Goal: Task Accomplishment & Management: Manage account settings

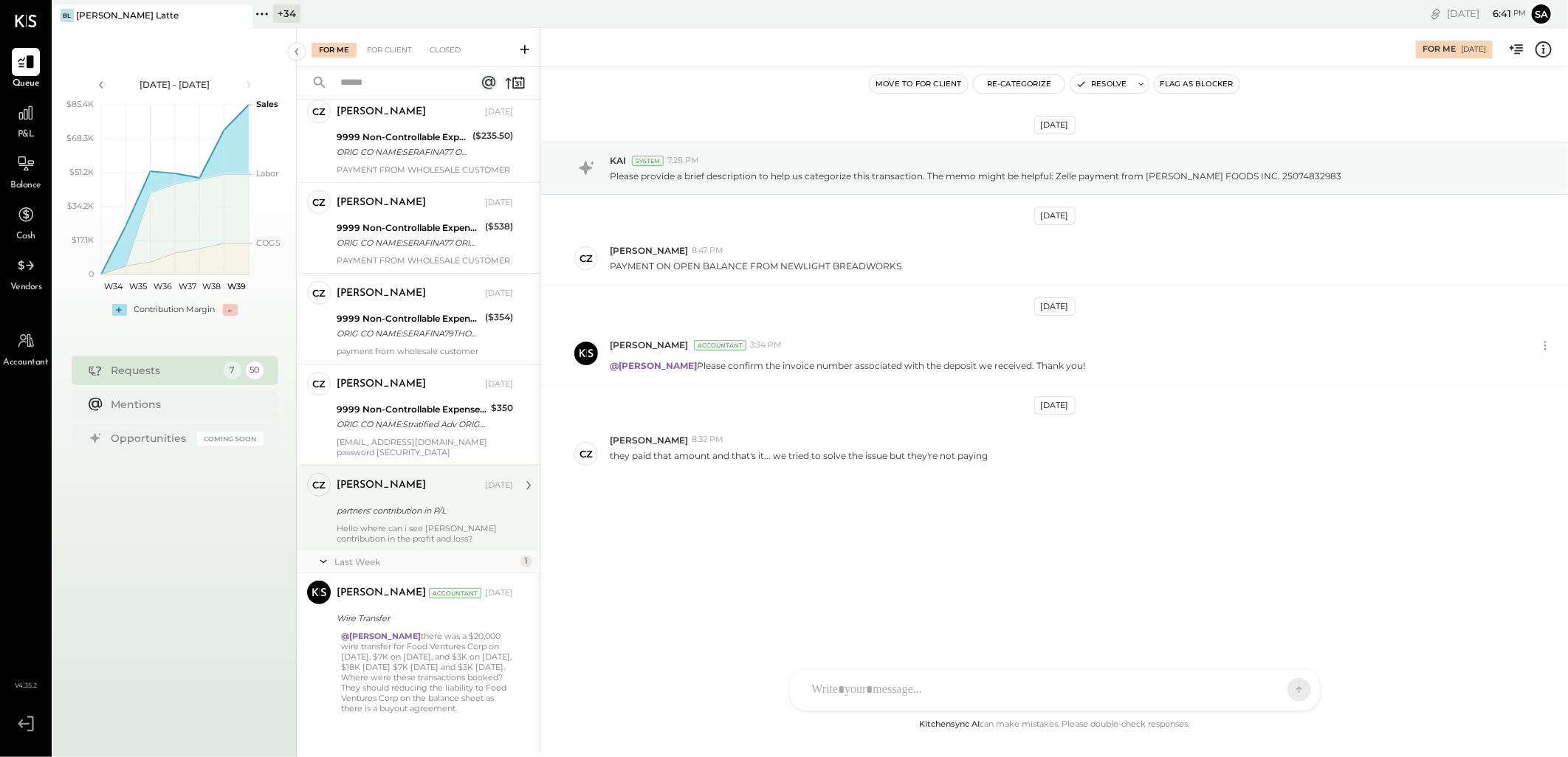
scroll to position [185, 0]
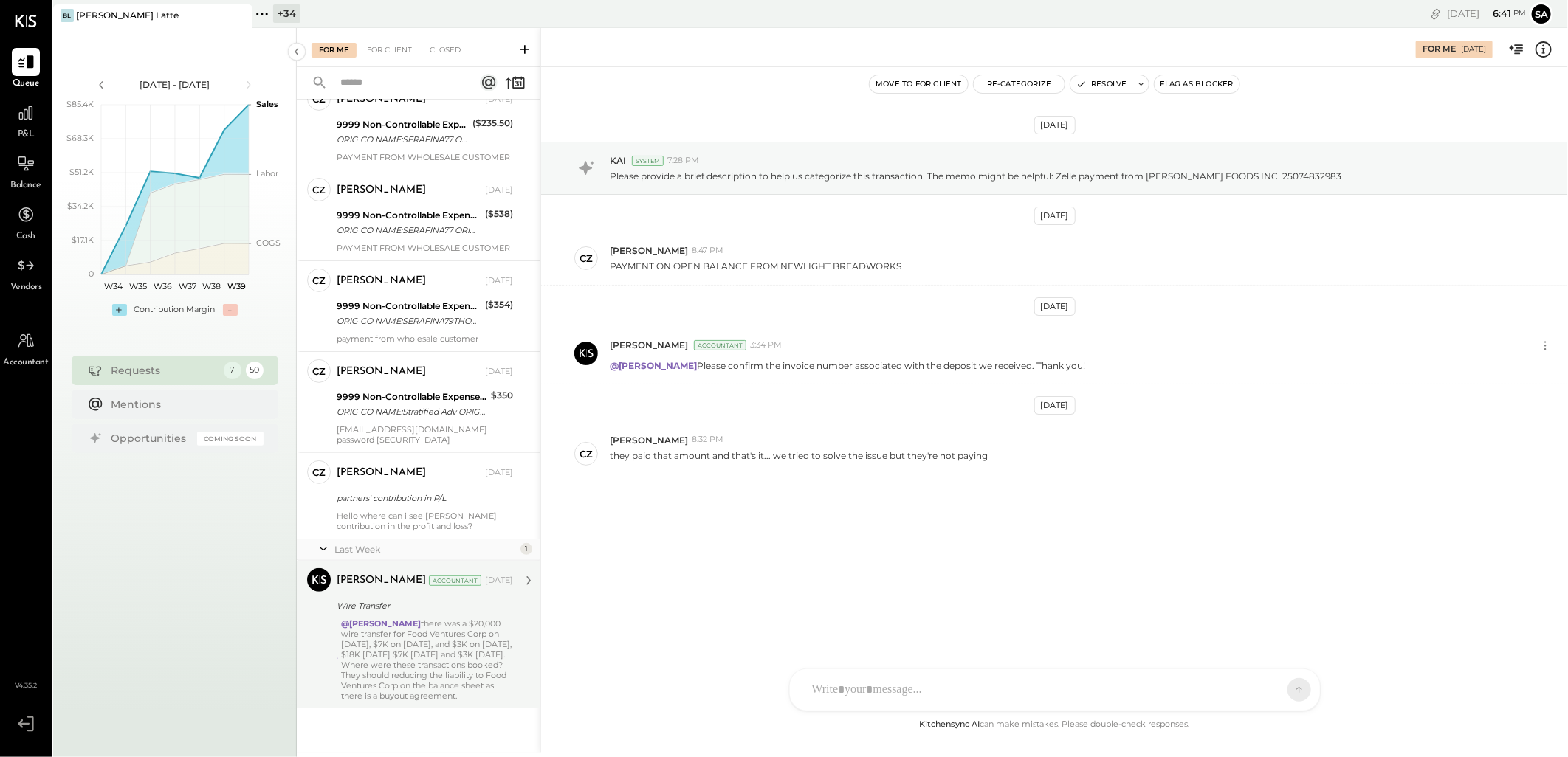
click at [425, 636] on div "@[PERSON_NAME] there was a $20,000 wire transfer for Food Ventures Corp on [DAT…" at bounding box center [427, 660] width 172 height 82
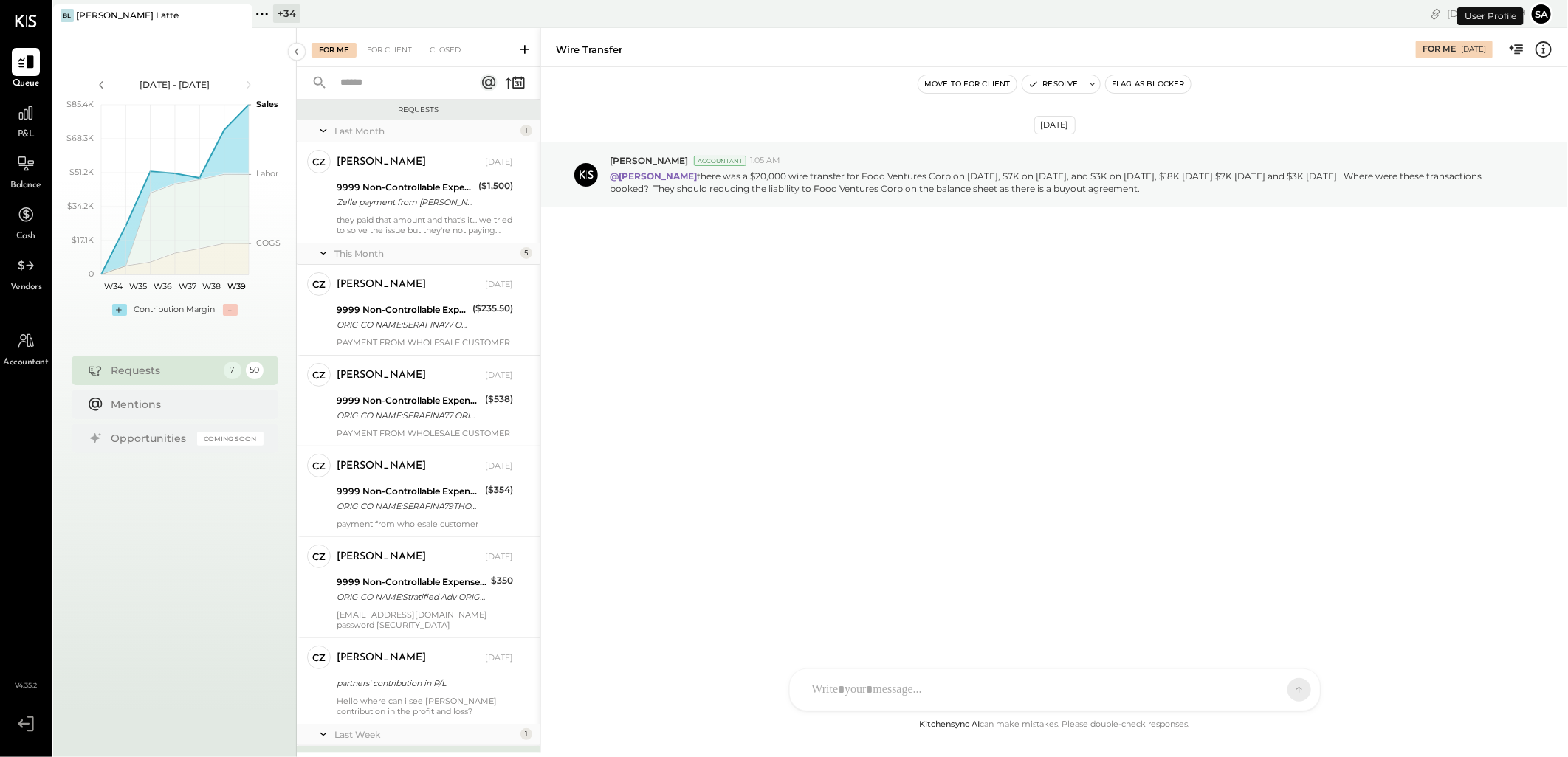
scroll to position [186, 0]
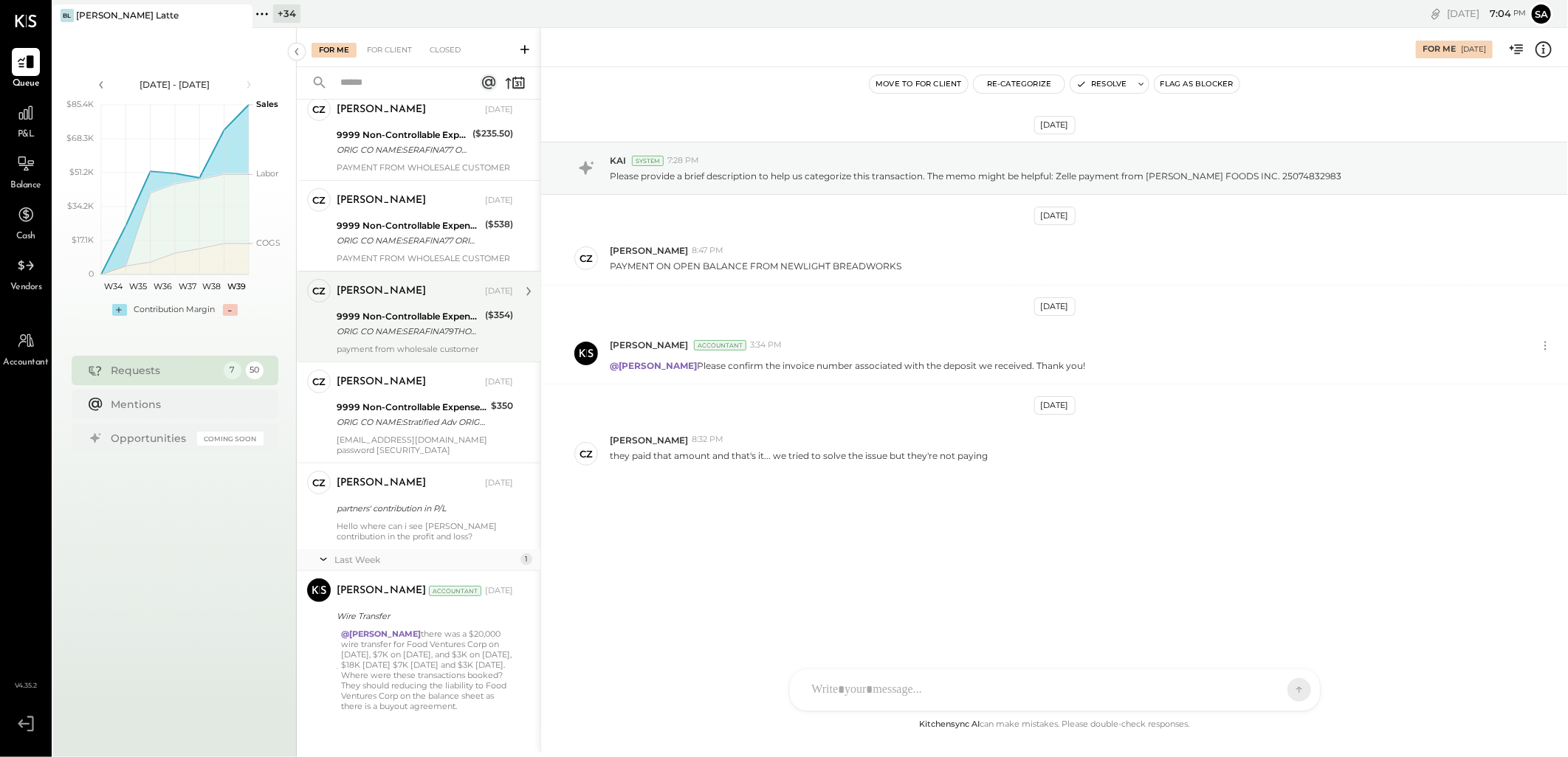
scroll to position [185, 0]
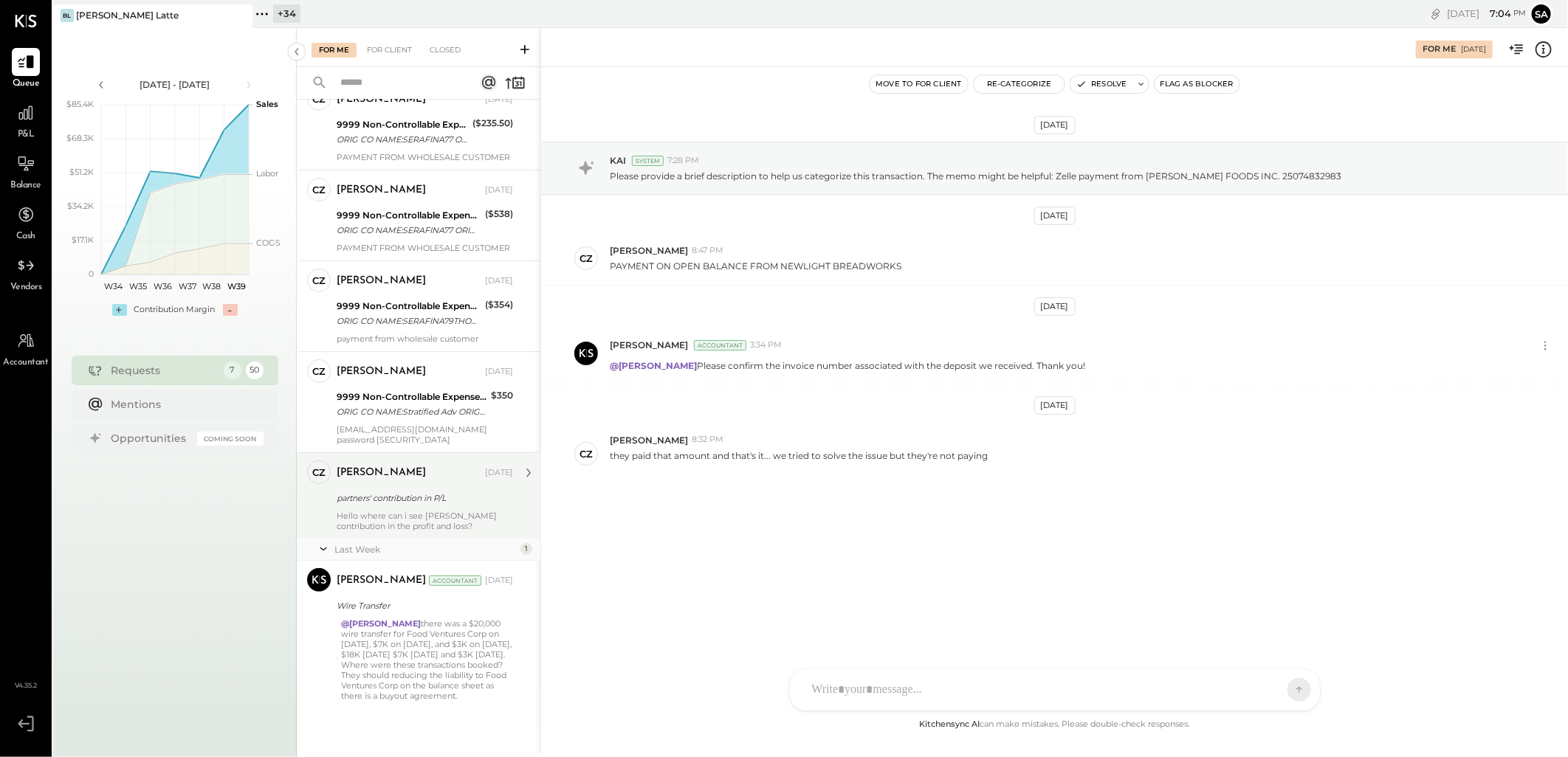
click at [395, 528] on div "Hello where can i see [PERSON_NAME] contribution in the profit and loss?" at bounding box center [424, 520] width 176 height 21
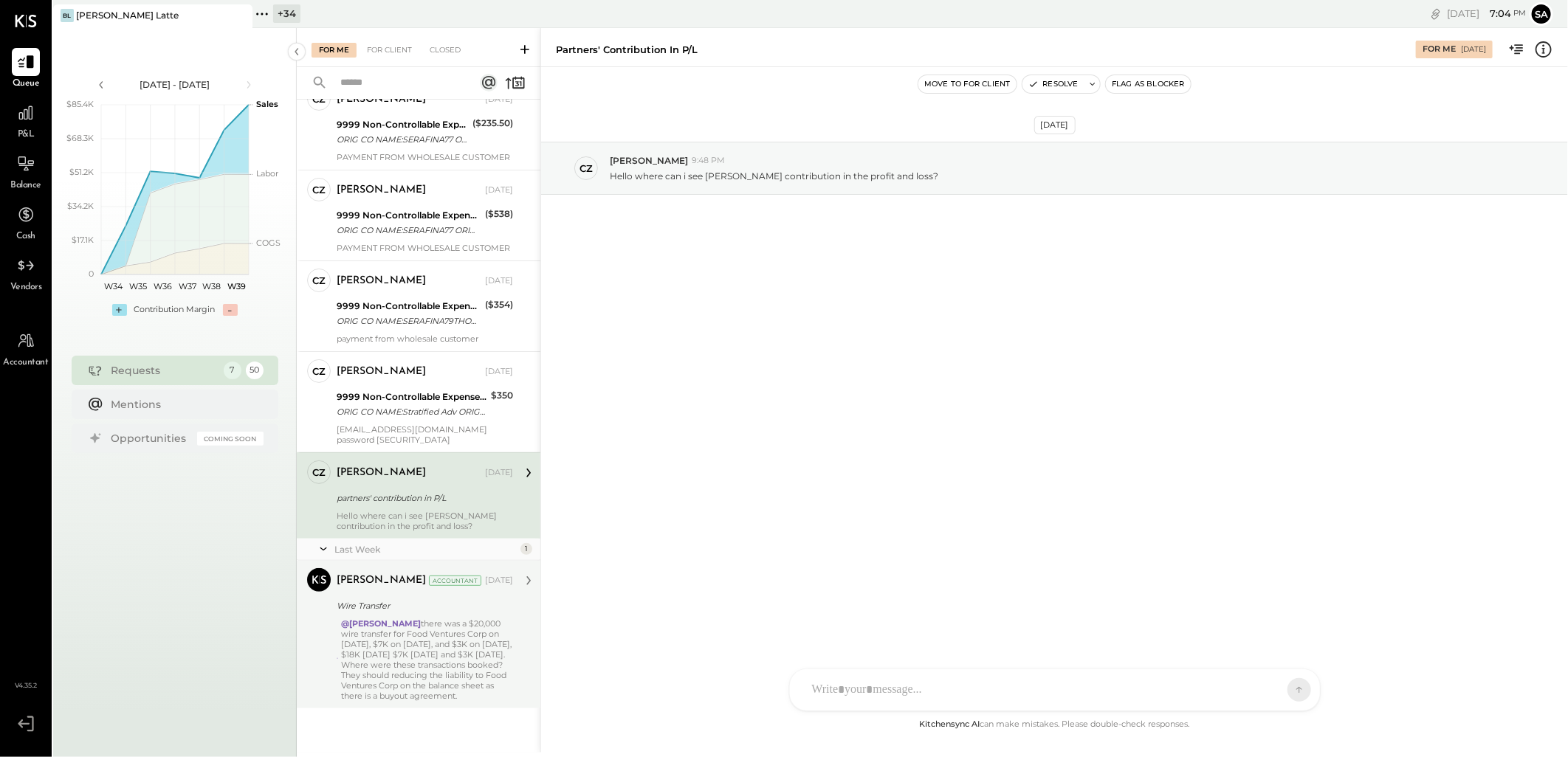
click at [412, 656] on div "@[PERSON_NAME] there was a $20,000 wire transfer for Food Ventures Corp on [DAT…" at bounding box center [427, 660] width 172 height 82
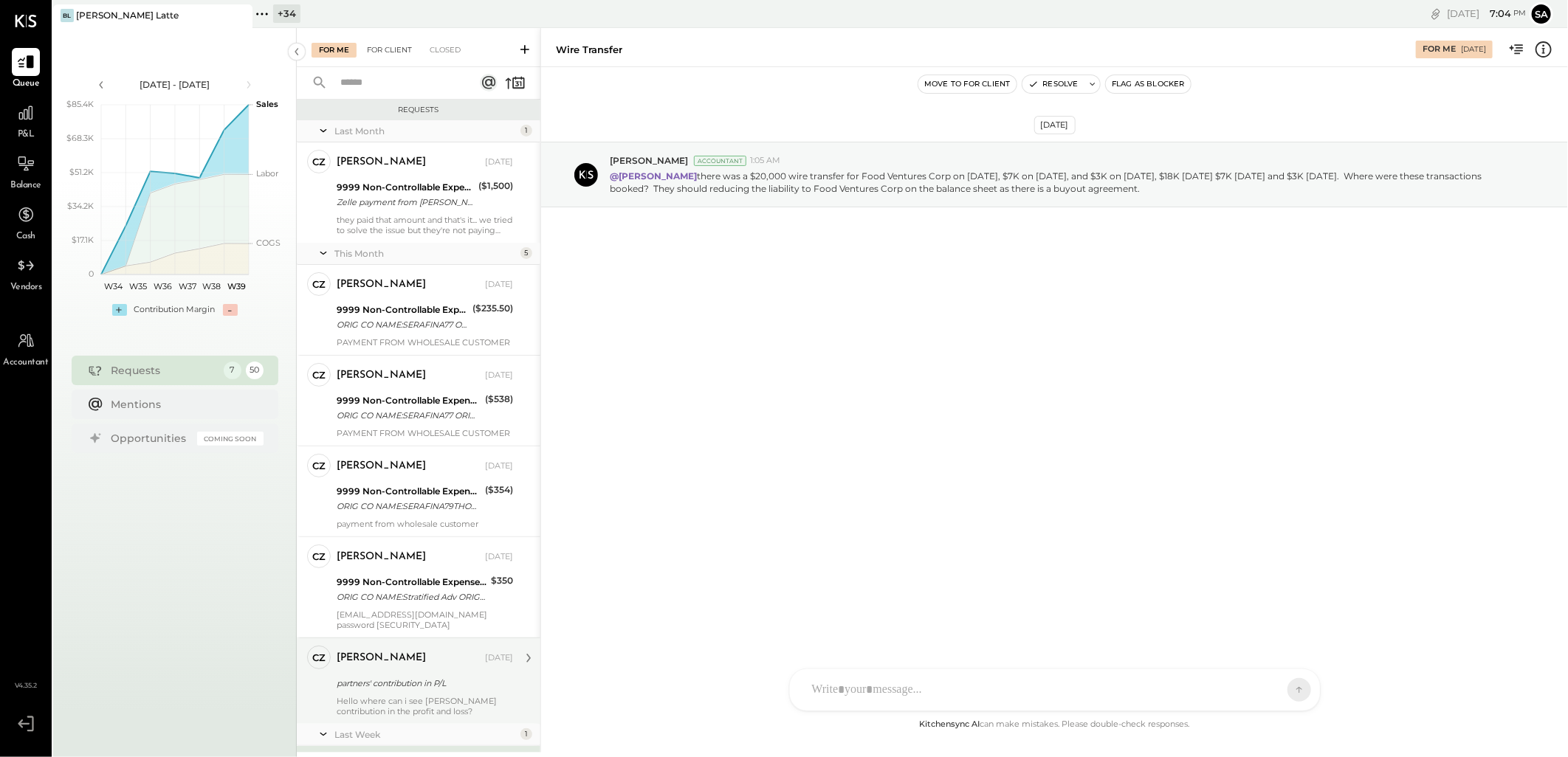
click at [370, 48] on div "For Client" at bounding box center [389, 50] width 60 height 14
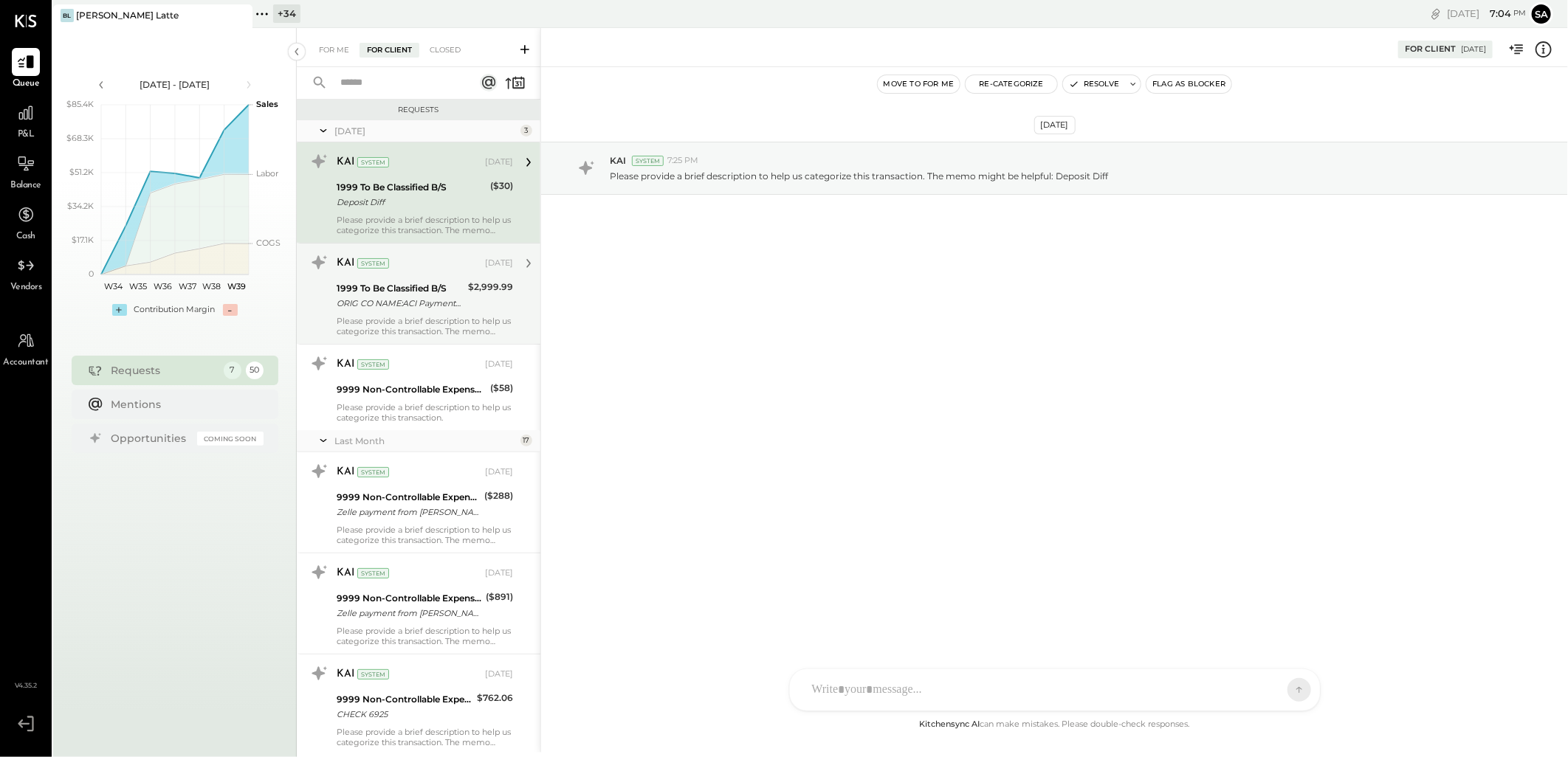
click at [424, 296] on div "ORIG CO NAME:ACI Payments Inc ORIG ID:XXXXXX1602 DESC DATE:241029 CO ENTRY DESC…" at bounding box center [400, 303] width 127 height 14
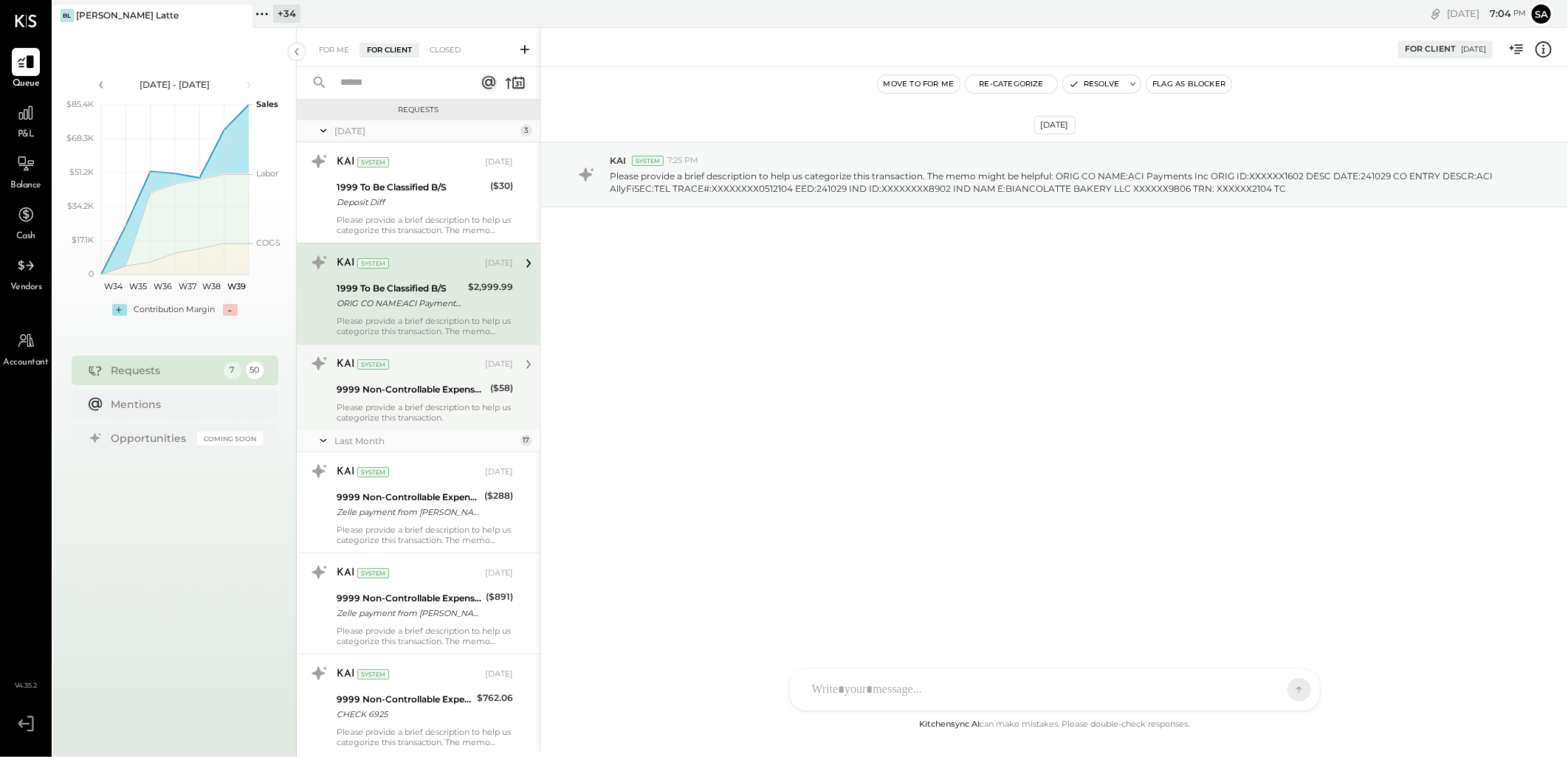
click at [424, 395] on div "9999 Non-Controllable Expenses:Other Income and Expenses:To Be Classified" at bounding box center [411, 389] width 149 height 14
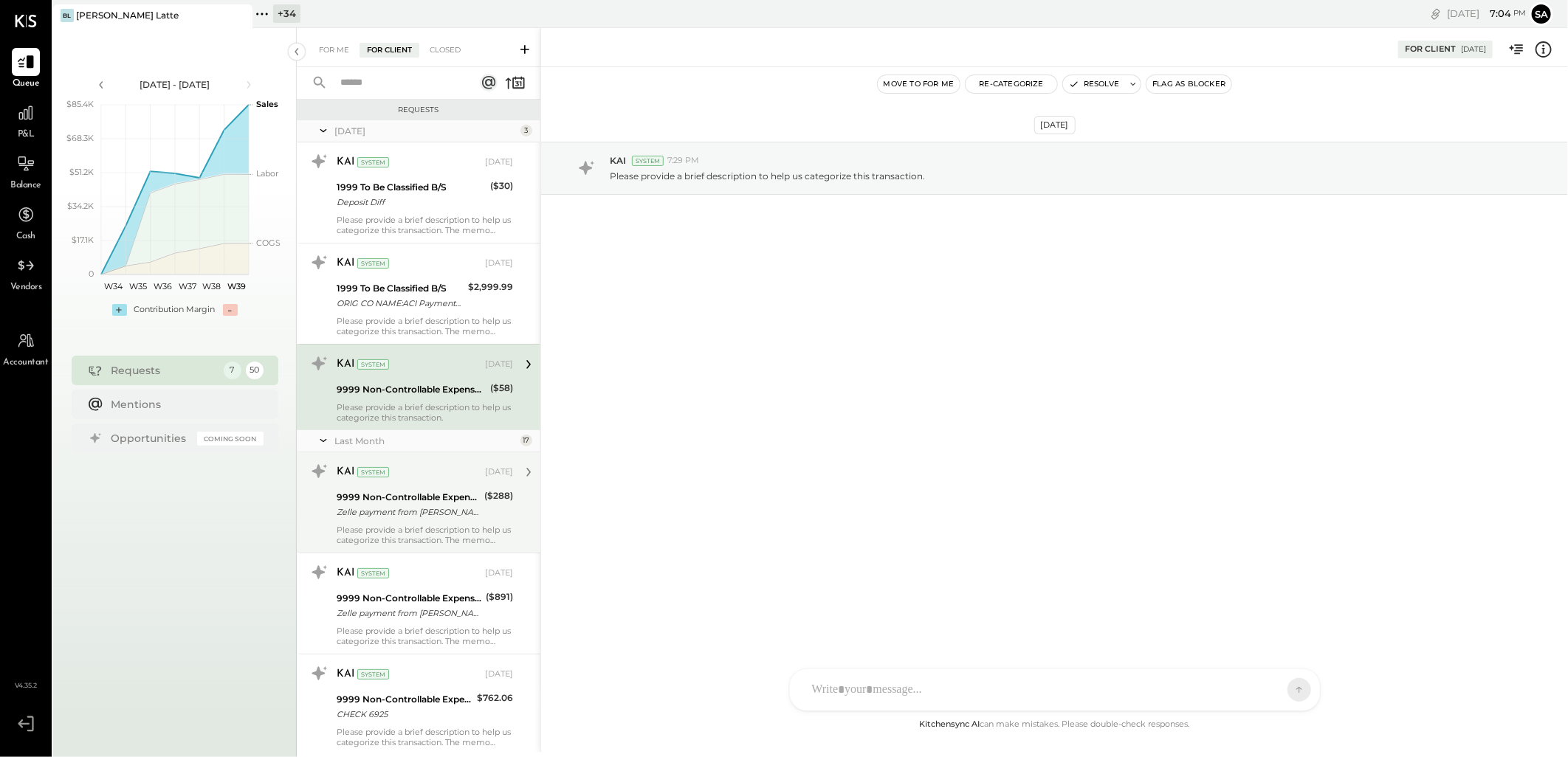
click at [424, 487] on div "KAI System [DATE] 9999 Non-Controllable Expenses:Other Income and Expenses:To B…" at bounding box center [424, 503] width 176 height 85
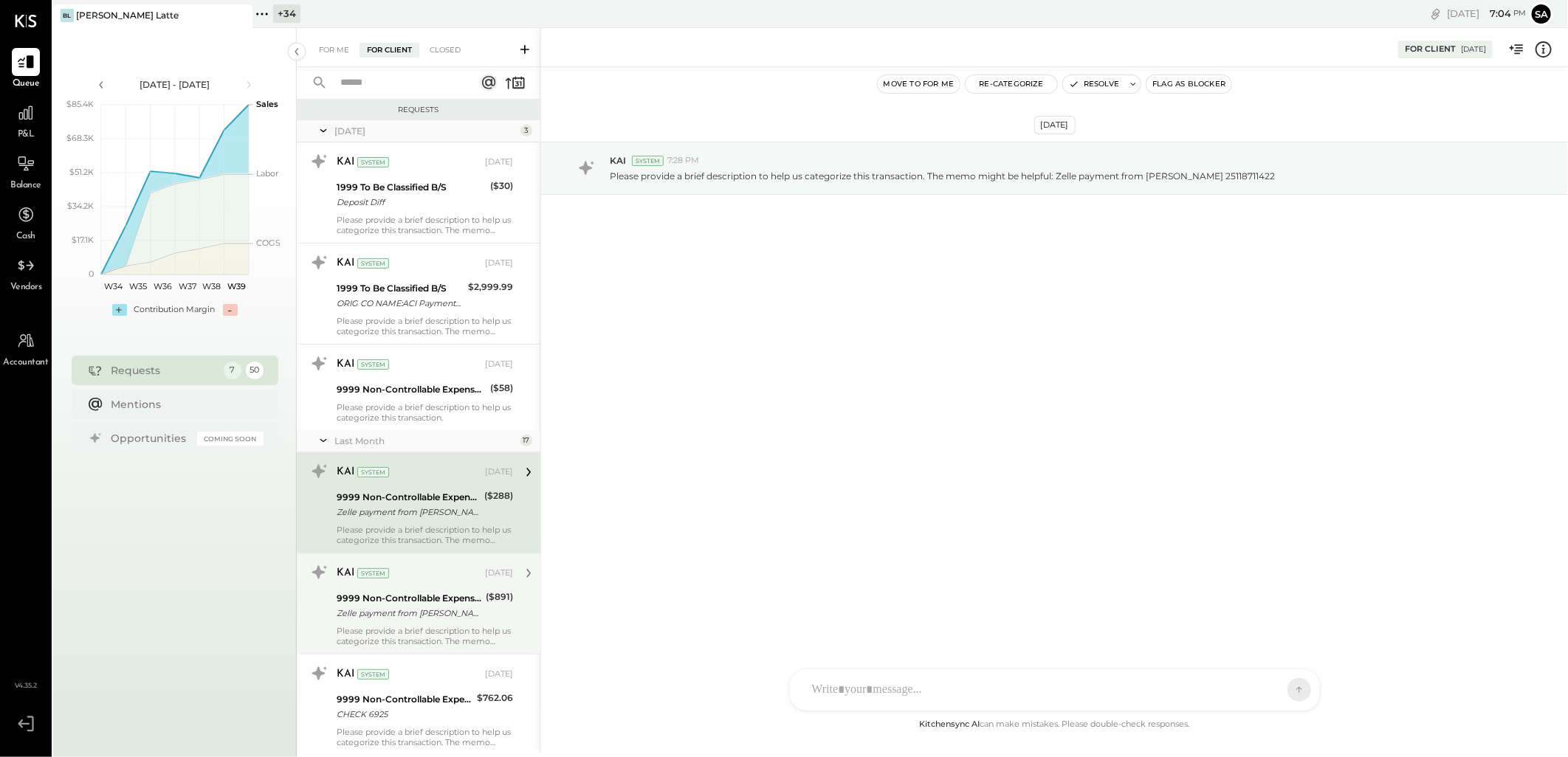
click at [421, 588] on div "KAI System [DATE] 9999 Non-Controllable Expenses:Other Income and Expenses:To B…" at bounding box center [424, 604] width 176 height 85
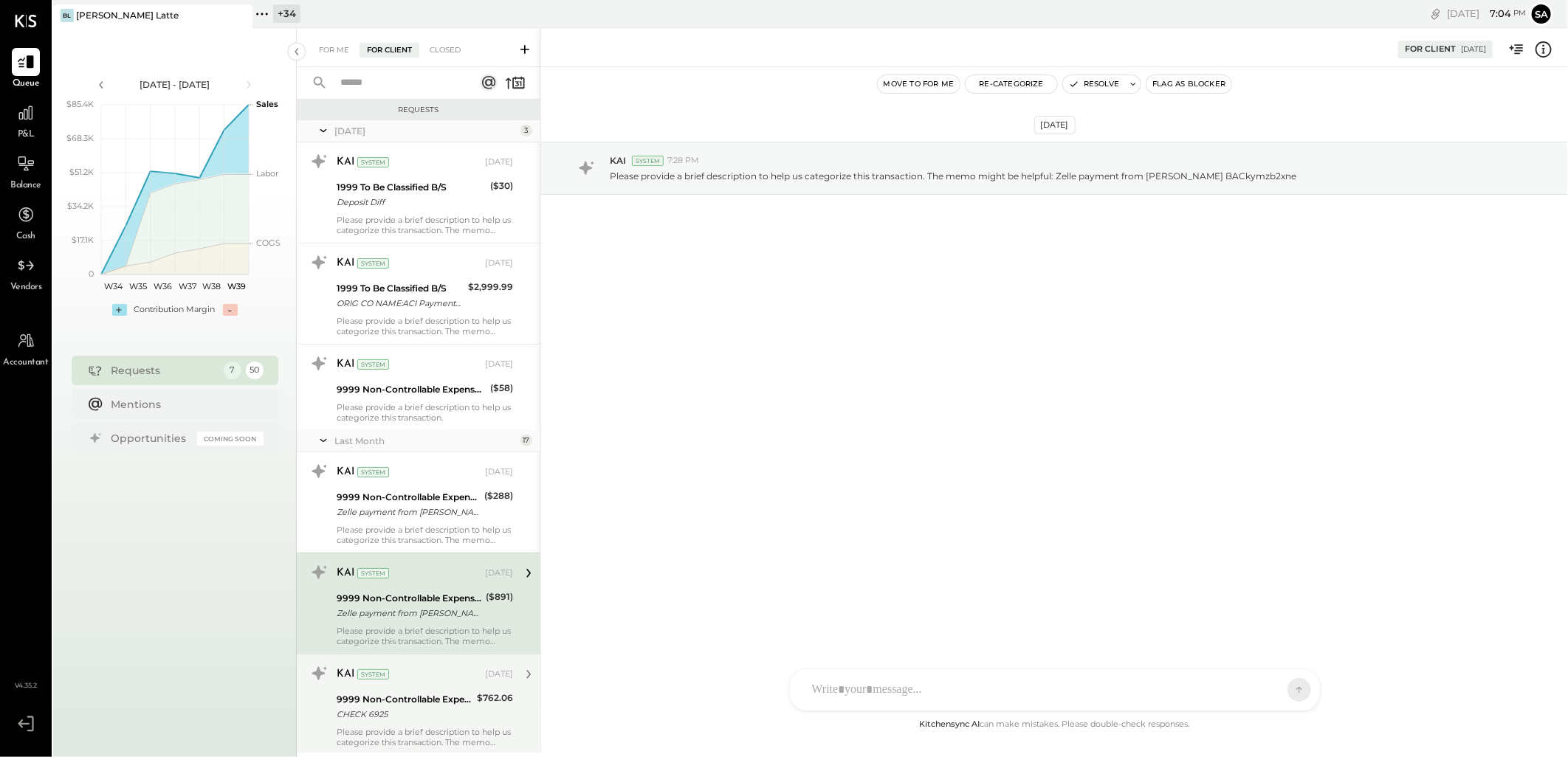
click at [415, 654] on div "KAI System [DATE] 9999 Non-Controllable Expenses:Other Income and Expenses:To B…" at bounding box center [418, 704] width 244 height 101
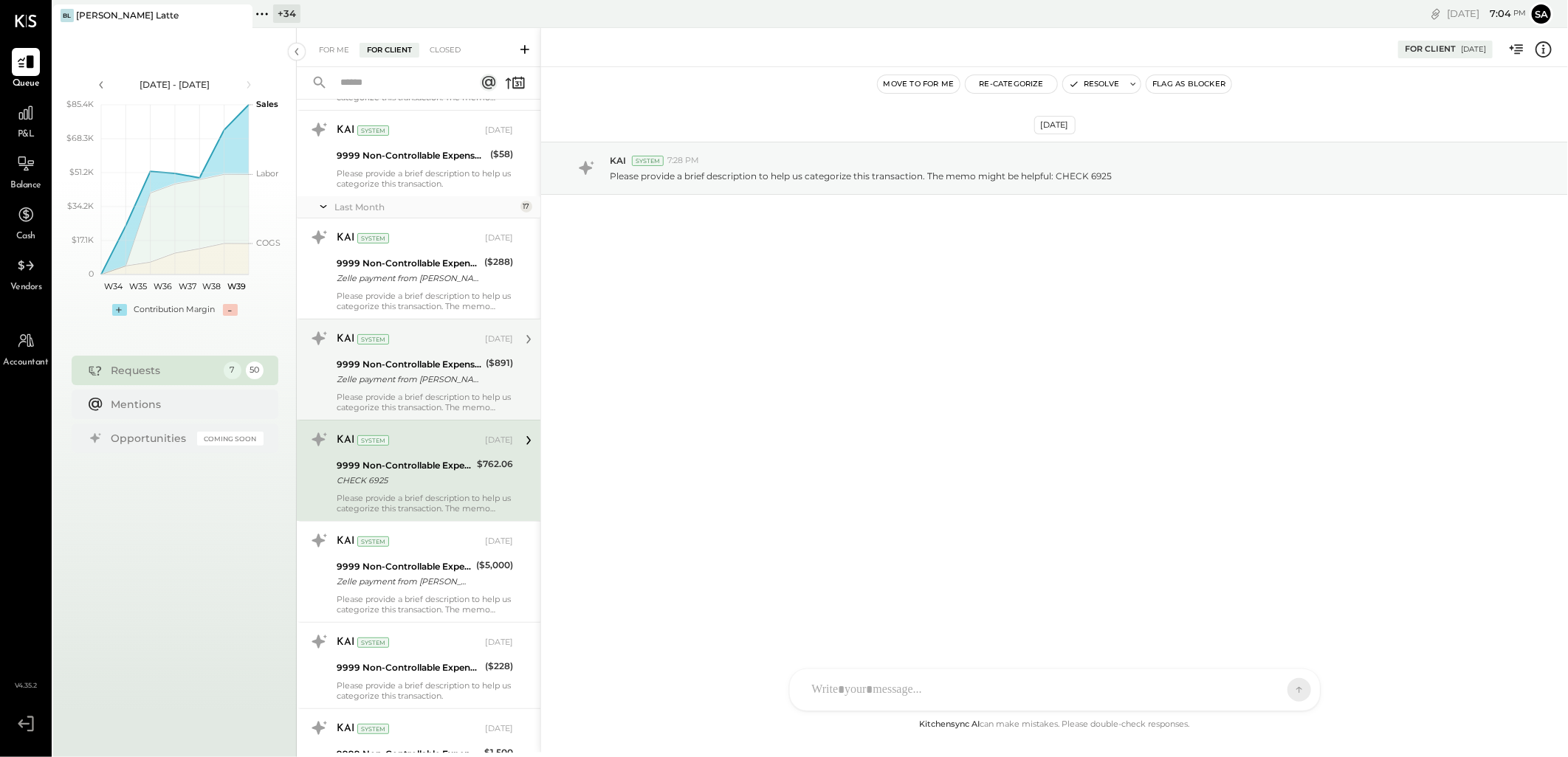
scroll to position [246, 0]
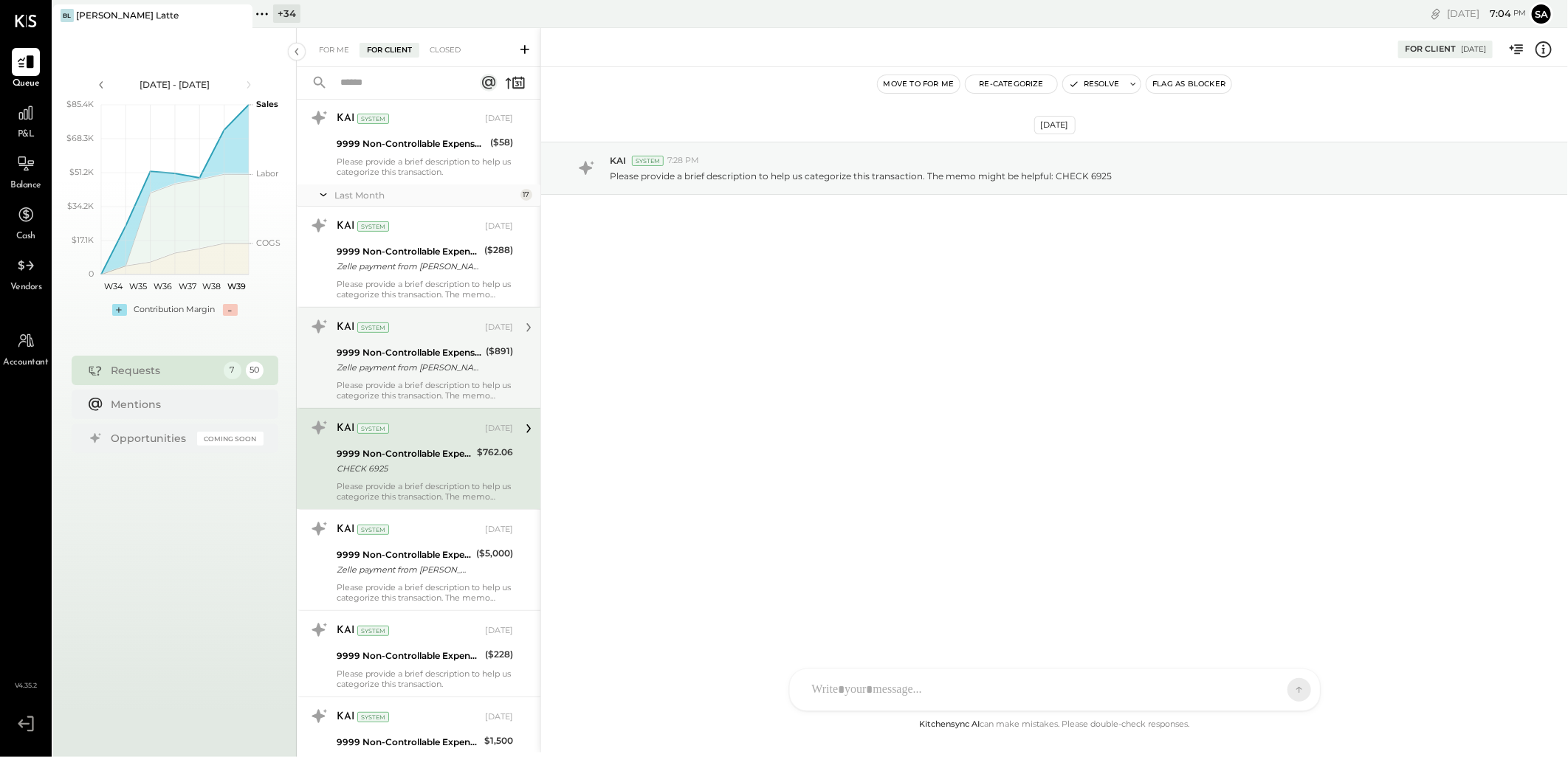
click at [409, 559] on div "9999 Non-Controllable Expenses:Other Income and Expenses:To Be Classified" at bounding box center [404, 555] width 135 height 14
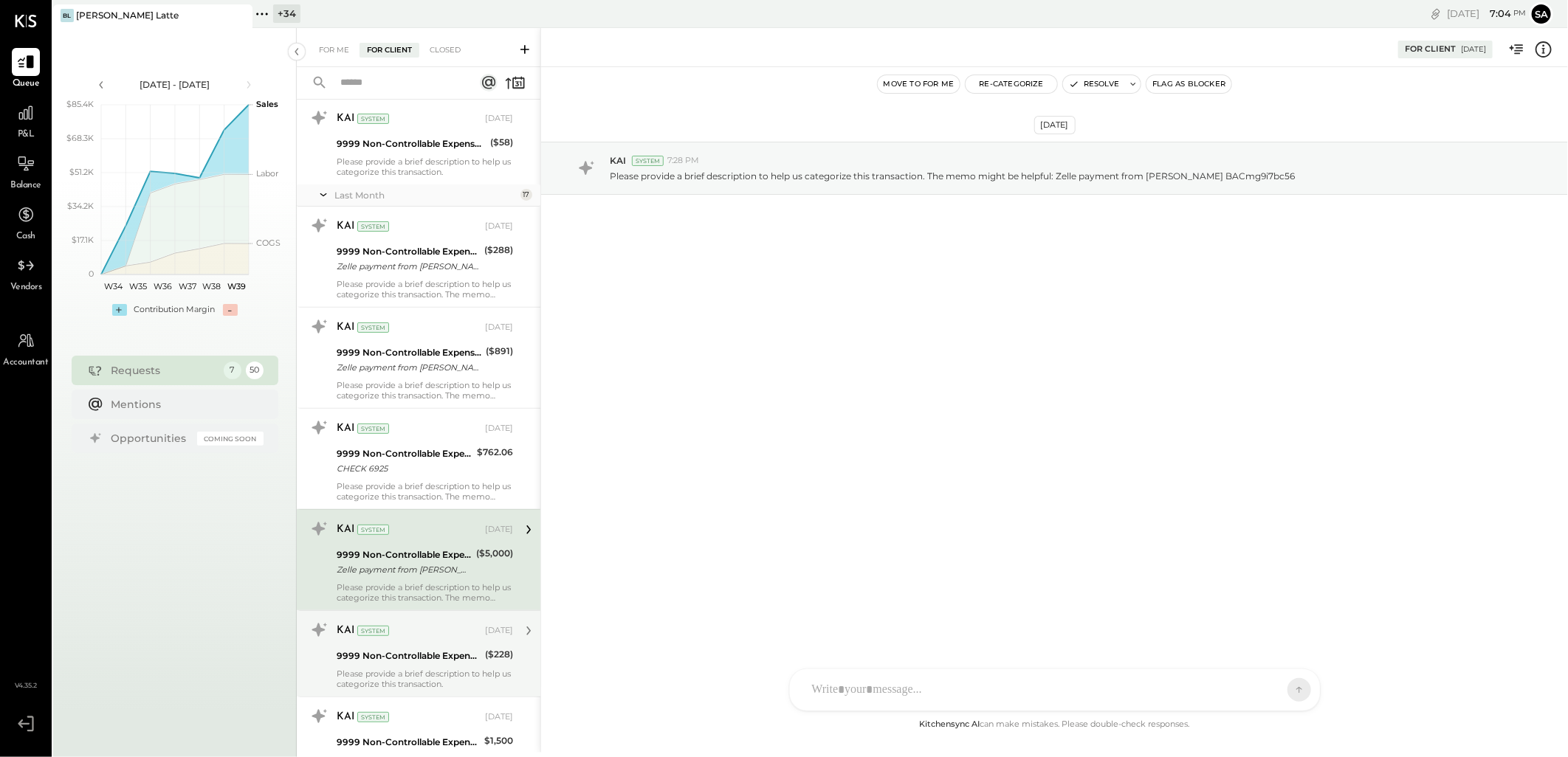
click at [408, 630] on div "KAI System" at bounding box center [409, 630] width 146 height 14
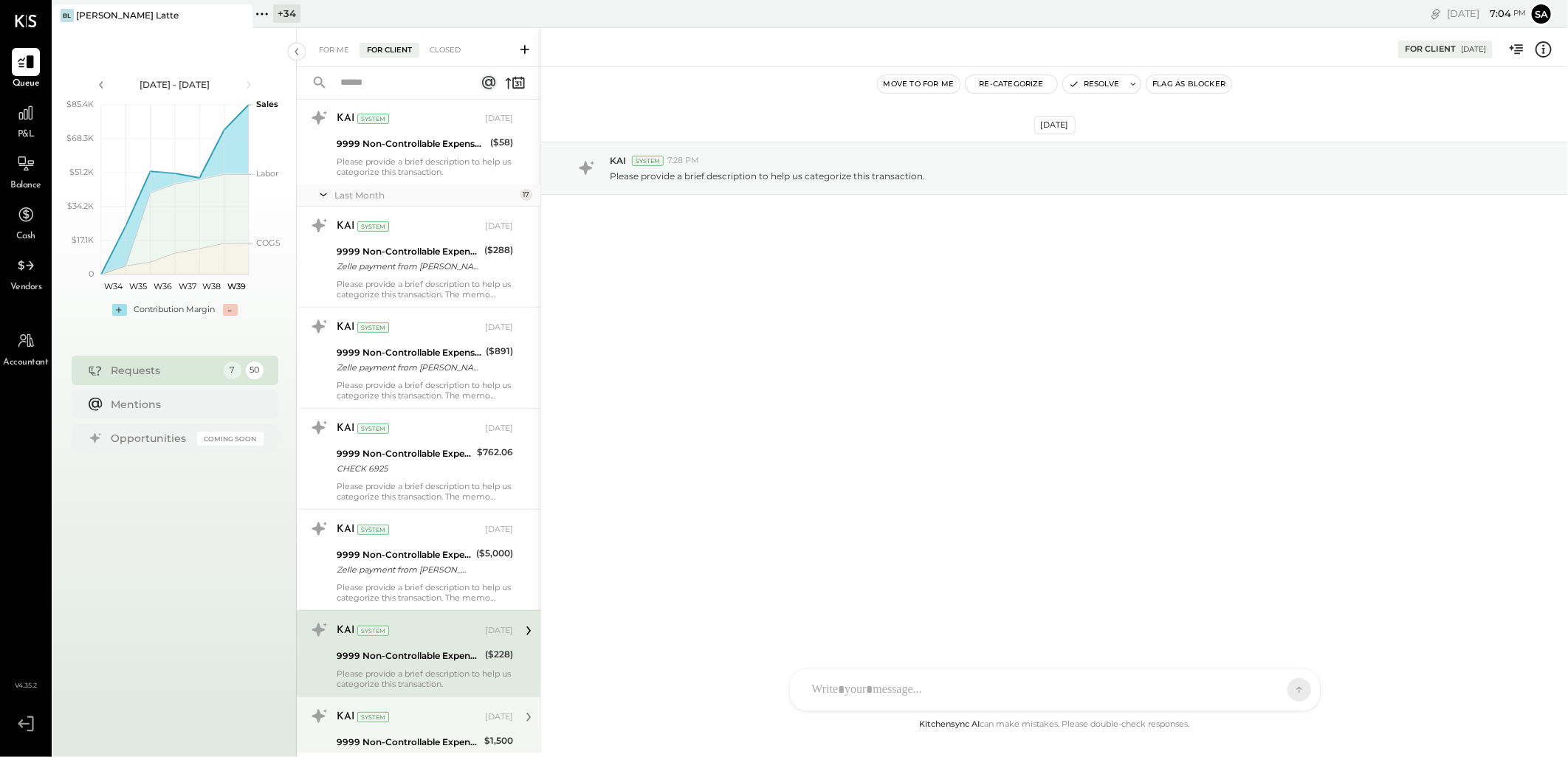
click at [424, 708] on div "KAI System [DATE]" at bounding box center [424, 717] width 176 height 21
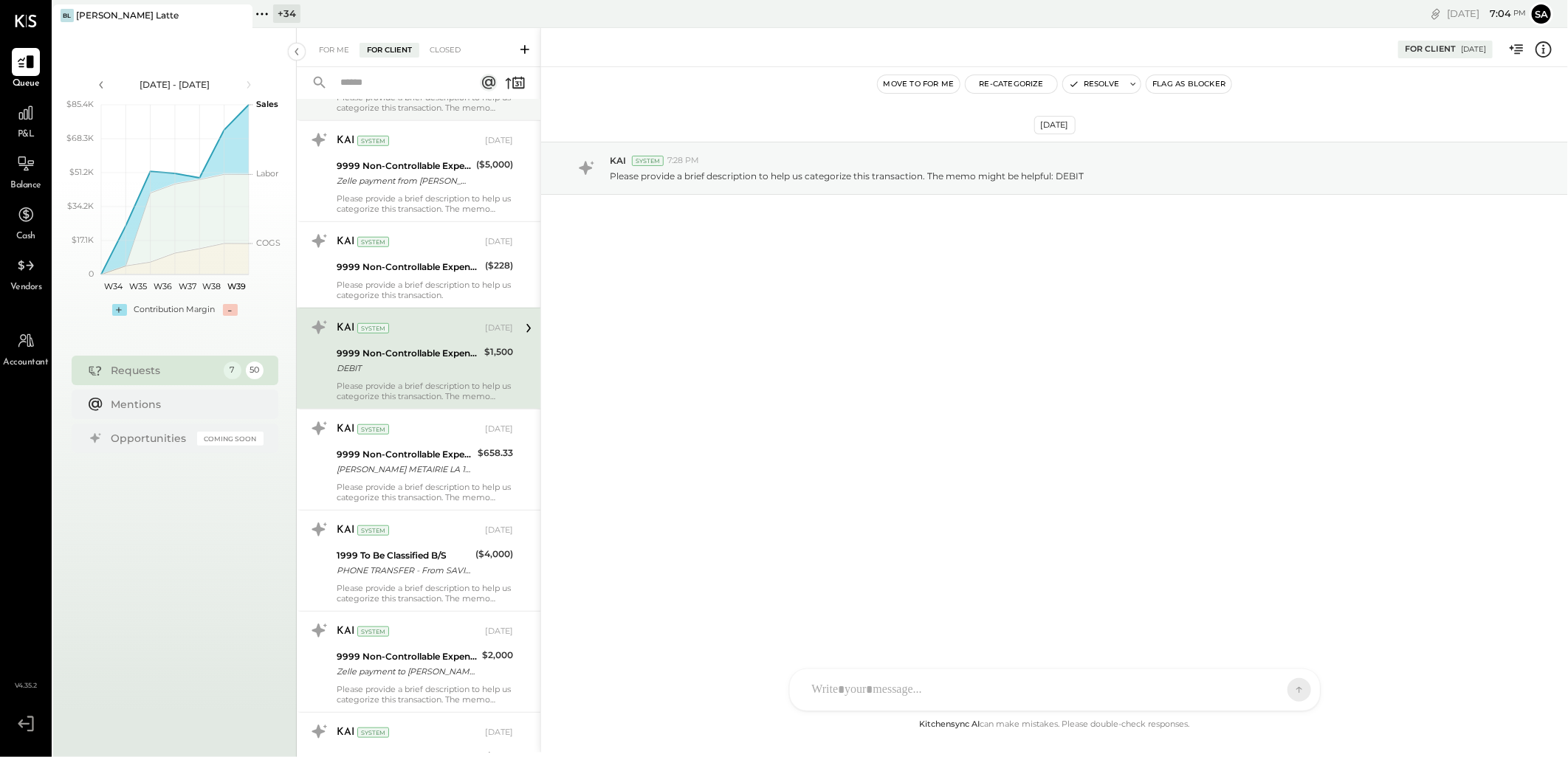
scroll to position [656, 0]
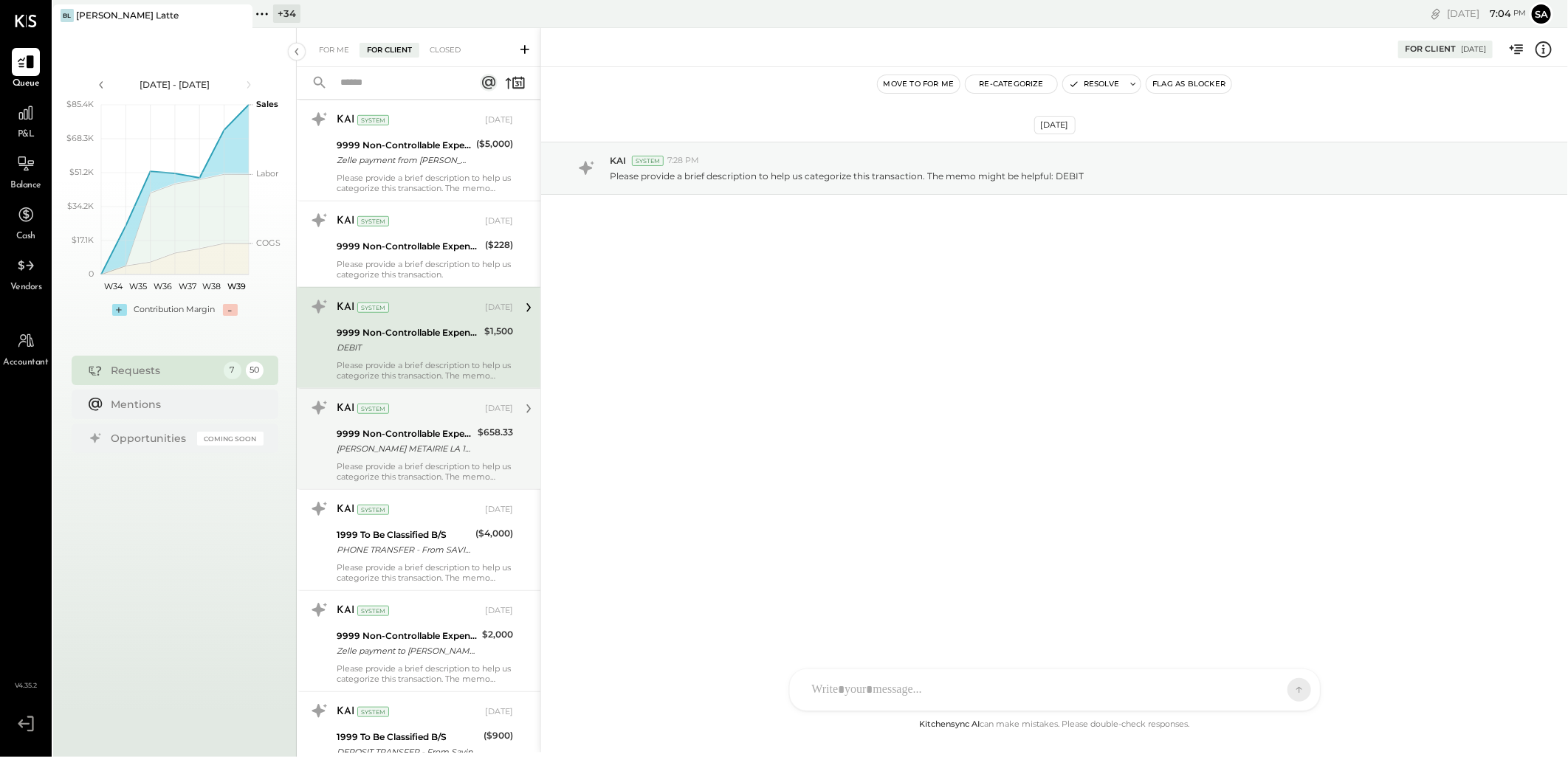
click at [437, 452] on div "[PERSON_NAME] METAIRIE LA 100703 07/11" at bounding box center [405, 448] width 137 height 14
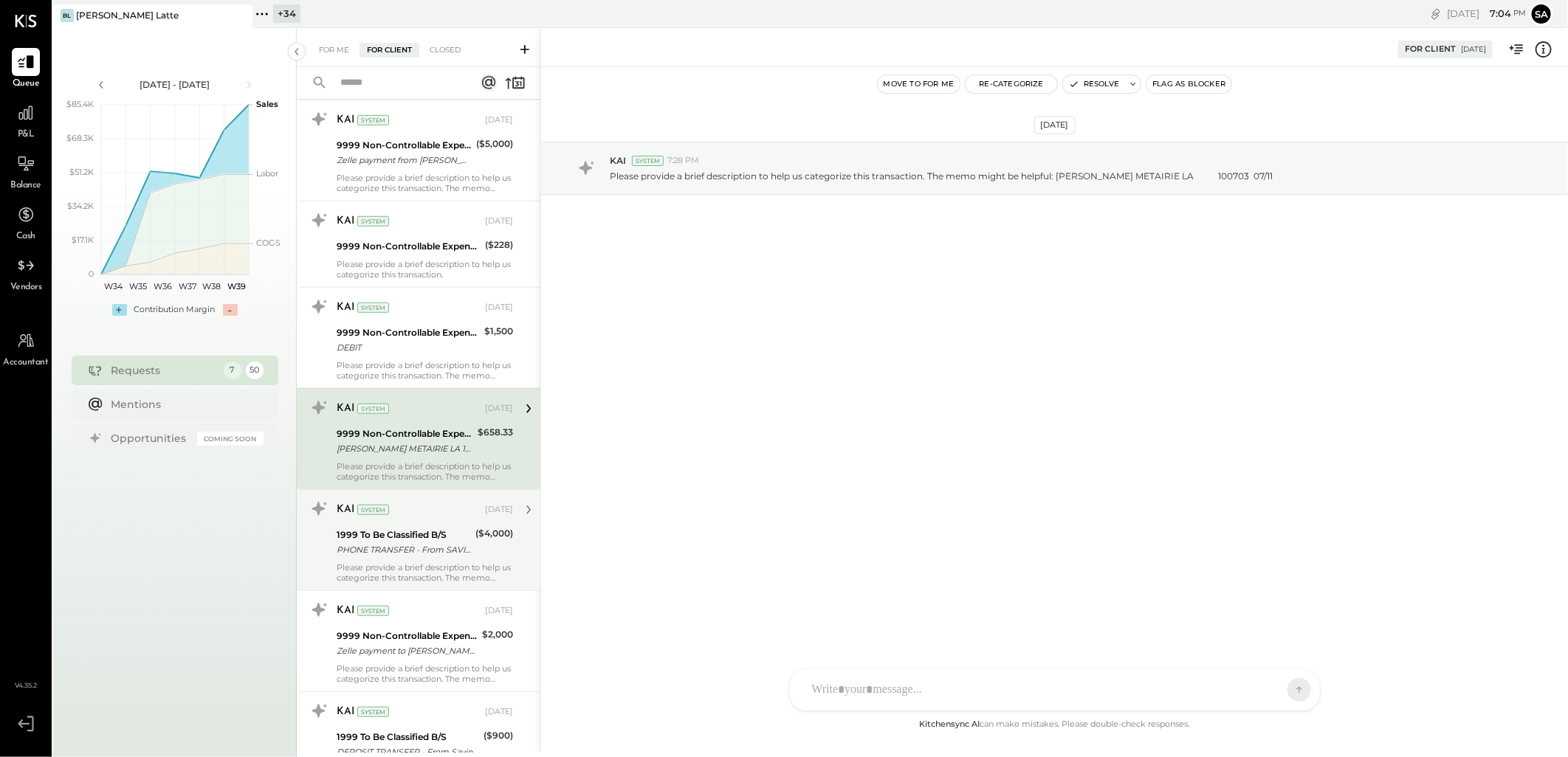
click at [432, 509] on div "KAI System" at bounding box center [409, 510] width 146 height 14
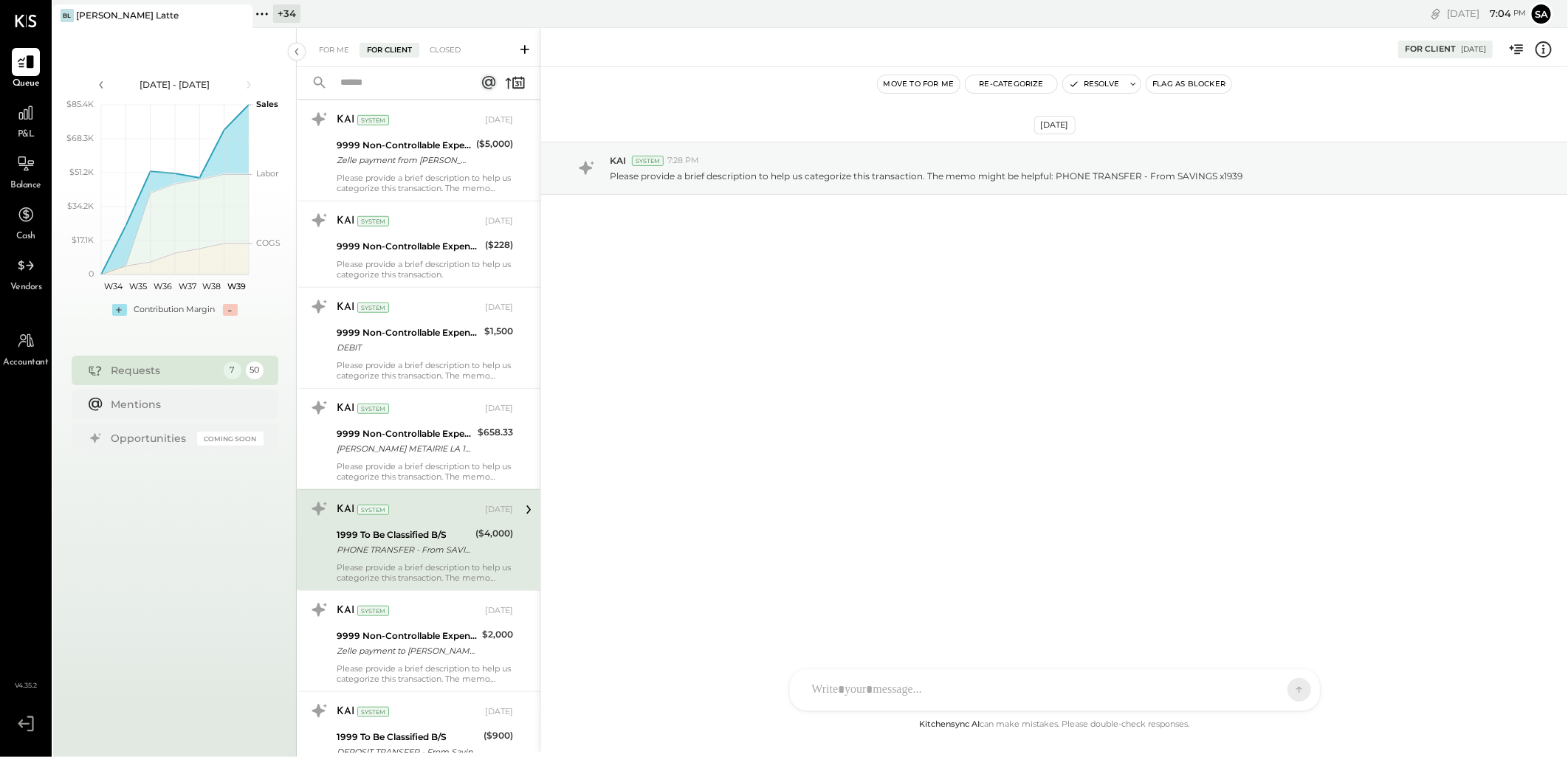
click at [417, 581] on div "Please provide a brief description to help us categorize this transaction. The …" at bounding box center [424, 572] width 176 height 21
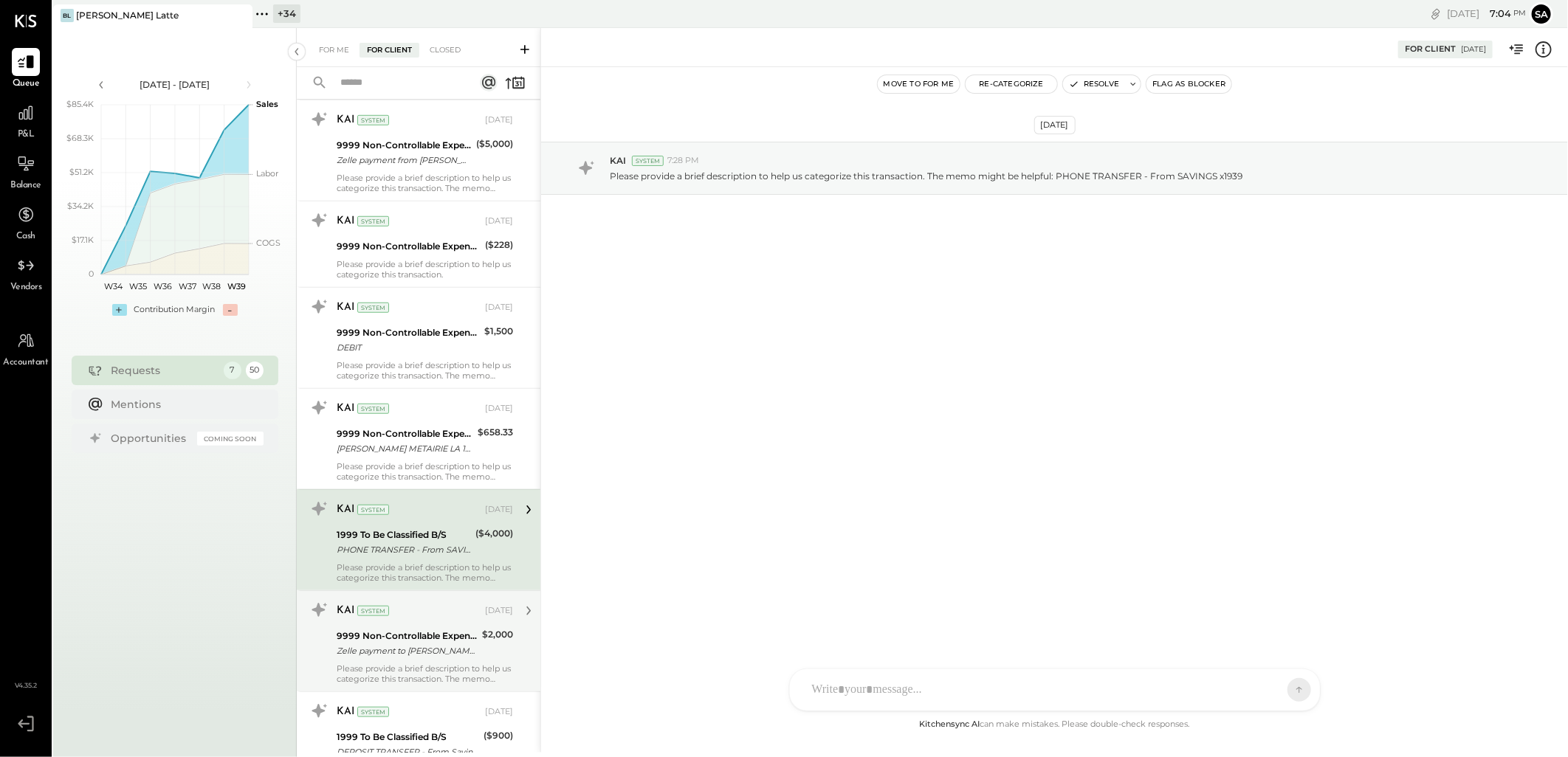
click at [409, 643] on div "Zelle payment to [PERSON_NAME] [PERSON_NAME] Mio [PERSON_NAME] 25431019554" at bounding box center [407, 650] width 141 height 14
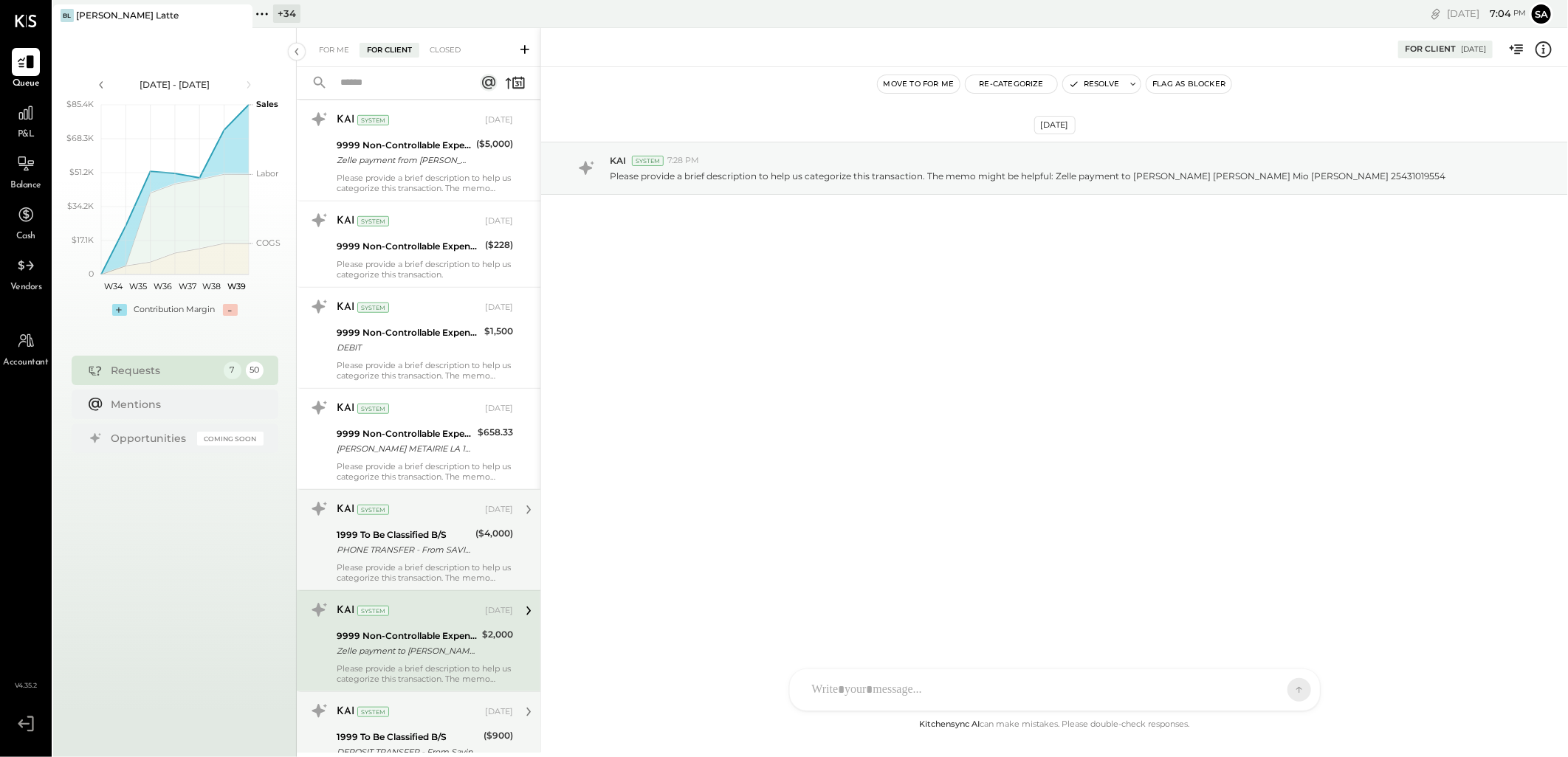
click at [403, 719] on div "KAI System" at bounding box center [409, 712] width 146 height 14
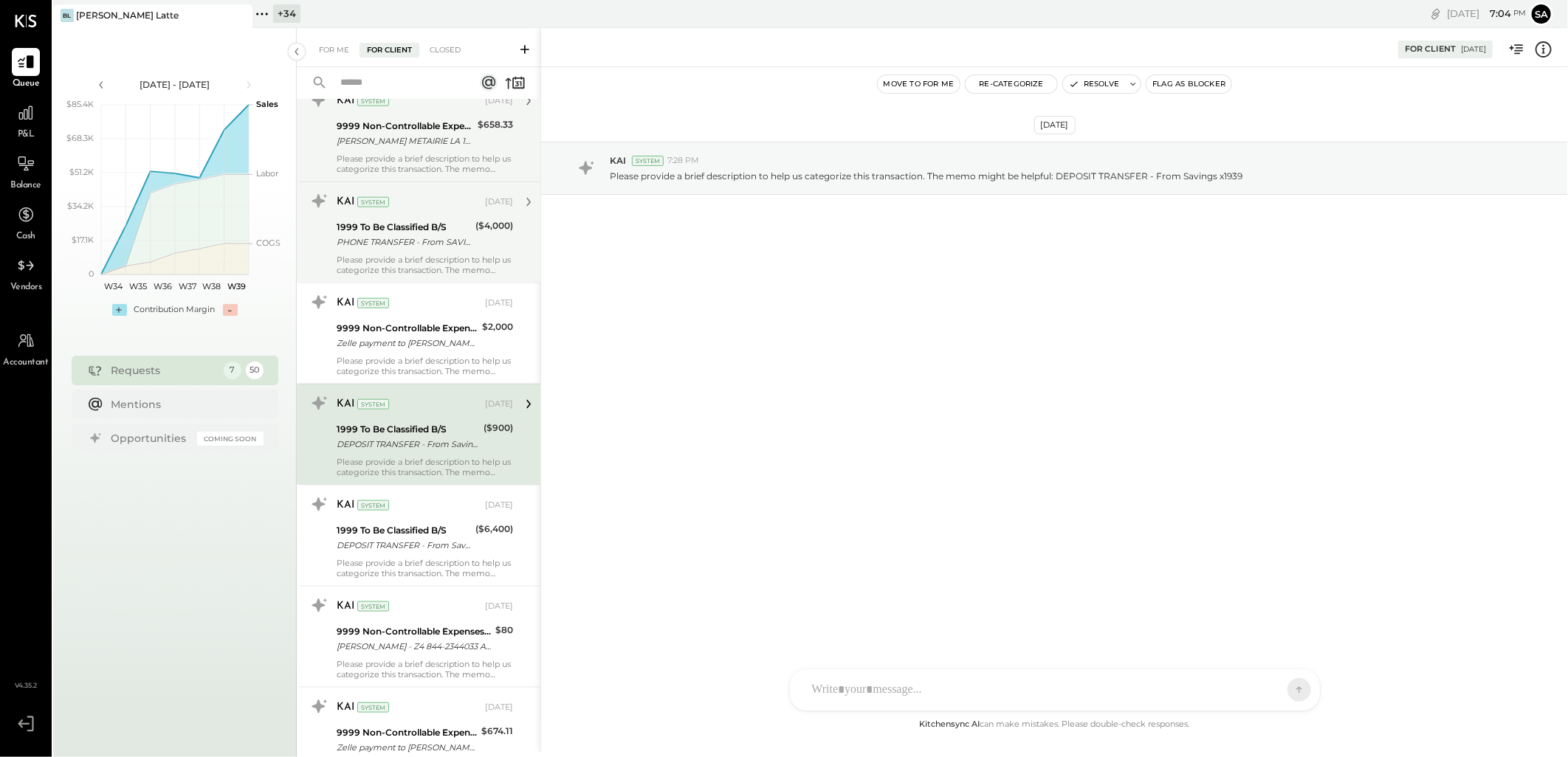
scroll to position [1148, 0]
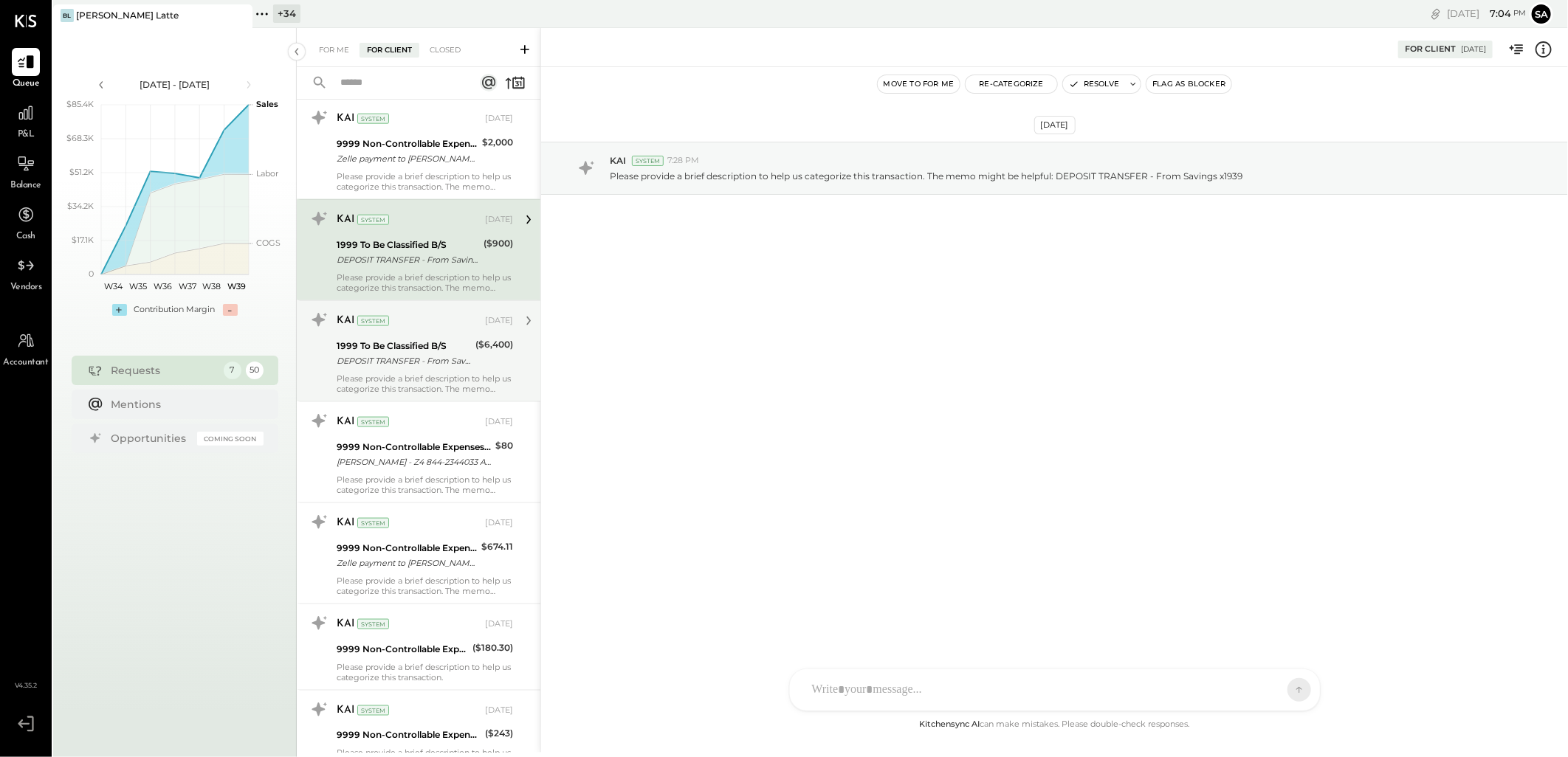
click at [417, 358] on div "DEPOSIT TRANSFER - From Savings x1939" at bounding box center [404, 360] width 134 height 14
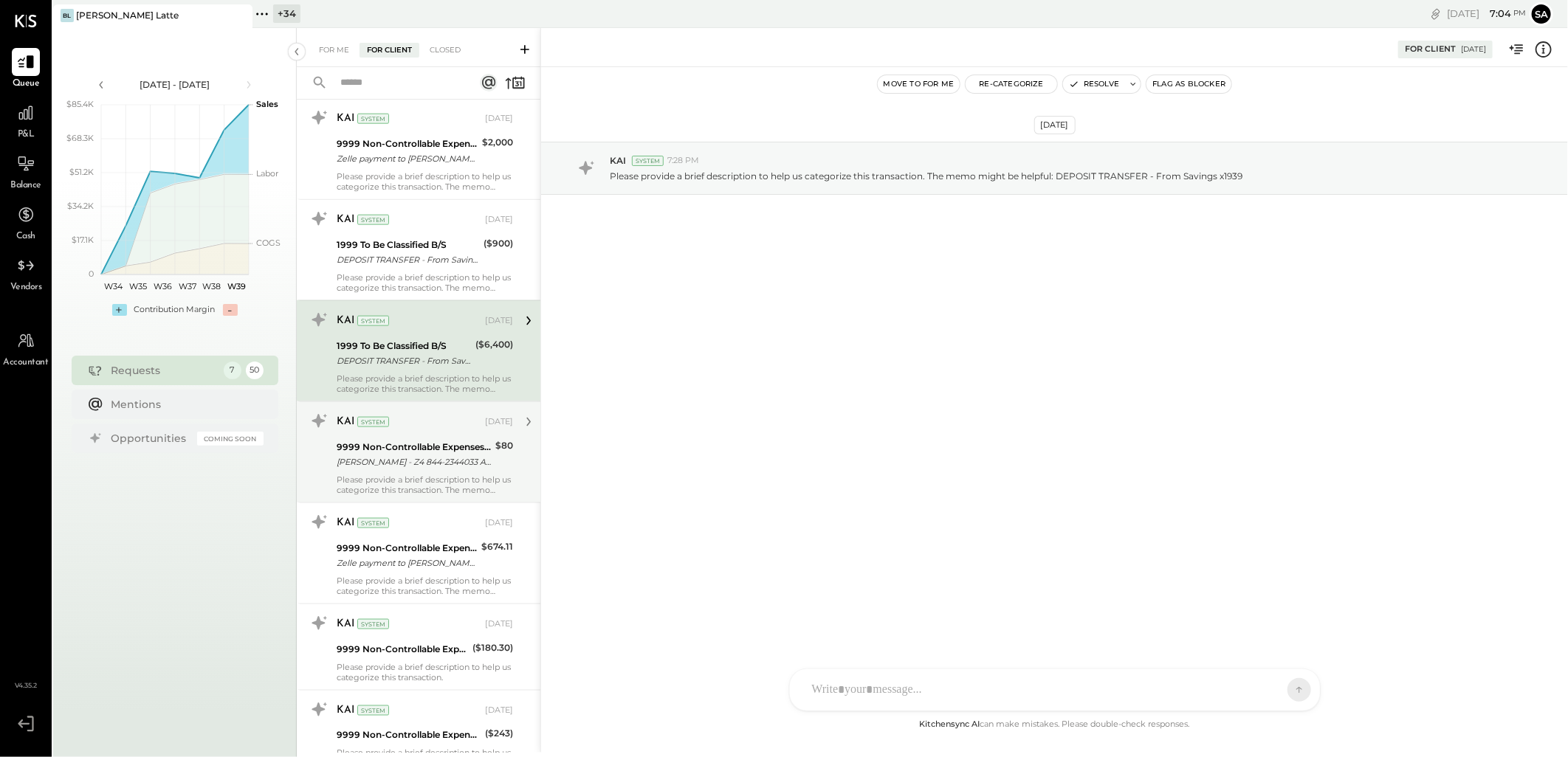
click at [418, 437] on div "KAI System [DATE] 9999 Non-Controllable Expenses:Other Income and Expenses:To B…" at bounding box center [424, 453] width 176 height 85
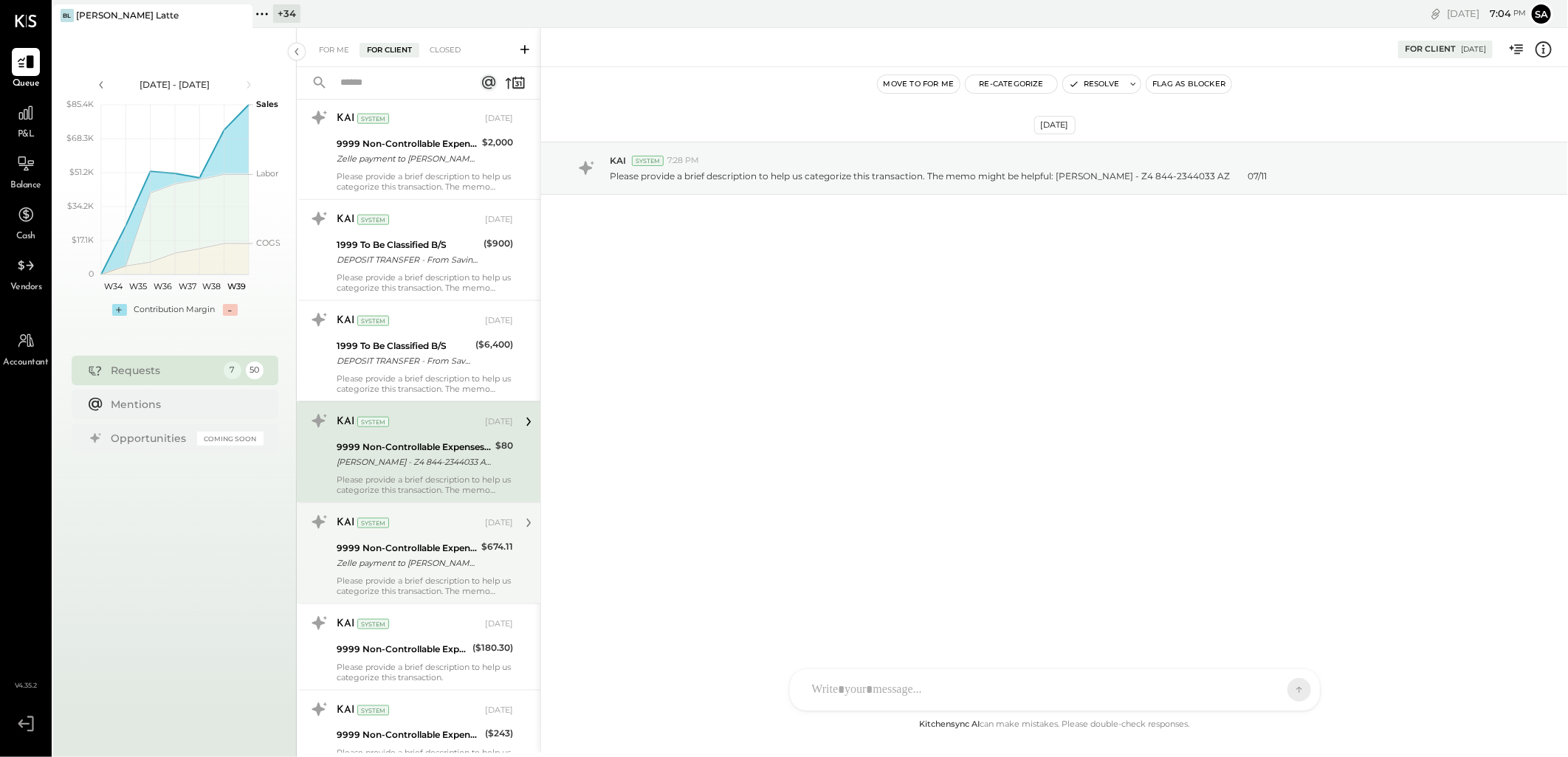
click at [408, 514] on div "KAI System [DATE]" at bounding box center [424, 523] width 176 height 21
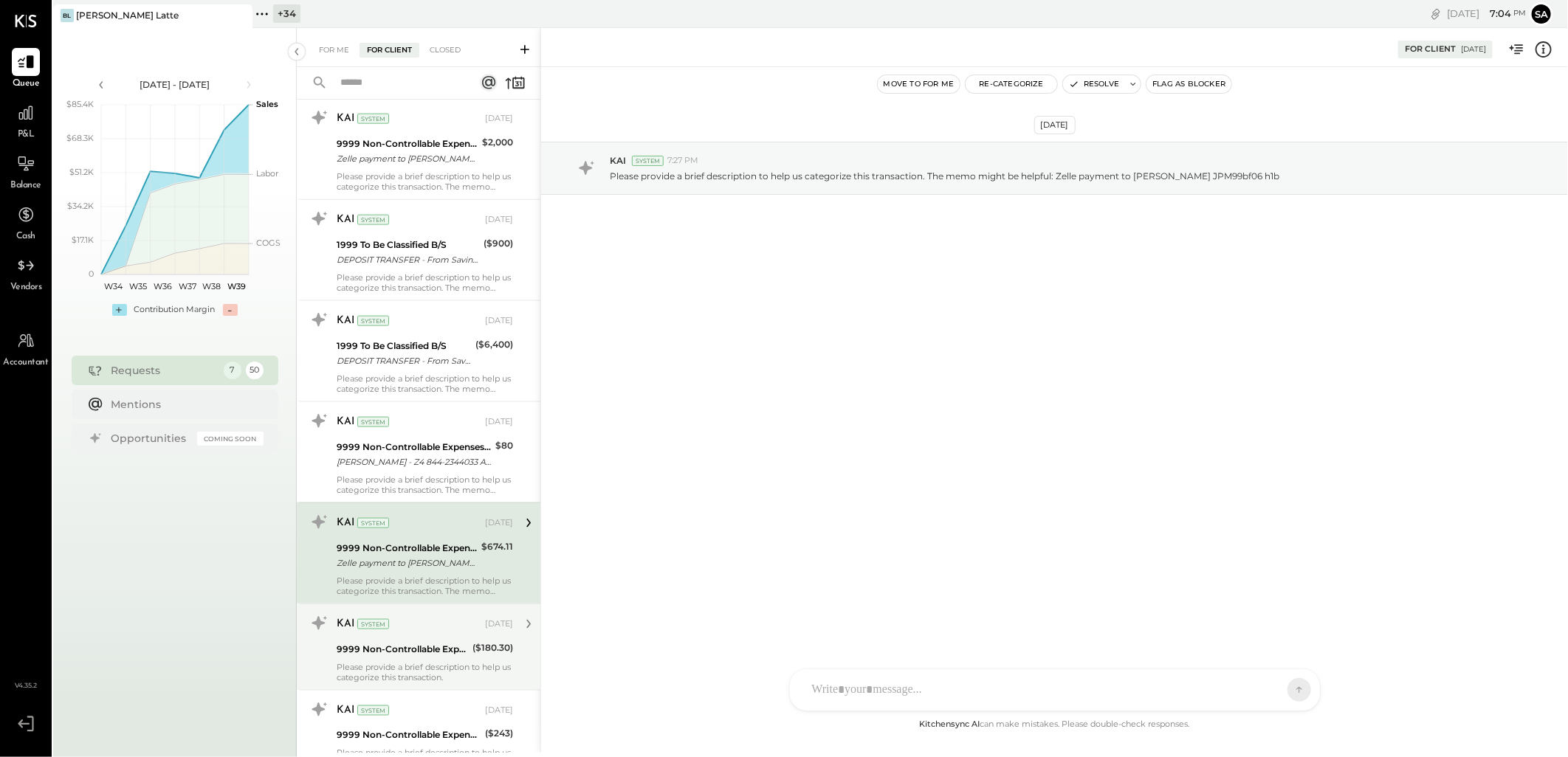
click at [393, 618] on div "KAI System" at bounding box center [409, 624] width 146 height 14
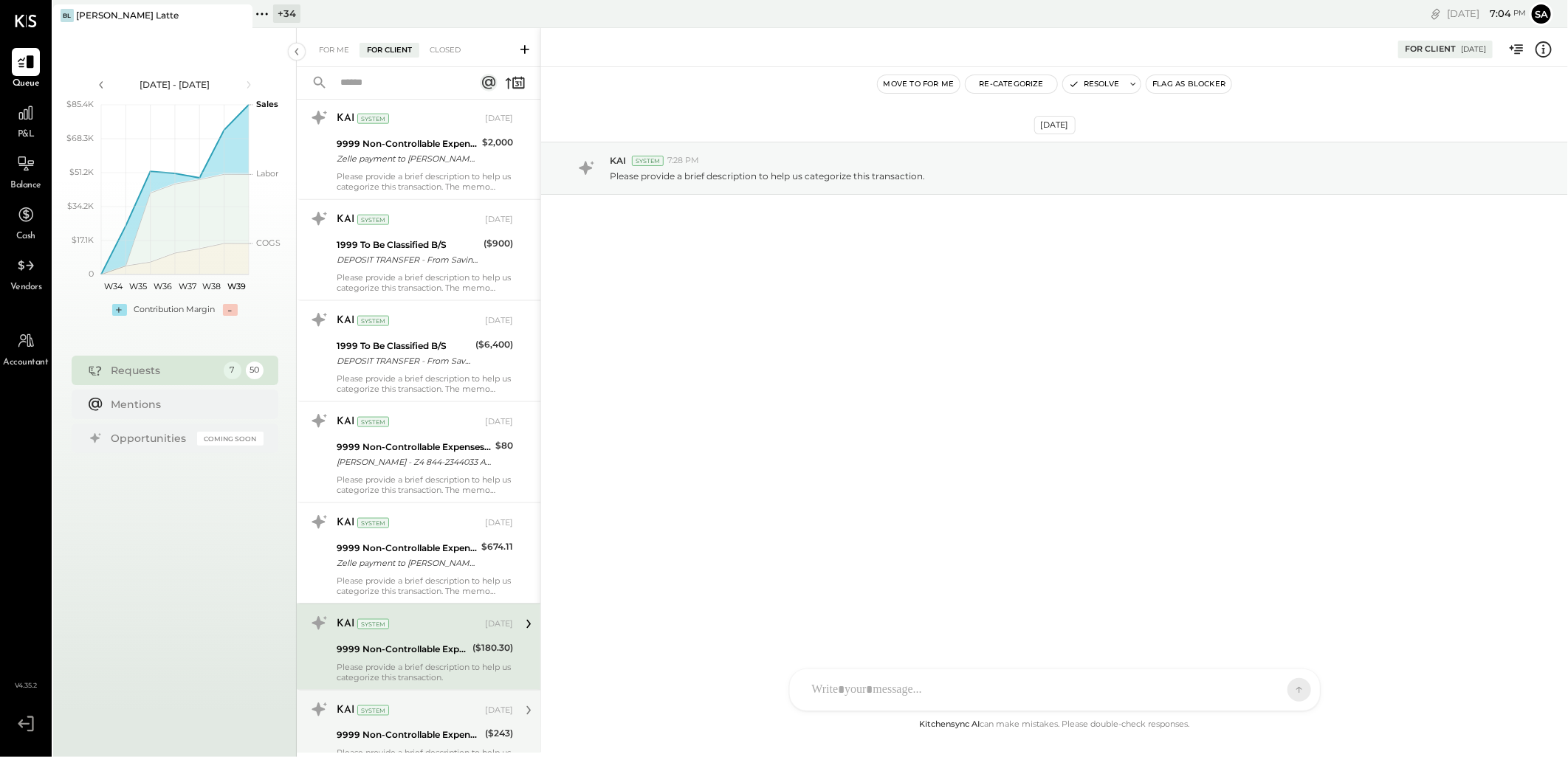
click at [397, 702] on div "KAI System [DATE]" at bounding box center [424, 710] width 176 height 21
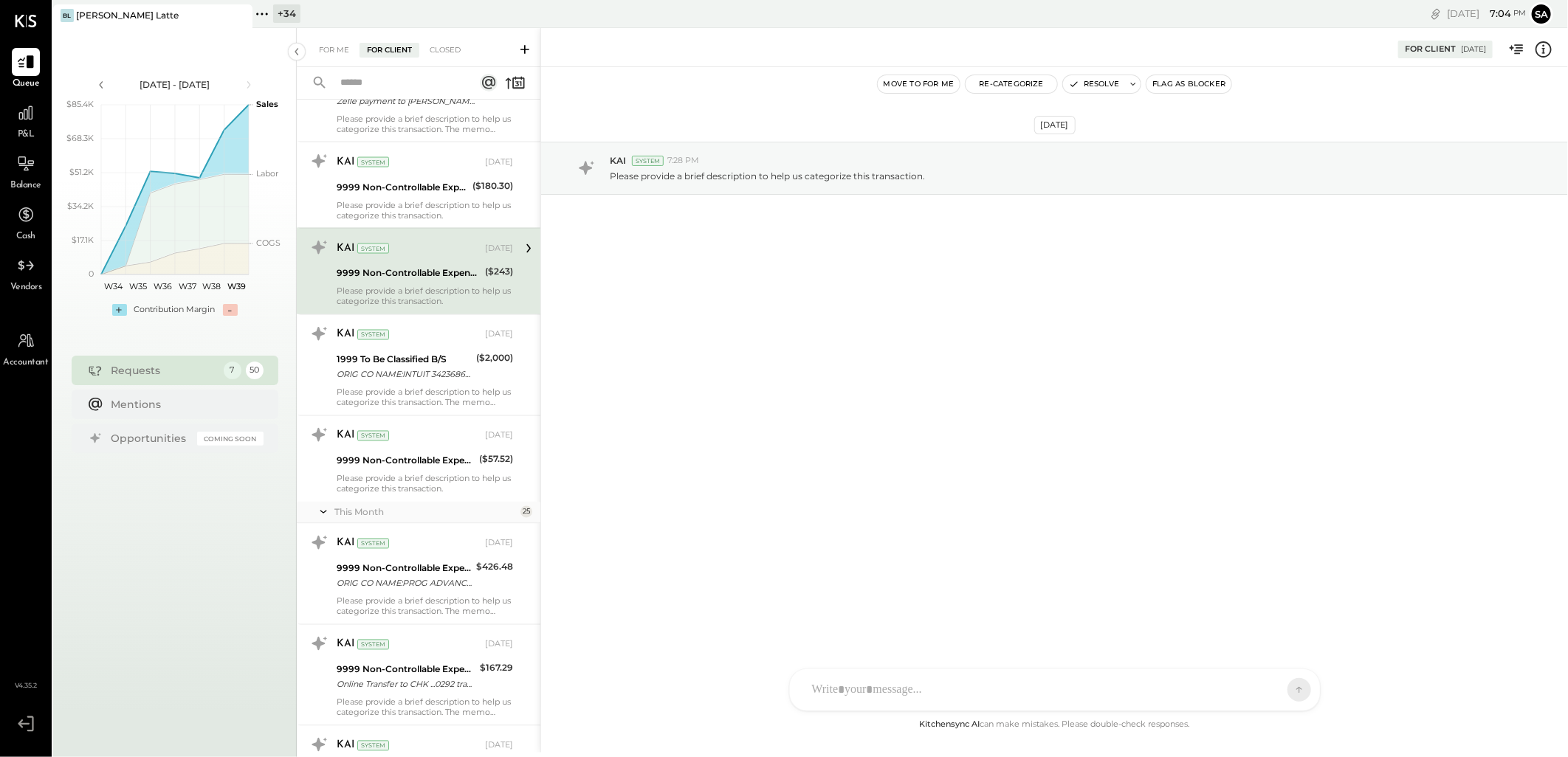
scroll to position [1722, 0]
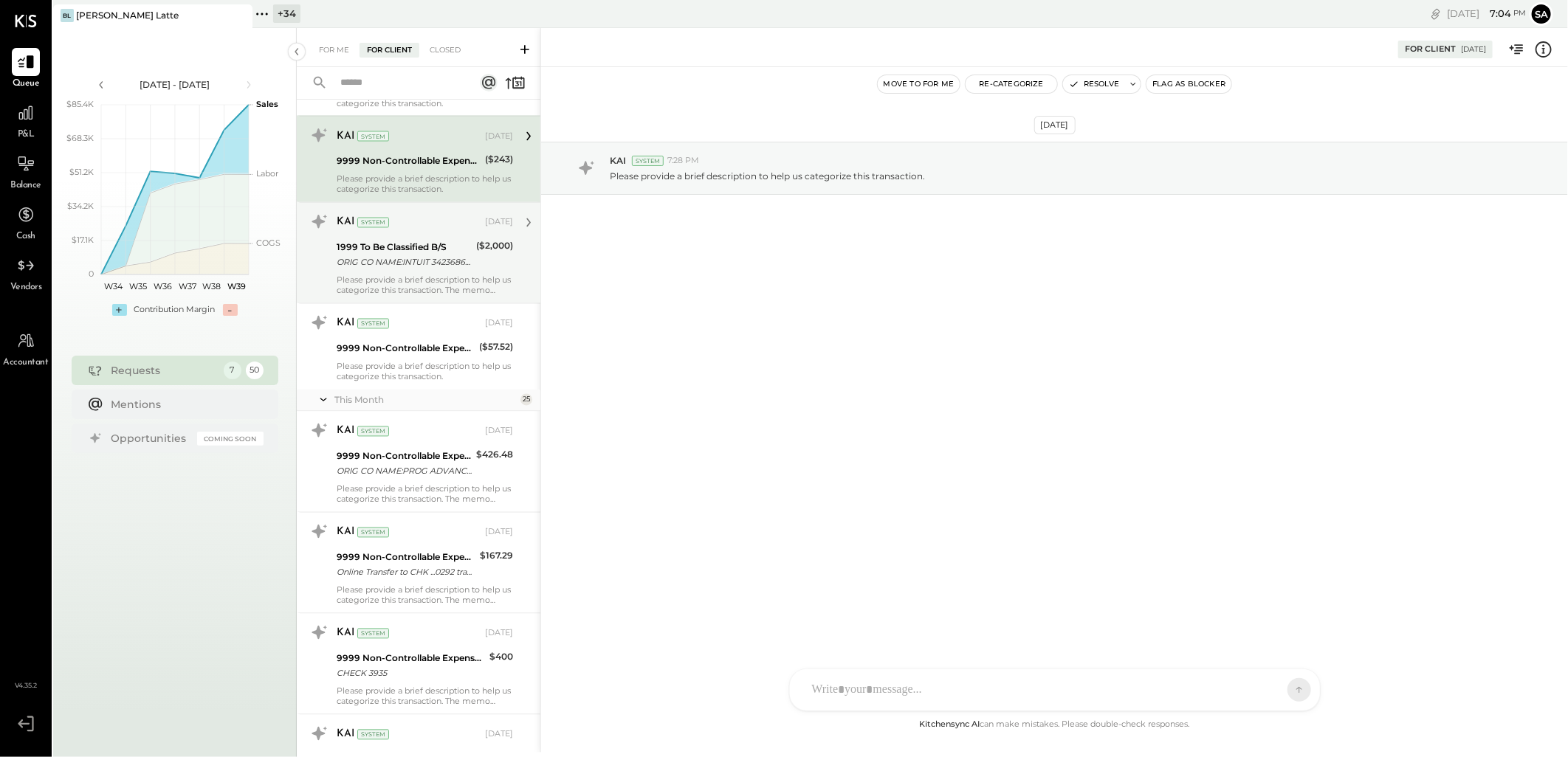
click at [416, 271] on div "1999 To Be Classified B/S ORIG CO NAME:INTUIT 34236863 ORIG ID:9215986202 DESC …" at bounding box center [404, 255] width 135 height 33
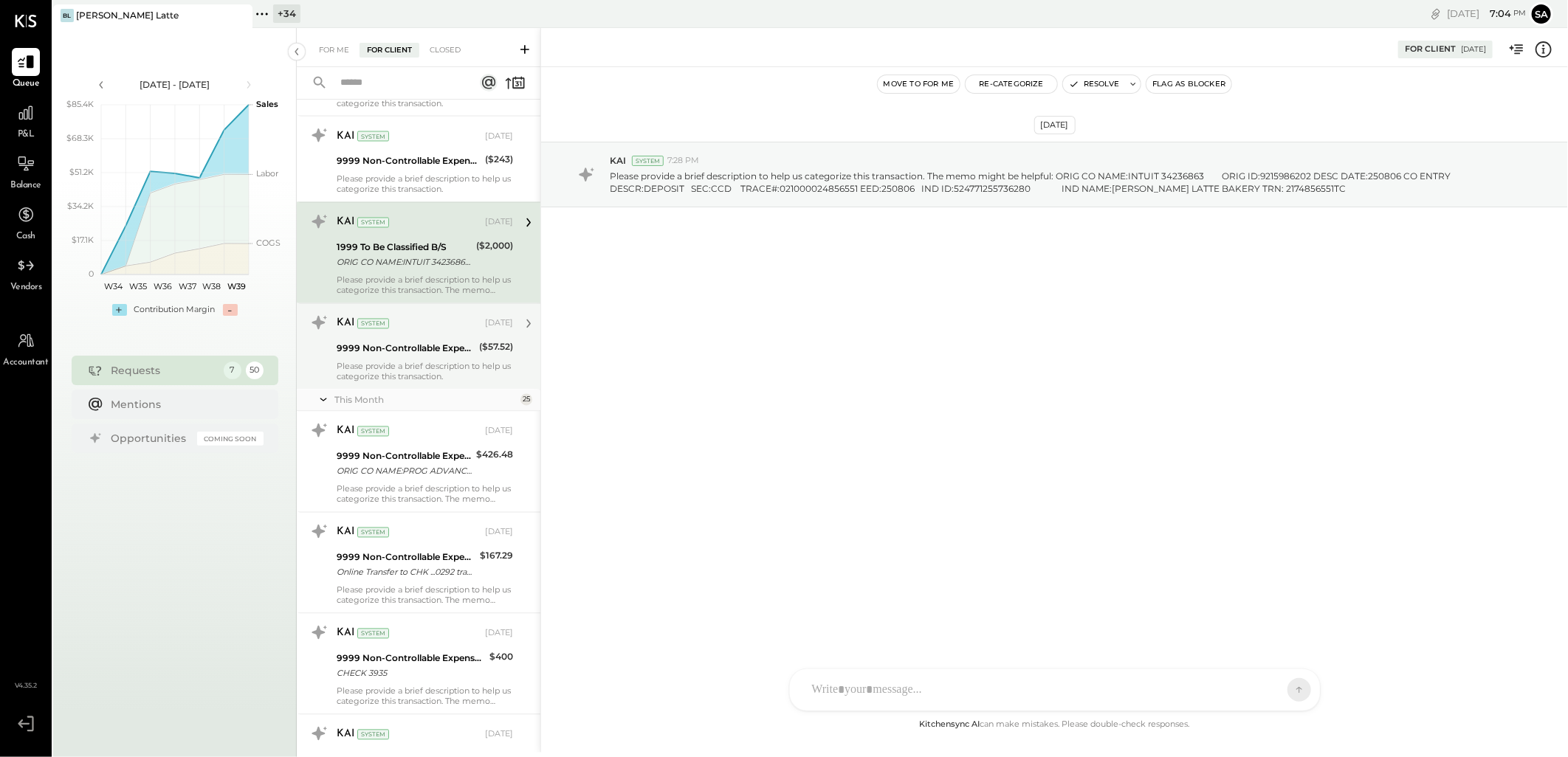
click at [416, 336] on div "KAI System [DATE]" at bounding box center [424, 324] width 176 height 25
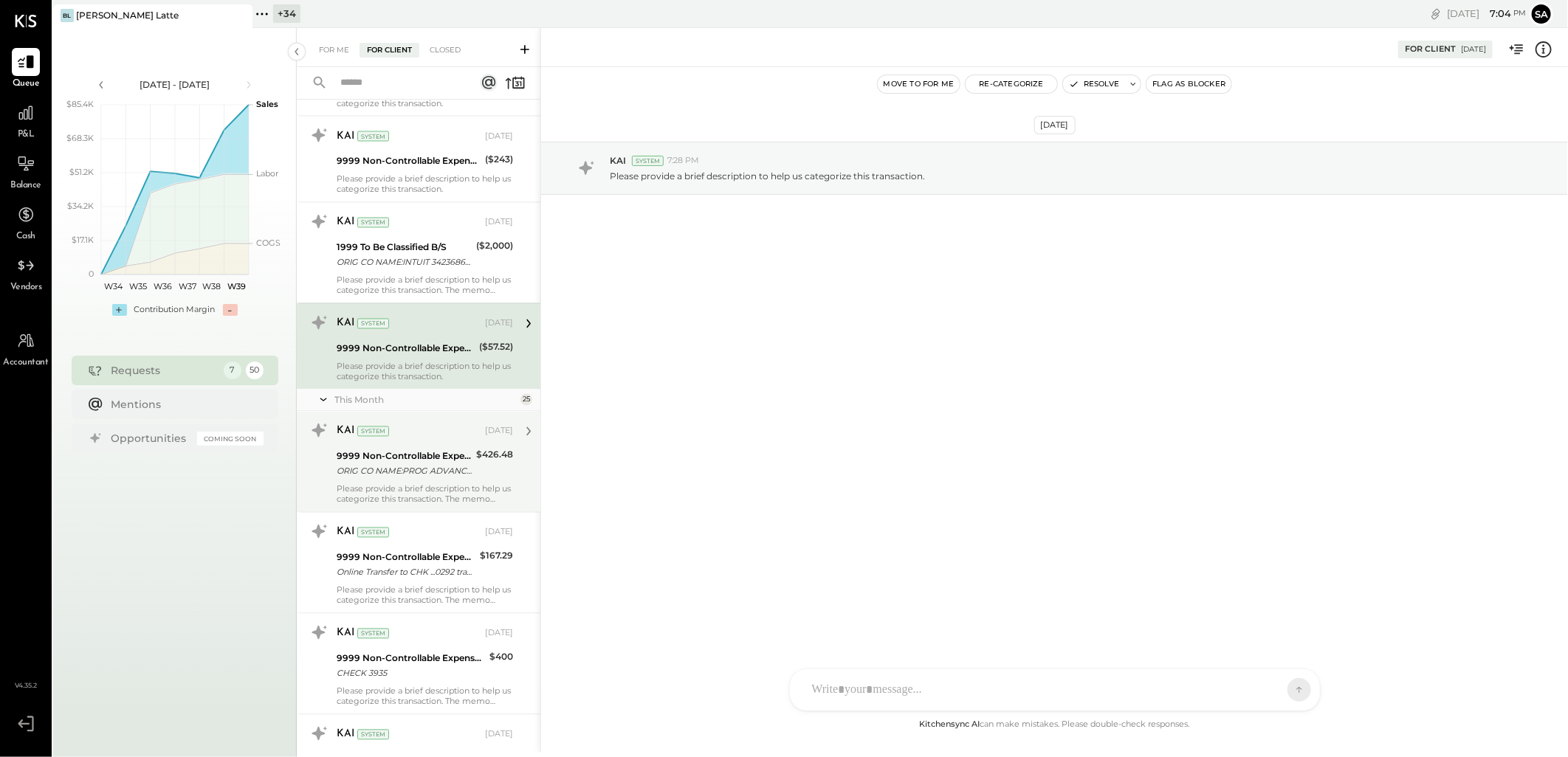
click at [398, 459] on div "9999 Non-Controllable Expenses:Other Income and Expenses:To Be Classified" at bounding box center [404, 456] width 135 height 14
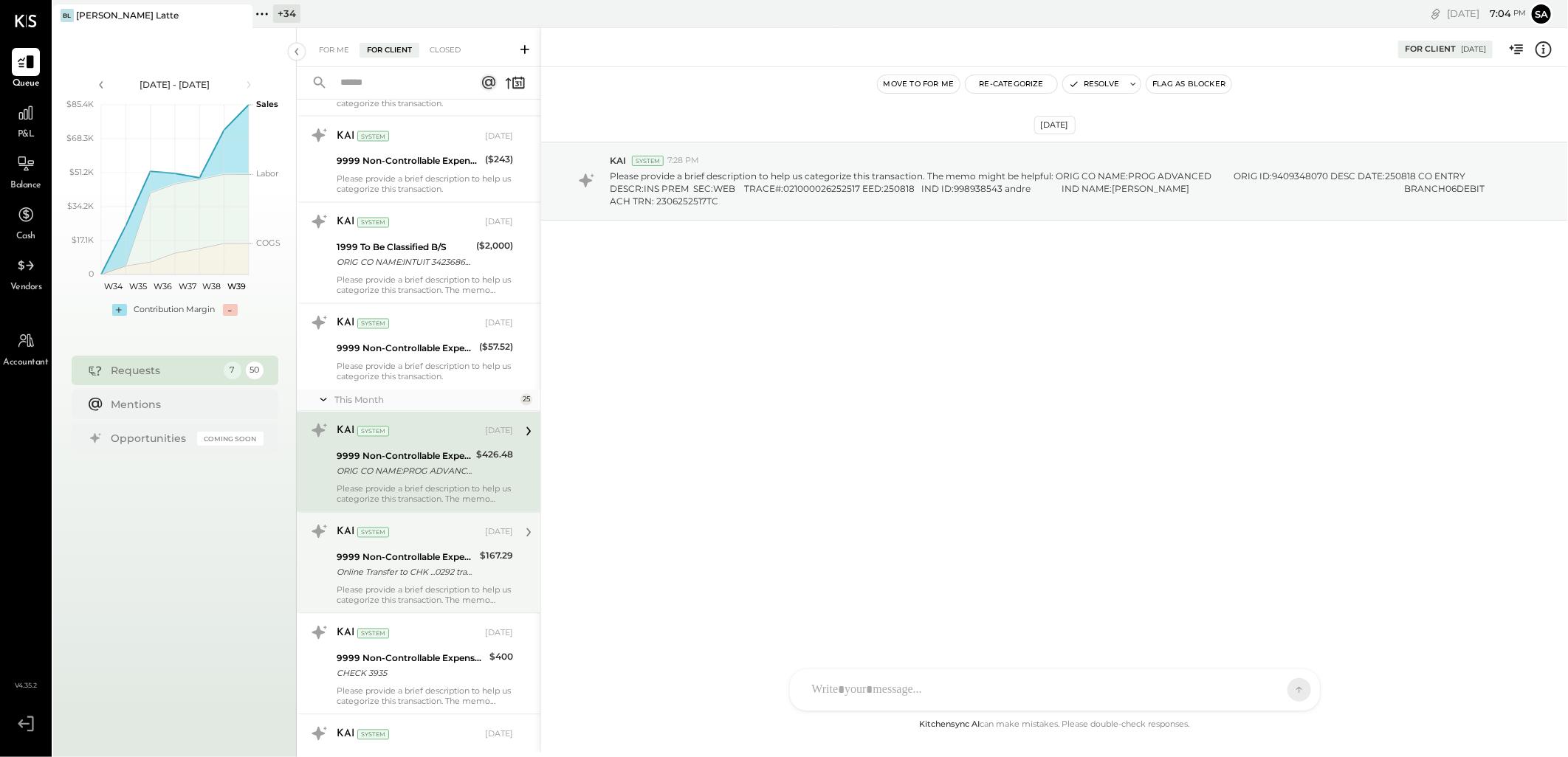
click at [410, 547] on div "KAI System [DATE] 9999 Non-Controllable Expenses:Other Income and Expenses:To B…" at bounding box center [424, 563] width 176 height 85
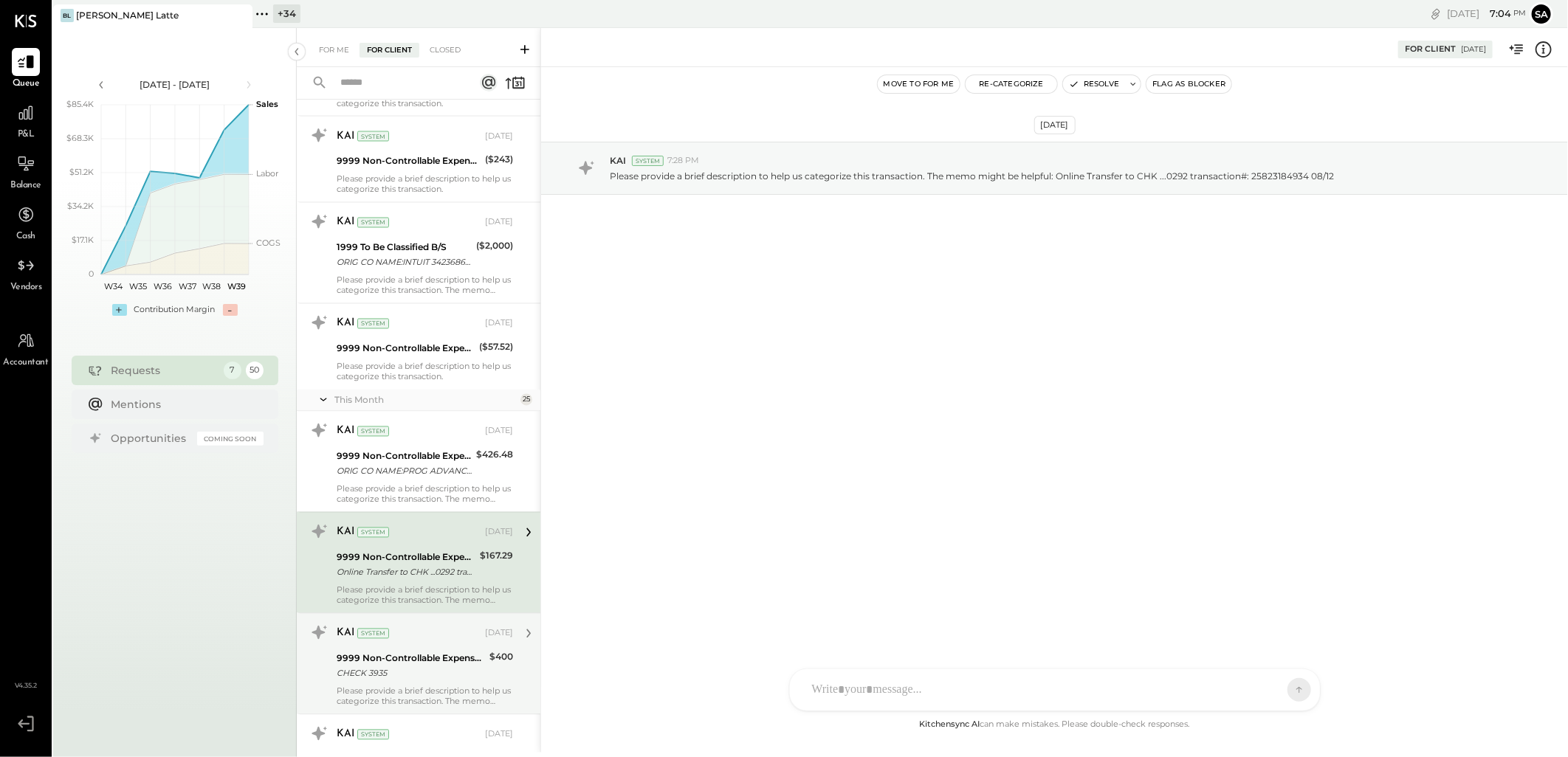
click at [411, 641] on div "KAI System" at bounding box center [409, 633] width 146 height 14
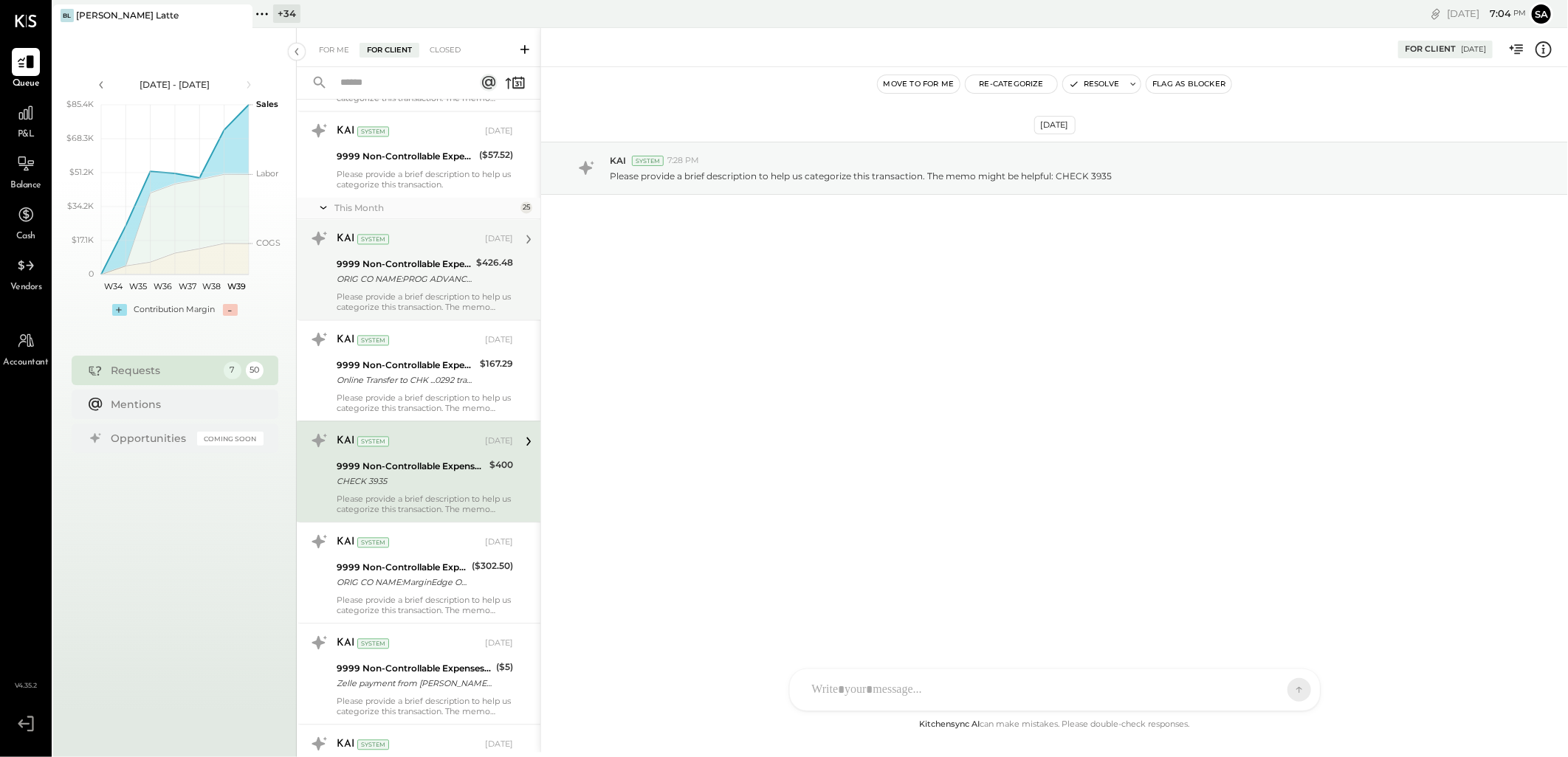
scroll to position [1968, 0]
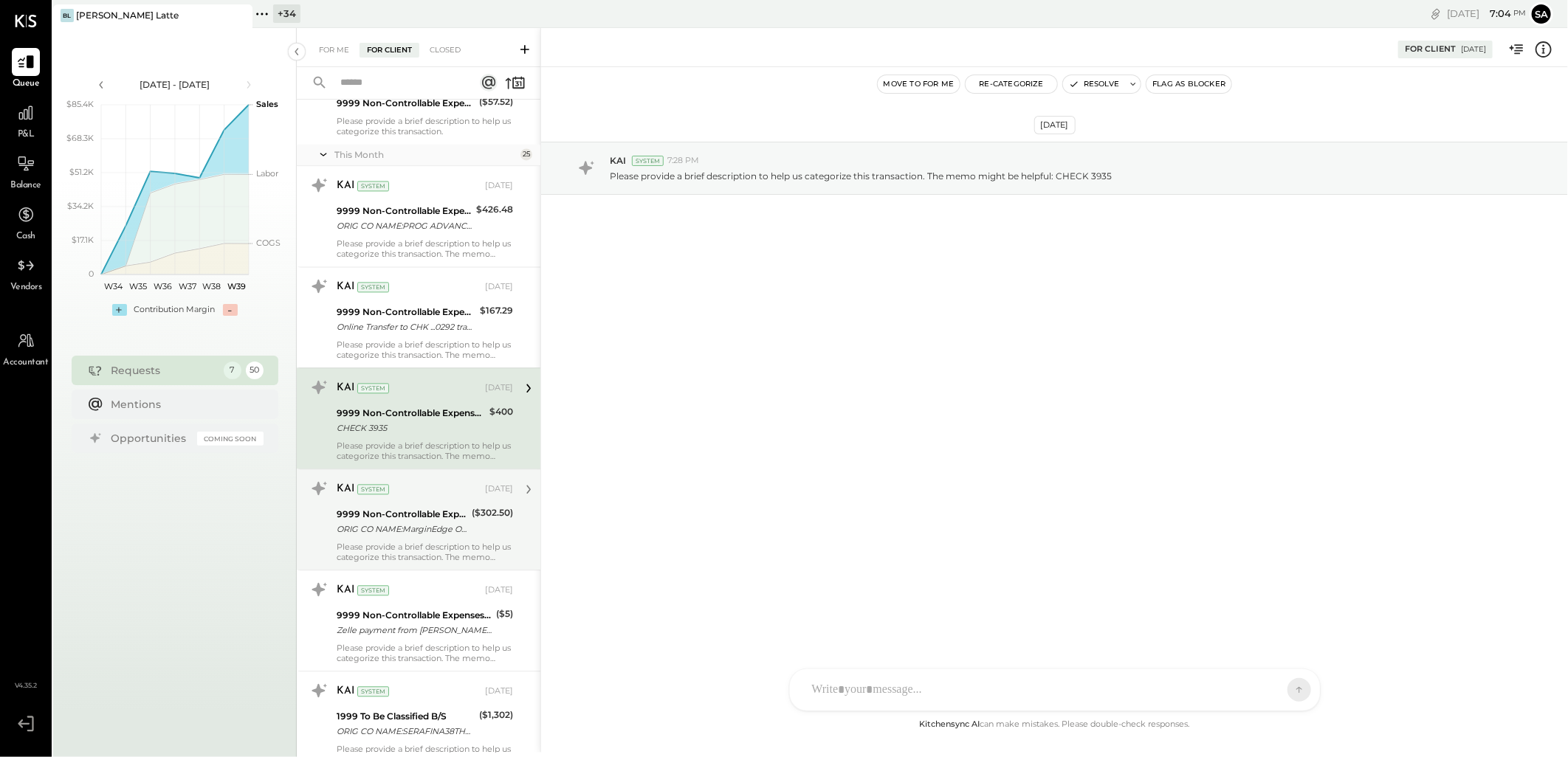
click at [401, 498] on div "KAI System [DATE]" at bounding box center [424, 489] width 176 height 21
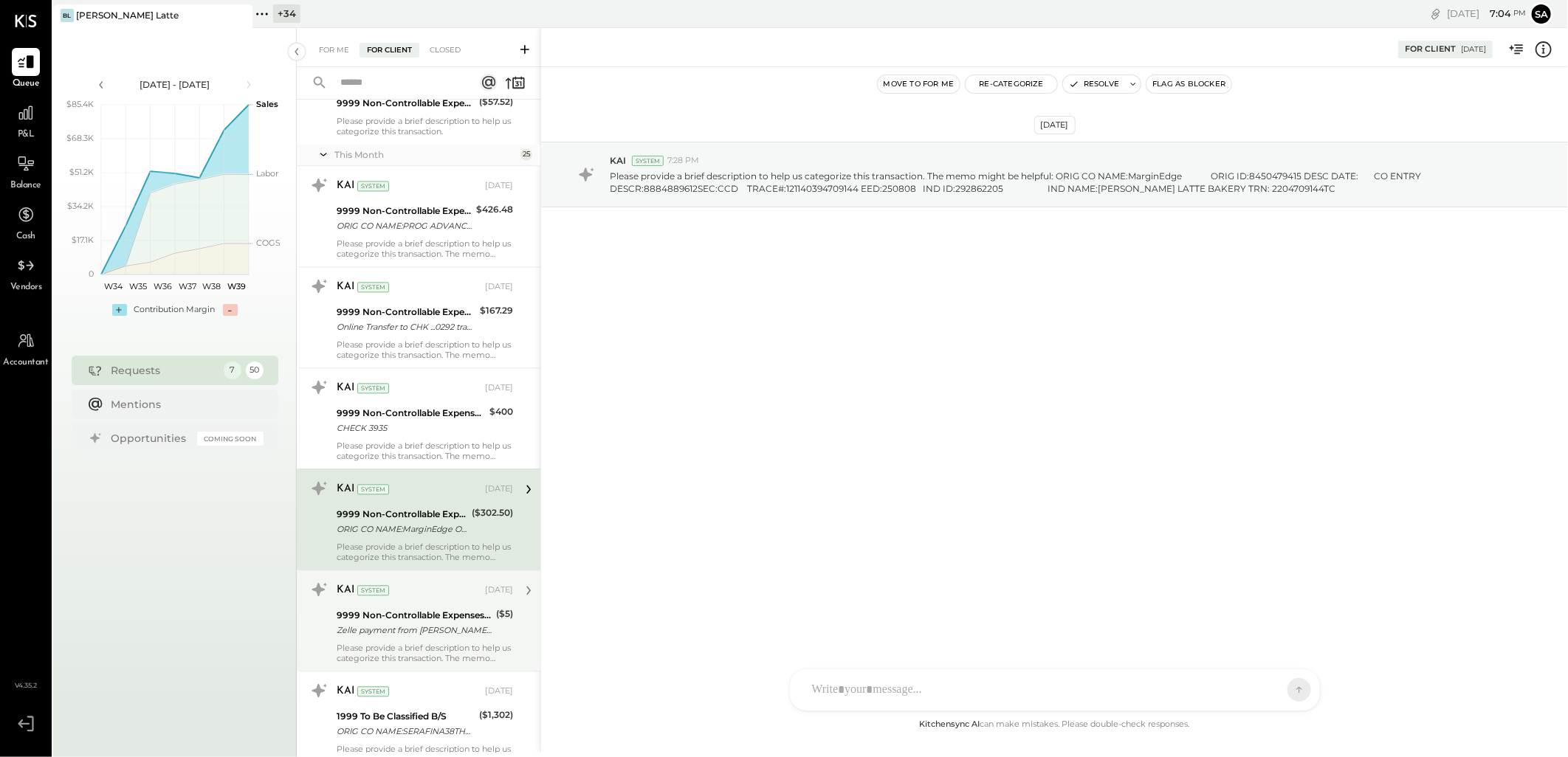
click at [412, 630] on div "Zelle payment from [PERSON_NAME] [PERSON_NAME] CTI0hrpbGGcB" at bounding box center [414, 630] width 155 height 14
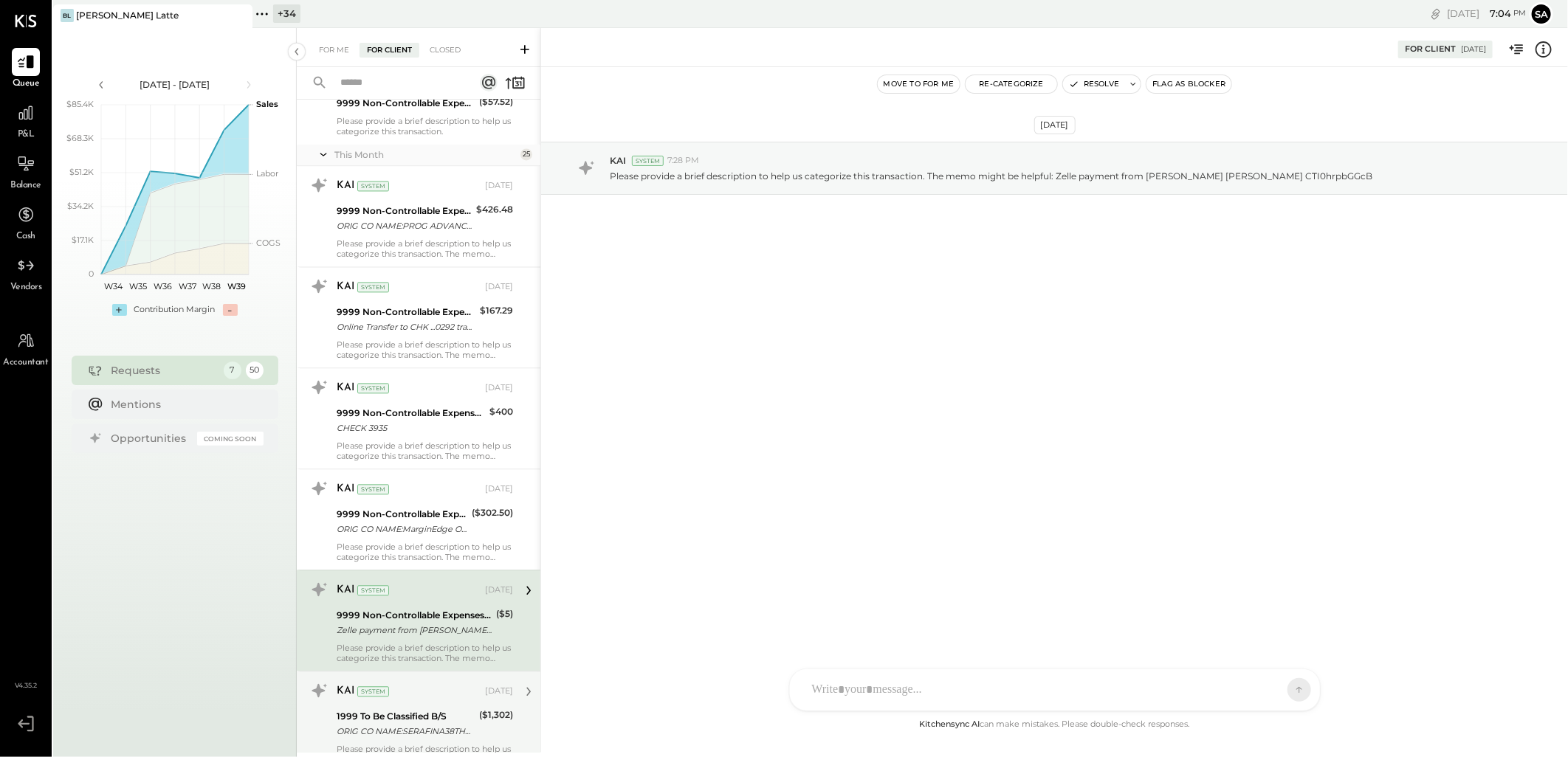
click at [418, 704] on div "KAI System [DATE]" at bounding box center [424, 691] width 176 height 25
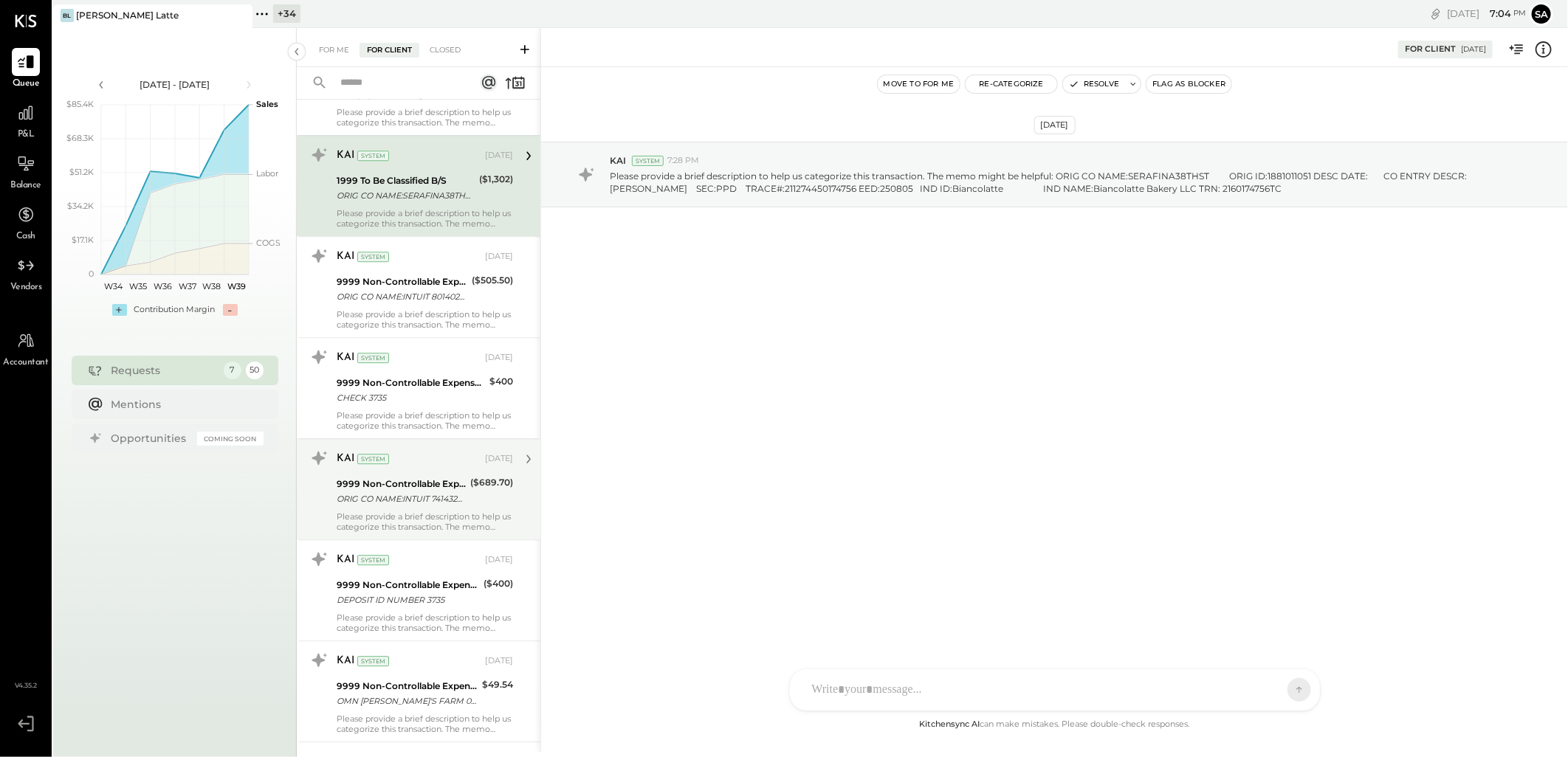
scroll to position [2542, 0]
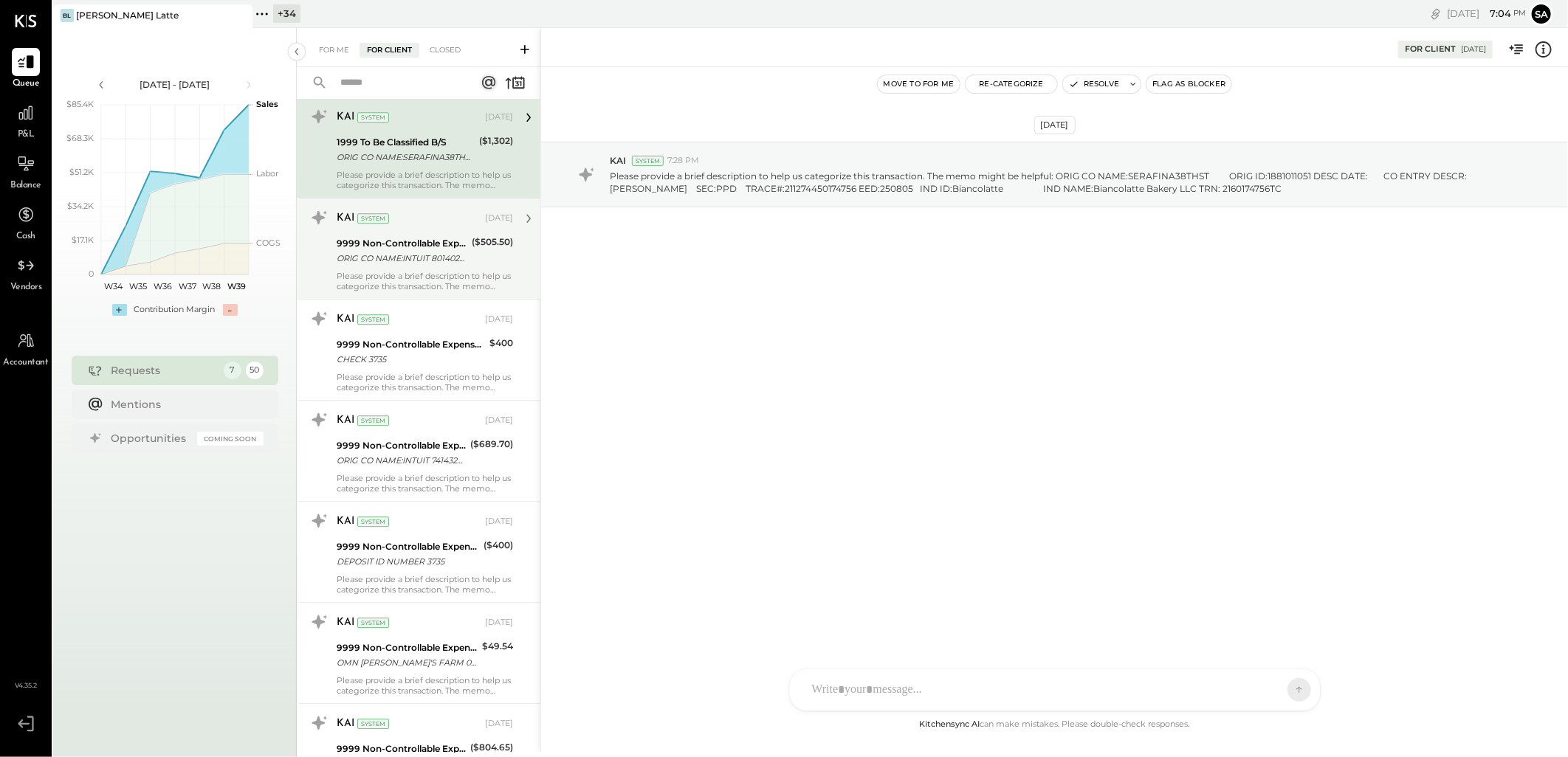
click at [437, 234] on div "KAI System [DATE] 9999 Non-Controllable Expenses:Other Income and Expenses:To B…" at bounding box center [424, 249] width 176 height 85
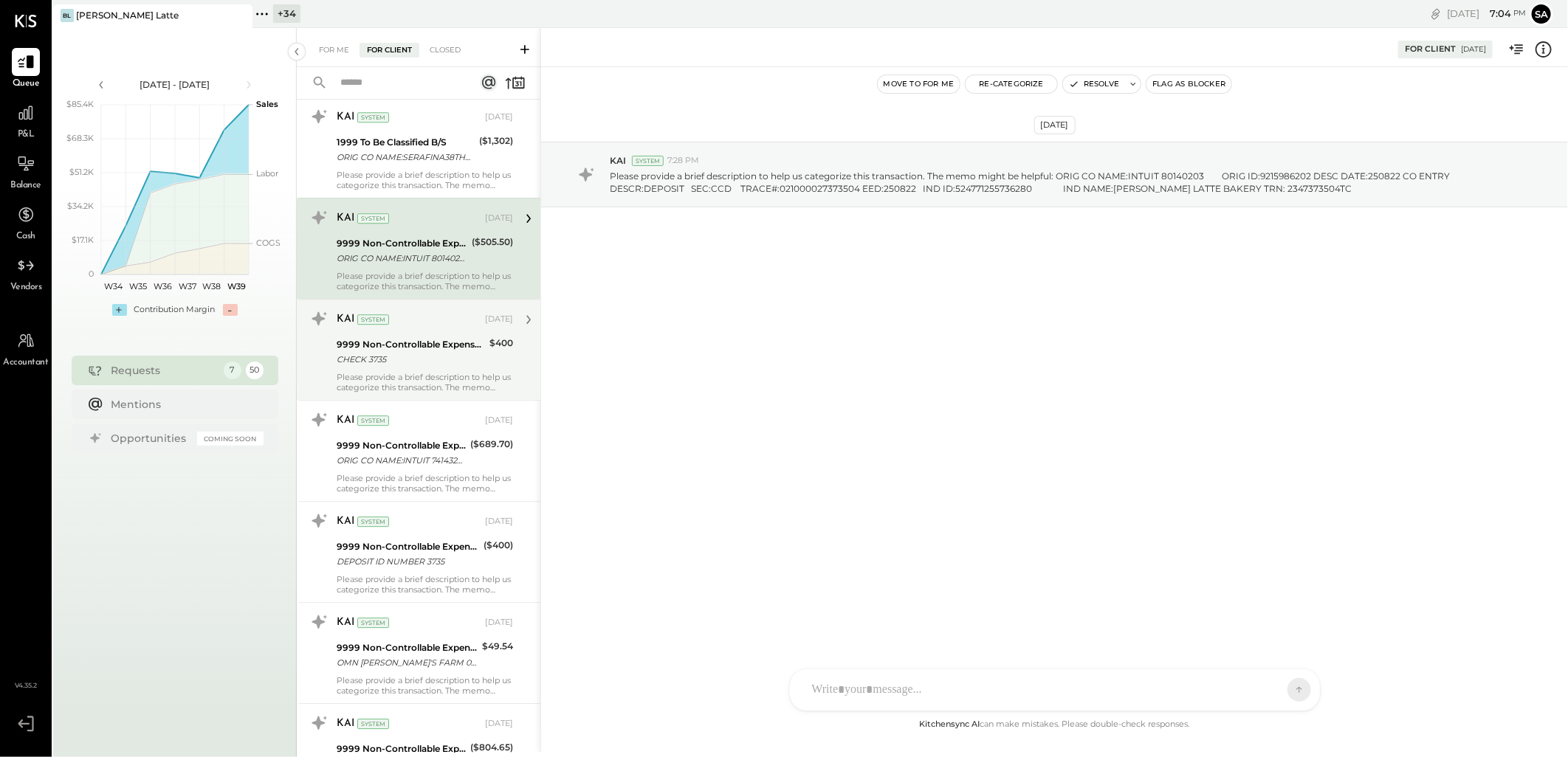
click at [431, 345] on div "9999 Non-Controllable Expenses:Other Income and Expenses:To Be Classified" at bounding box center [411, 344] width 148 height 14
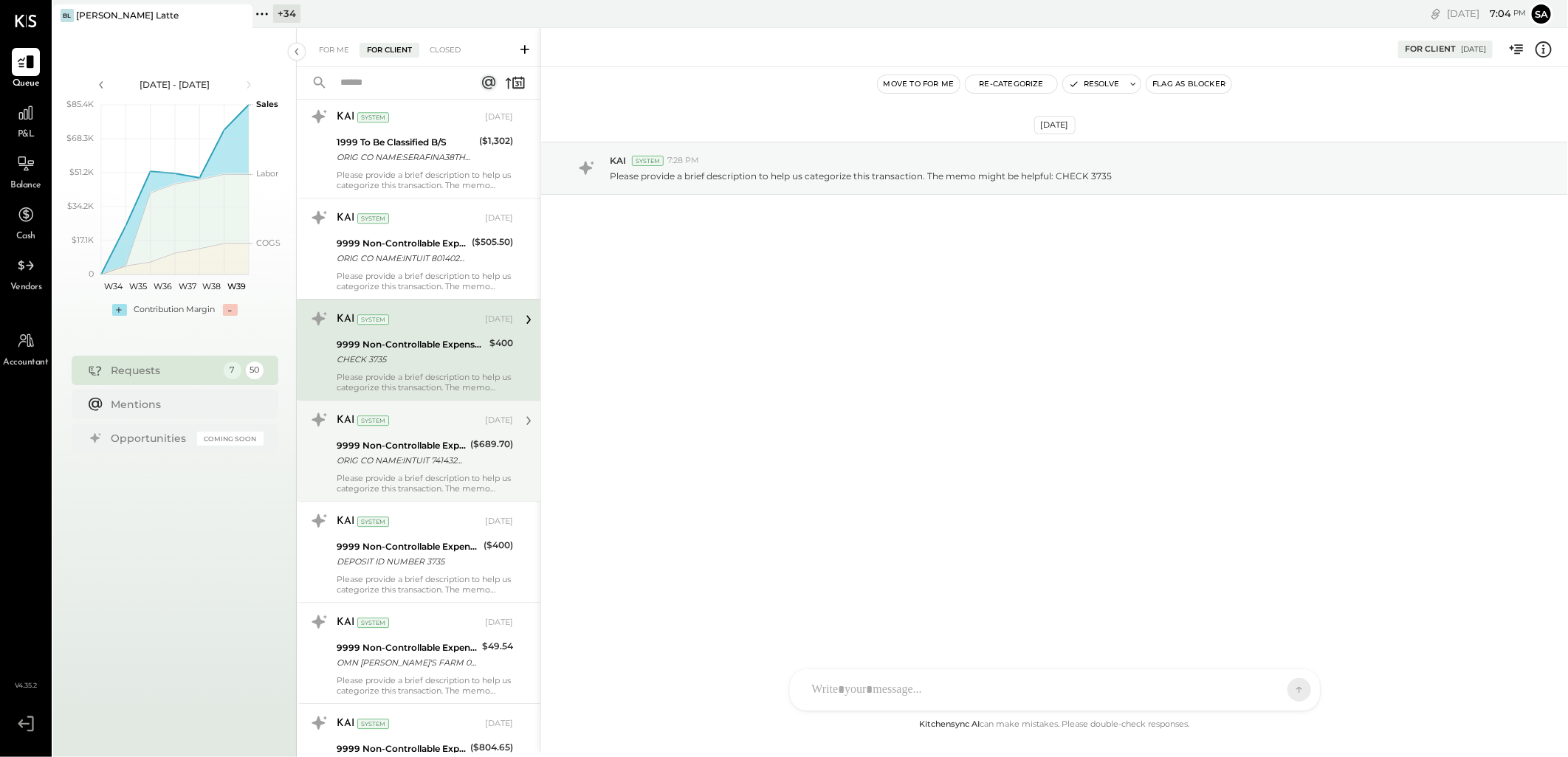
click at [424, 428] on div "KAI System" at bounding box center [409, 420] width 146 height 14
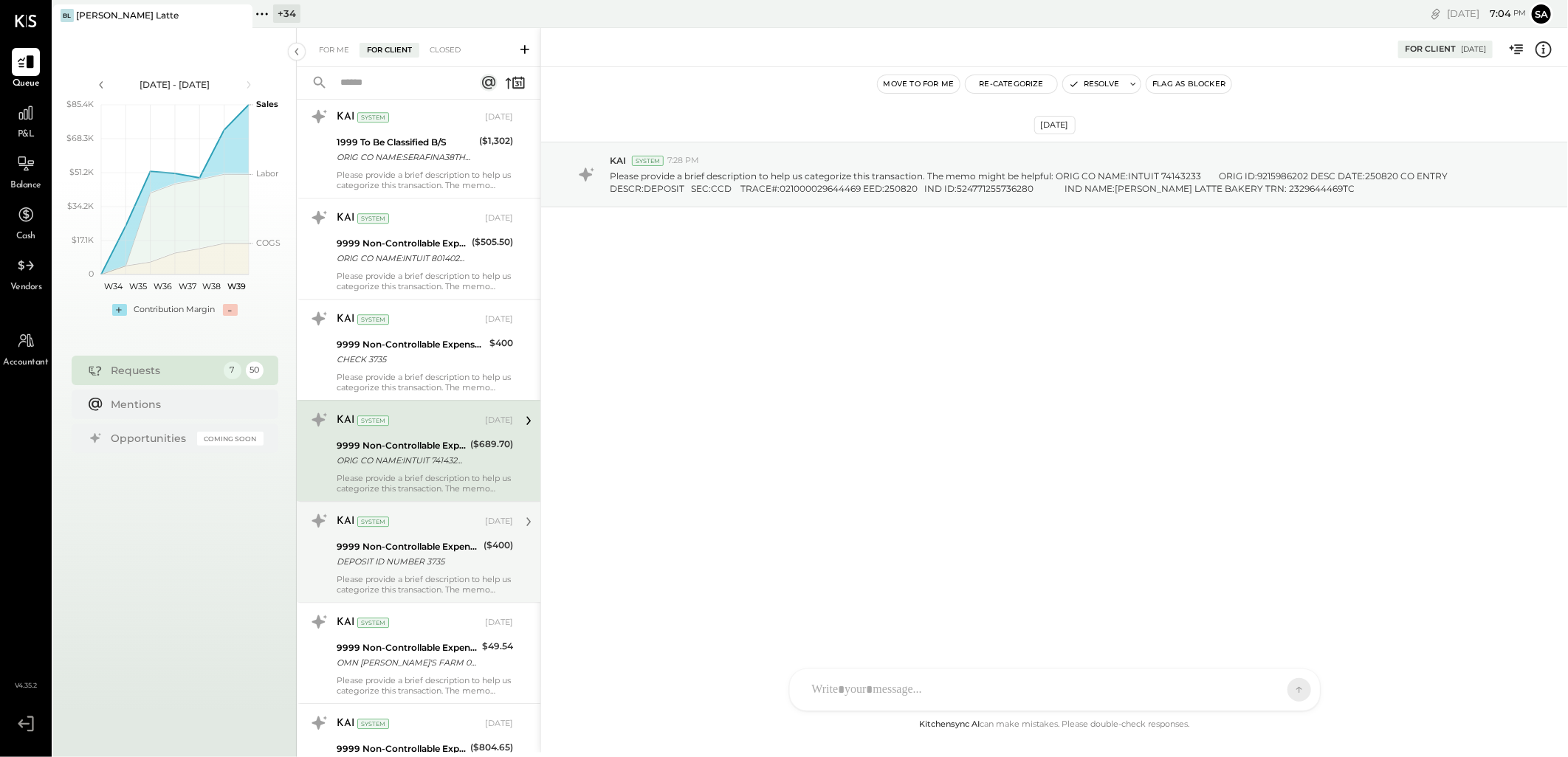
click at [411, 512] on div "KAI System [DATE]" at bounding box center [424, 521] width 176 height 21
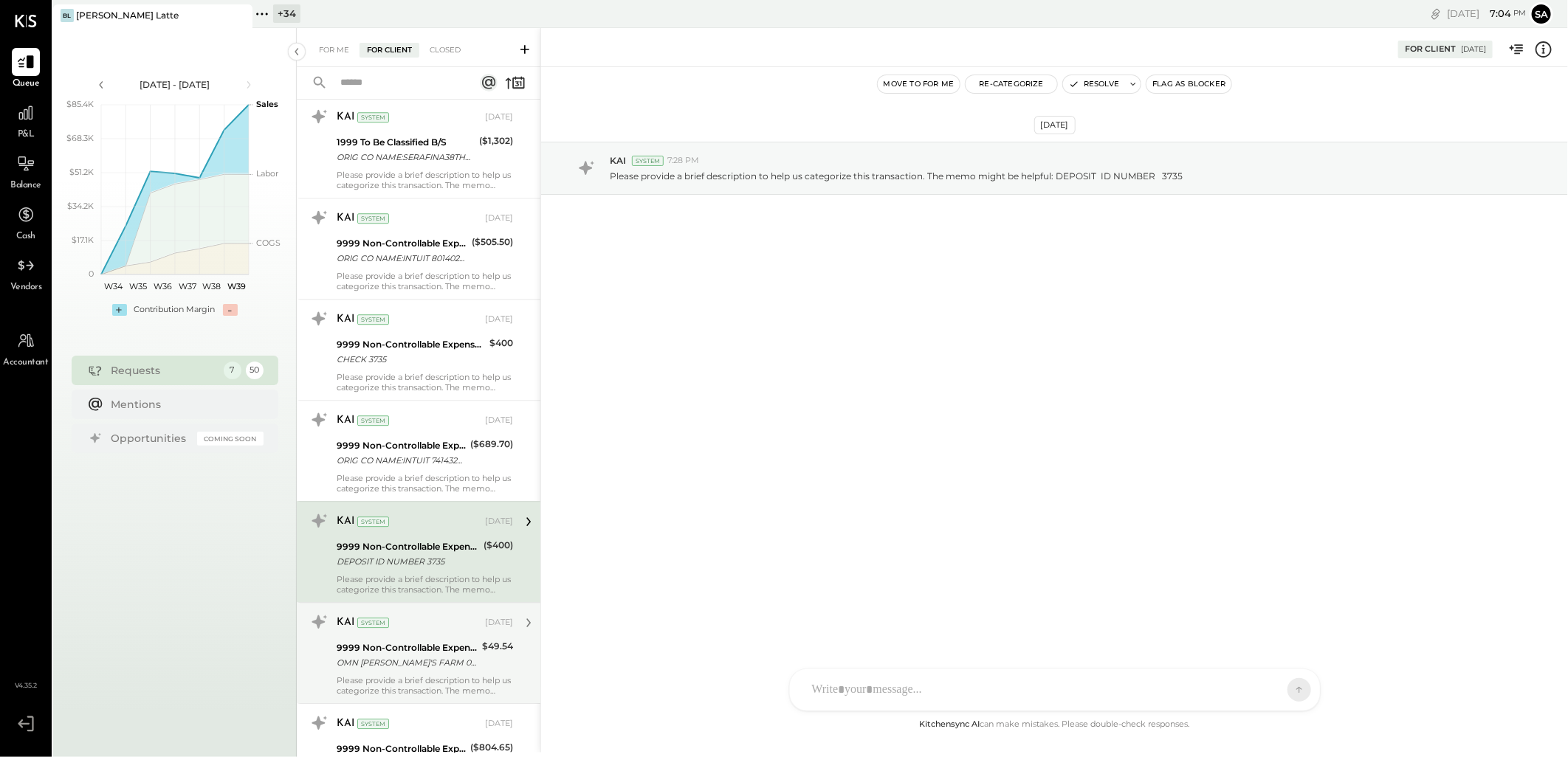
click at [412, 642] on div "9999 Non-Controllable Expenses:Other Income and Expenses:To Be Classified" at bounding box center [407, 648] width 141 height 14
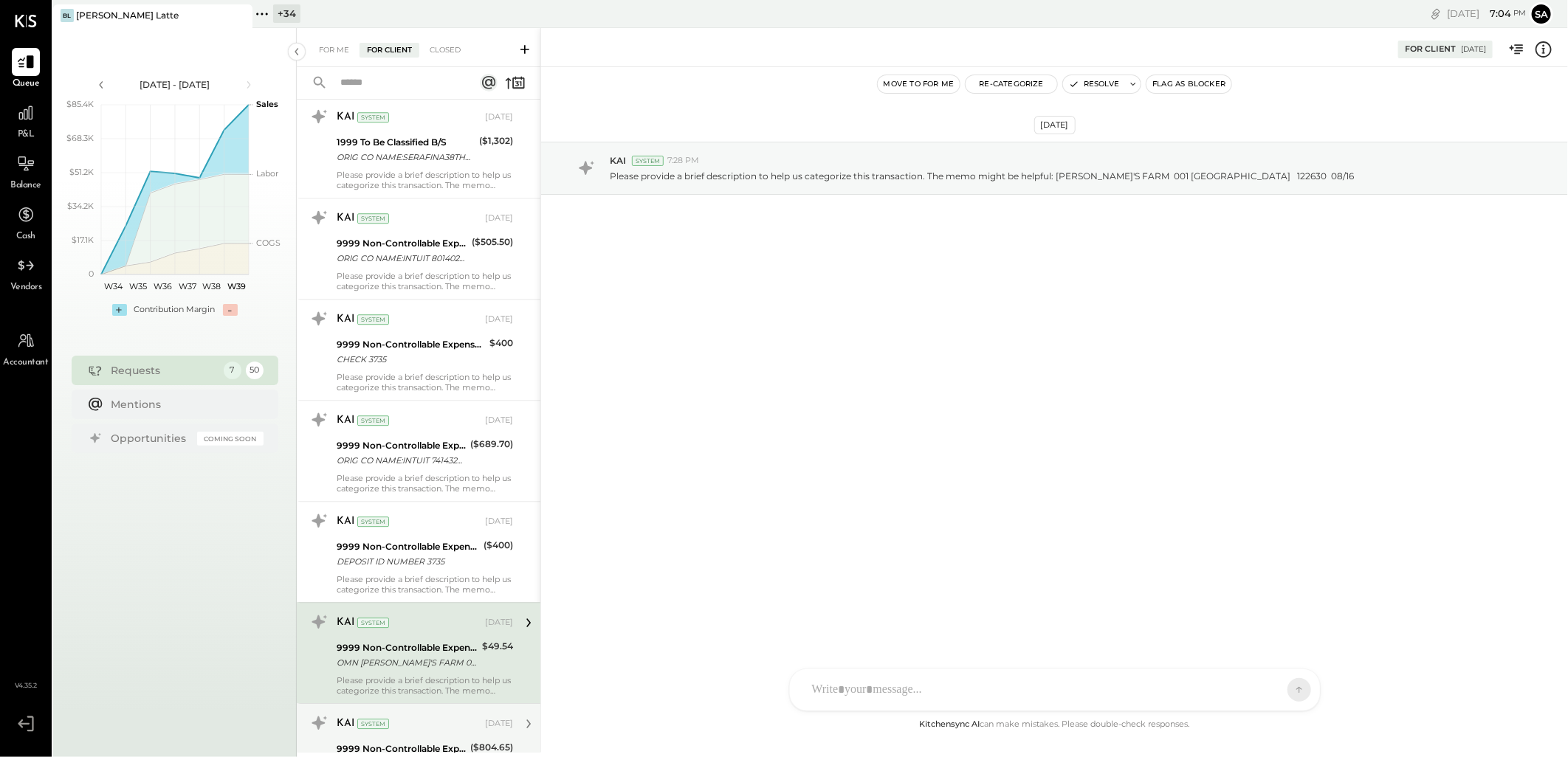
click at [396, 720] on div "KAI System" at bounding box center [409, 723] width 146 height 14
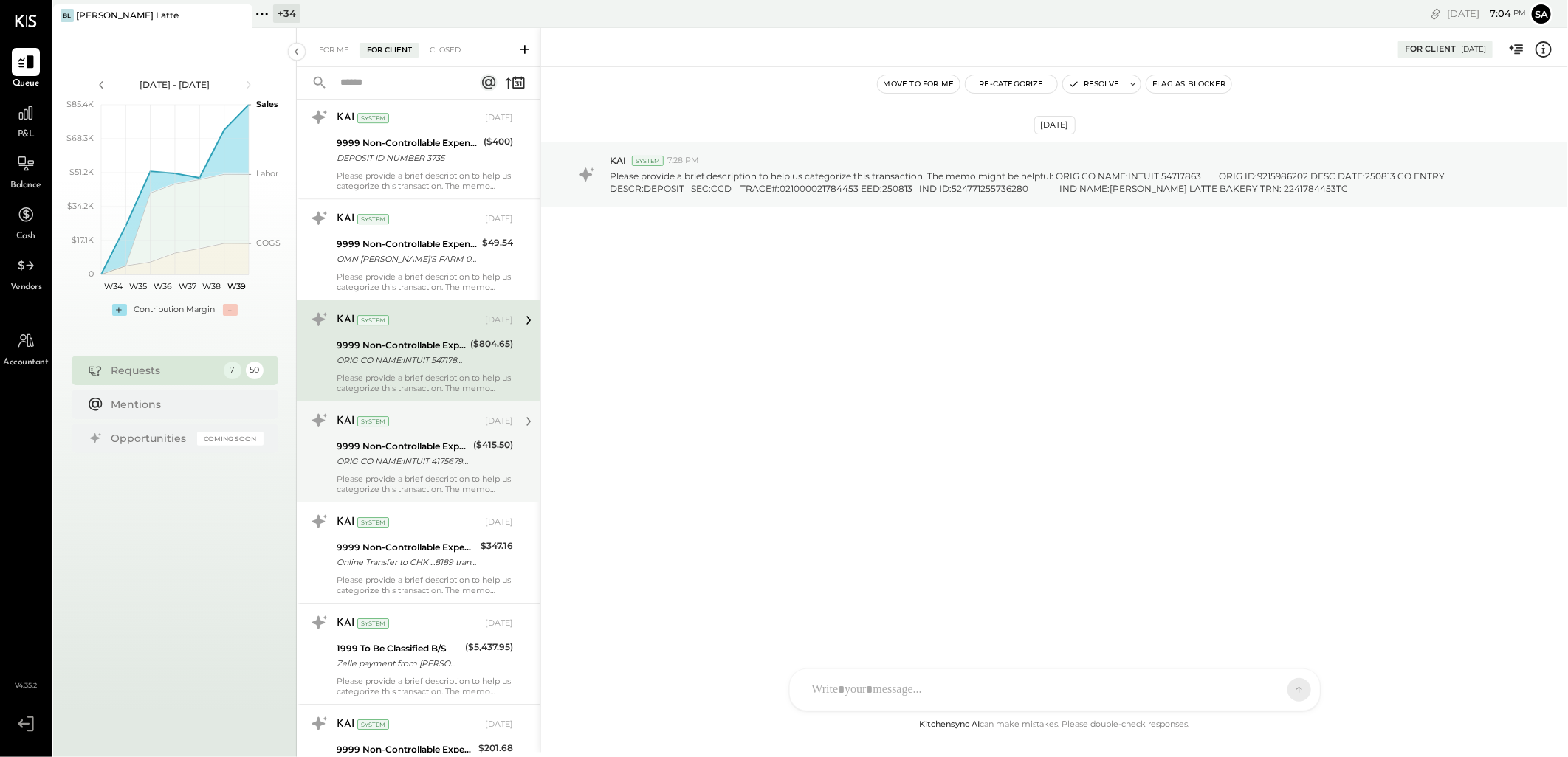
scroll to position [3116, 0]
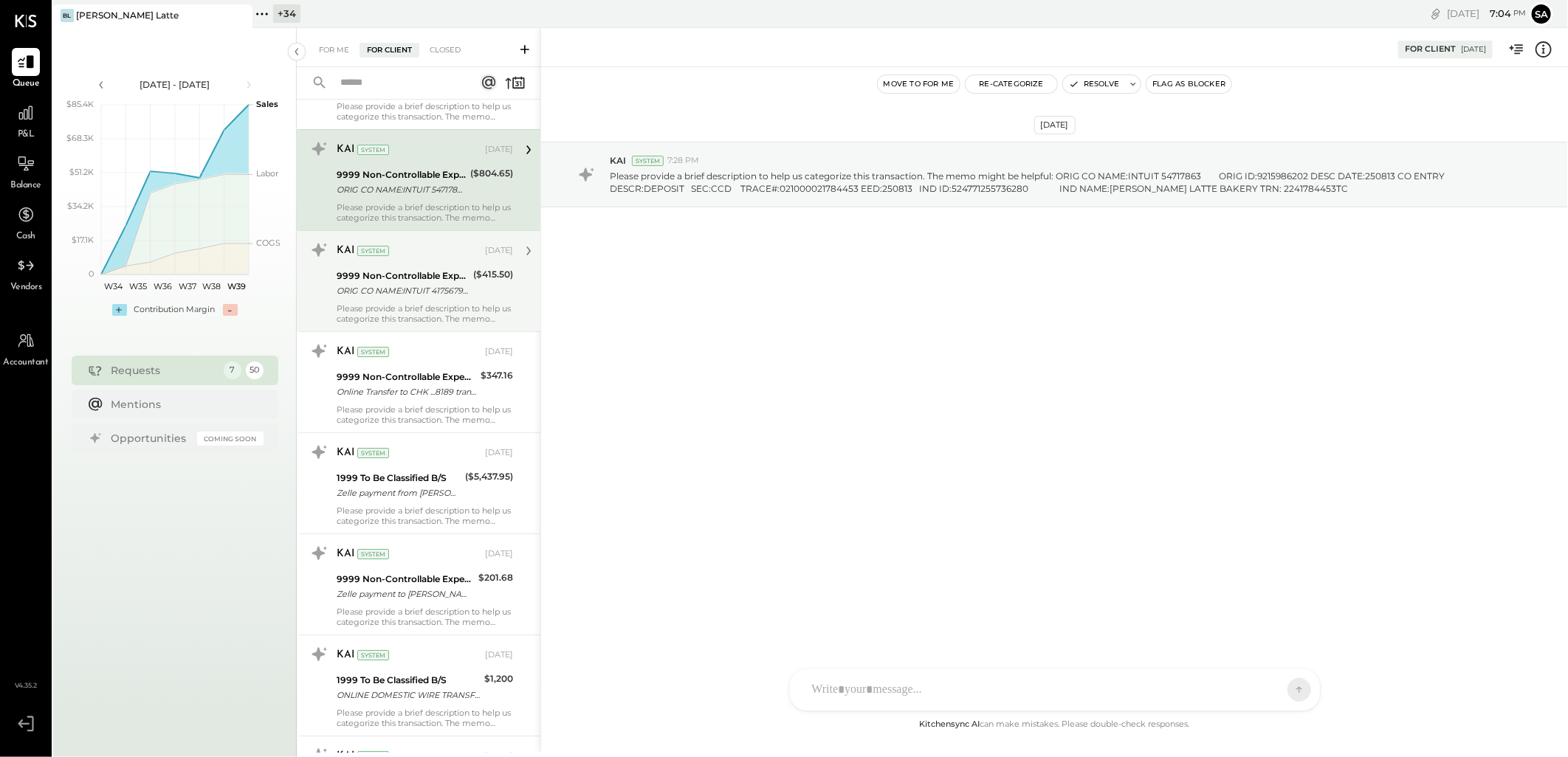
drag, startPoint x: 429, startPoint y: 288, endPoint x: 428, endPoint y: 330, distance: 42.0
click at [429, 286] on div "ORIG CO NAME:INTUIT 41756793 ORIG ID:9215986202 DESC DATE:250808 CO ENTRY DESCR…" at bounding box center [402, 290] width 132 height 14
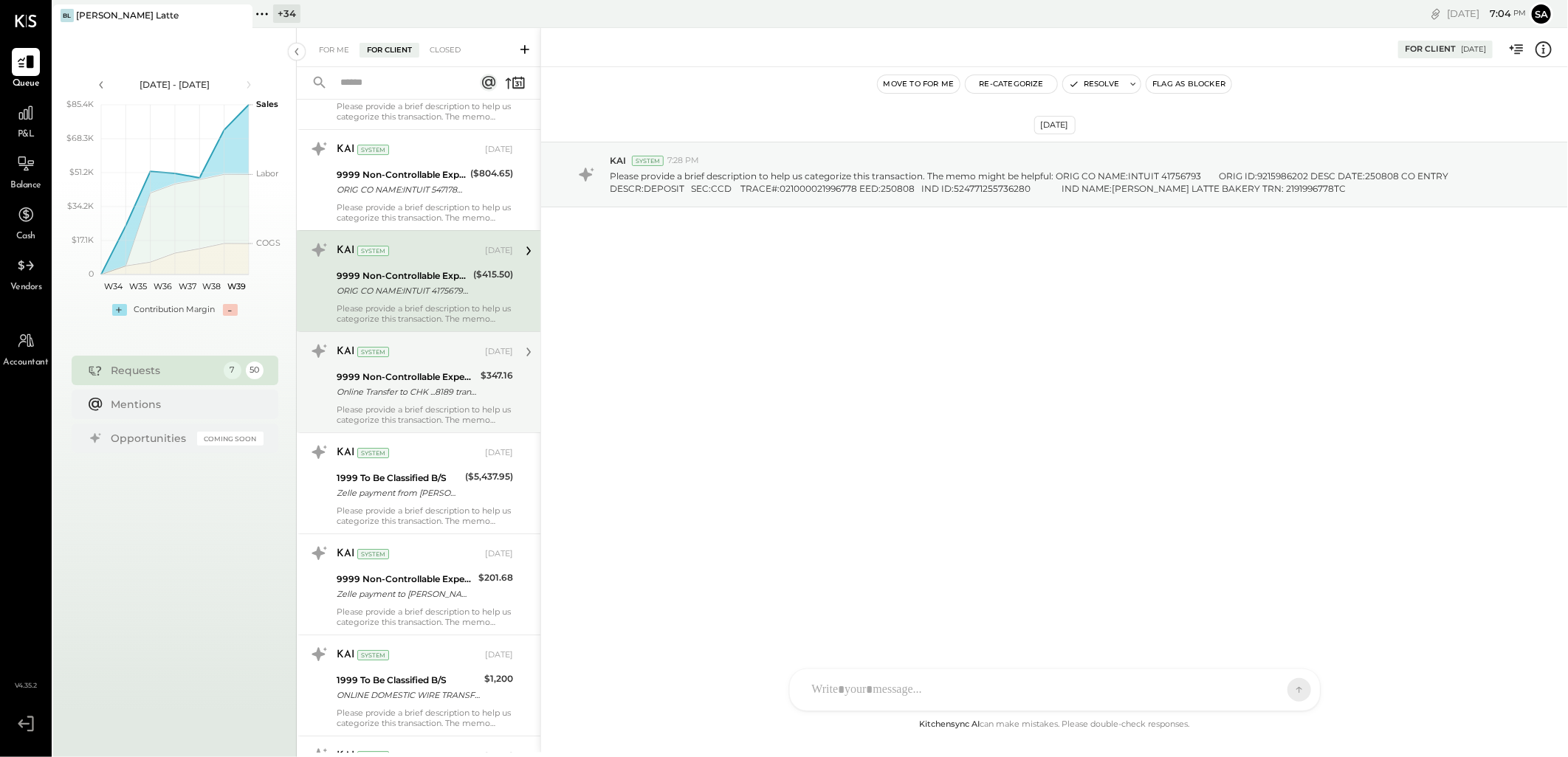
click at [428, 404] on div "KAI System [DATE] 9999 Non-Controllable Expenses:Other Income and Expenses:To B…" at bounding box center [424, 382] width 176 height 85
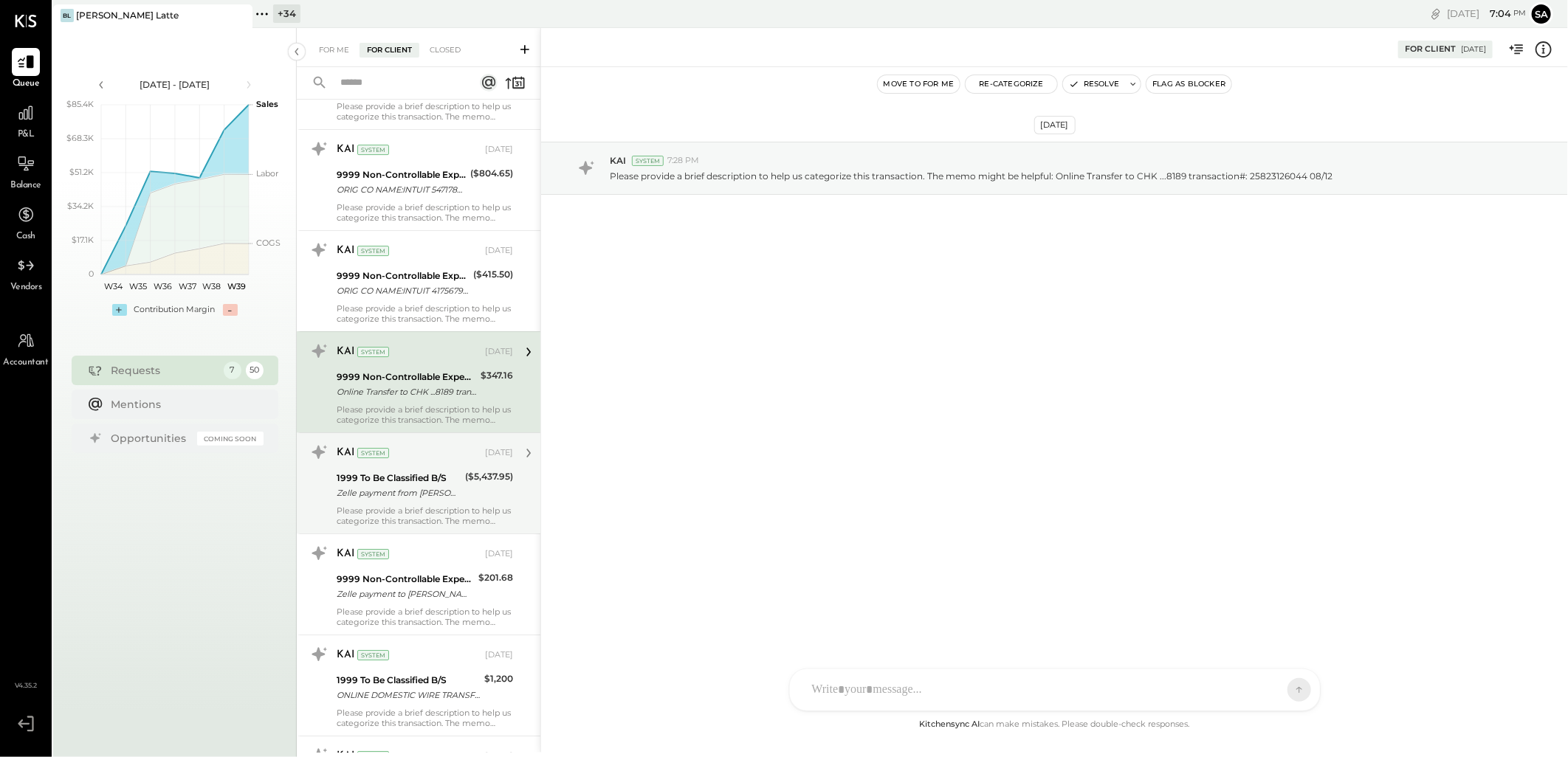
click at [430, 462] on div "KAI System [DATE]" at bounding box center [424, 453] width 176 height 21
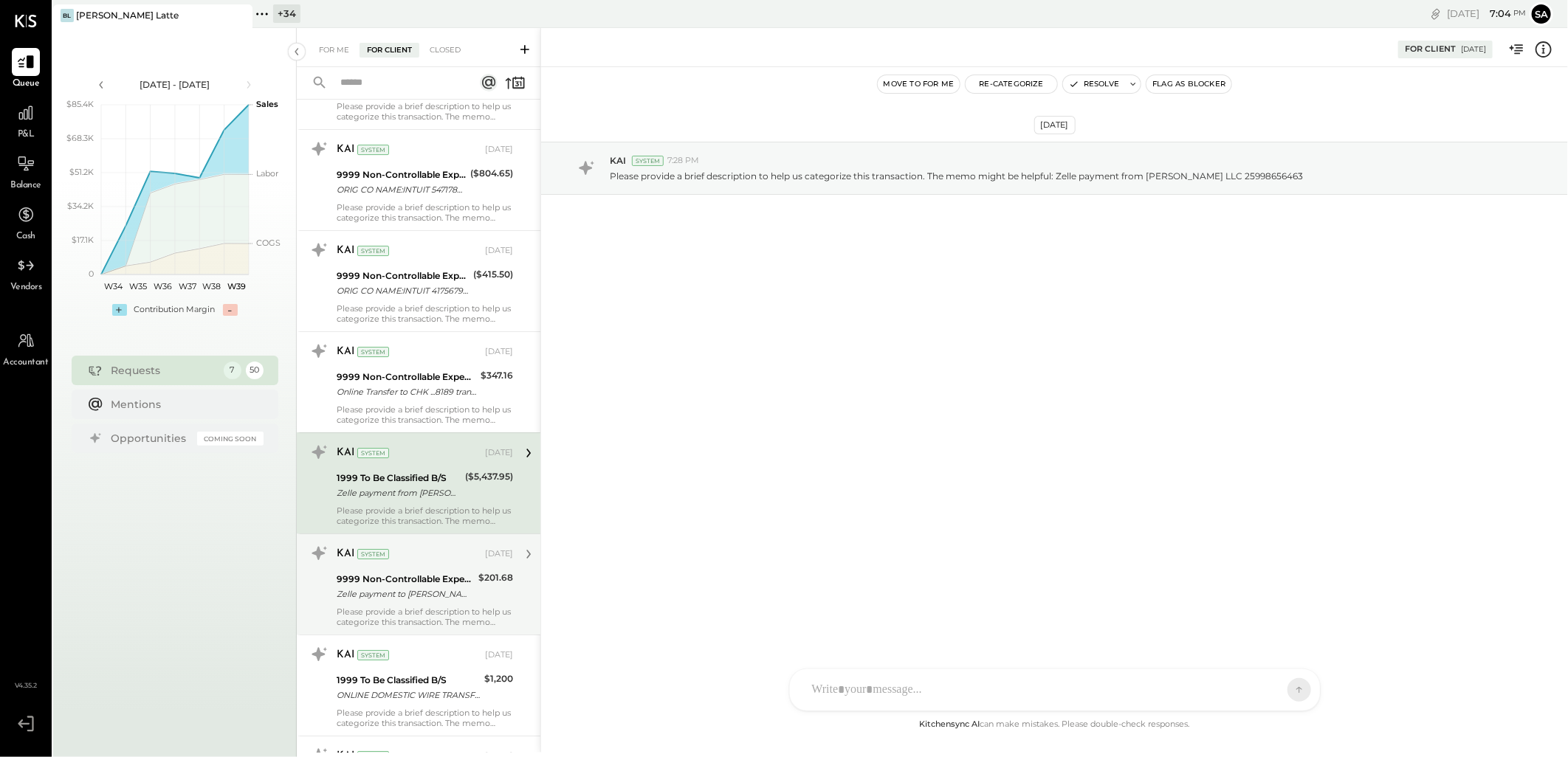
click at [431, 551] on div "KAI System" at bounding box center [409, 554] width 146 height 14
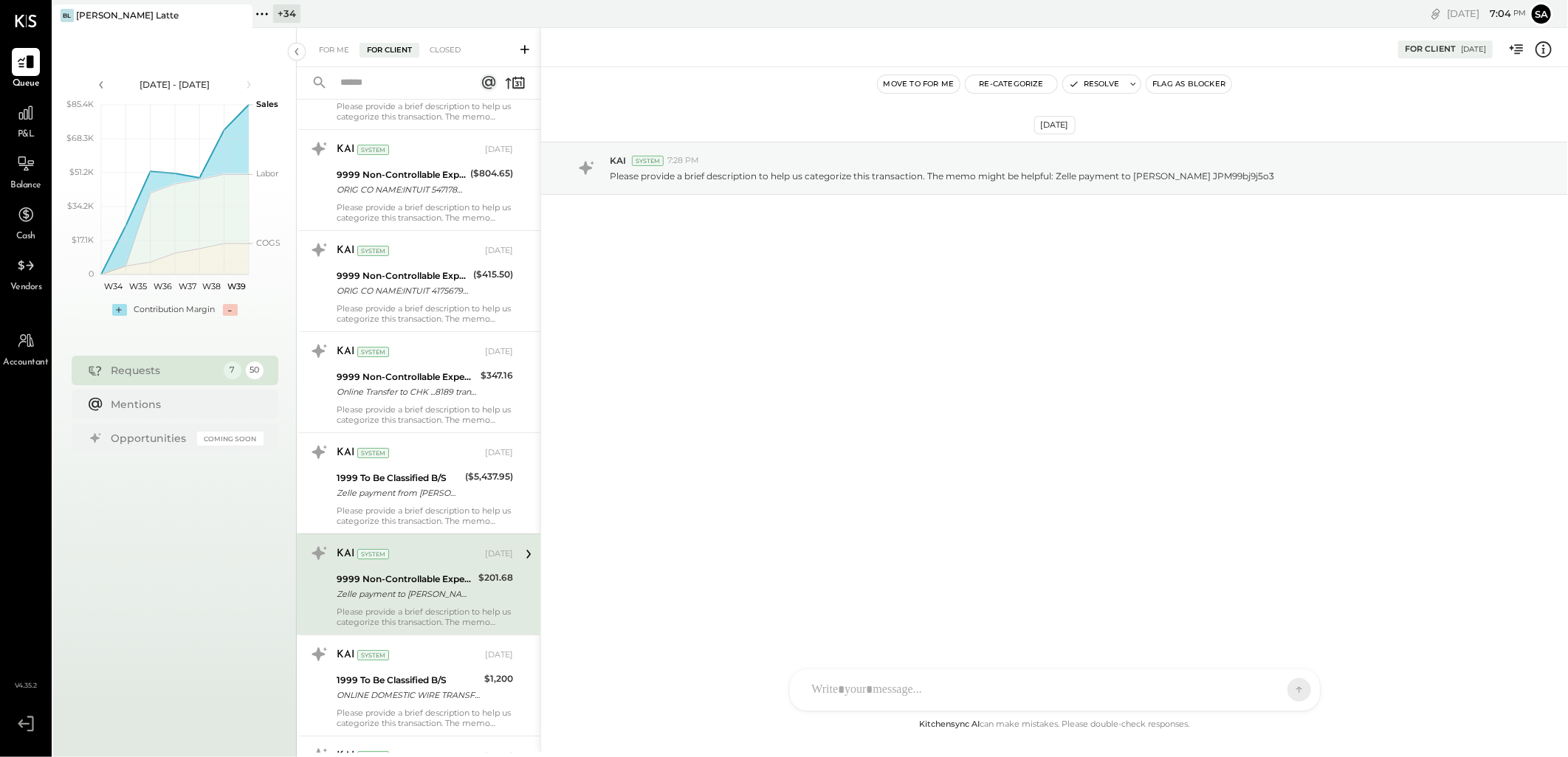
click at [418, 614] on div "Please provide a brief description to help us categorize this transaction. The …" at bounding box center [424, 617] width 176 height 21
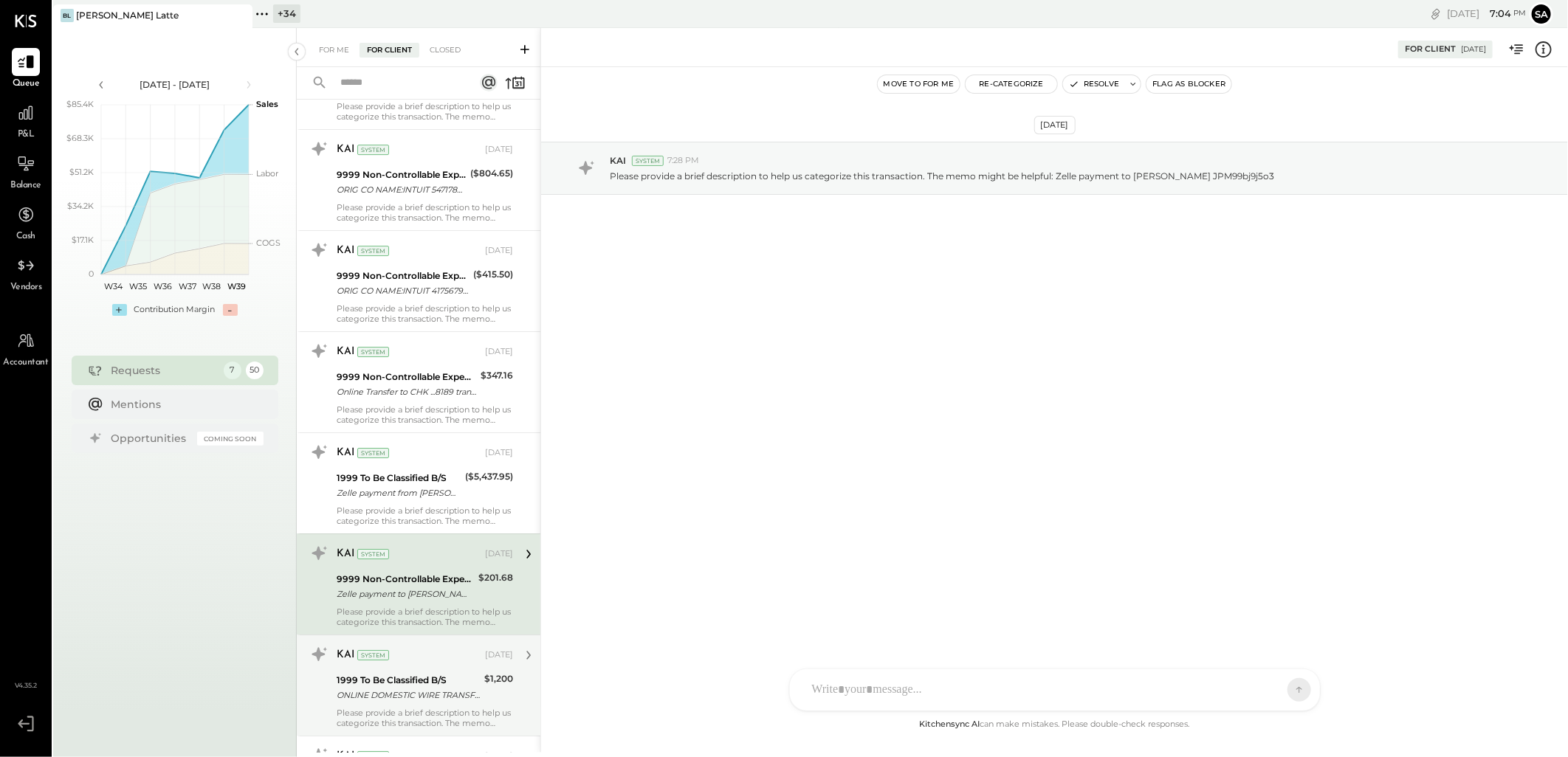
click at [395, 676] on div "1999 To Be Classified B/S" at bounding box center [408, 680] width 144 height 14
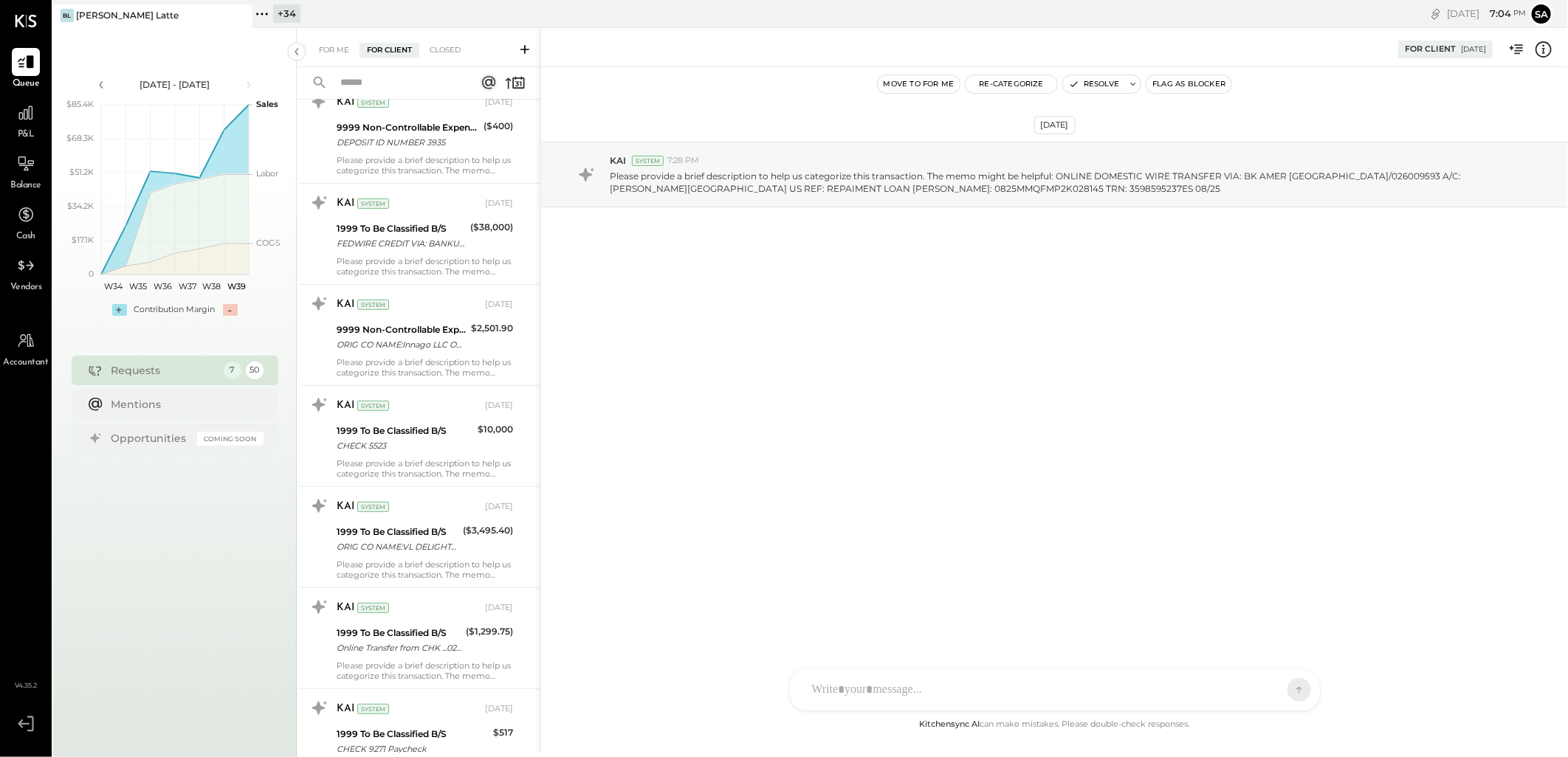
scroll to position [3772, 0]
drag, startPoint x: 403, startPoint y: 145, endPoint x: 411, endPoint y: 186, distance: 41.8
click at [403, 144] on div "DEPOSIT ID NUMBER 3935" at bounding box center [408, 140] width 143 height 14
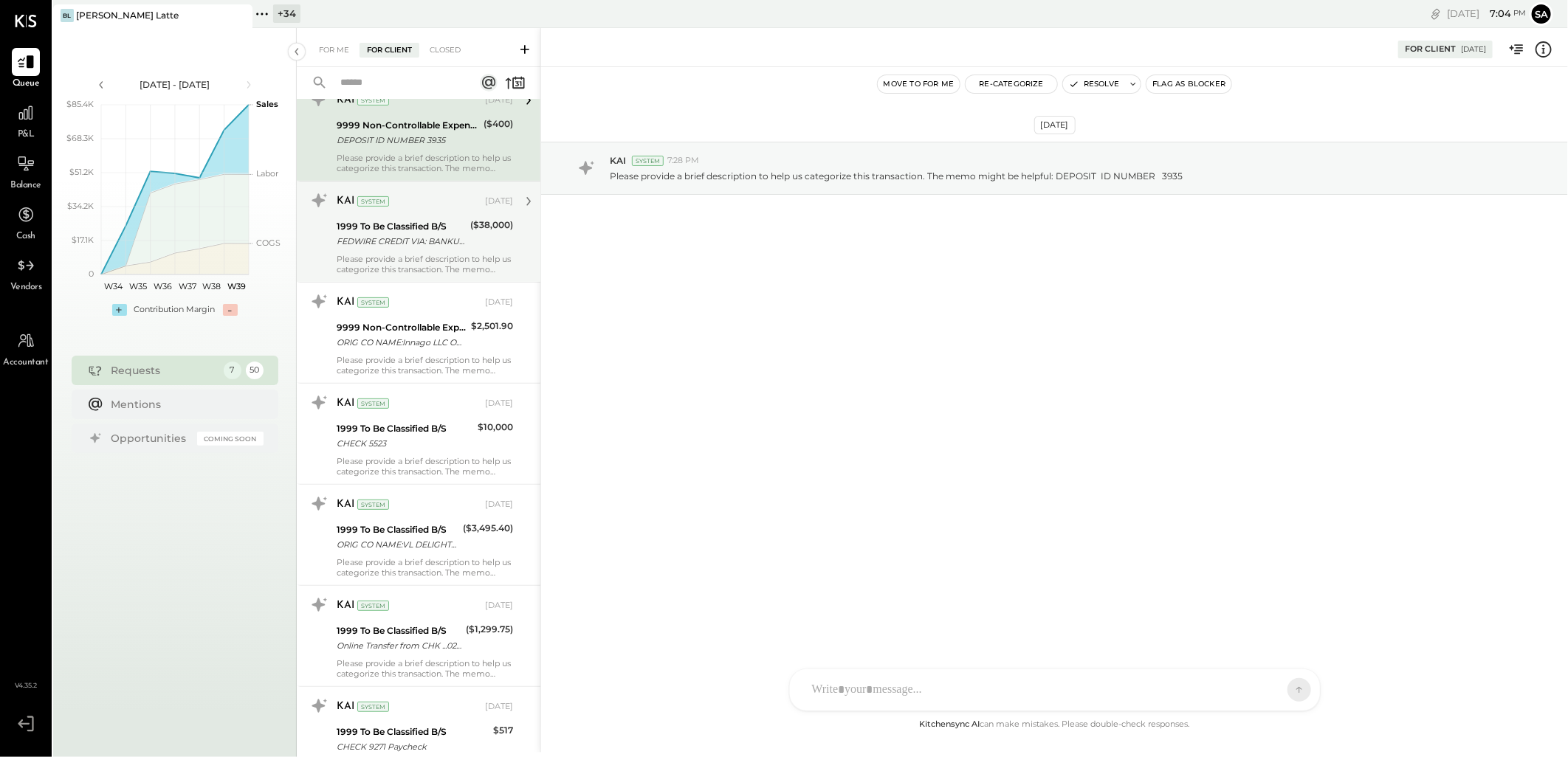
click at [416, 233] on div "1999 To Be Classified B/S" at bounding box center [401, 226] width 129 height 14
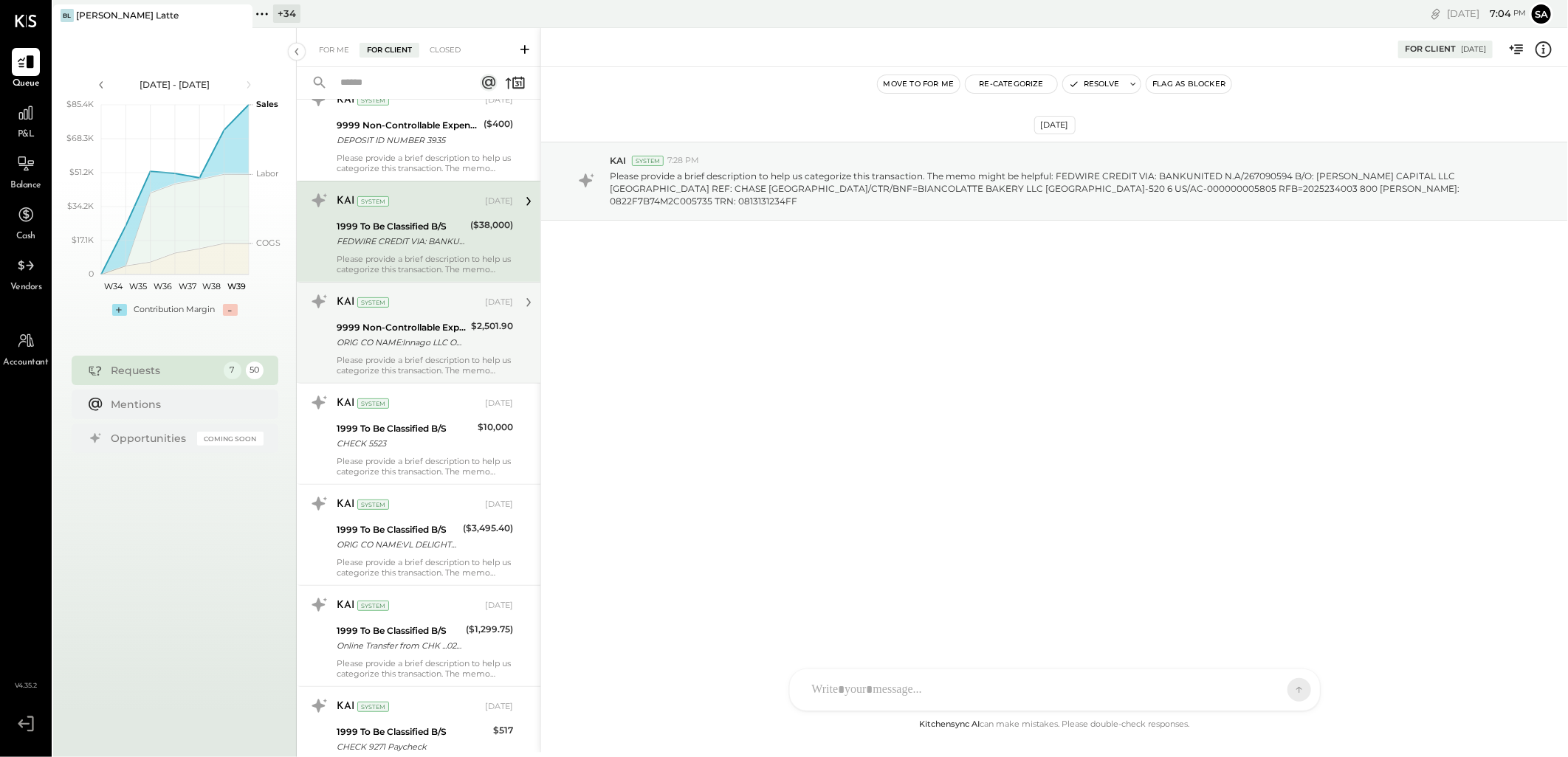
click at [402, 304] on div "KAI System" at bounding box center [409, 302] width 146 height 14
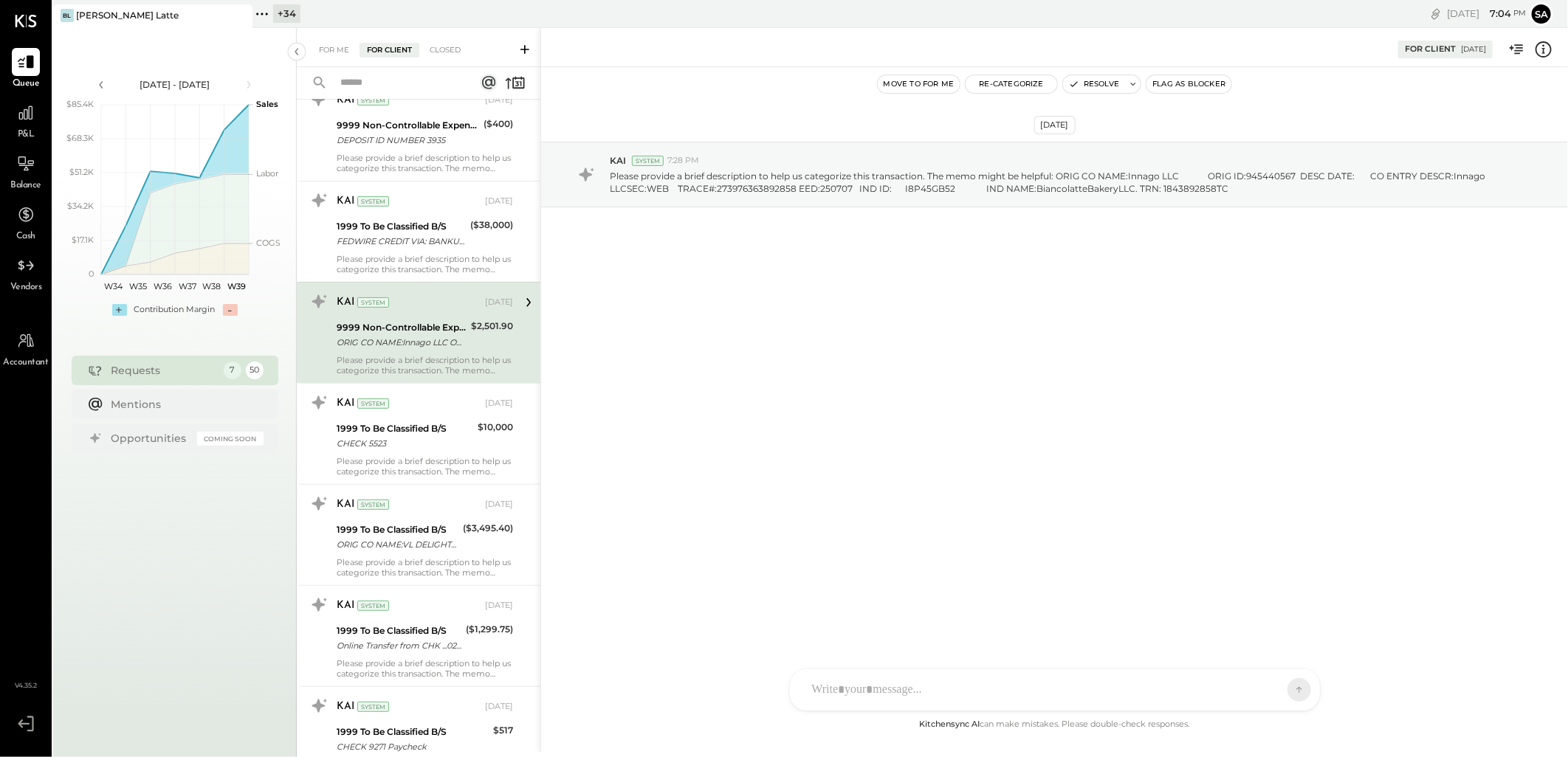
click at [389, 371] on div "Please provide a brief description to help us categorize this transaction. The …" at bounding box center [424, 365] width 176 height 21
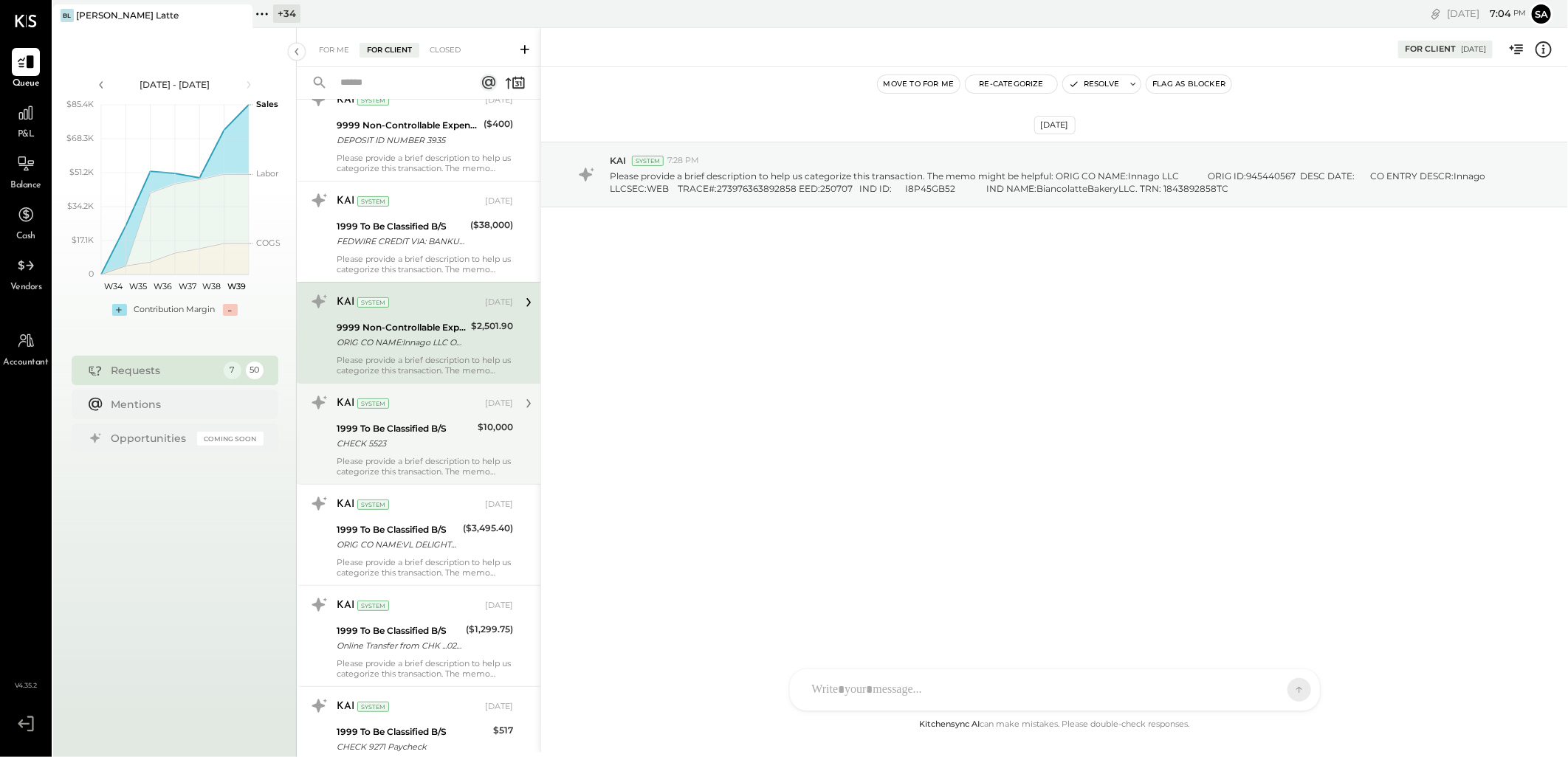
click at [379, 451] on div "CHECK 5523" at bounding box center [405, 443] width 137 height 14
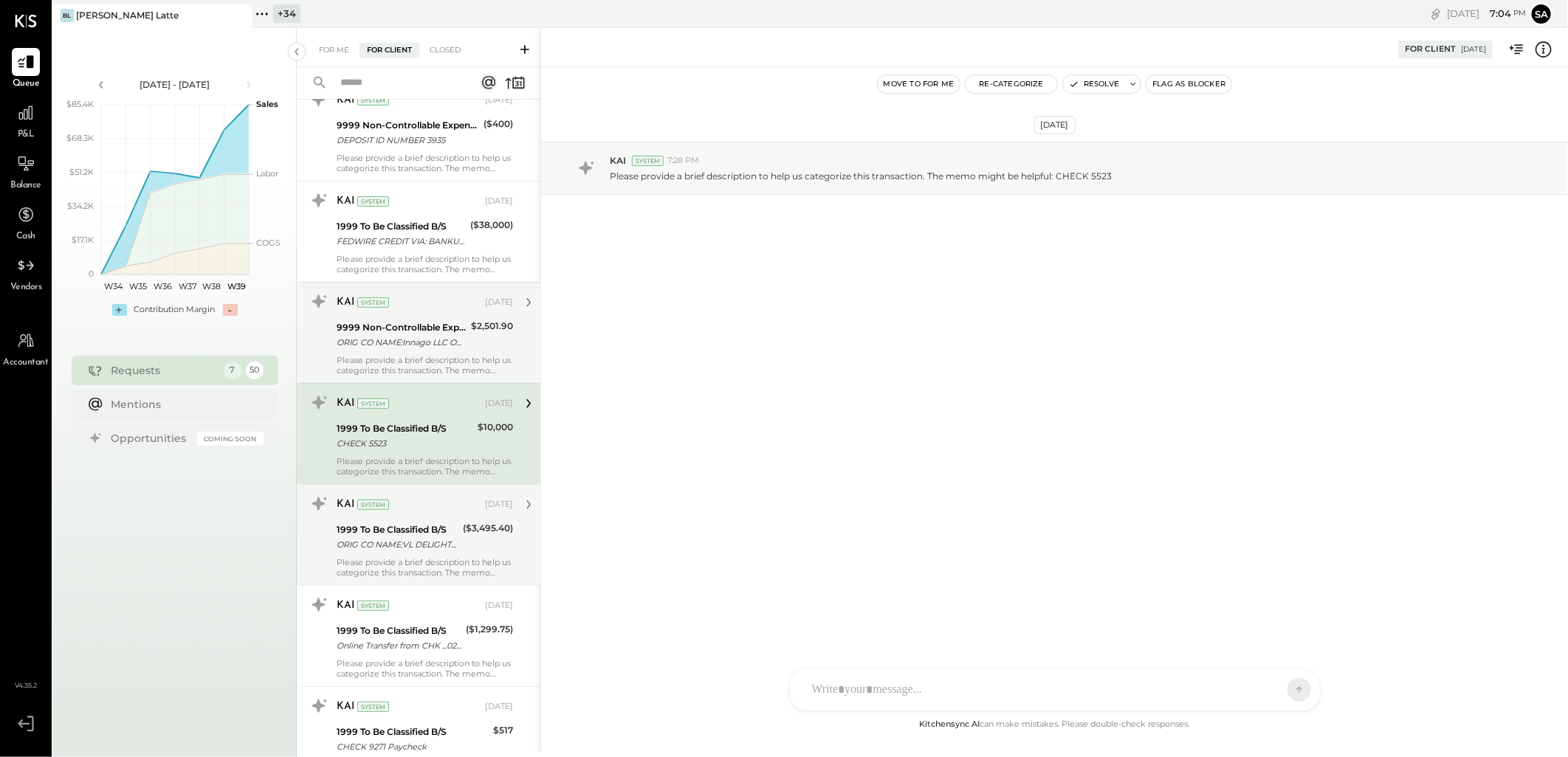
click at [396, 520] on div "KAI System [DATE] 1999 To Be Classified B/S ORIG CO NAME:VL DELIGHTS 70LE ORIG …" at bounding box center [424, 535] width 176 height 85
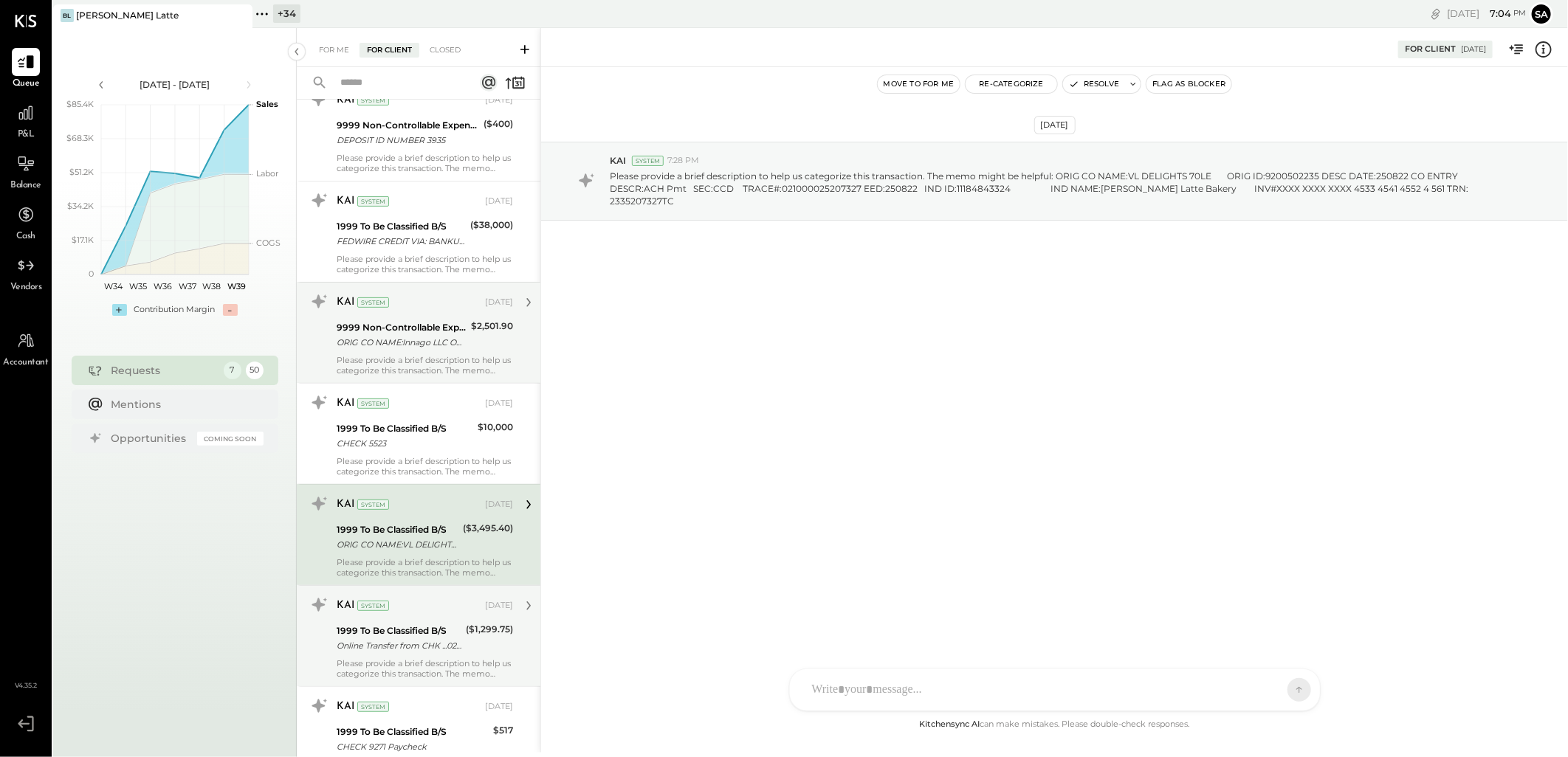
click at [409, 593] on div "KAI System [DATE] 1999 To Be Classified B/S Online Transfer from CHK ...0292 tr…" at bounding box center [418, 636] width 244 height 101
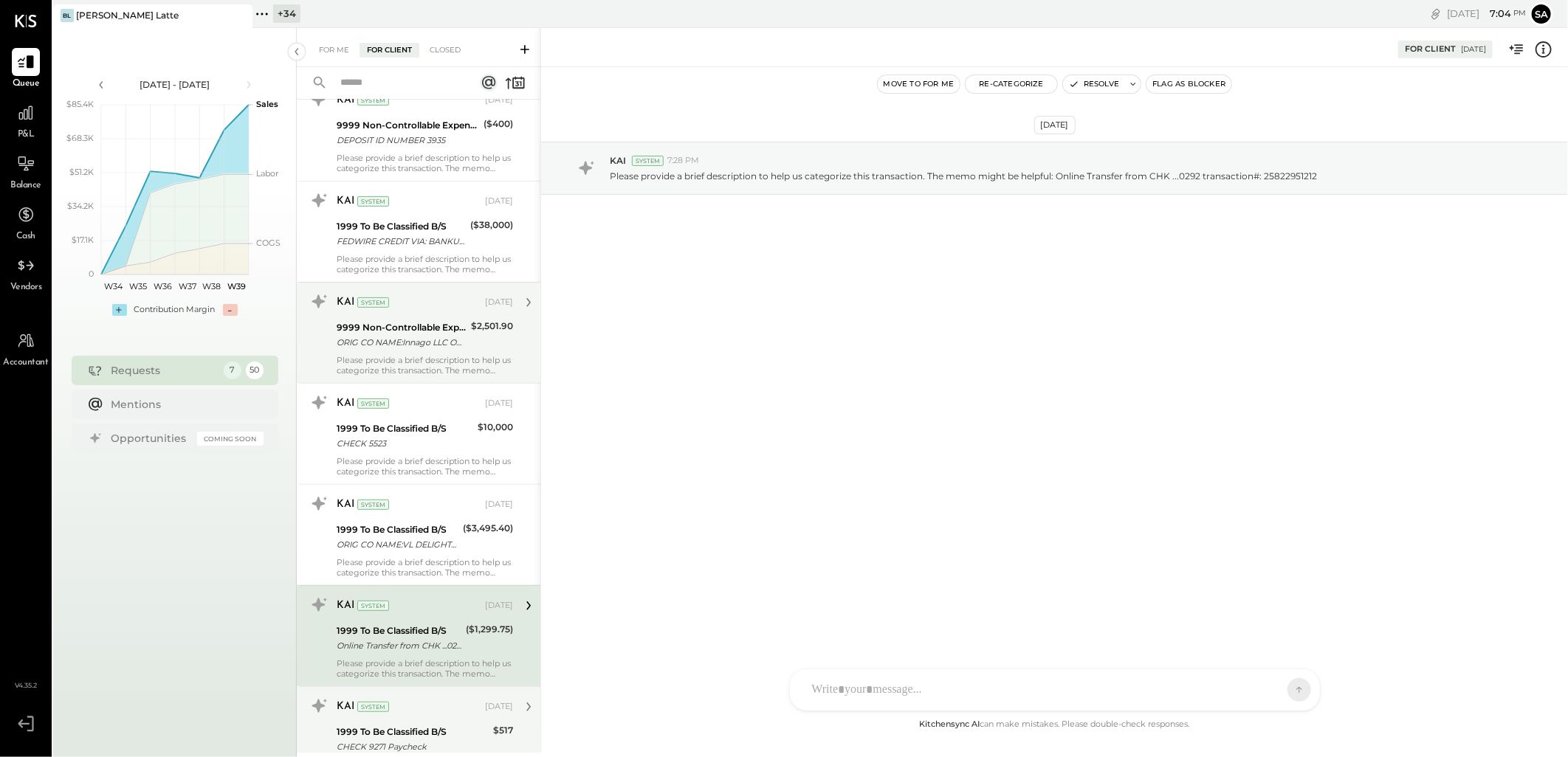
drag, startPoint x: 412, startPoint y: 722, endPoint x: 416, endPoint y: 708, distance: 14.6
click at [412, 723] on div "KAI System [DATE] 1999 To Be Classified B/S CHECK 9271 Paycheck $517 Please pro…" at bounding box center [424, 737] width 176 height 85
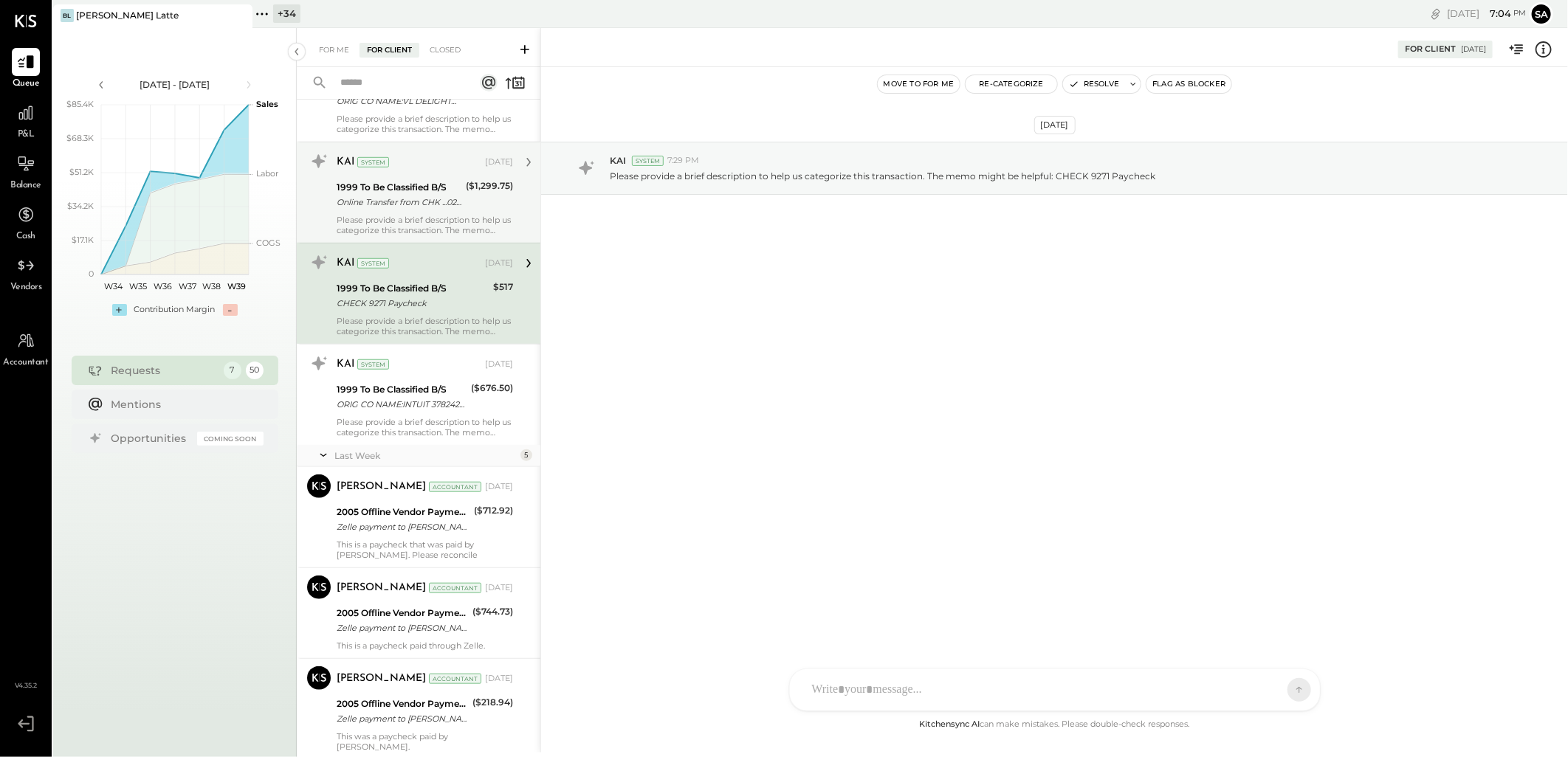
scroll to position [4263, 0]
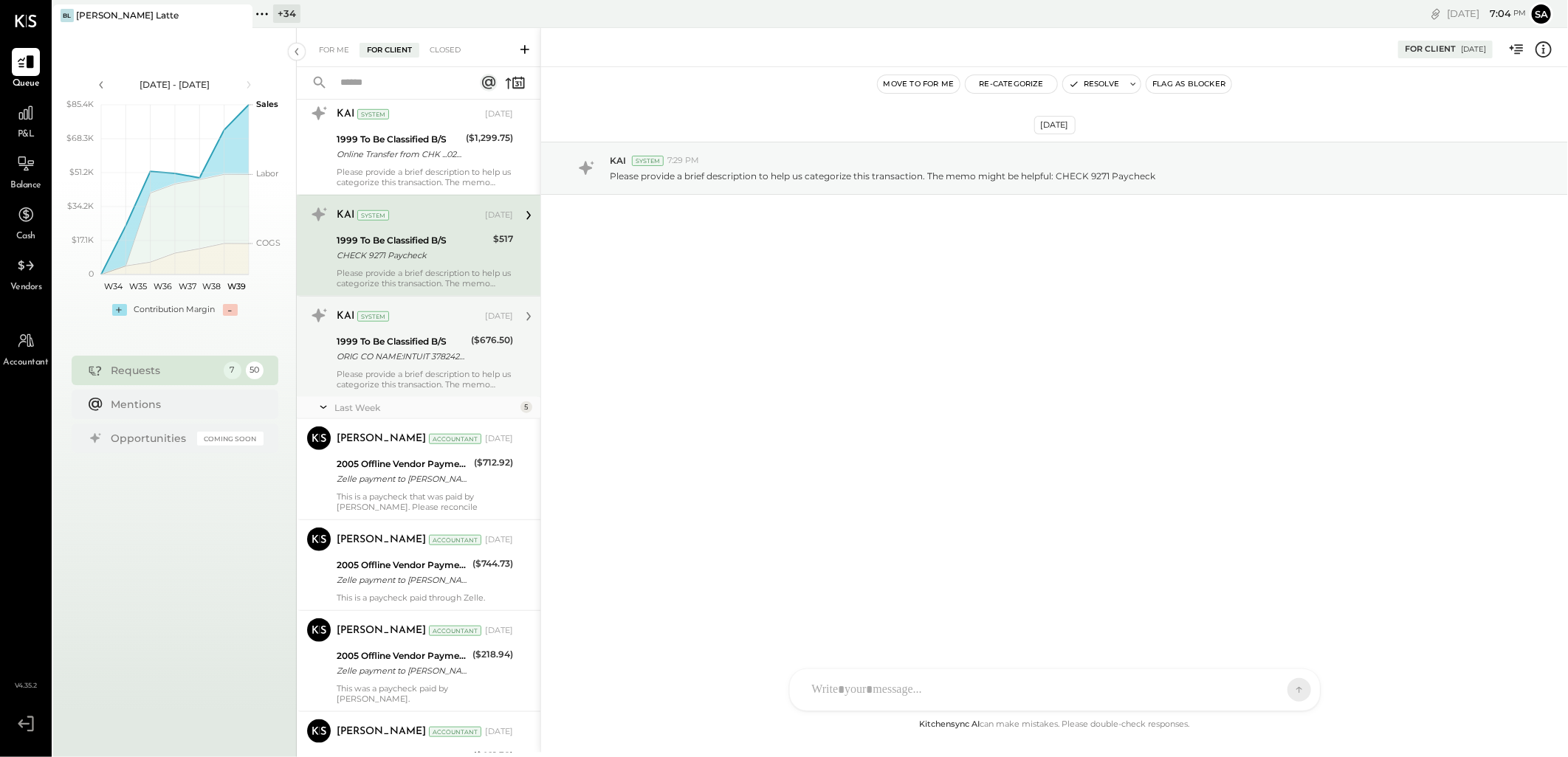
click at [439, 329] on div "KAI System [DATE]" at bounding box center [424, 316] width 176 height 25
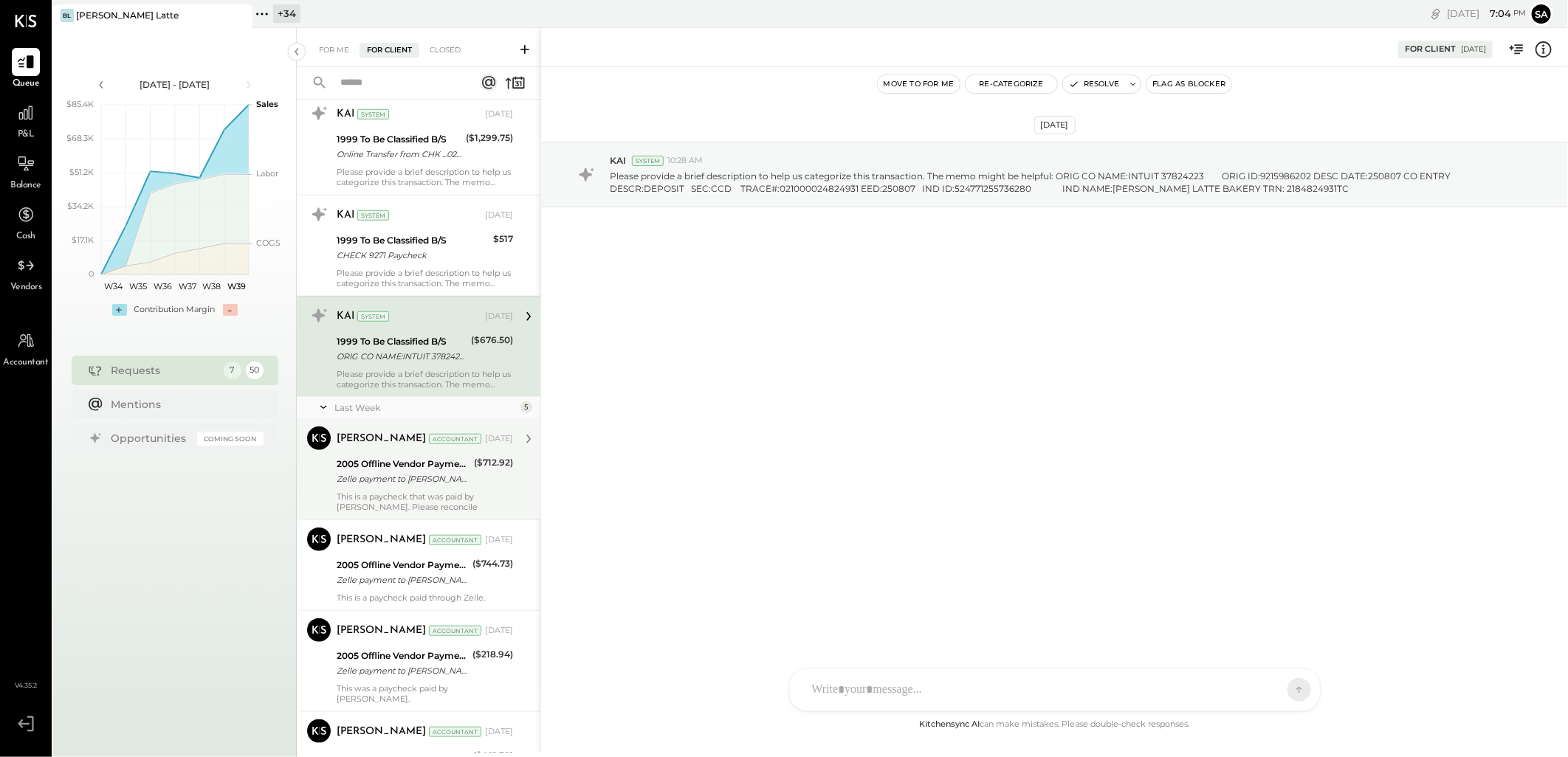
click at [416, 472] on div "2005 Offline Vendor Payments" at bounding box center [403, 464] width 133 height 14
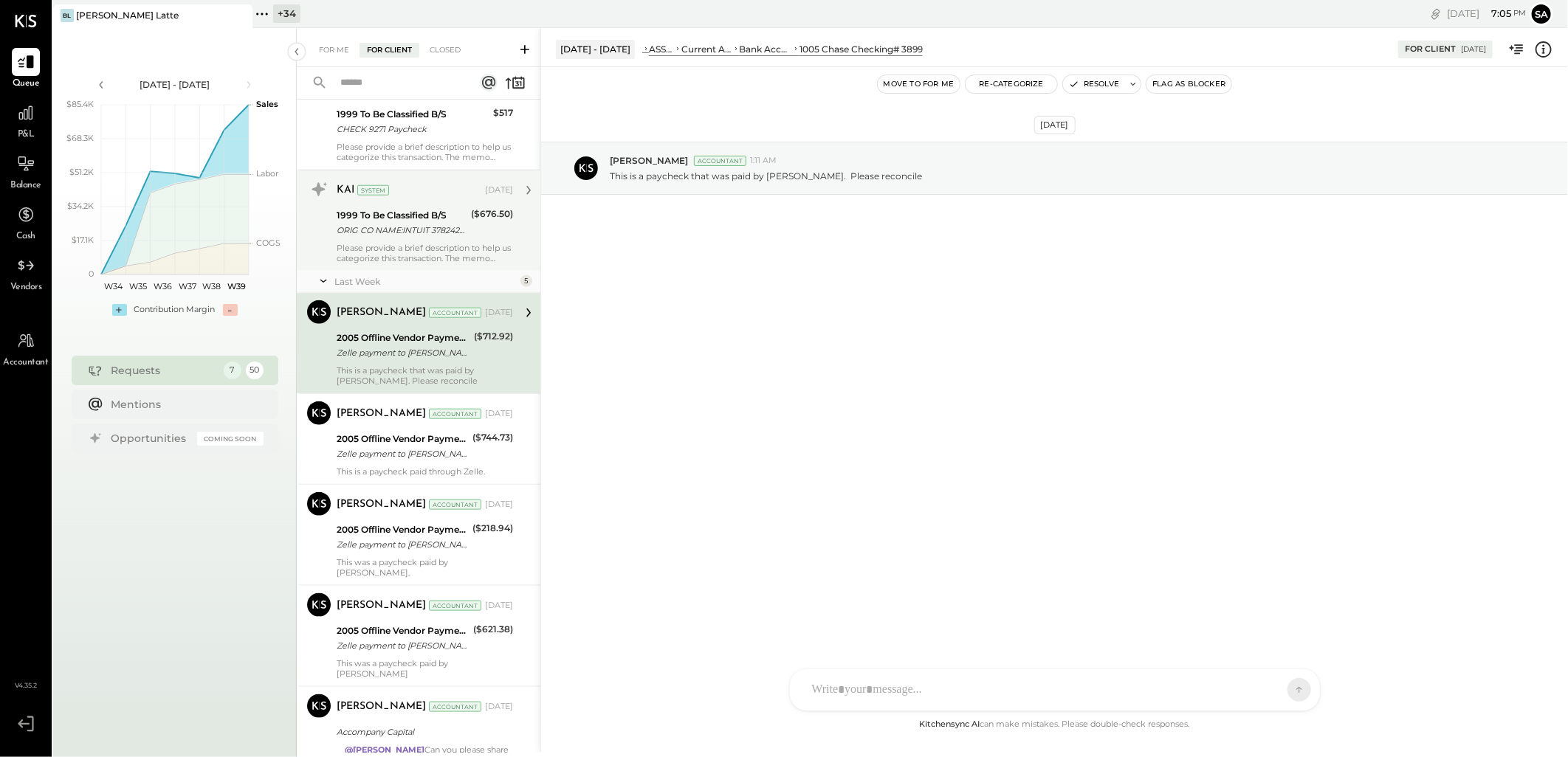
scroll to position [4428, 0]
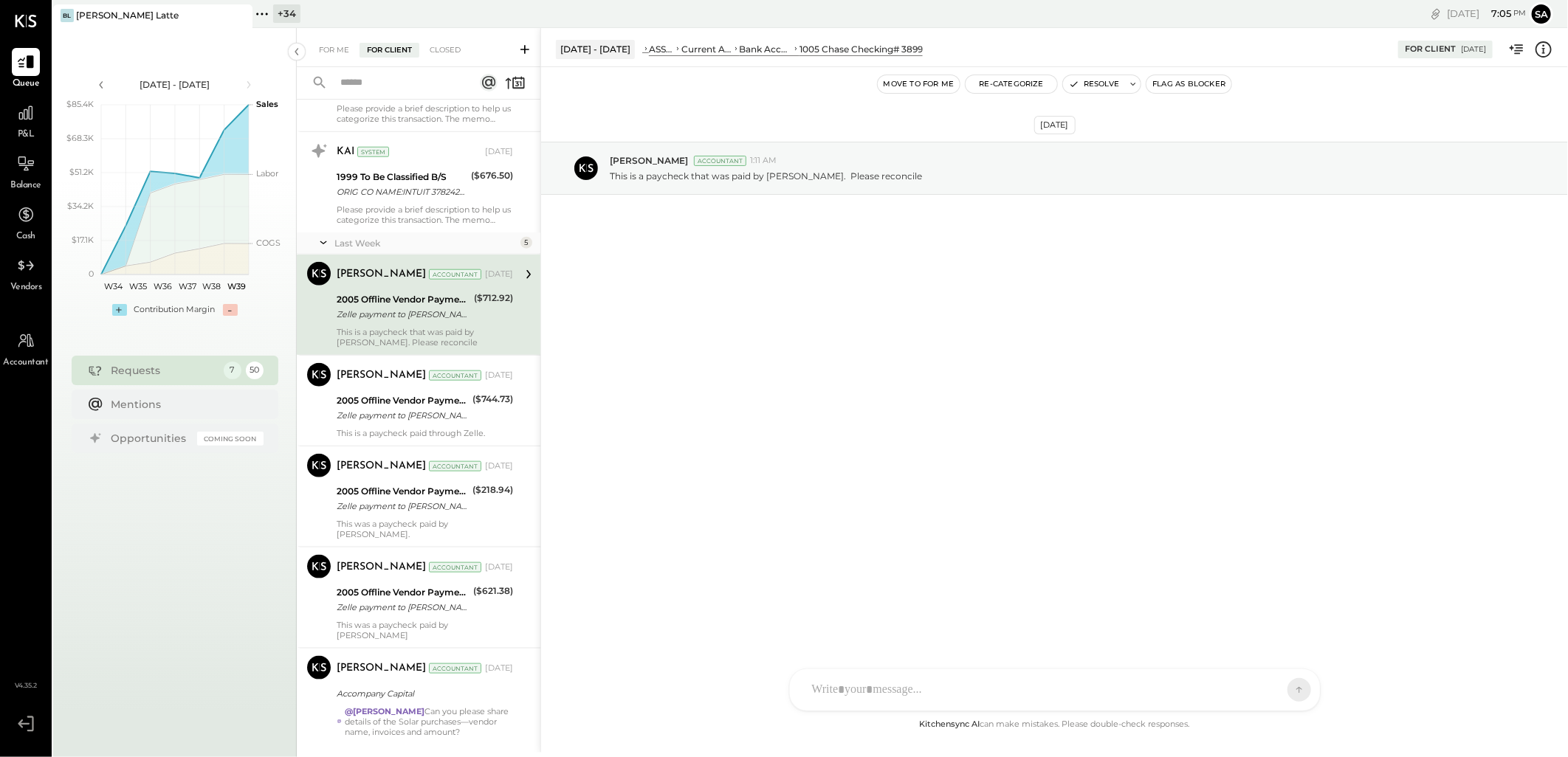
click at [426, 341] on div "This is a paycheck that was paid by [PERSON_NAME]. Please reconcile" at bounding box center [424, 337] width 176 height 21
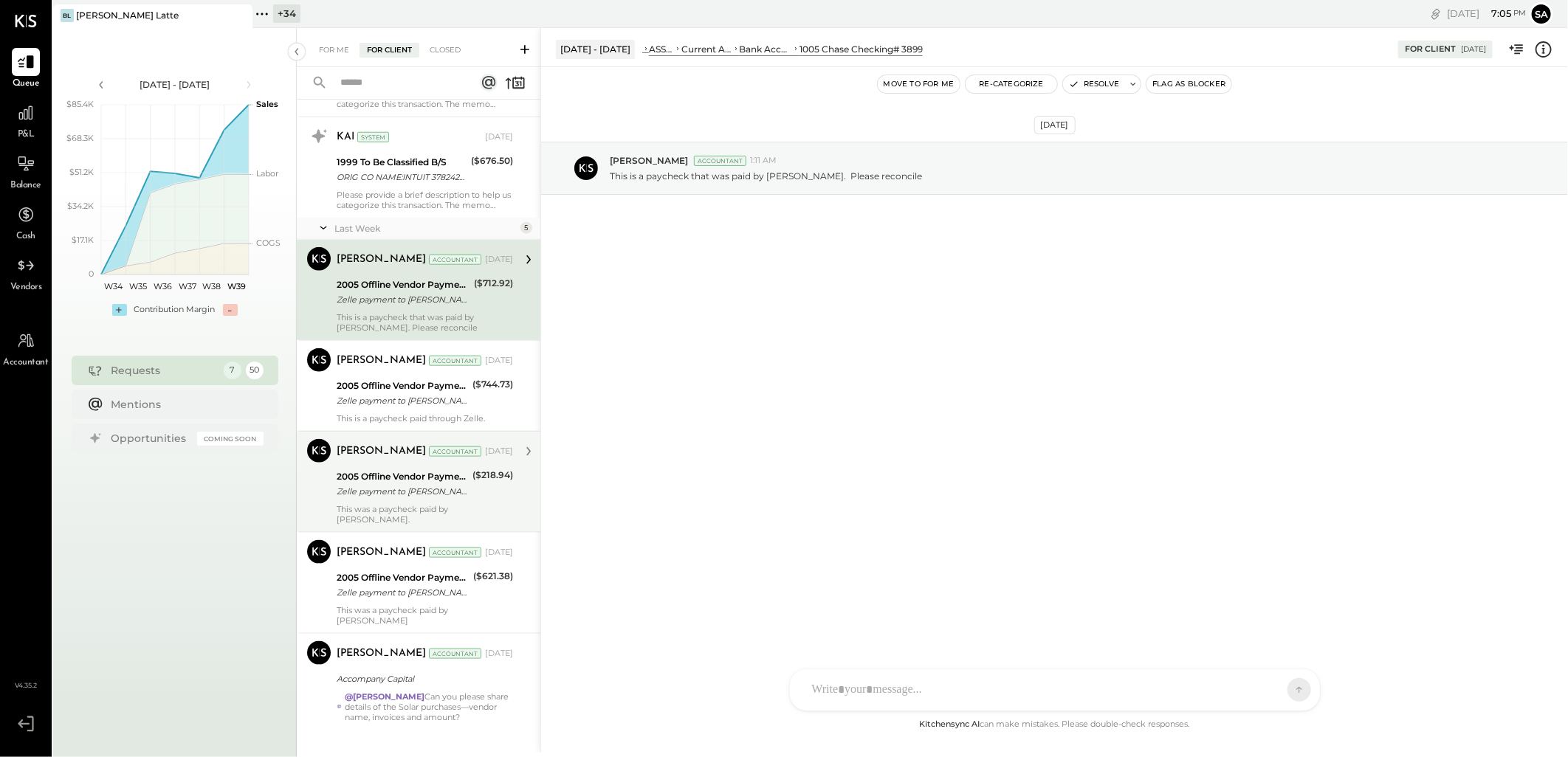
scroll to position [4447, 0]
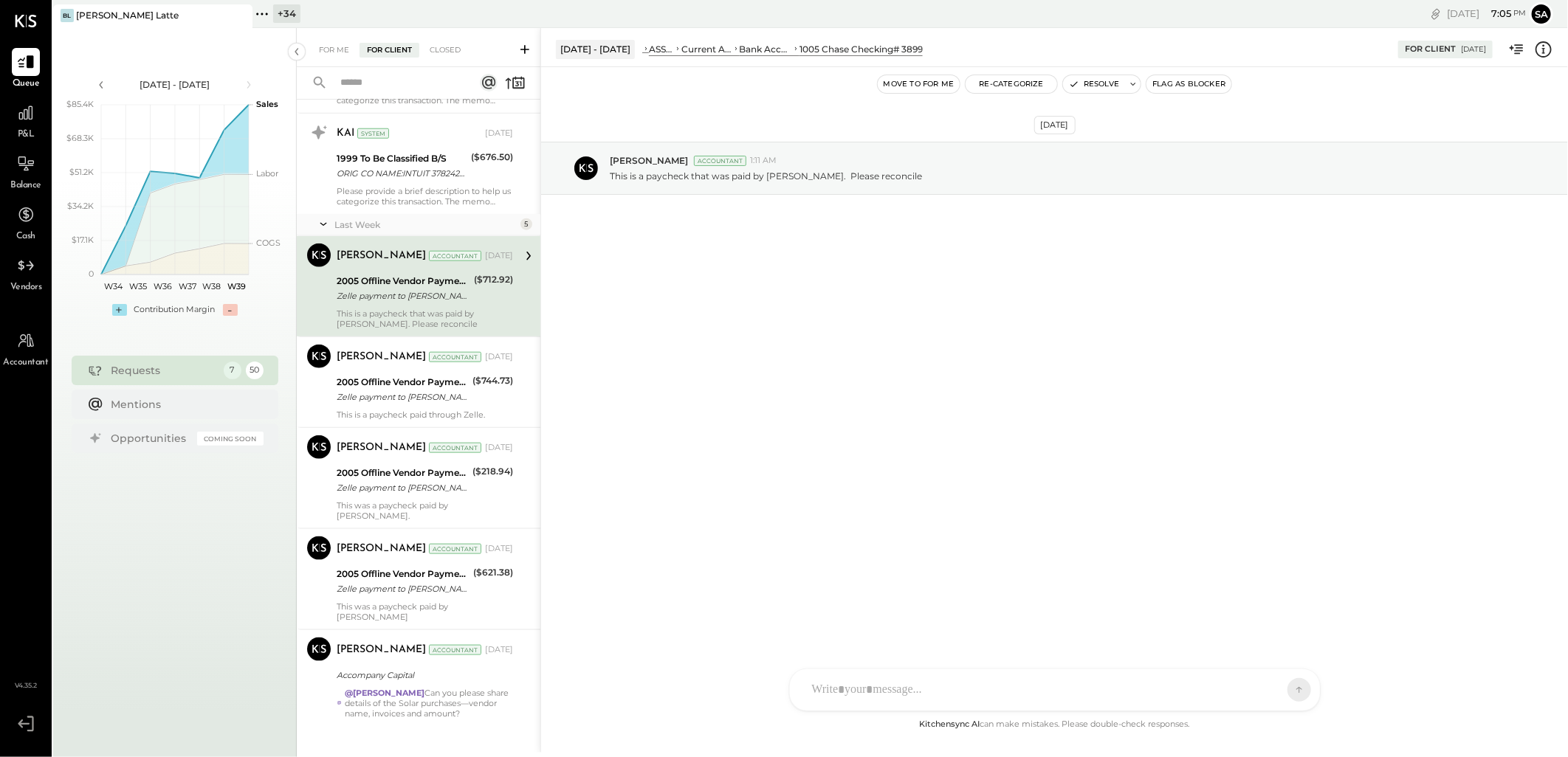
click at [467, 292] on div "Zelle payment to [PERSON_NAME] JPM99bijz42m" at bounding box center [403, 295] width 133 height 14
click at [1541, 50] on icon at bounding box center [1544, 49] width 19 height 19
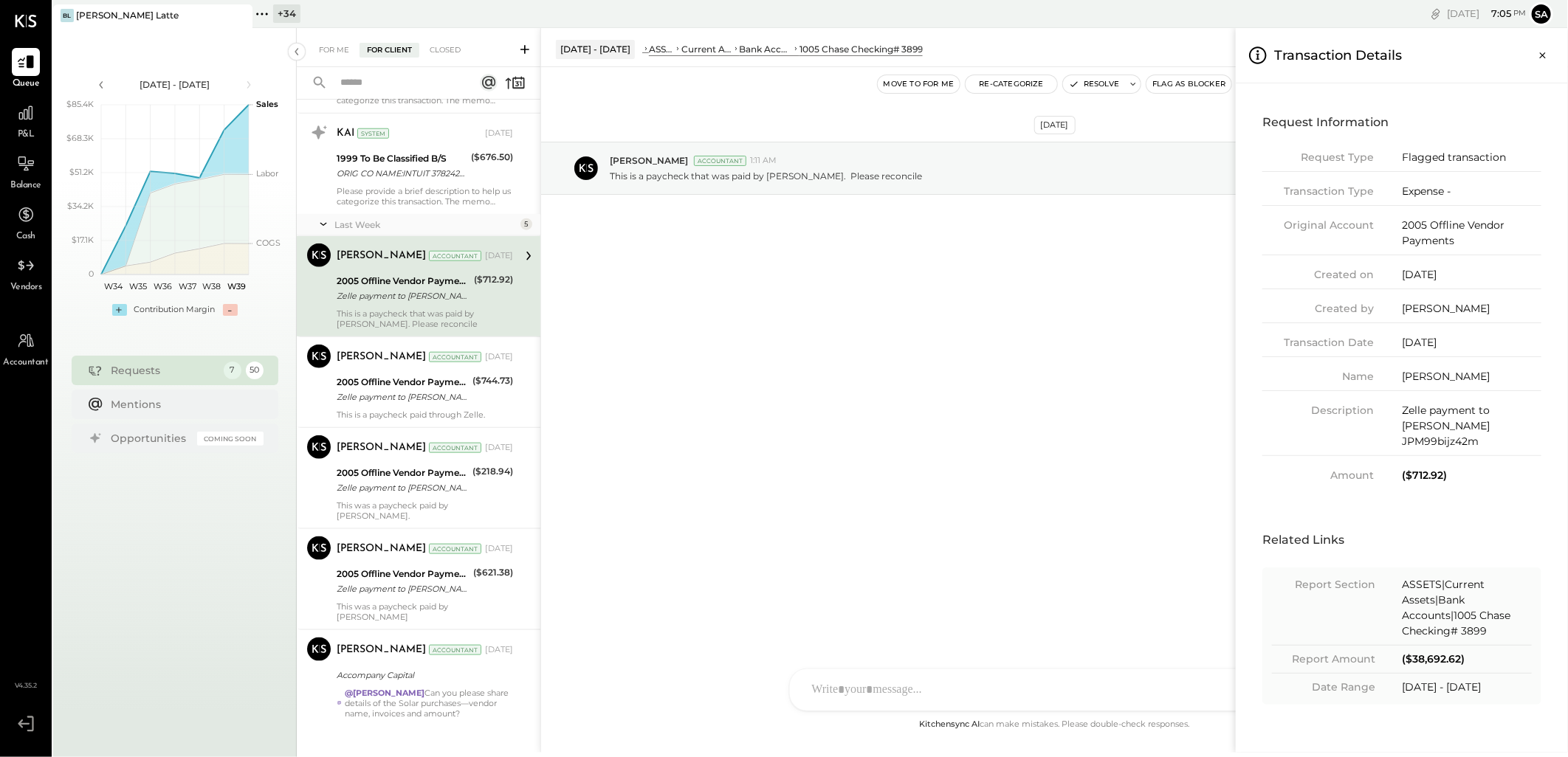
click at [1080, 311] on div "For Me For Client Closed Requests [DATE] 3 KAI System [DATE] 1999 To Be Classif…" at bounding box center [932, 391] width 1271 height 725
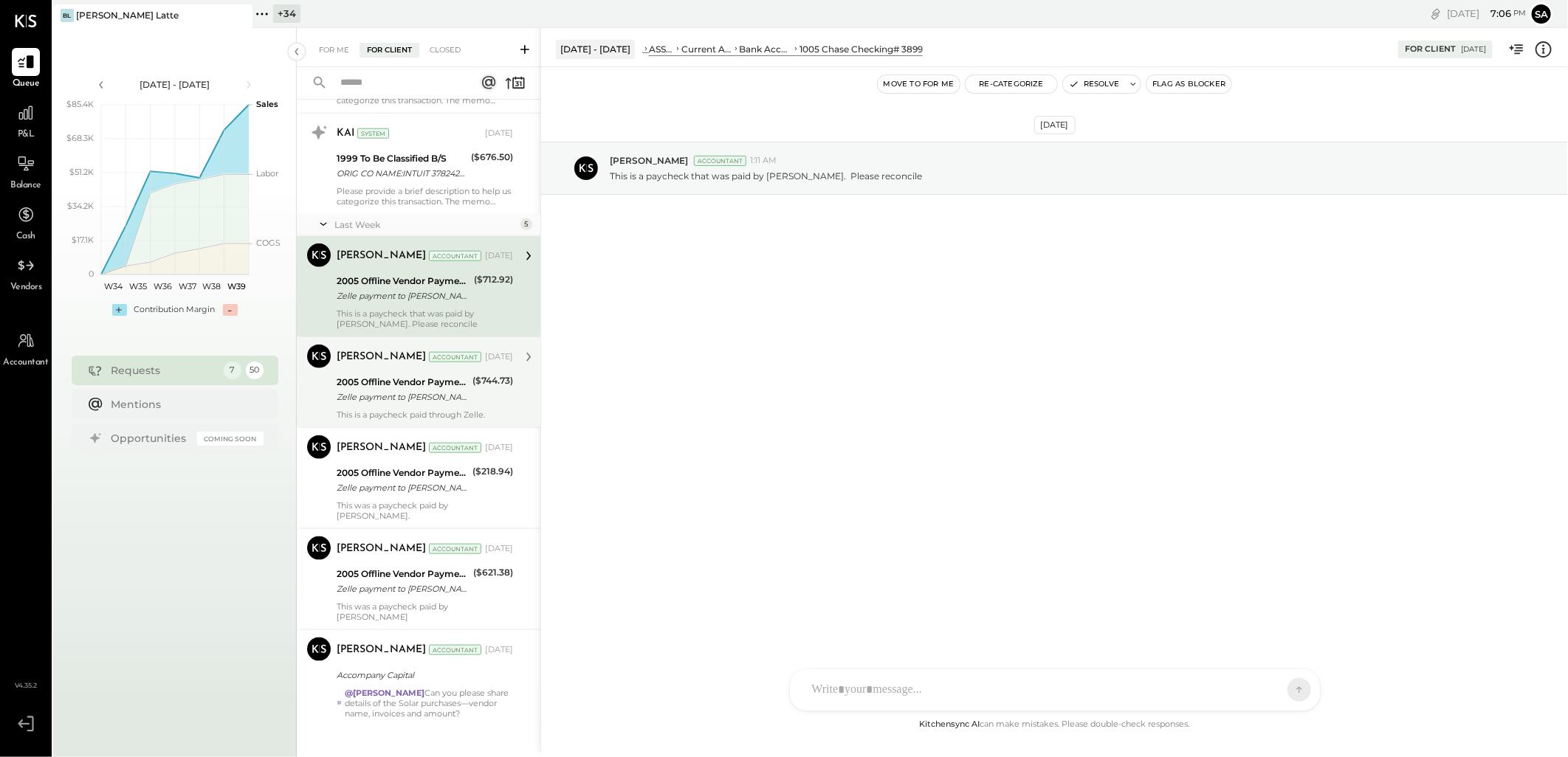
click at [437, 386] on div "2005 Offline Vendor Payments" at bounding box center [402, 382] width 131 height 14
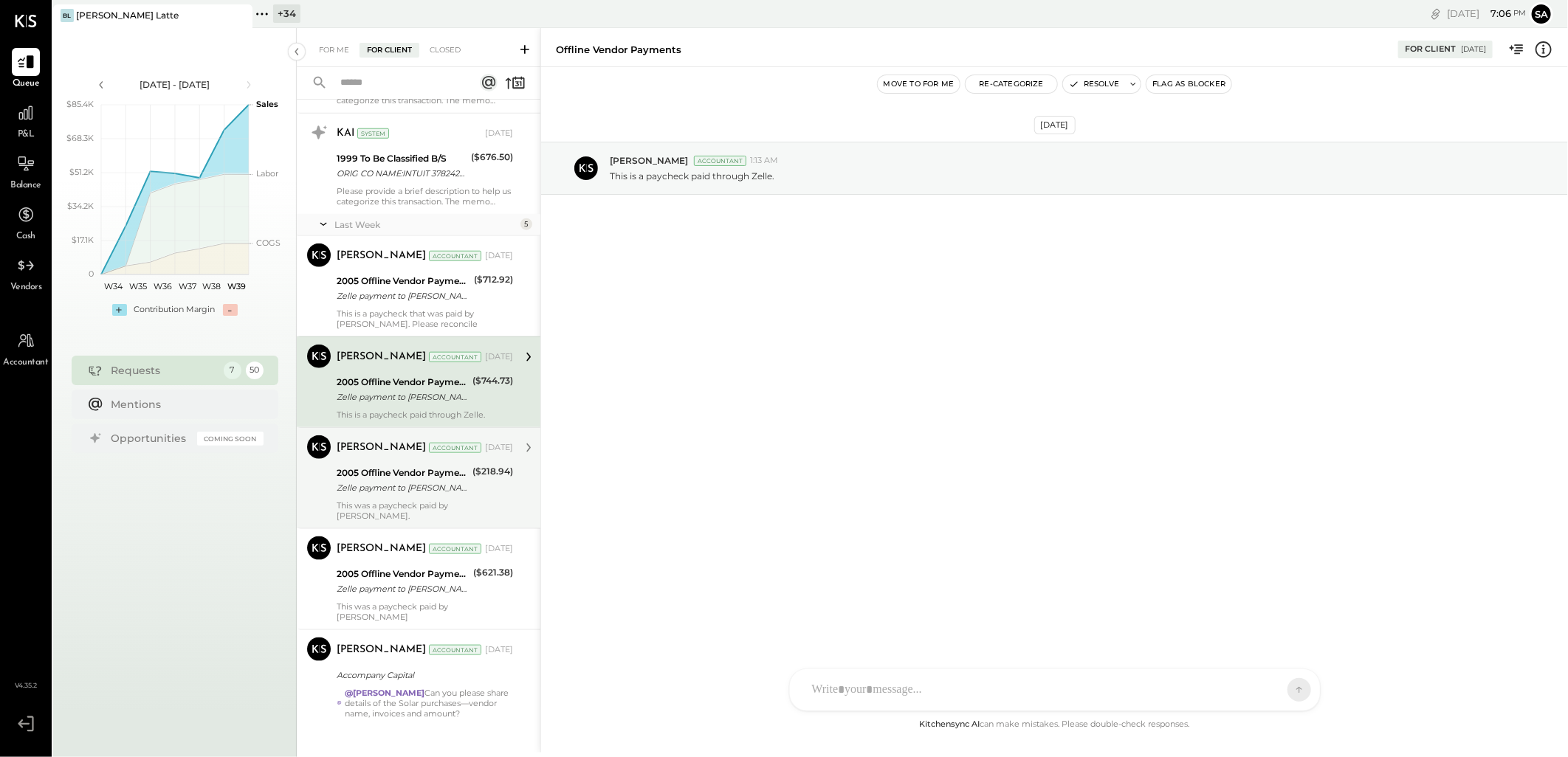
click at [437, 456] on div "[PERSON_NAME] Accountant" at bounding box center [409, 447] width 146 height 14
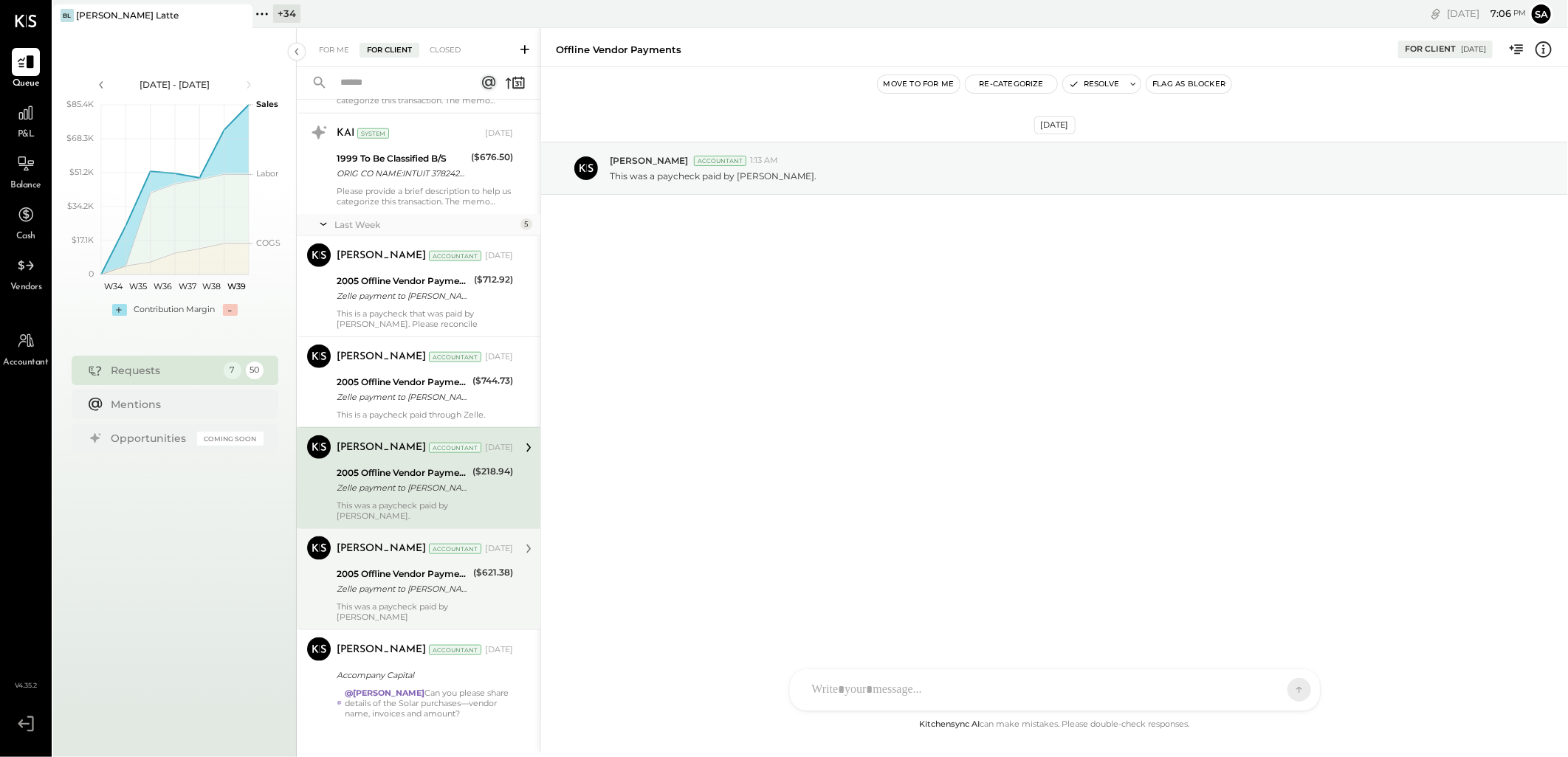
click at [434, 581] on div "Zelle payment to [PERSON_NAME] JPM99bkq5gzl" at bounding box center [402, 588] width 132 height 14
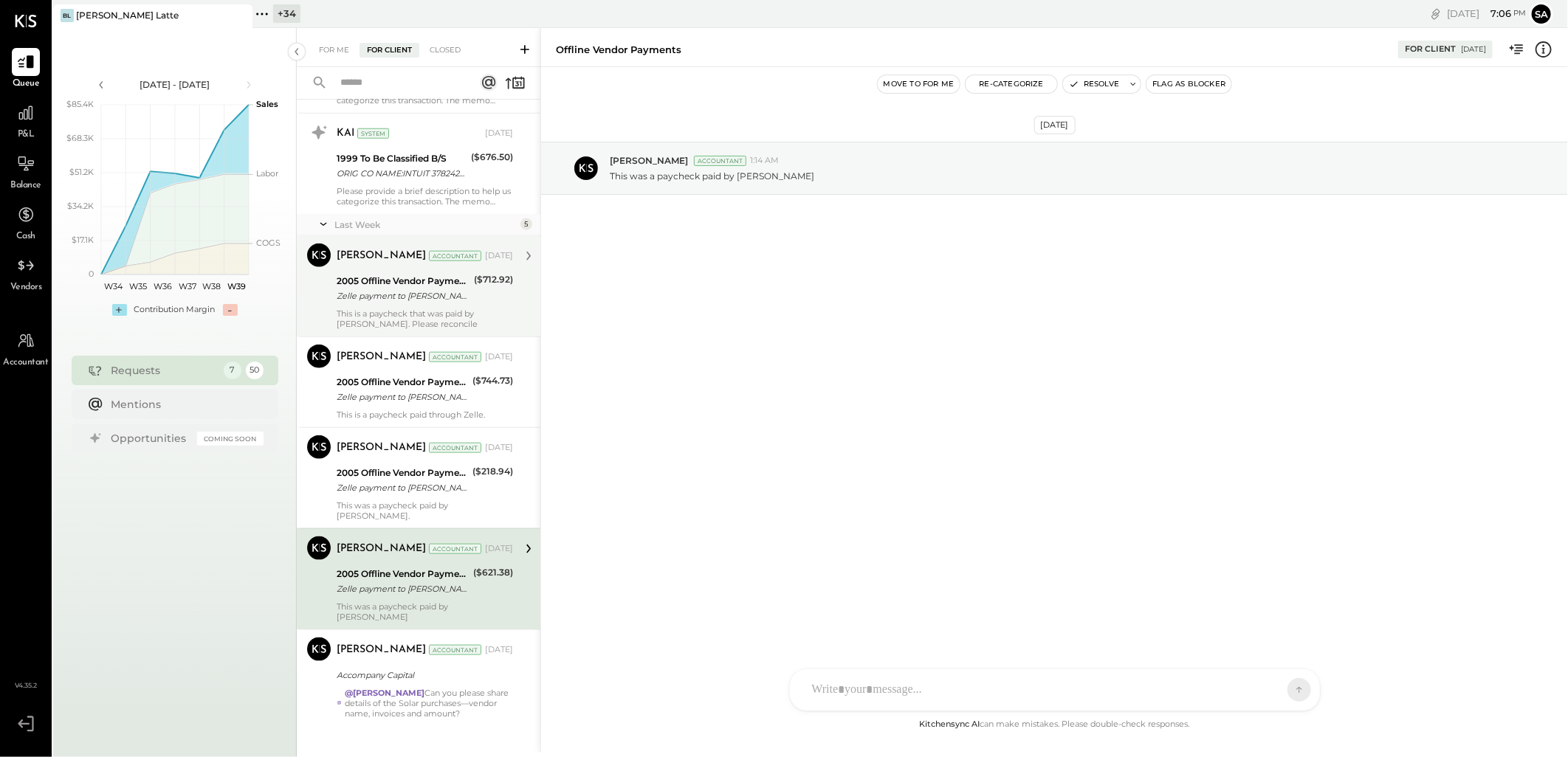
click at [425, 296] on div "Zelle payment to [PERSON_NAME] JPM99bijz42m" at bounding box center [403, 295] width 133 height 14
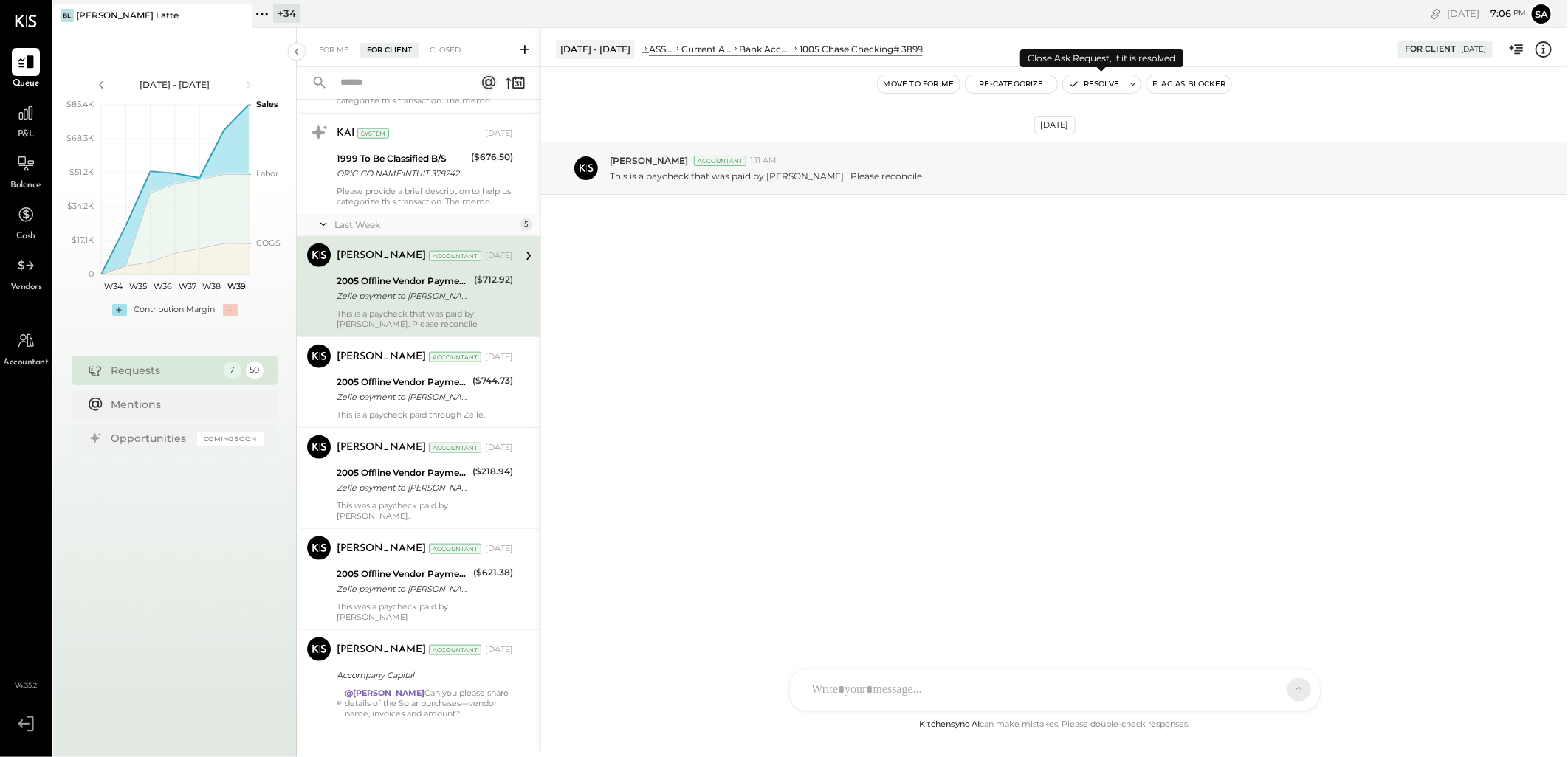
drag, startPoint x: 1086, startPoint y: 83, endPoint x: 1059, endPoint y: 137, distance: 60.4
click at [1086, 83] on button "Resolve" at bounding box center [1094, 84] width 62 height 18
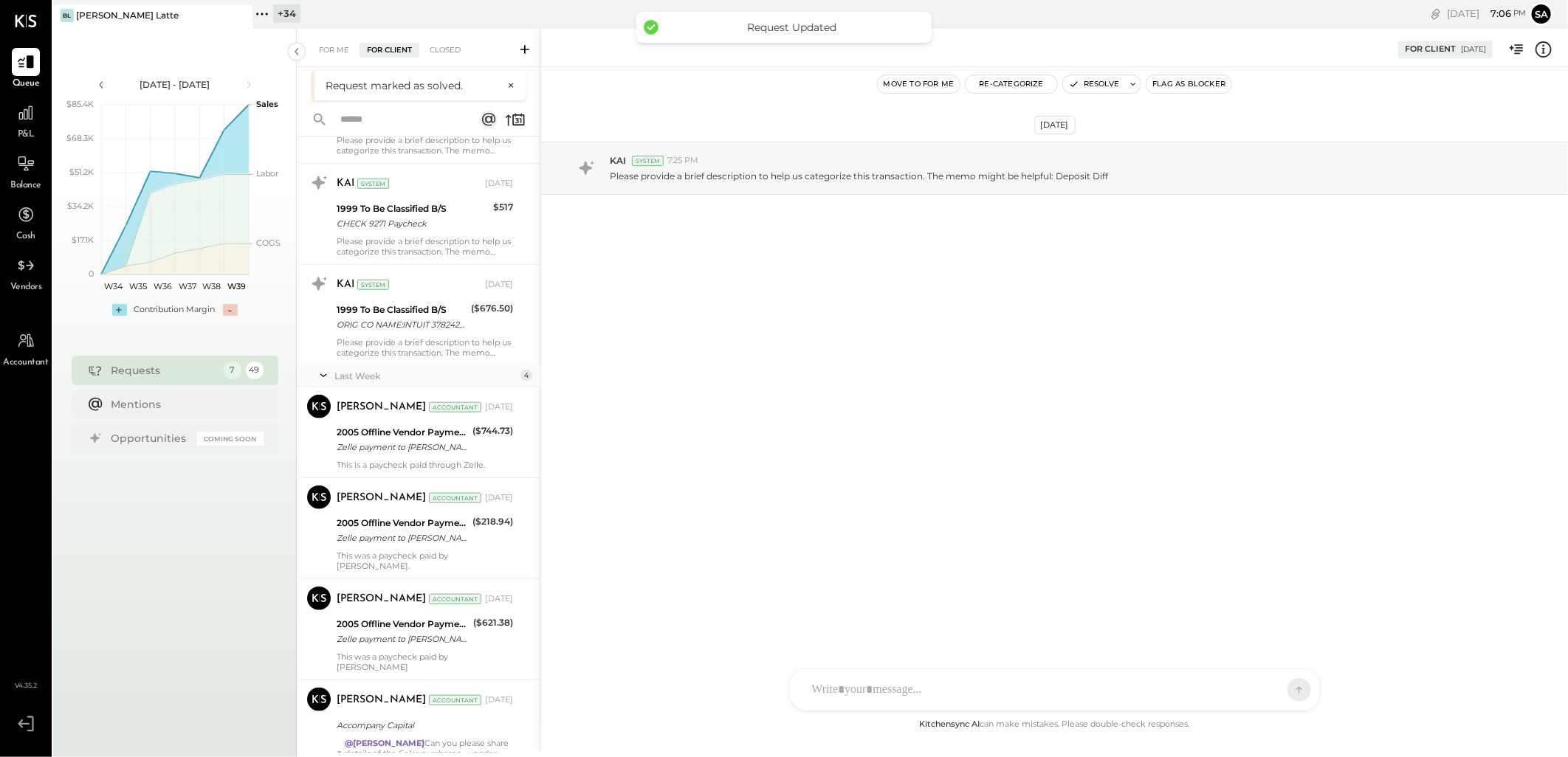
scroll to position [4345, 0]
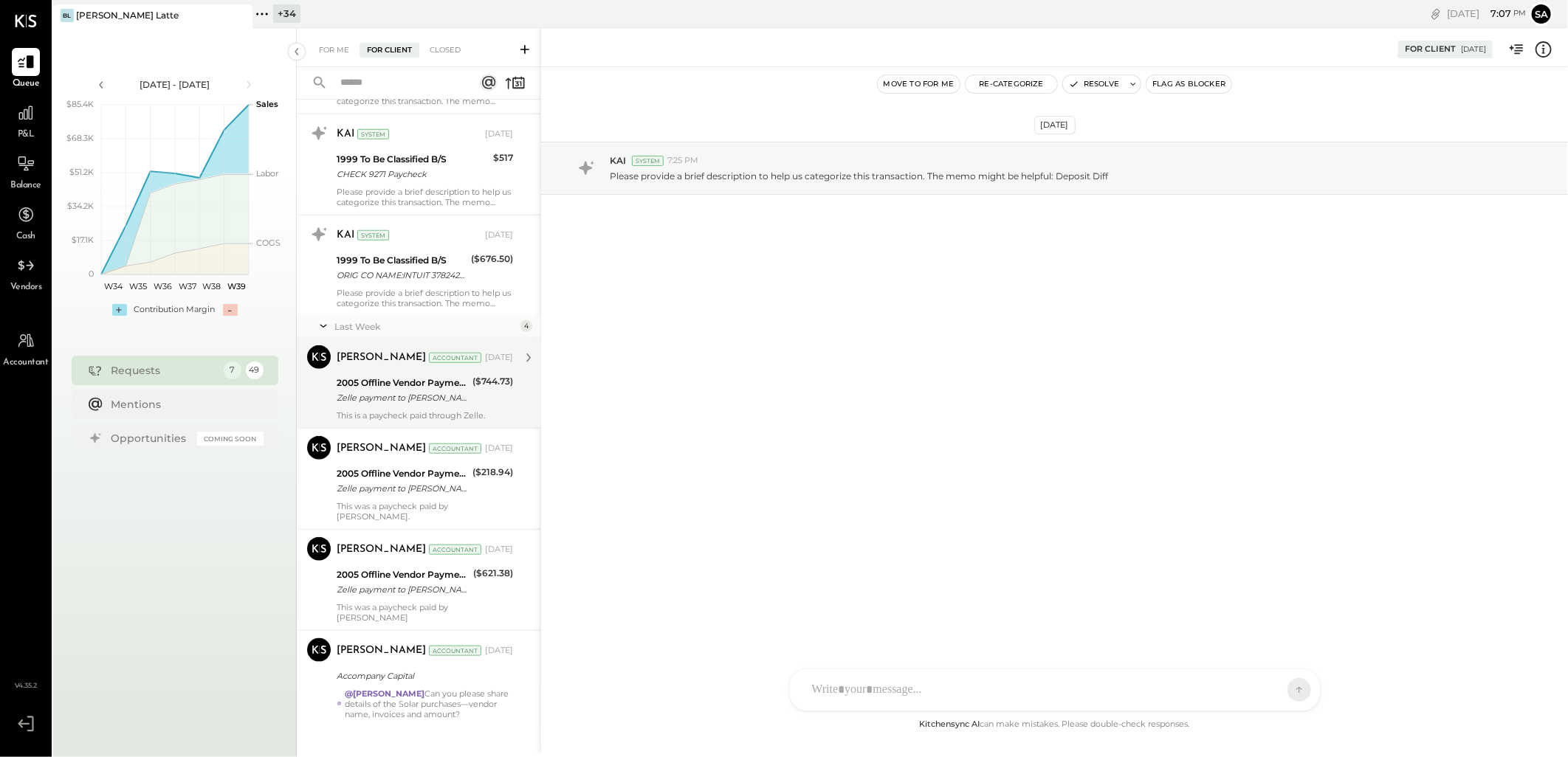
click at [469, 400] on div "2005 Offline Vendor Payments Zelle payment to [PERSON_NAME] JPM99bj5lkw5 ($744.…" at bounding box center [424, 390] width 176 height 33
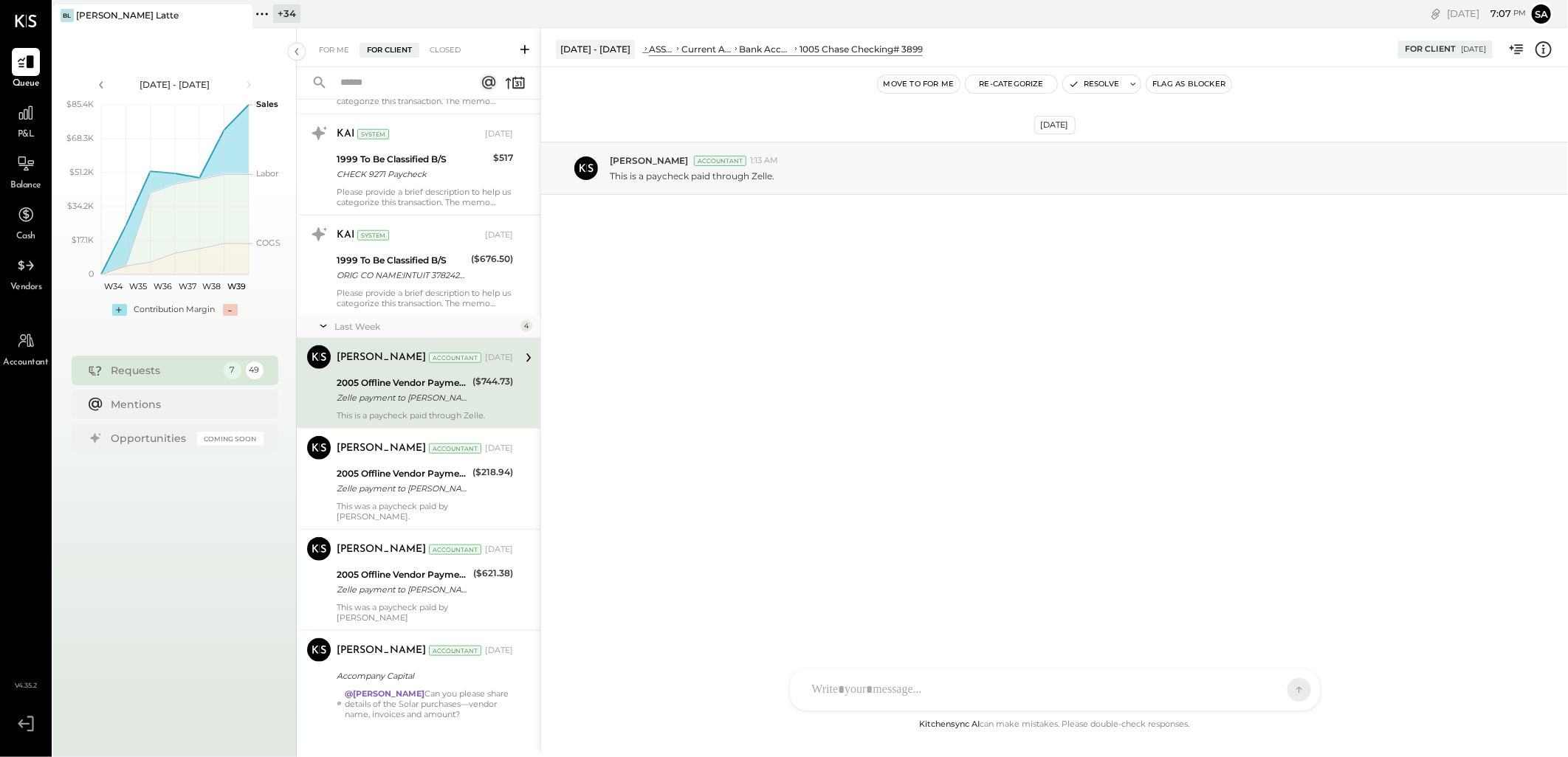
click at [438, 403] on div "Zelle payment to [PERSON_NAME] JPM99bj5lkw5" at bounding box center [402, 398] width 131 height 14
click at [1551, 50] on icon at bounding box center [1544, 49] width 16 height 16
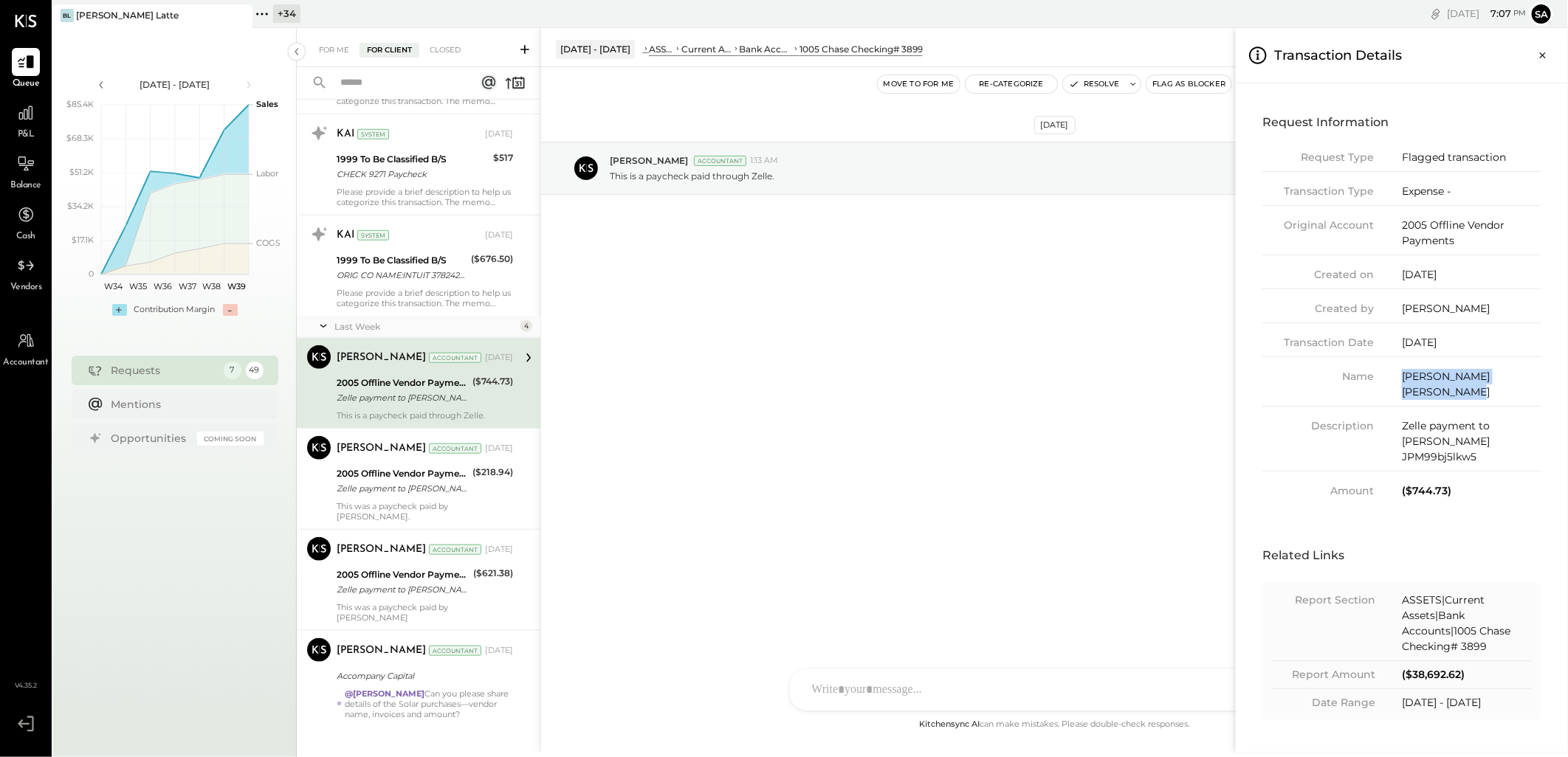
drag, startPoint x: 1472, startPoint y: 392, endPoint x: 1371, endPoint y: 374, distance: 102.6
click at [1371, 374] on div "Name [PERSON_NAME] [PERSON_NAME]" at bounding box center [1402, 388] width 279 height 37
copy div "[PERSON_NAME] [PERSON_NAME]"
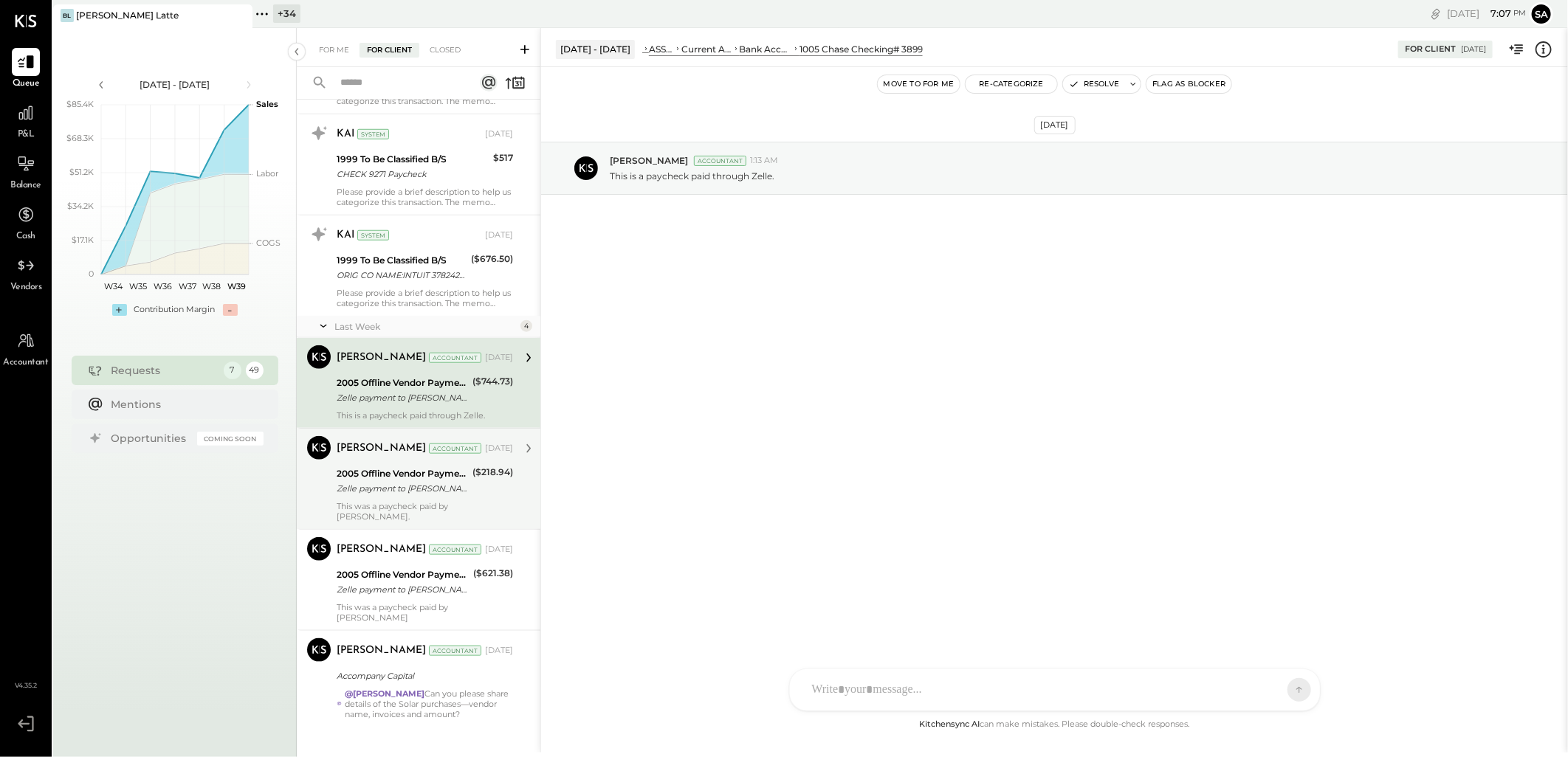
click at [428, 462] on div "For Me For Client Closed Requests [DATE] 3 KAI System [DATE] 1999 To Be Classif…" at bounding box center [932, 391] width 1271 height 725
click at [434, 478] on div "2005 Offline Vendor Payments" at bounding box center [402, 473] width 131 height 14
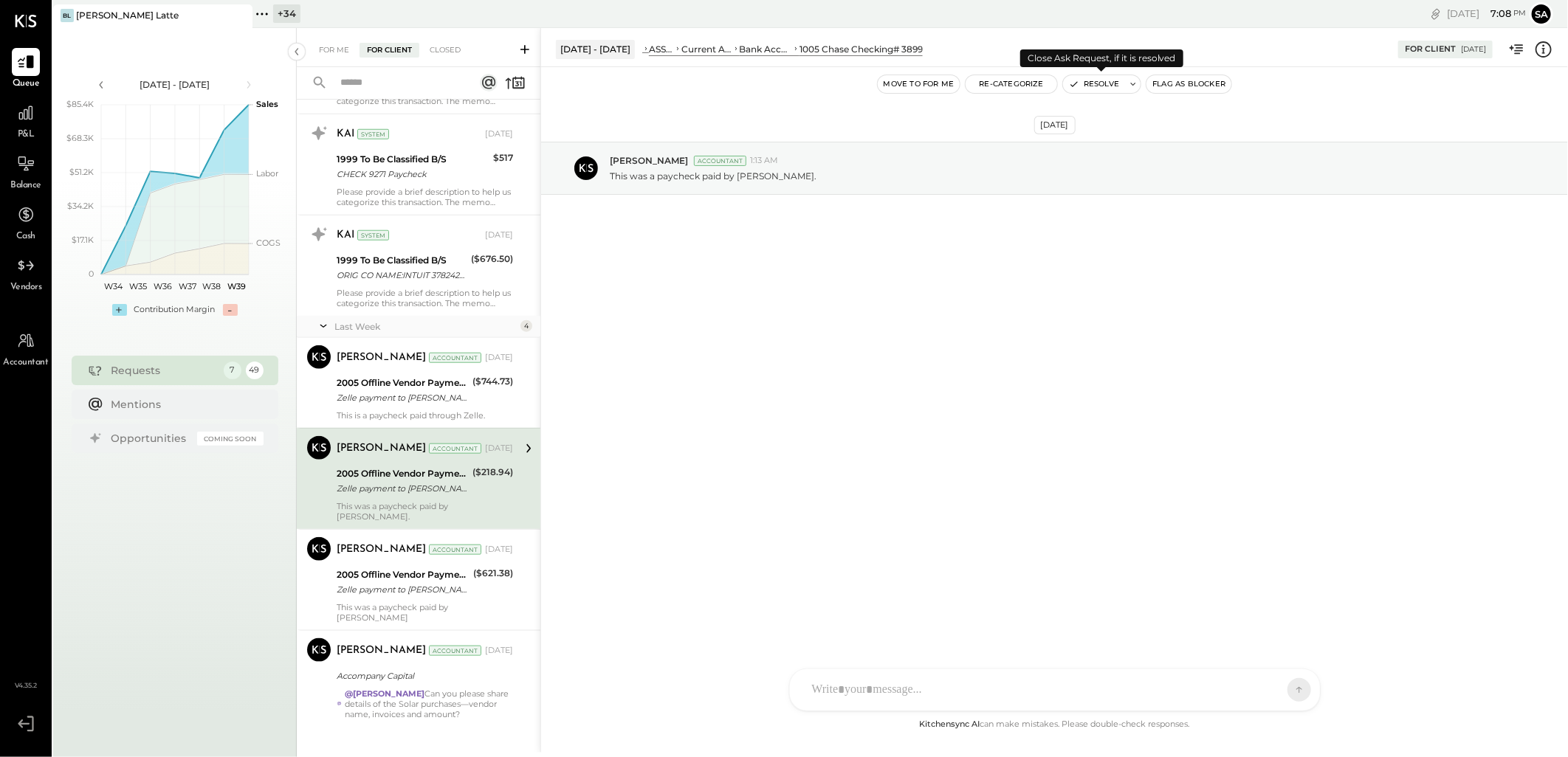
drag, startPoint x: 1090, startPoint y: 83, endPoint x: 1079, endPoint y: 130, distance: 48.3
click at [1090, 83] on button "Resolve" at bounding box center [1094, 84] width 62 height 18
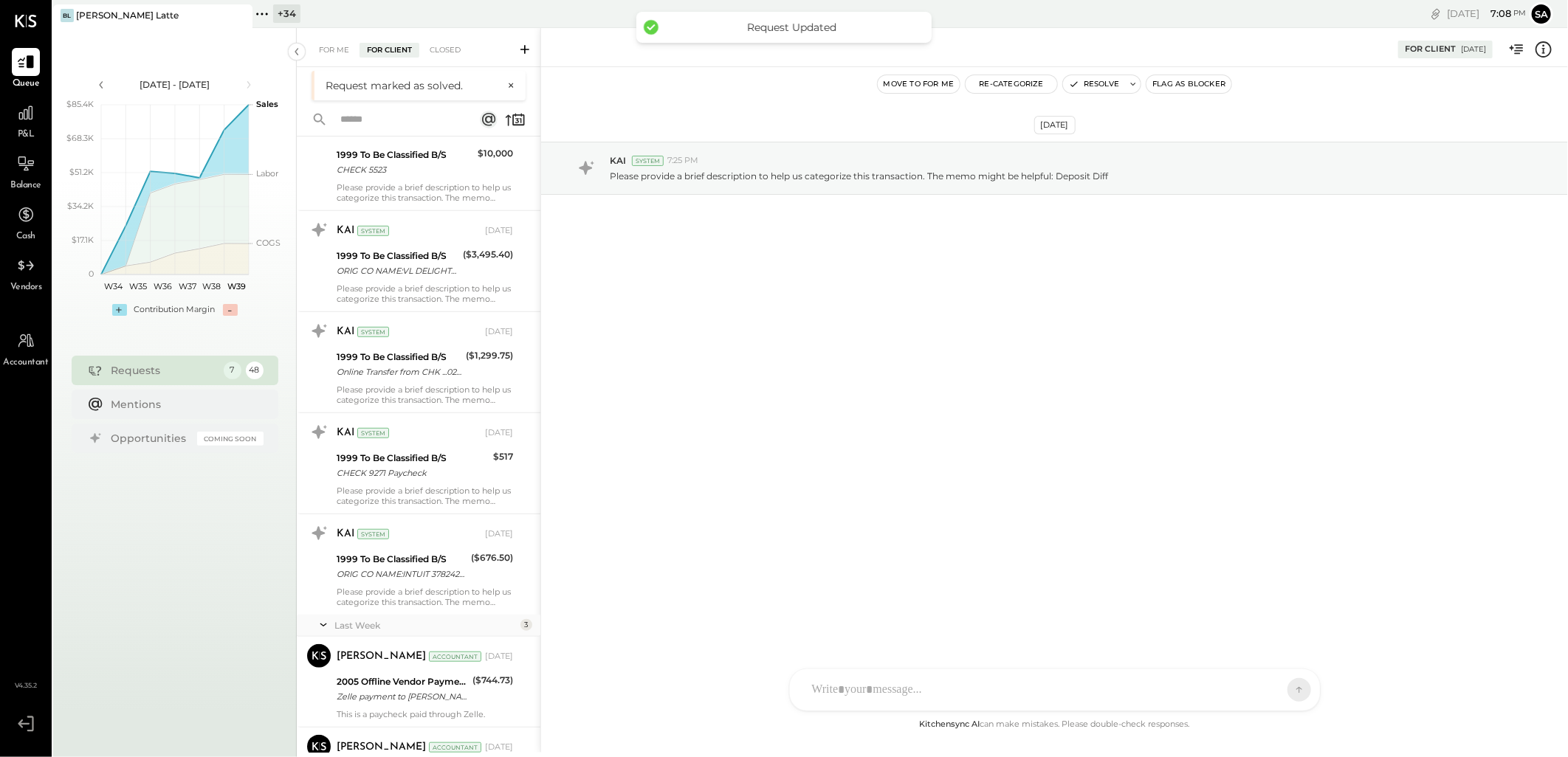
scroll to position [4254, 0]
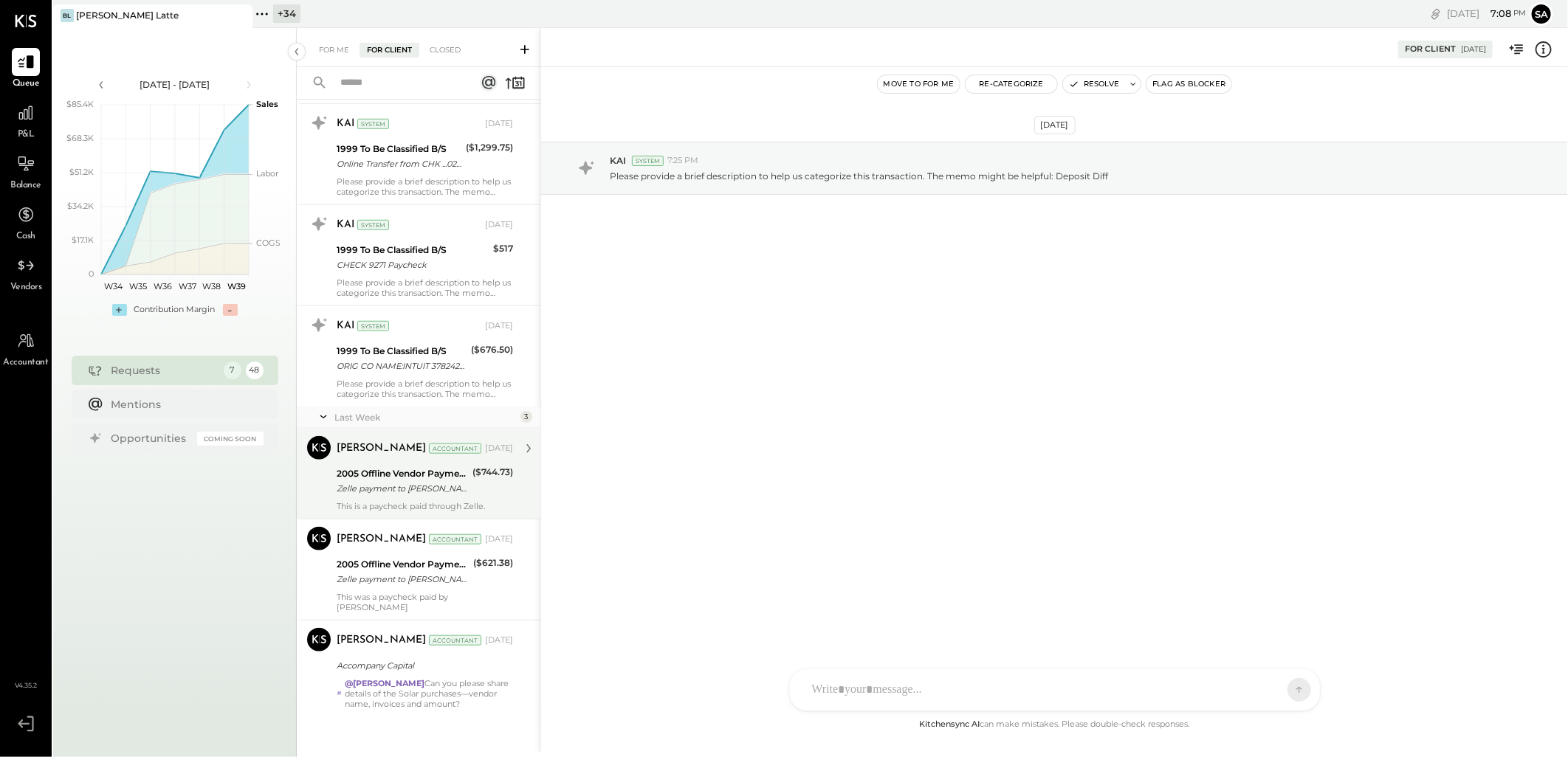
click at [432, 485] on div "Zelle payment to [PERSON_NAME] JPM99bj5lkw5" at bounding box center [402, 488] width 131 height 14
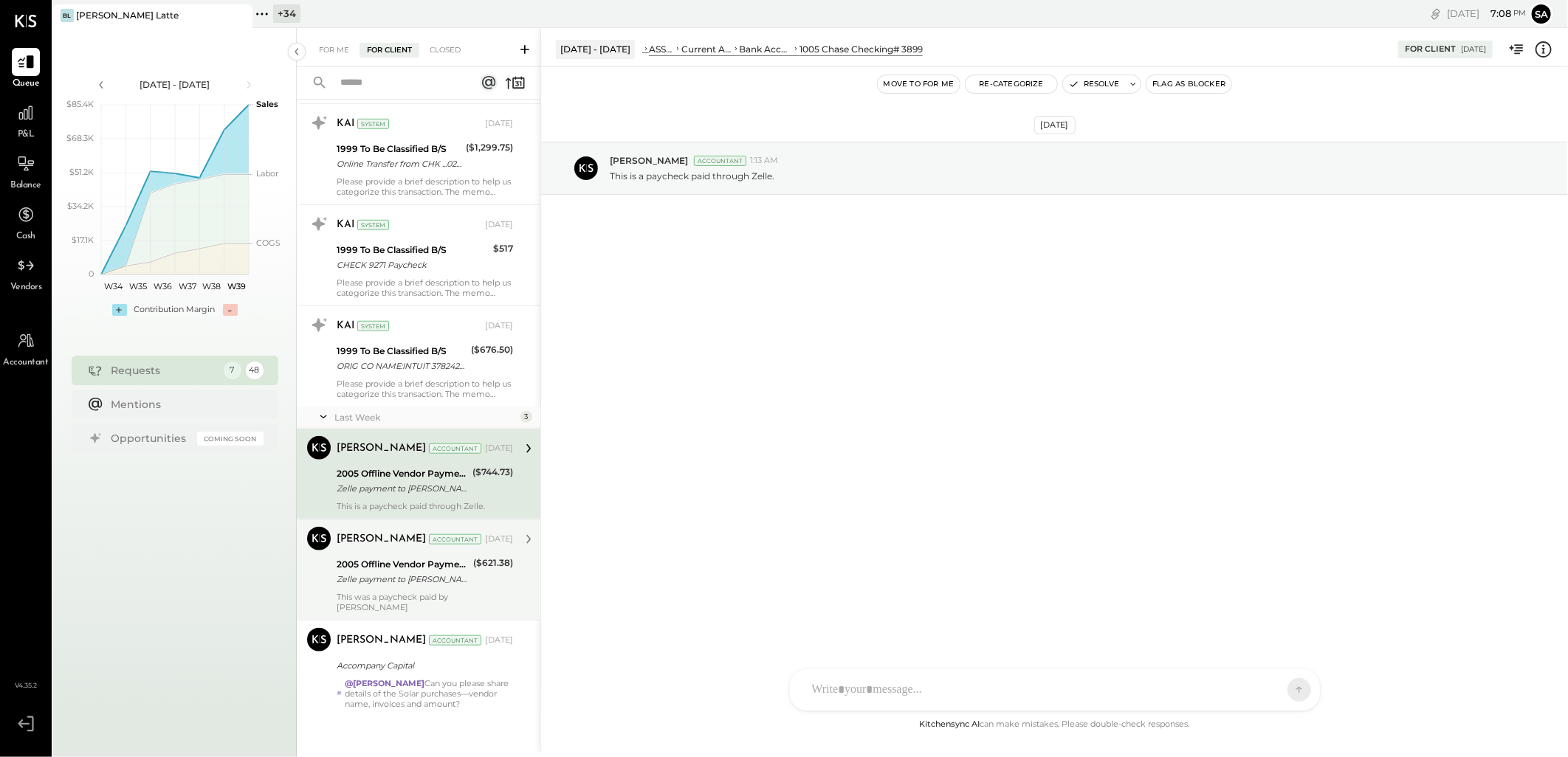
click at [395, 572] on div "2005 Offline Vendor Payments" at bounding box center [402, 564] width 132 height 14
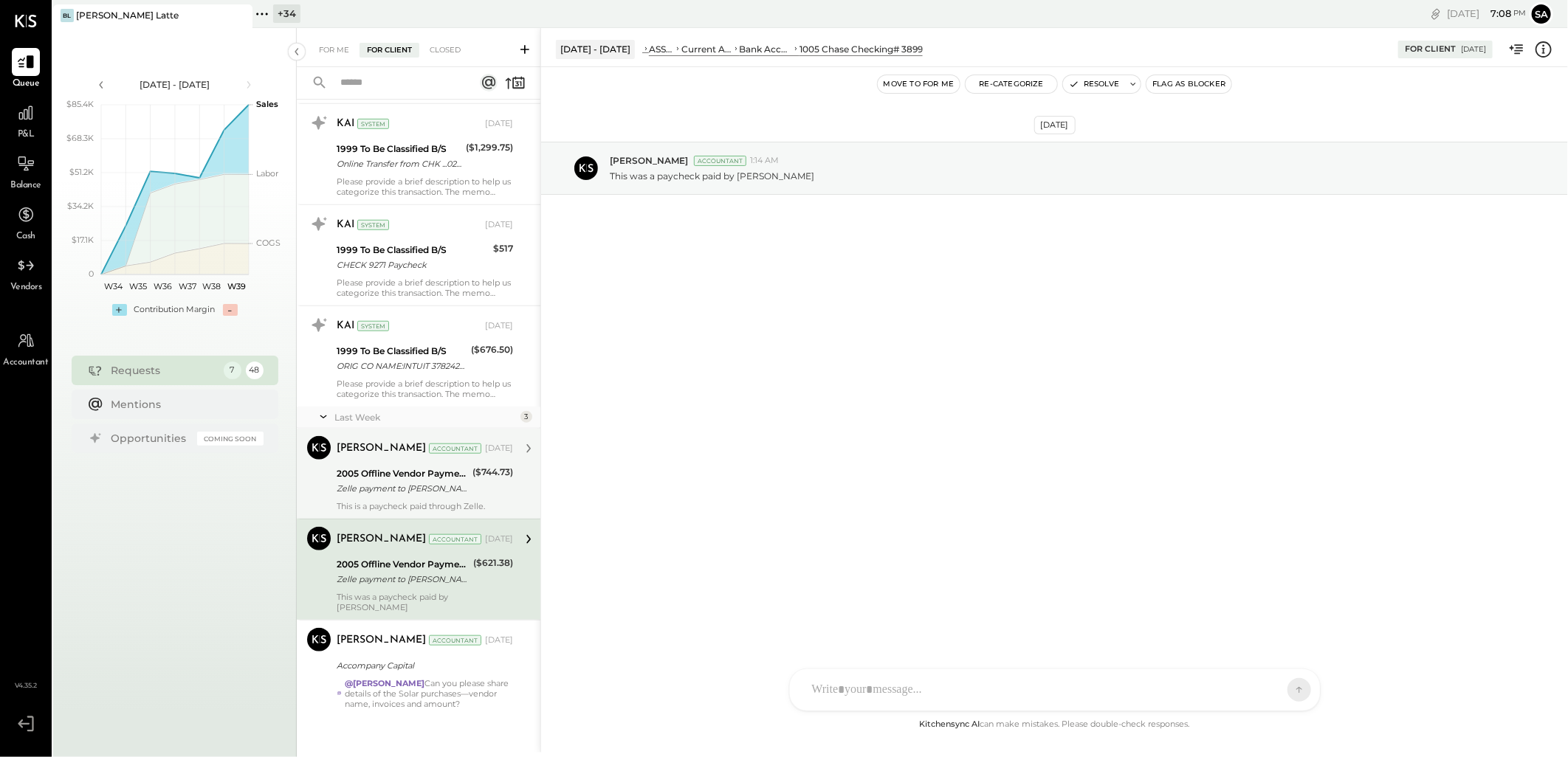
click at [414, 502] on div "[PERSON_NAME] Accountant [DATE] 2005 Offline Vendor Payments Zelle payment to […" at bounding box center [424, 474] width 176 height 76
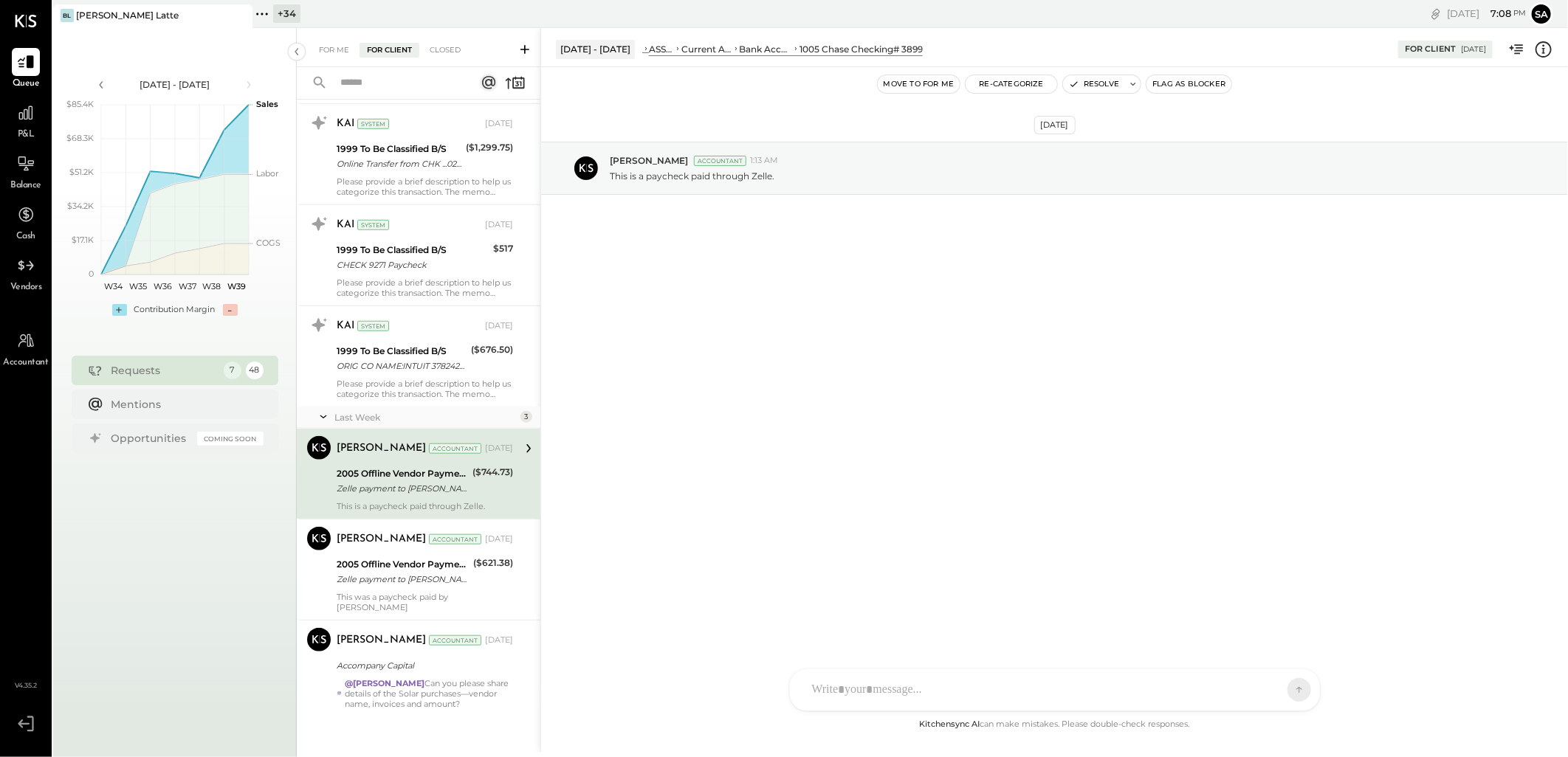
click at [1547, 50] on icon at bounding box center [1544, 49] width 19 height 19
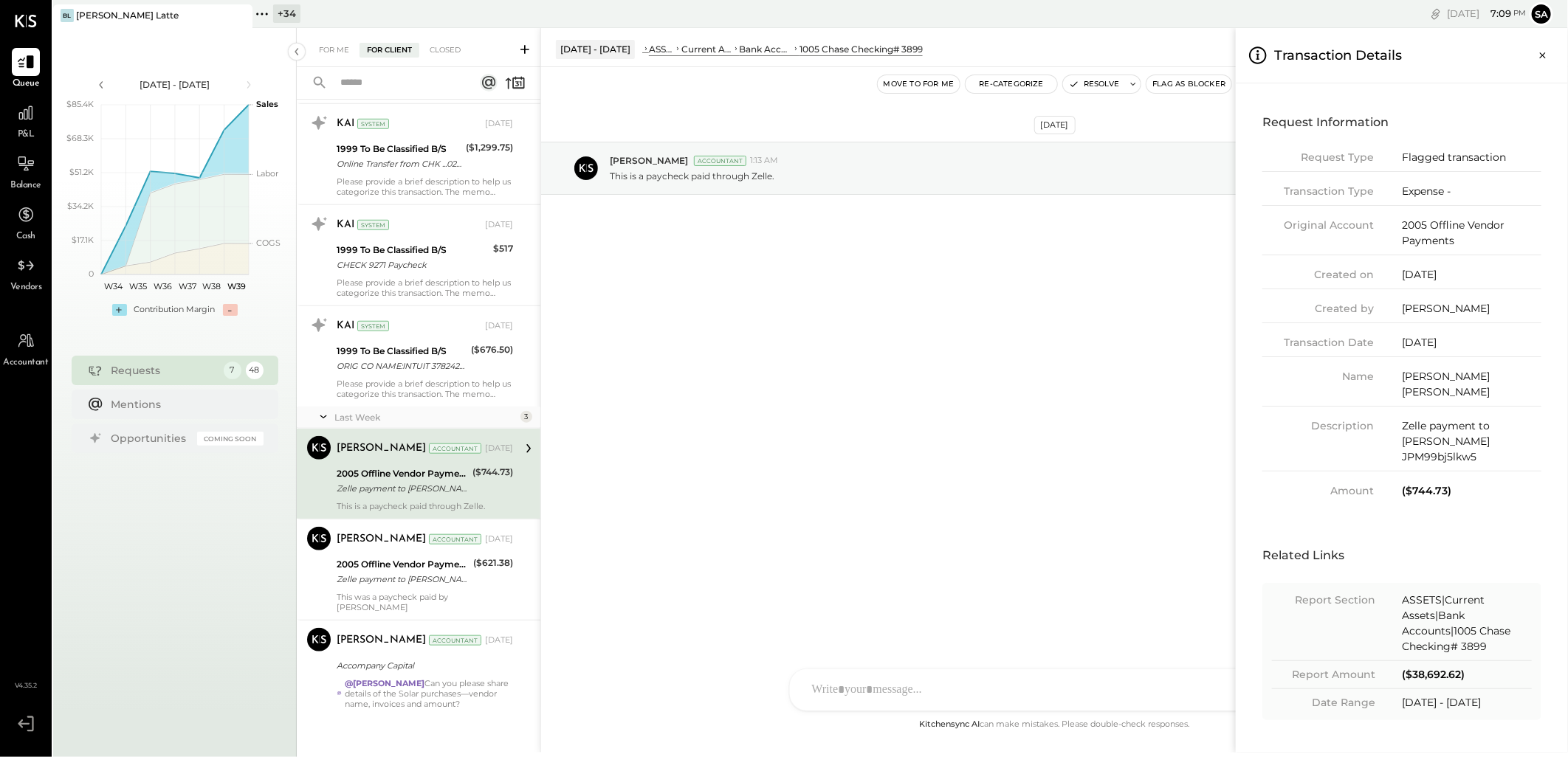
click at [1102, 82] on div "For Me For Client Closed Requests [DATE] 3 KAI System [DATE] 1999 To Be Classif…" at bounding box center [932, 391] width 1271 height 725
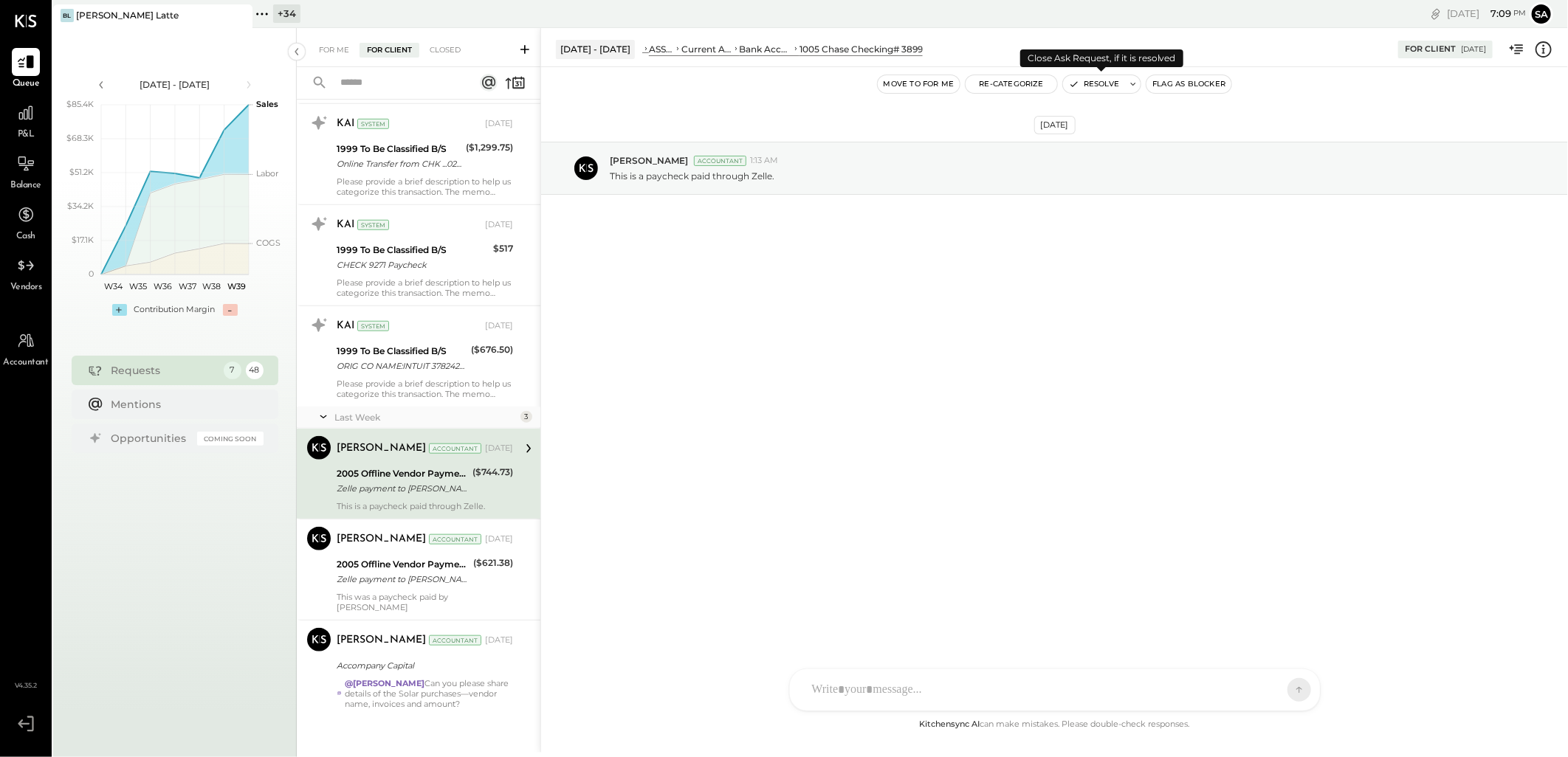
click at [1089, 83] on button "Resolve" at bounding box center [1094, 84] width 62 height 18
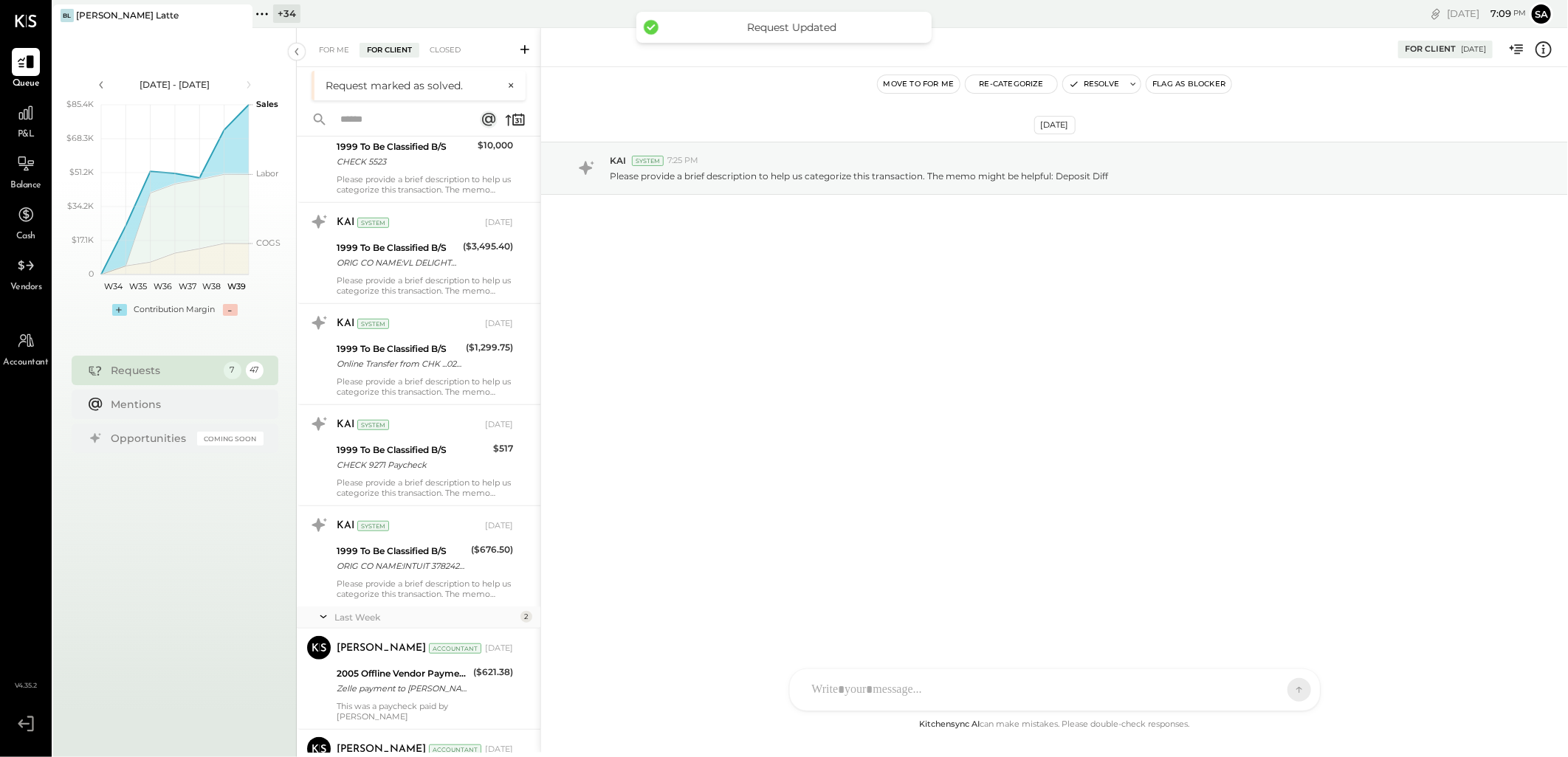
scroll to position [4164, 0]
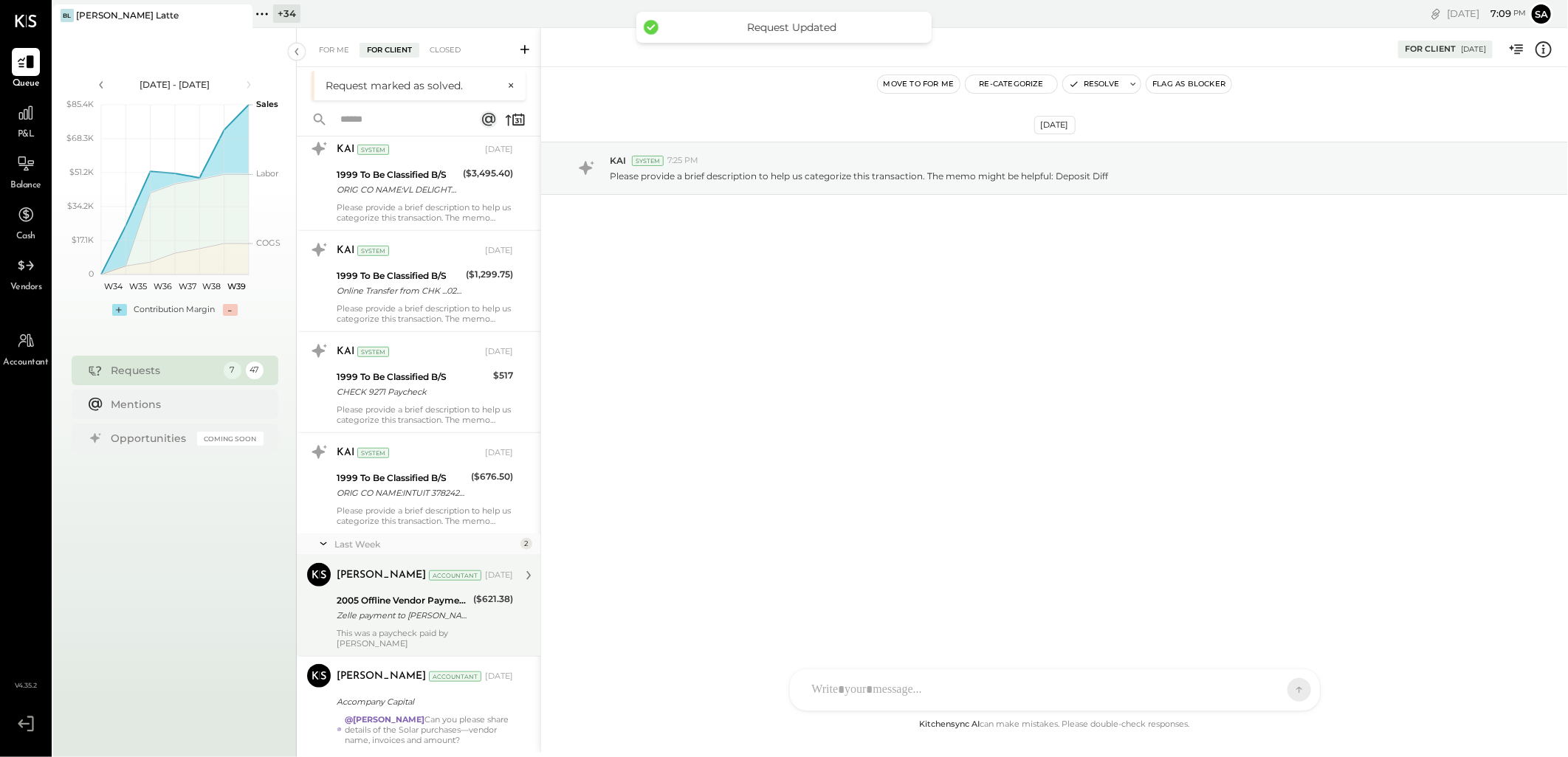
click at [444, 614] on div "Zelle payment to [PERSON_NAME] JPM99bkq5gzl" at bounding box center [402, 615] width 132 height 14
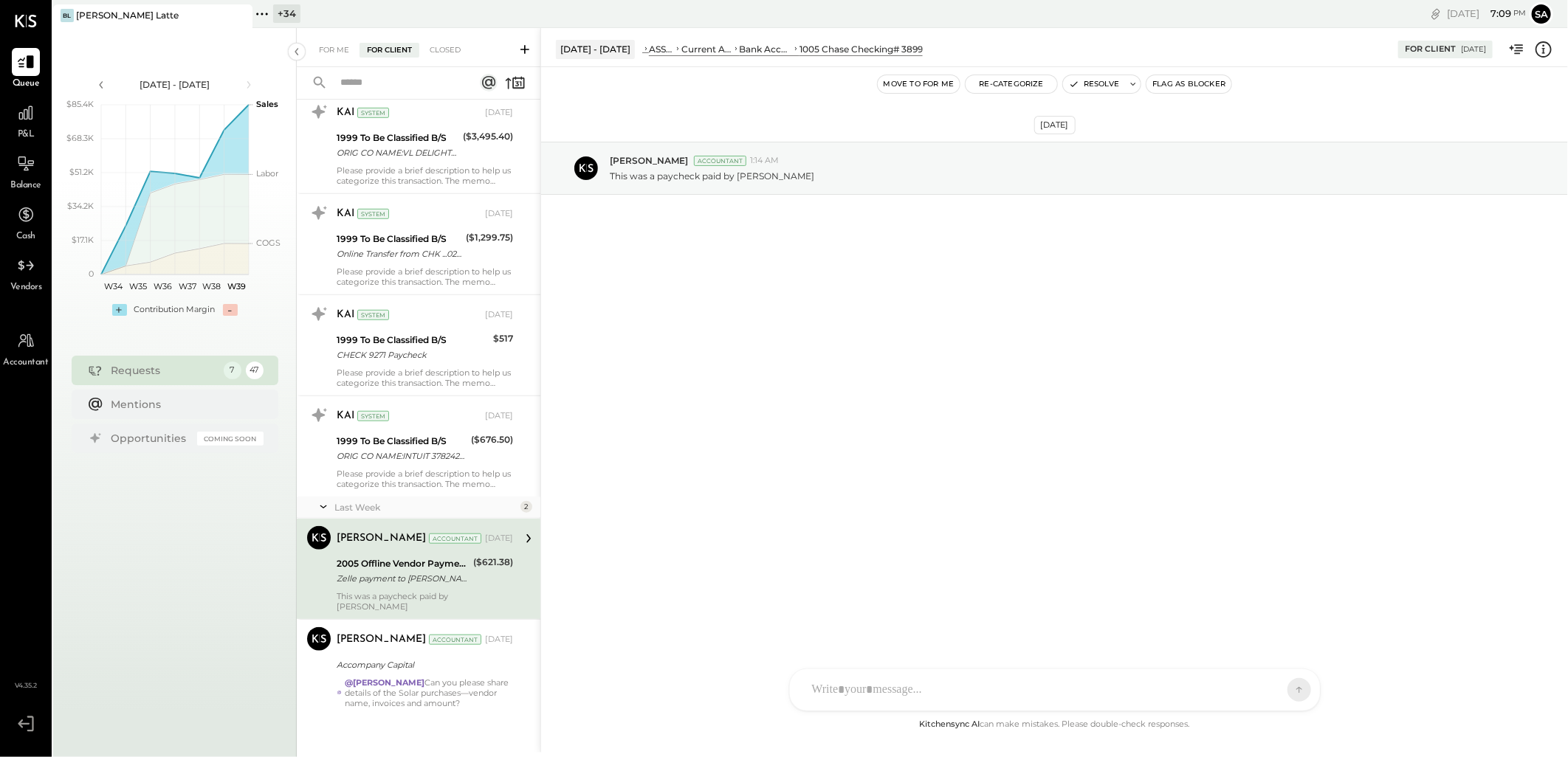
click at [463, 559] on div "2005 Offline Vendor Payments" at bounding box center [402, 563] width 132 height 14
click at [1095, 83] on button "Resolve" at bounding box center [1094, 84] width 62 height 18
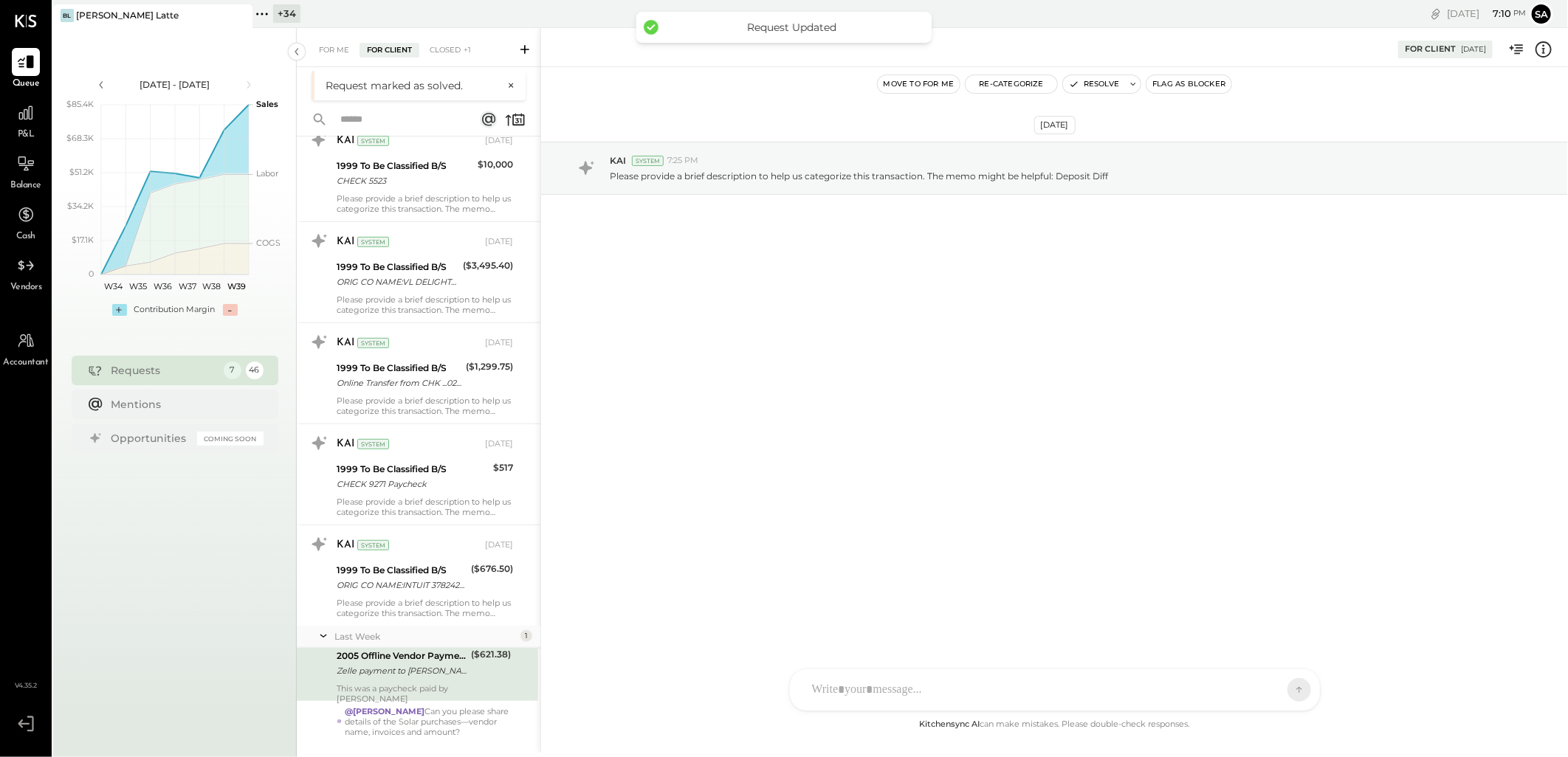
scroll to position [4073, 0]
click at [396, 722] on div "@[PERSON_NAME] Can you please share details of the Solar purchases—vendor name,…" at bounding box center [429, 722] width 169 height 31
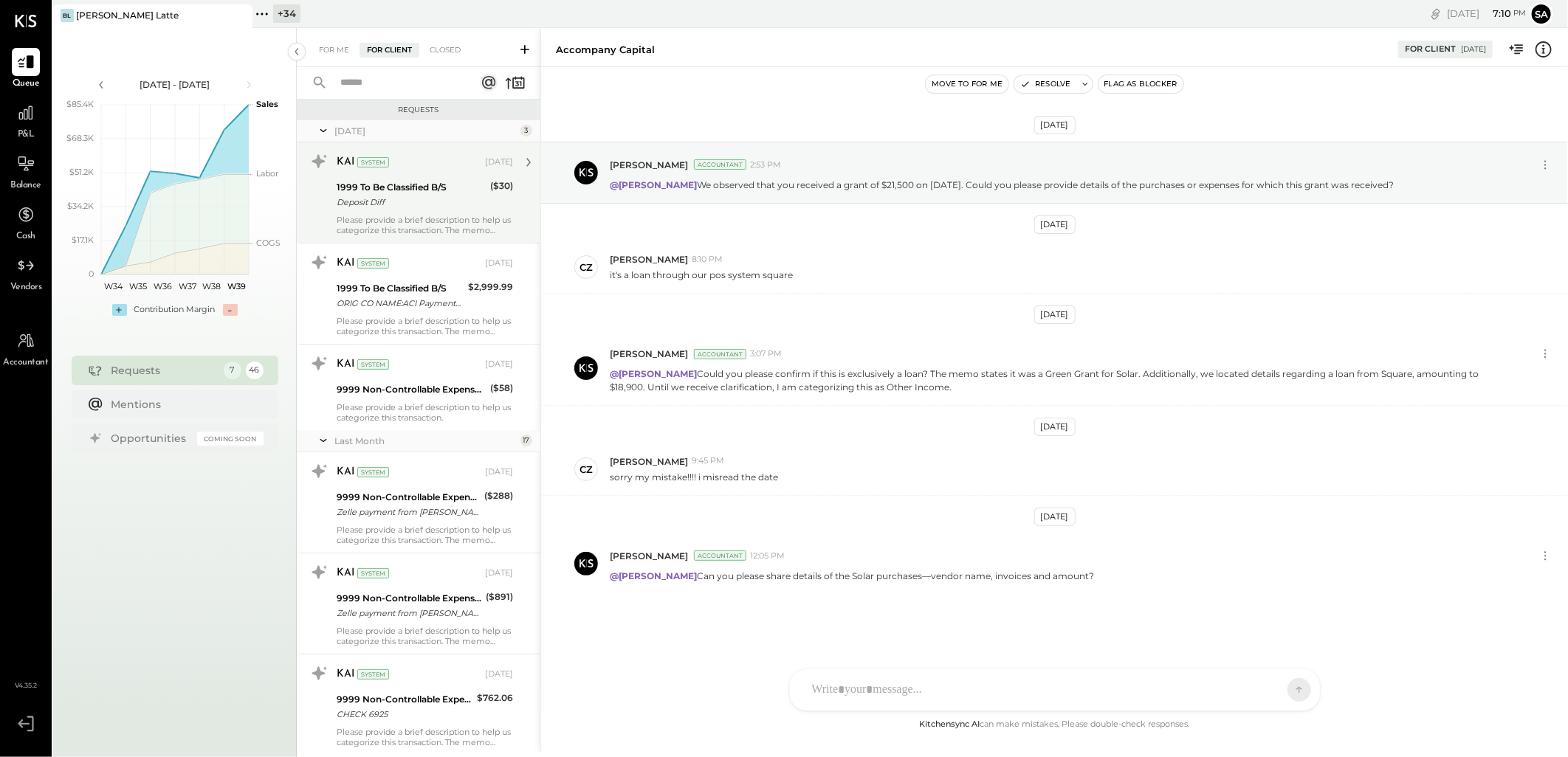
click at [428, 197] on div "Deposit Diff" at bounding box center [411, 201] width 149 height 14
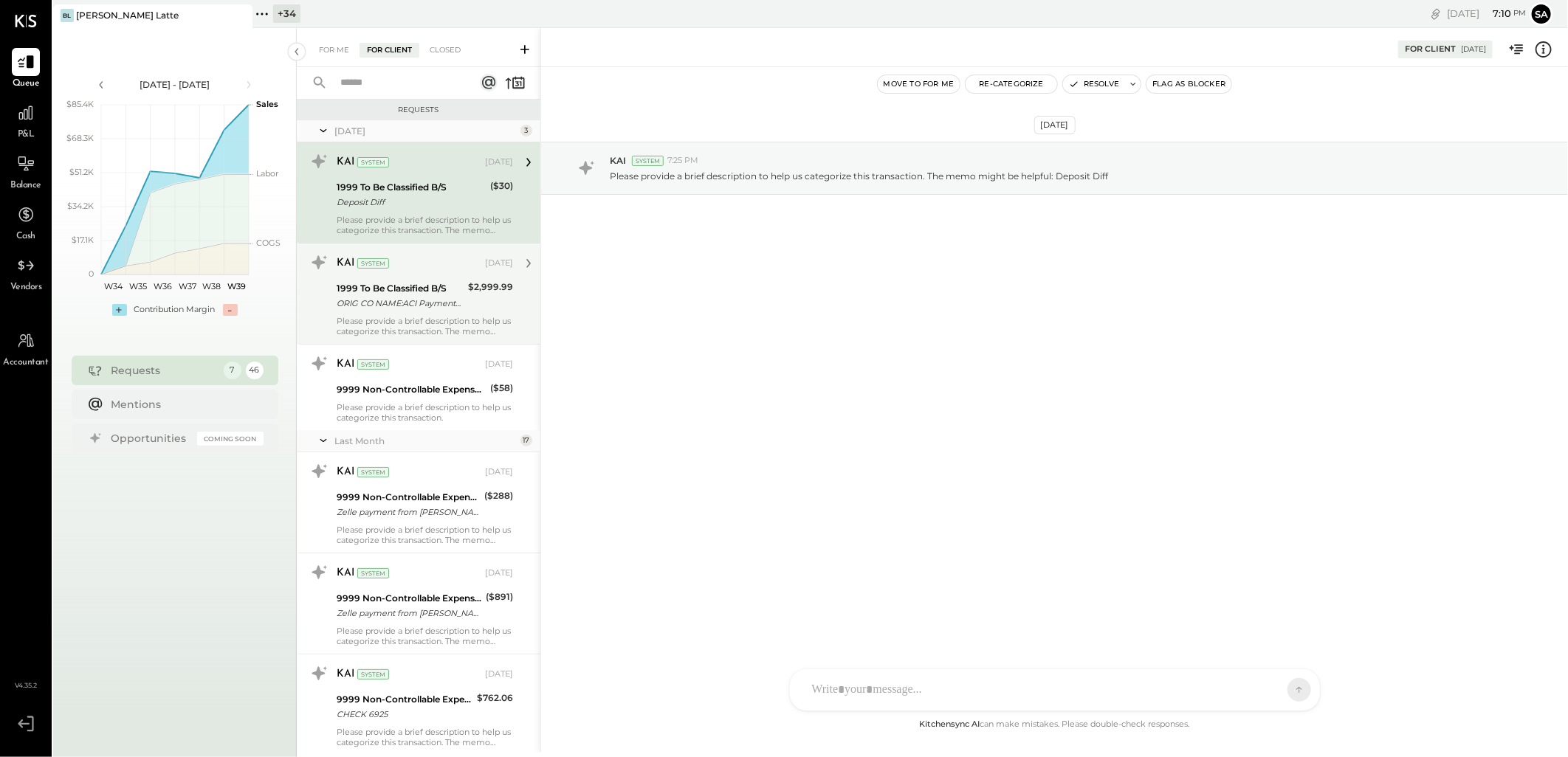
click at [395, 298] on div "ORIG CO NAME:ACI Payments Inc ORIG ID:XXXXXX1602 DESC DATE:241029 CO ENTRY DESC…" at bounding box center [400, 303] width 127 height 14
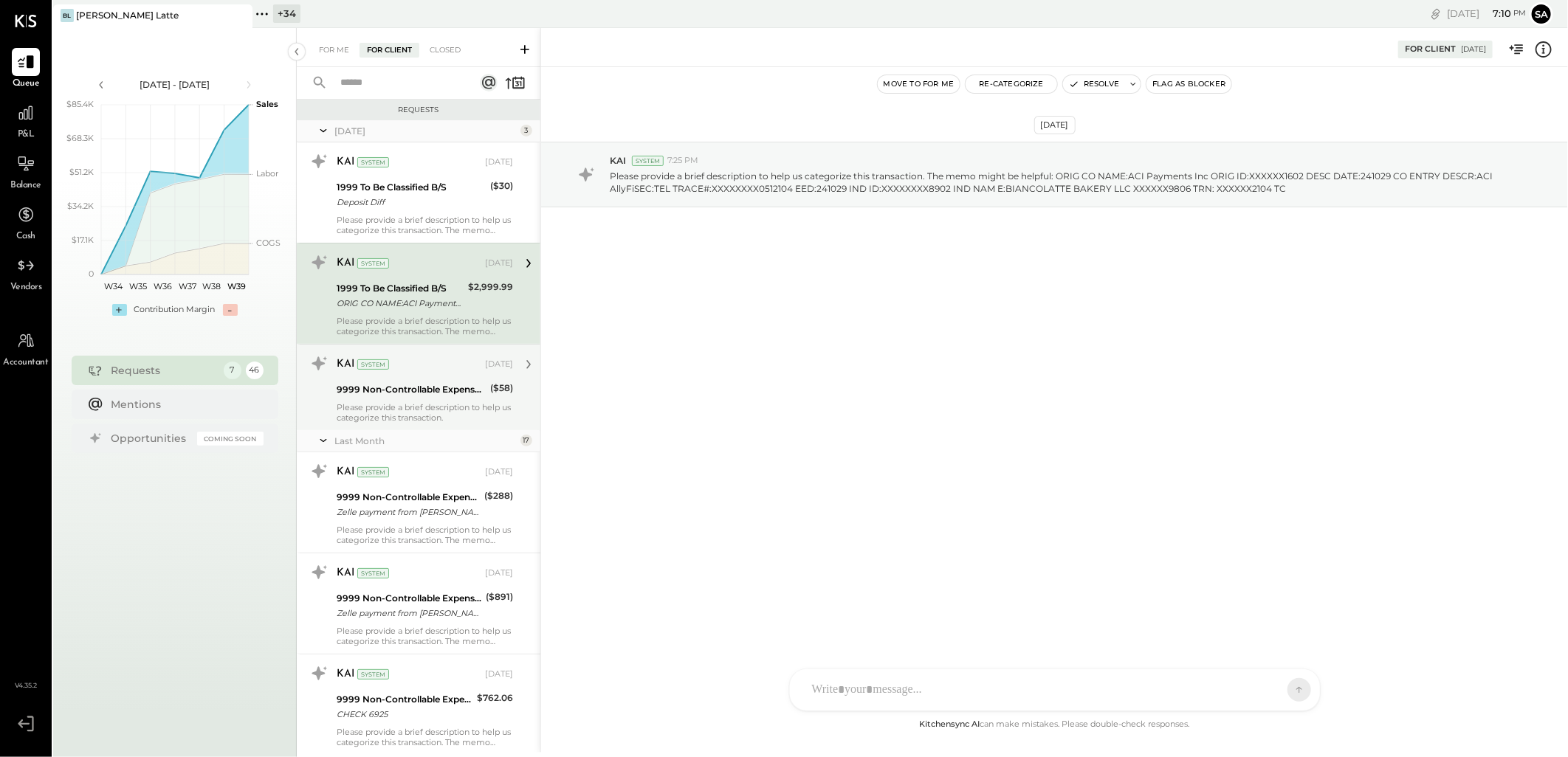
click at [389, 395] on div "9999 Non-Controllable Expenses:Other Income and Expenses:To Be Classified" at bounding box center [411, 389] width 149 height 14
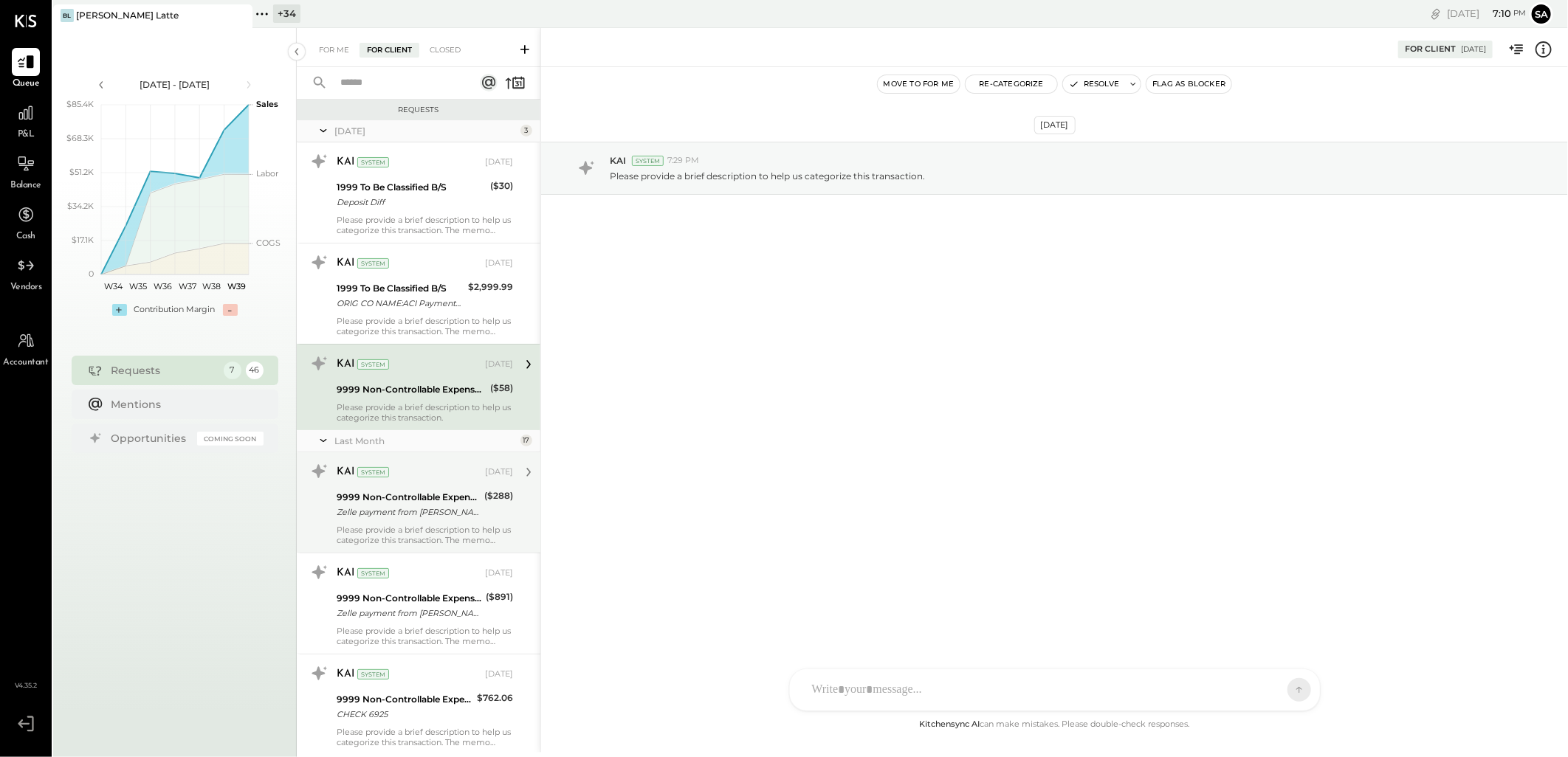
click at [424, 515] on div "Zelle payment from [PERSON_NAME] 25118711422" at bounding box center [408, 512] width 144 height 14
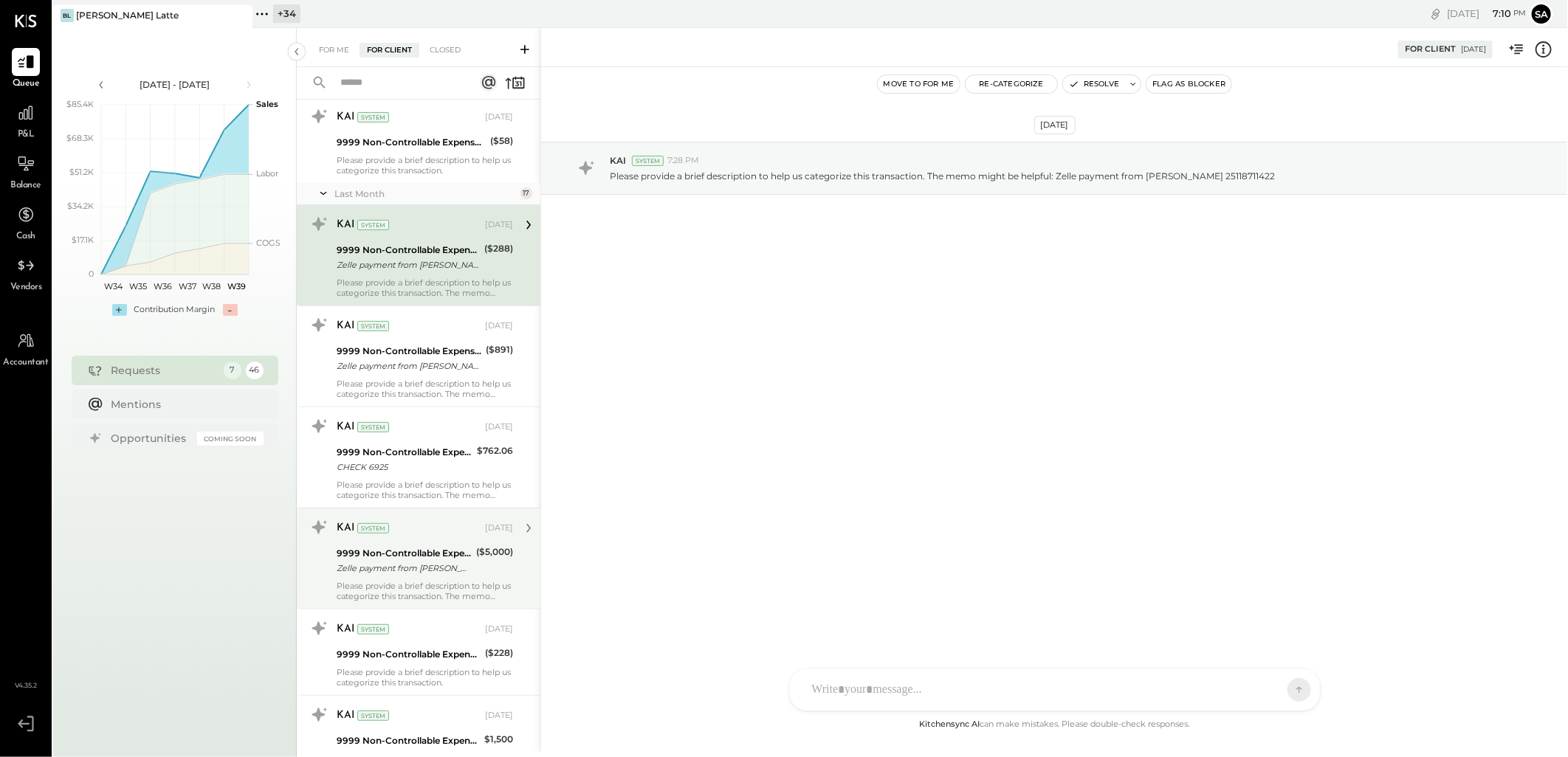
scroll to position [327, 0]
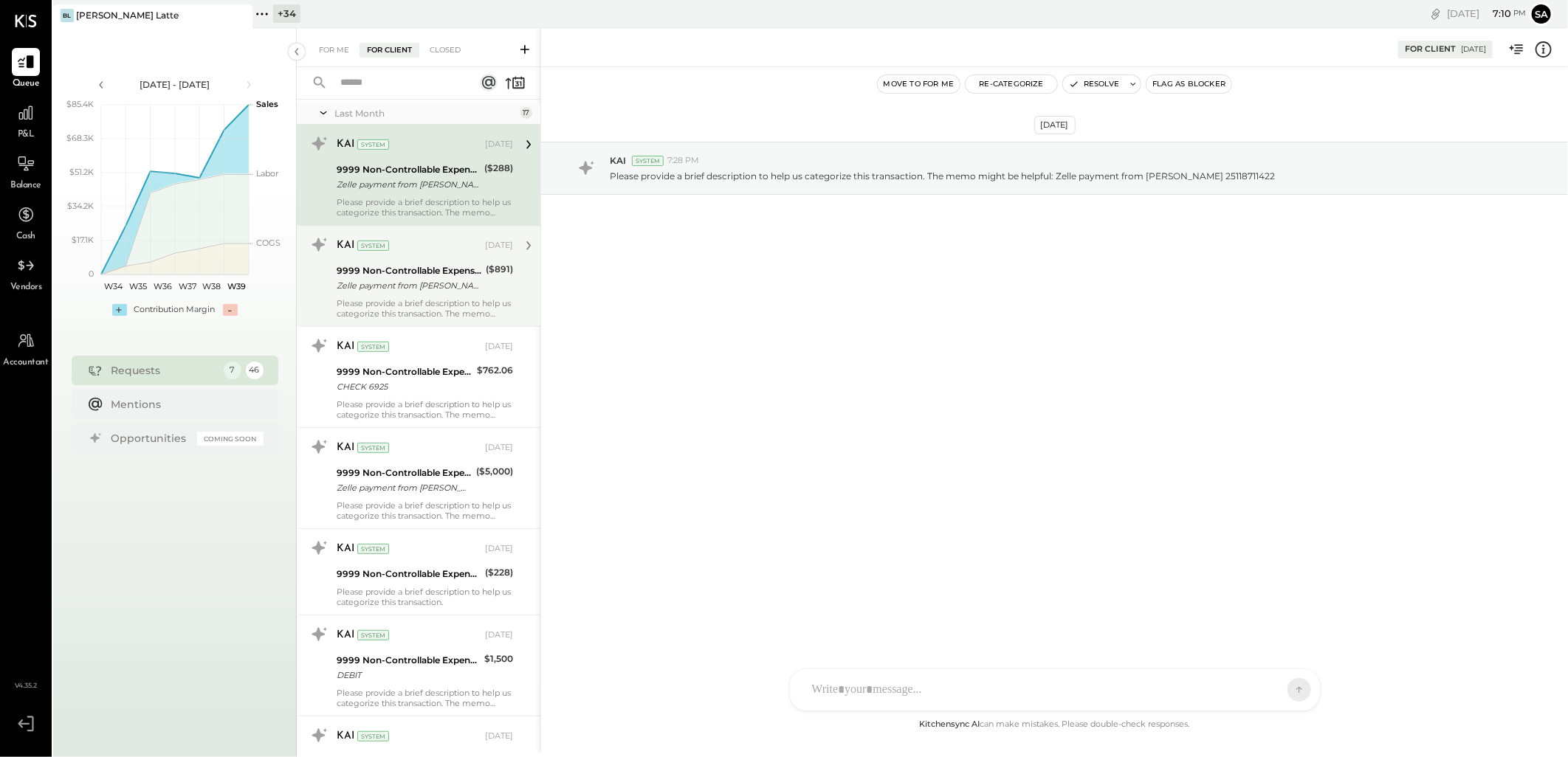
click at [402, 285] on div "Zelle payment from [PERSON_NAME] BACkymzb2xne" at bounding box center [409, 285] width 145 height 14
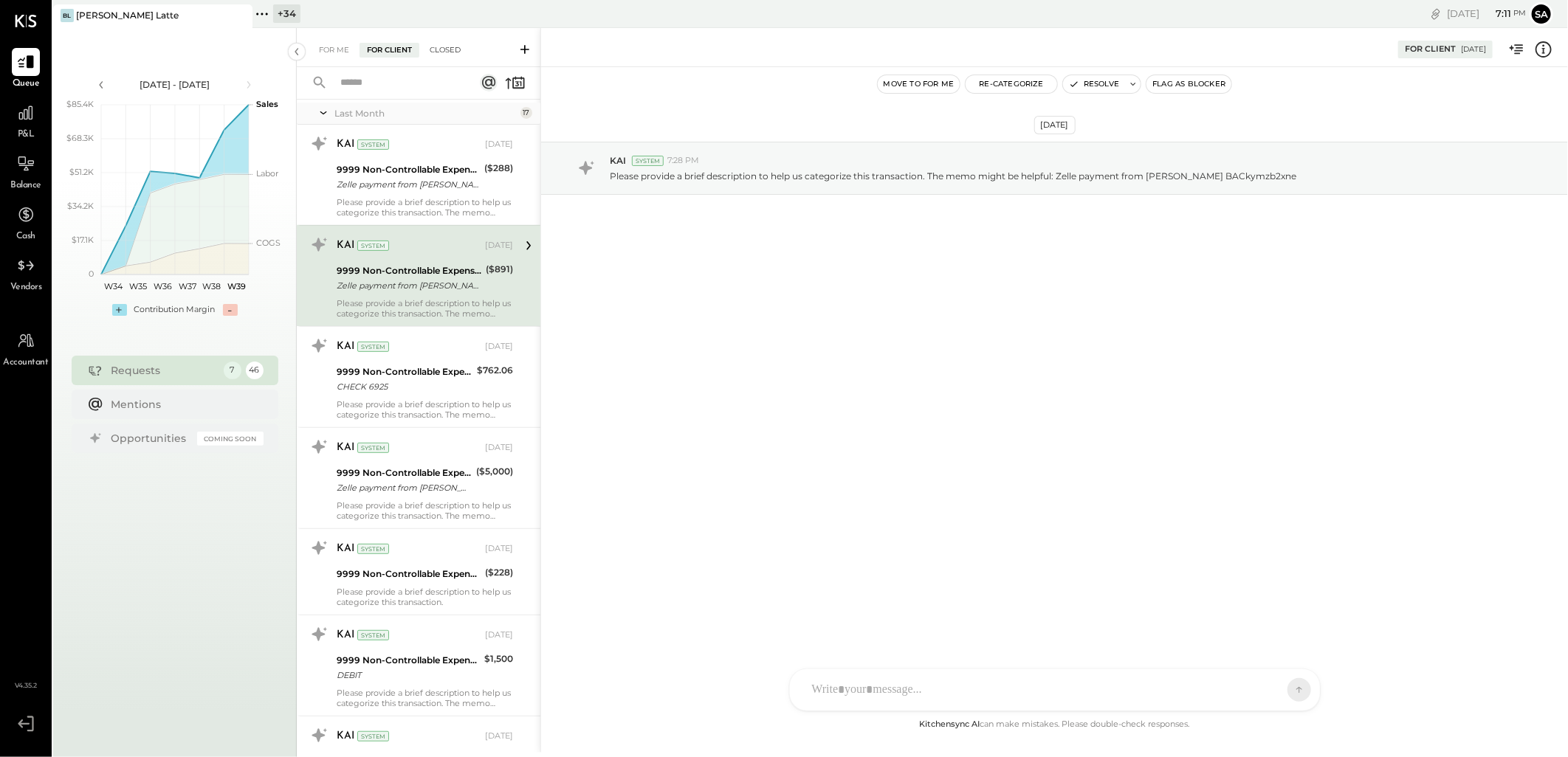
click at [429, 43] on div "Closed" at bounding box center [445, 50] width 46 height 14
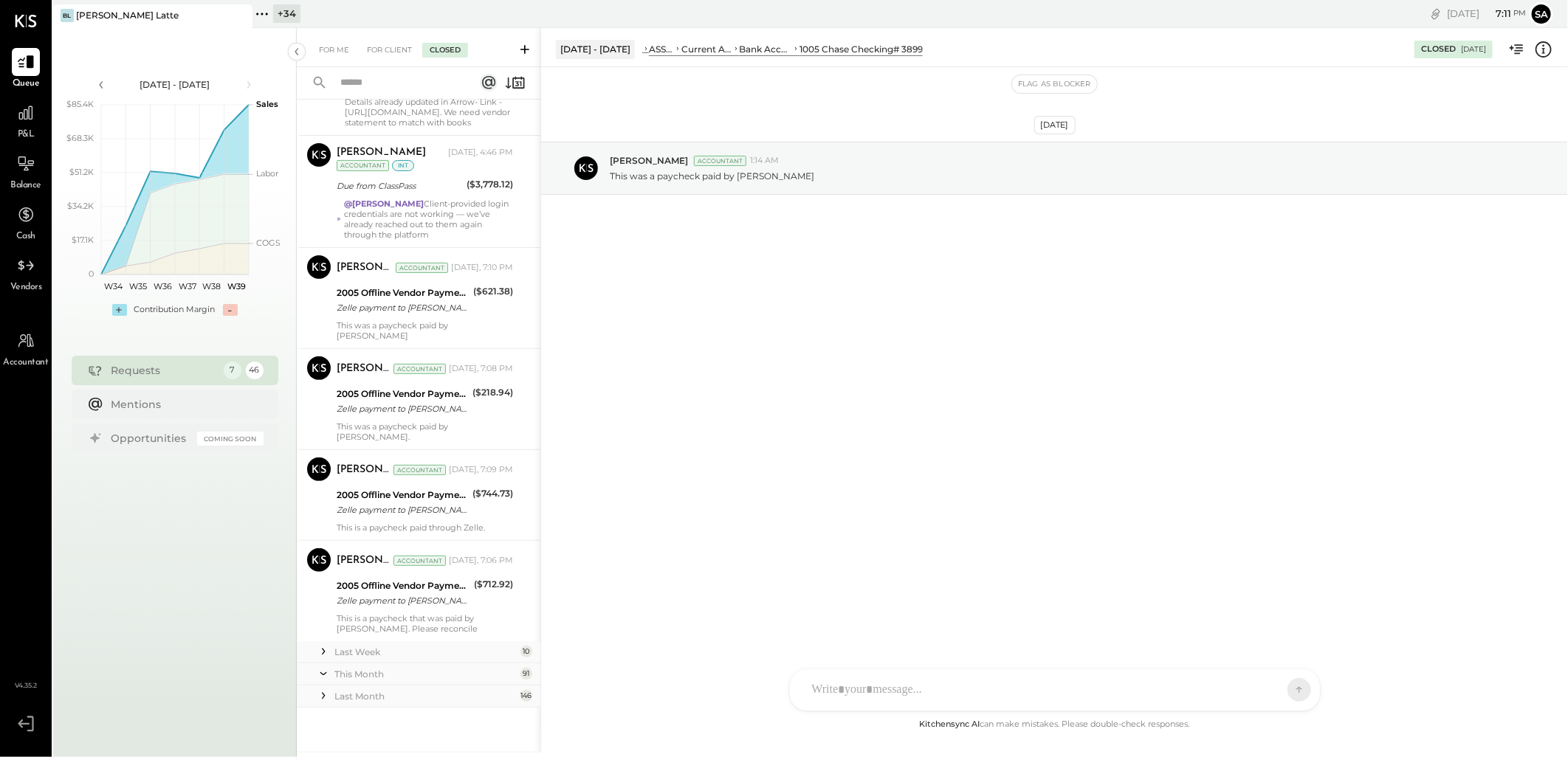
click at [453, 50] on div "Closed" at bounding box center [445, 50] width 46 height 14
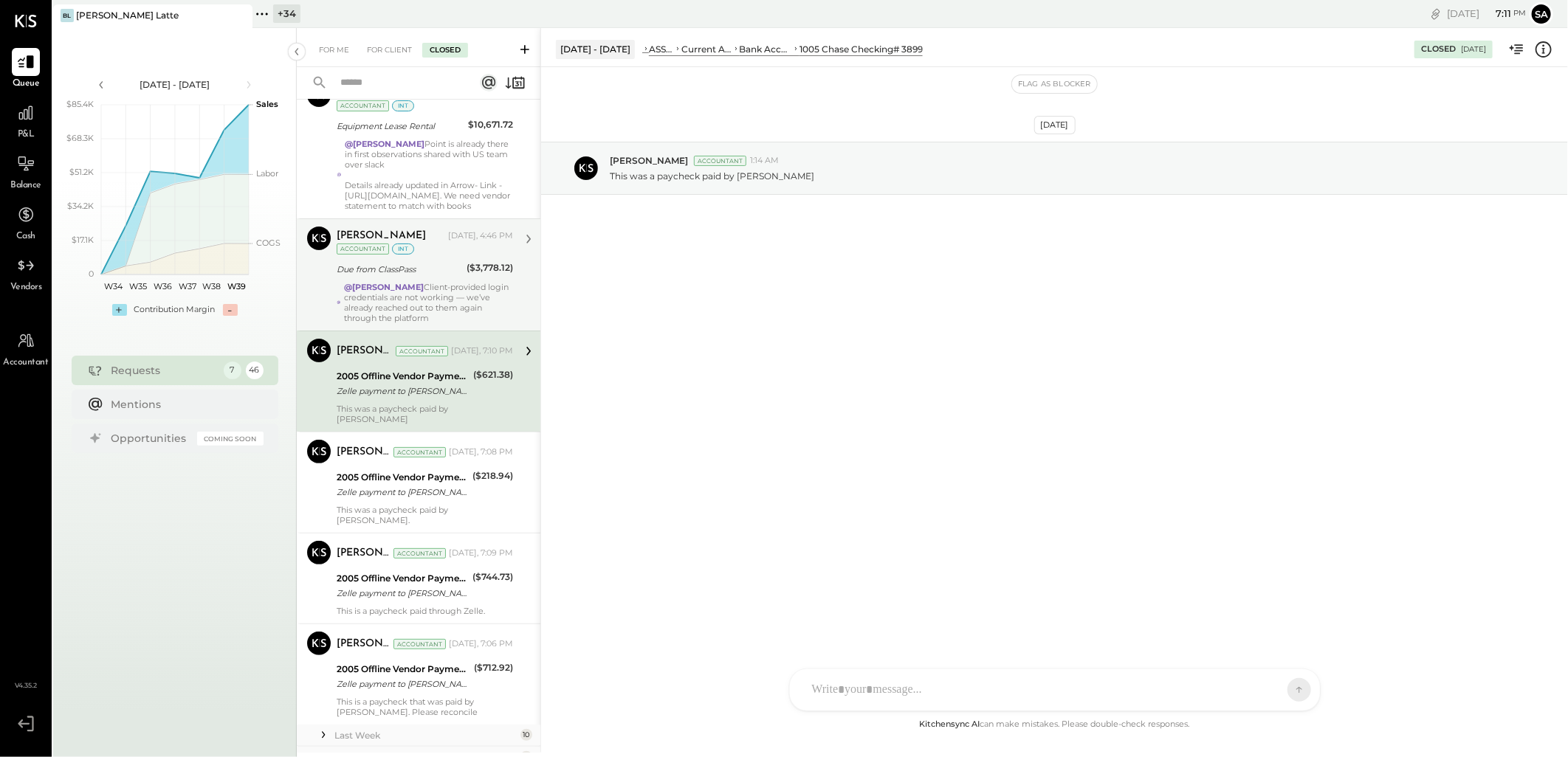
scroll to position [205, 0]
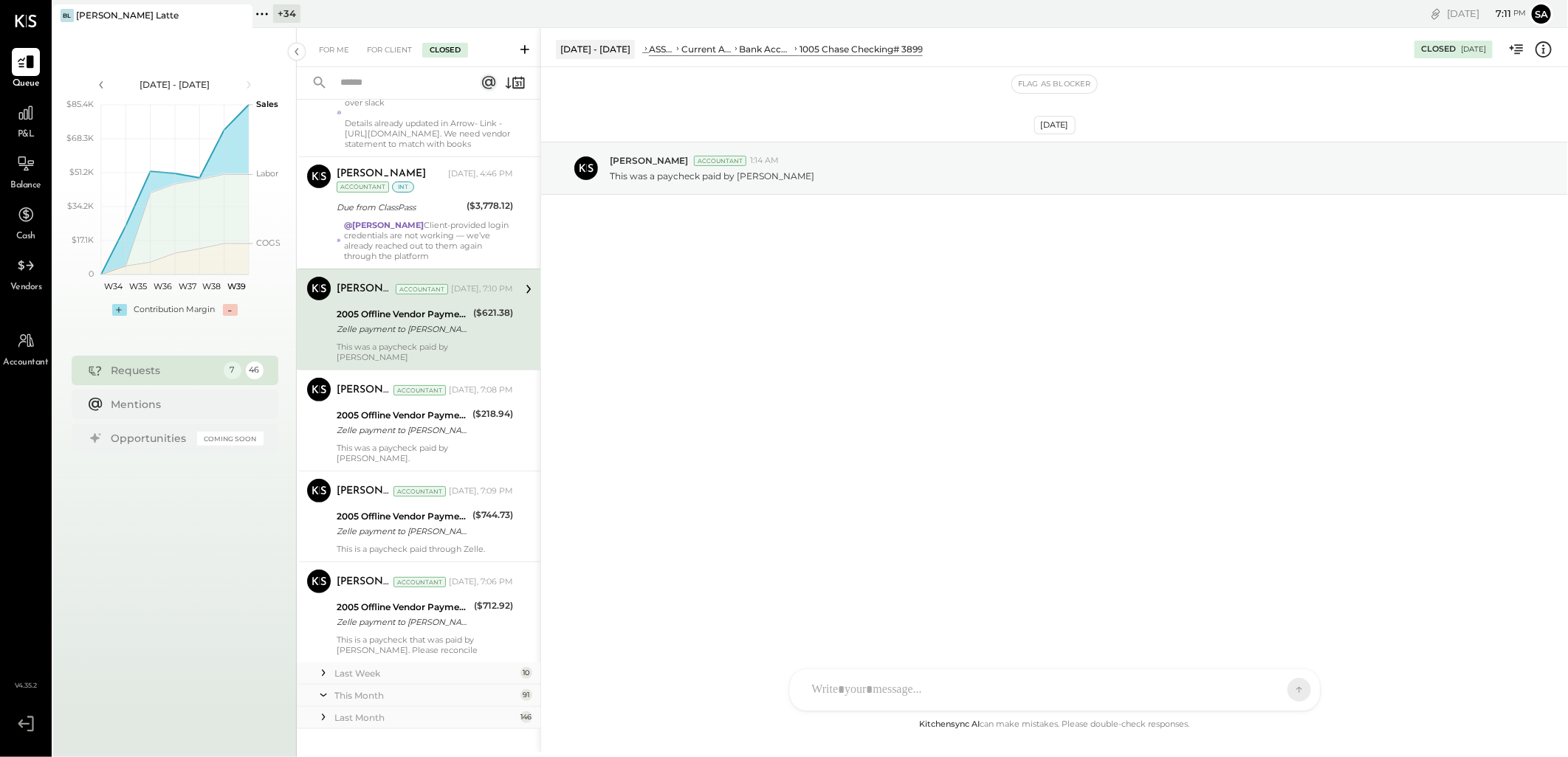
click at [321, 665] on icon at bounding box center [323, 672] width 15 height 14
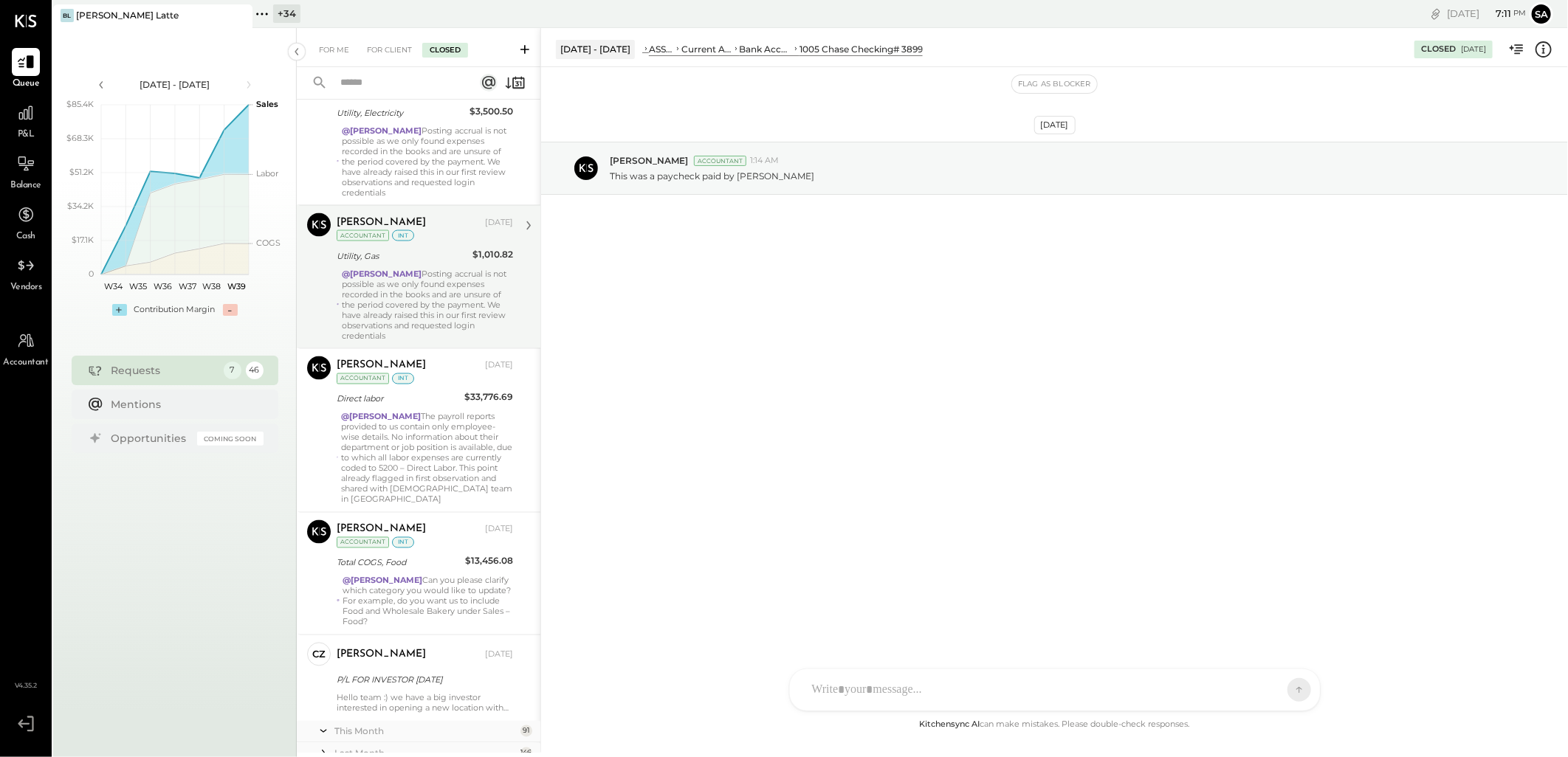
scroll to position [1559, 0]
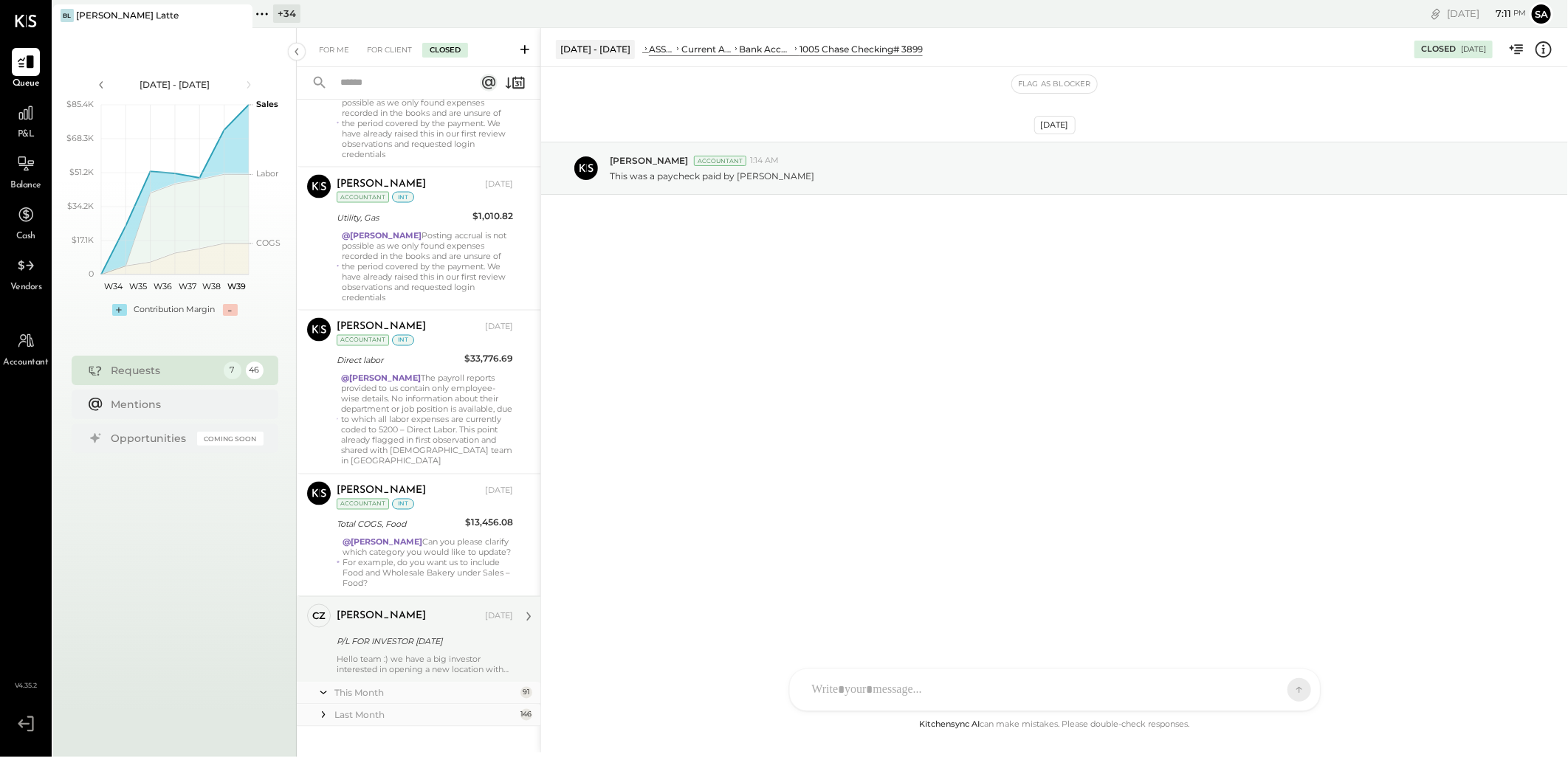
click at [393, 632] on div "[PERSON_NAME] [DATE] P/L FOR INVESTOR [DATE] Hello team :) we have a big invest…" at bounding box center [424, 639] width 176 height 71
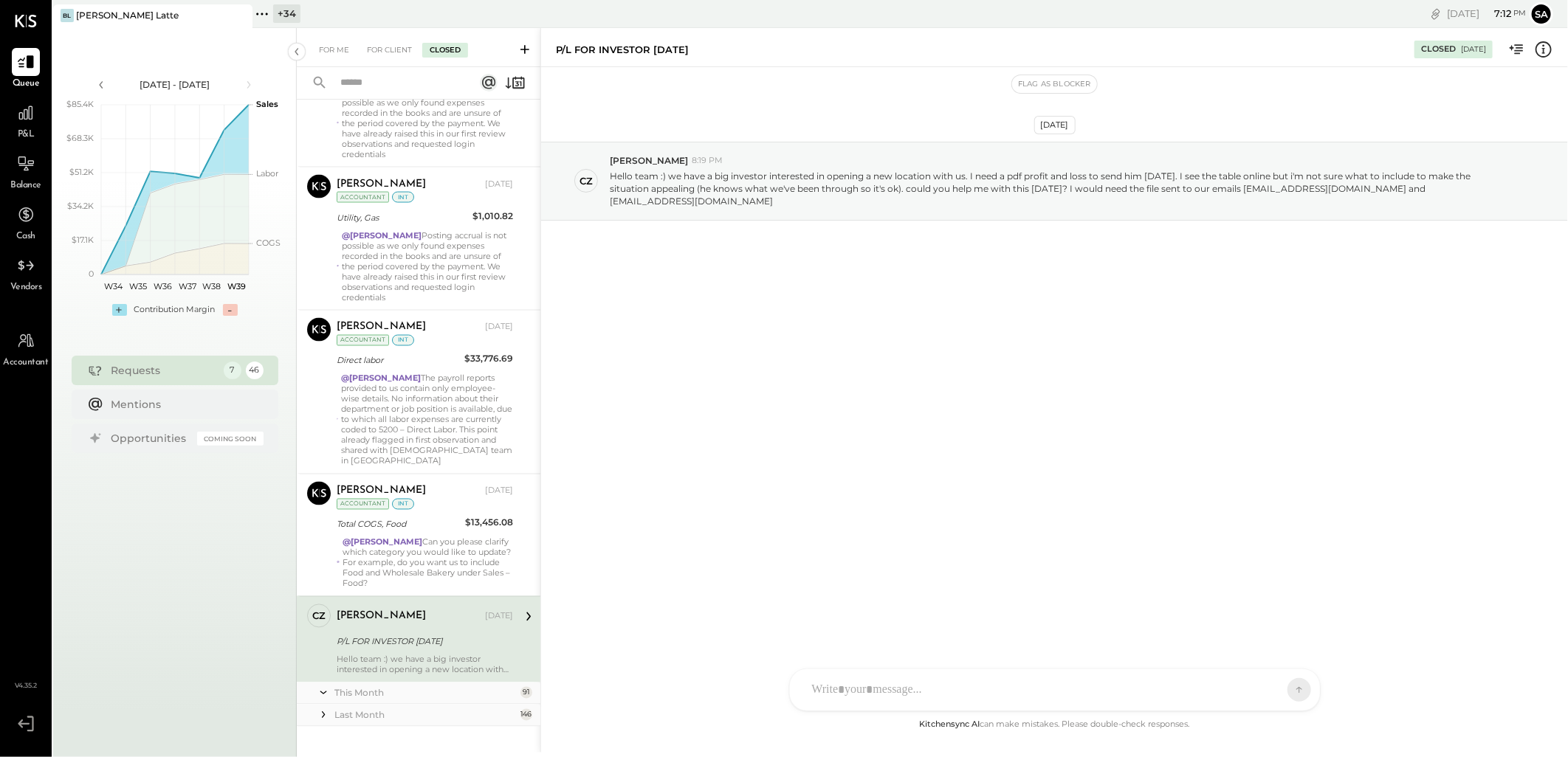
click at [323, 676] on icon at bounding box center [323, 693] width 15 height 37
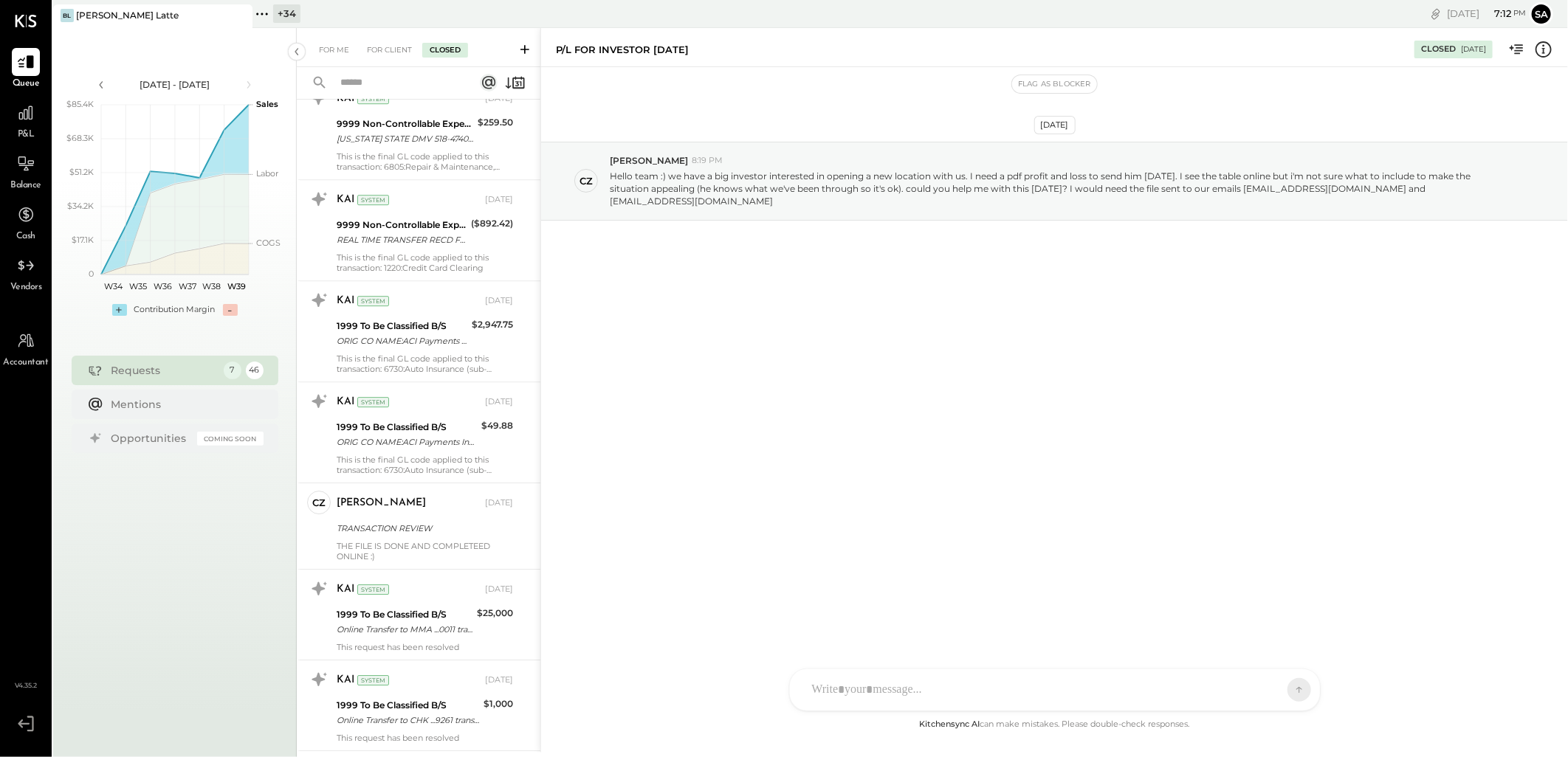
scroll to position [2788, 0]
click at [453, 540] on div "THE FILE IS DONE AND COMPLETEED ONLINE :)" at bounding box center [424, 549] width 176 height 21
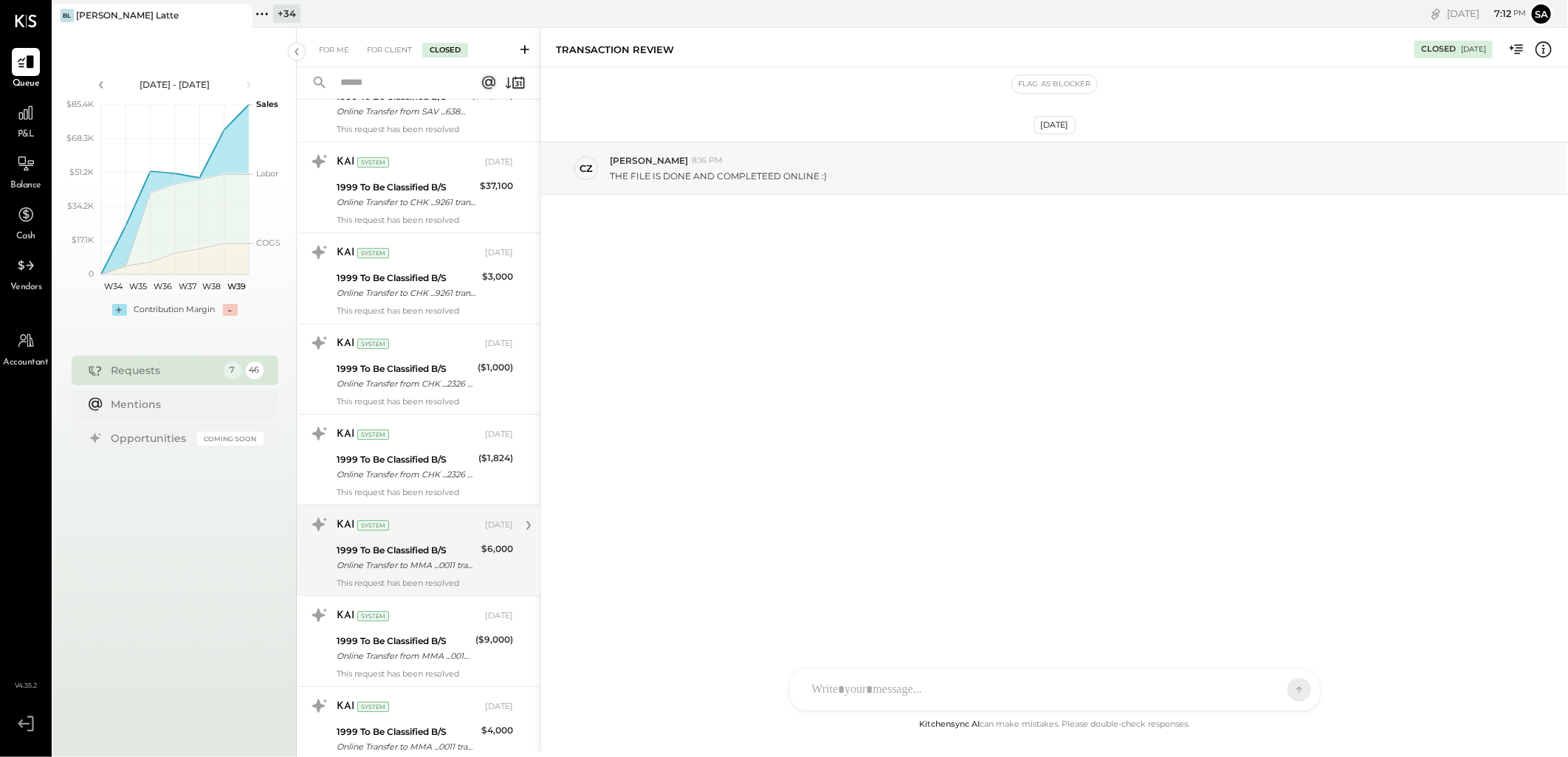
scroll to position [9920, 0]
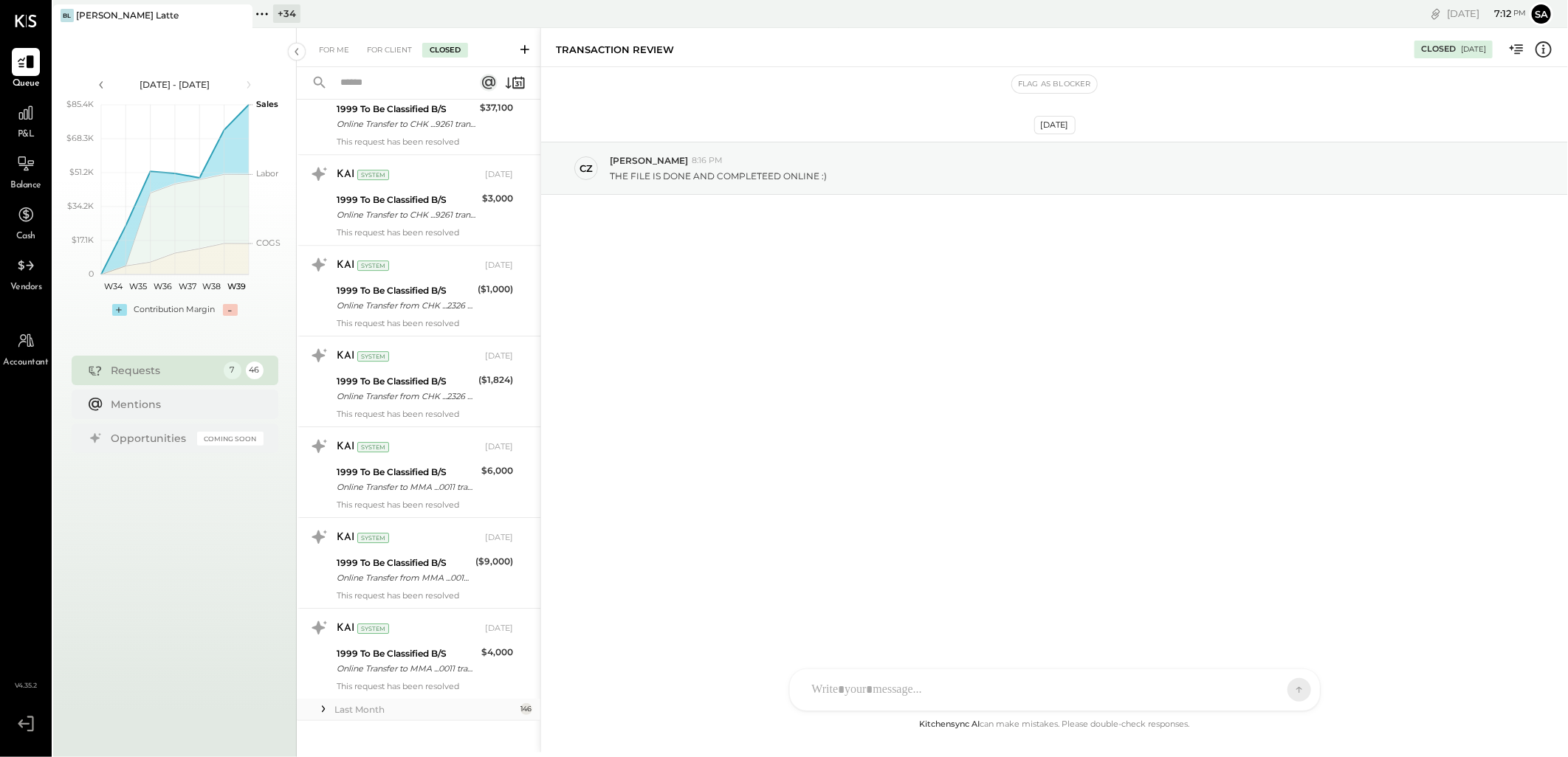
click at [325, 707] on icon at bounding box center [324, 710] width 3 height 7
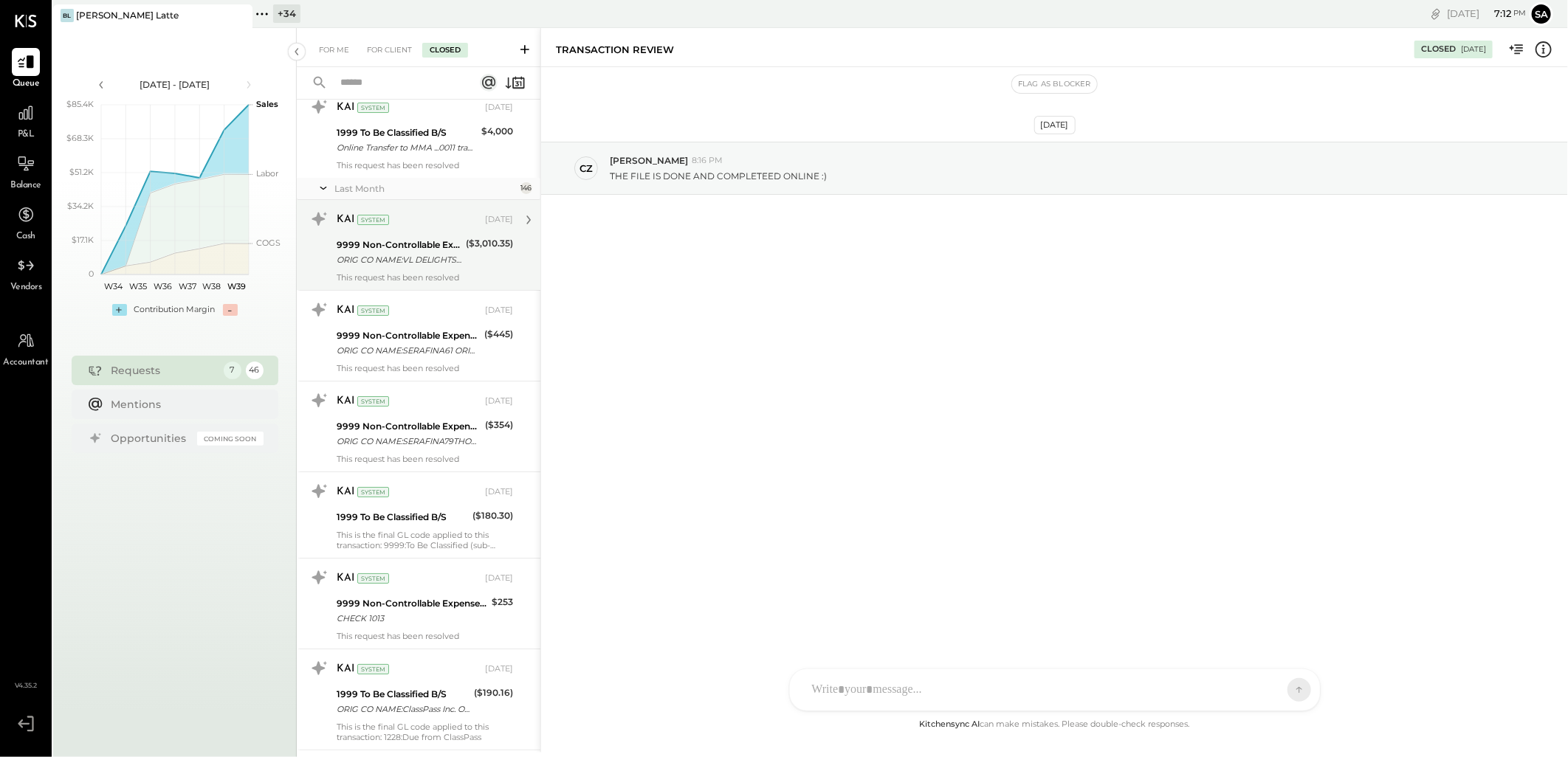
scroll to position [10493, 0]
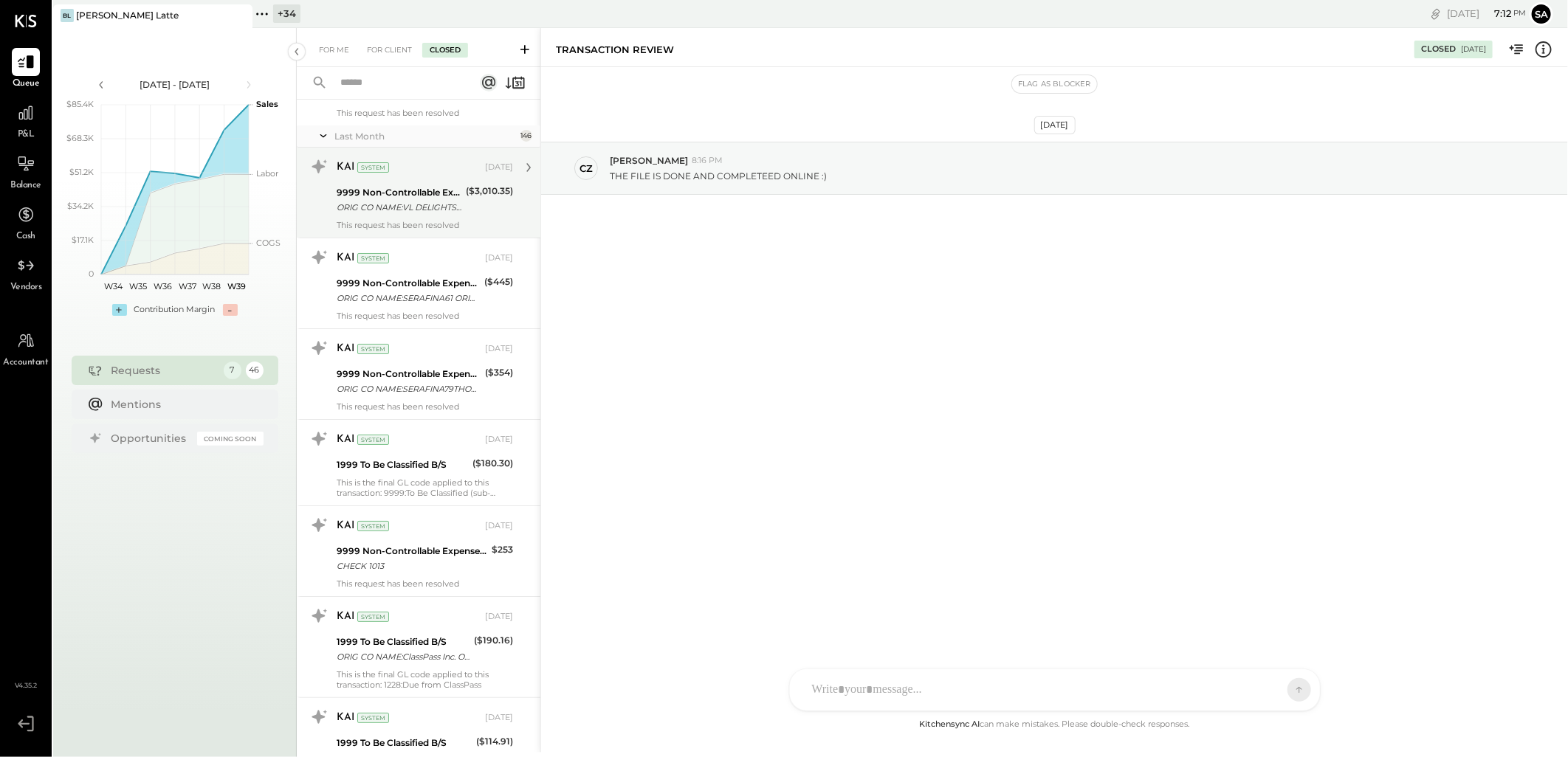
click at [406, 160] on div "KAI System" at bounding box center [409, 167] width 146 height 14
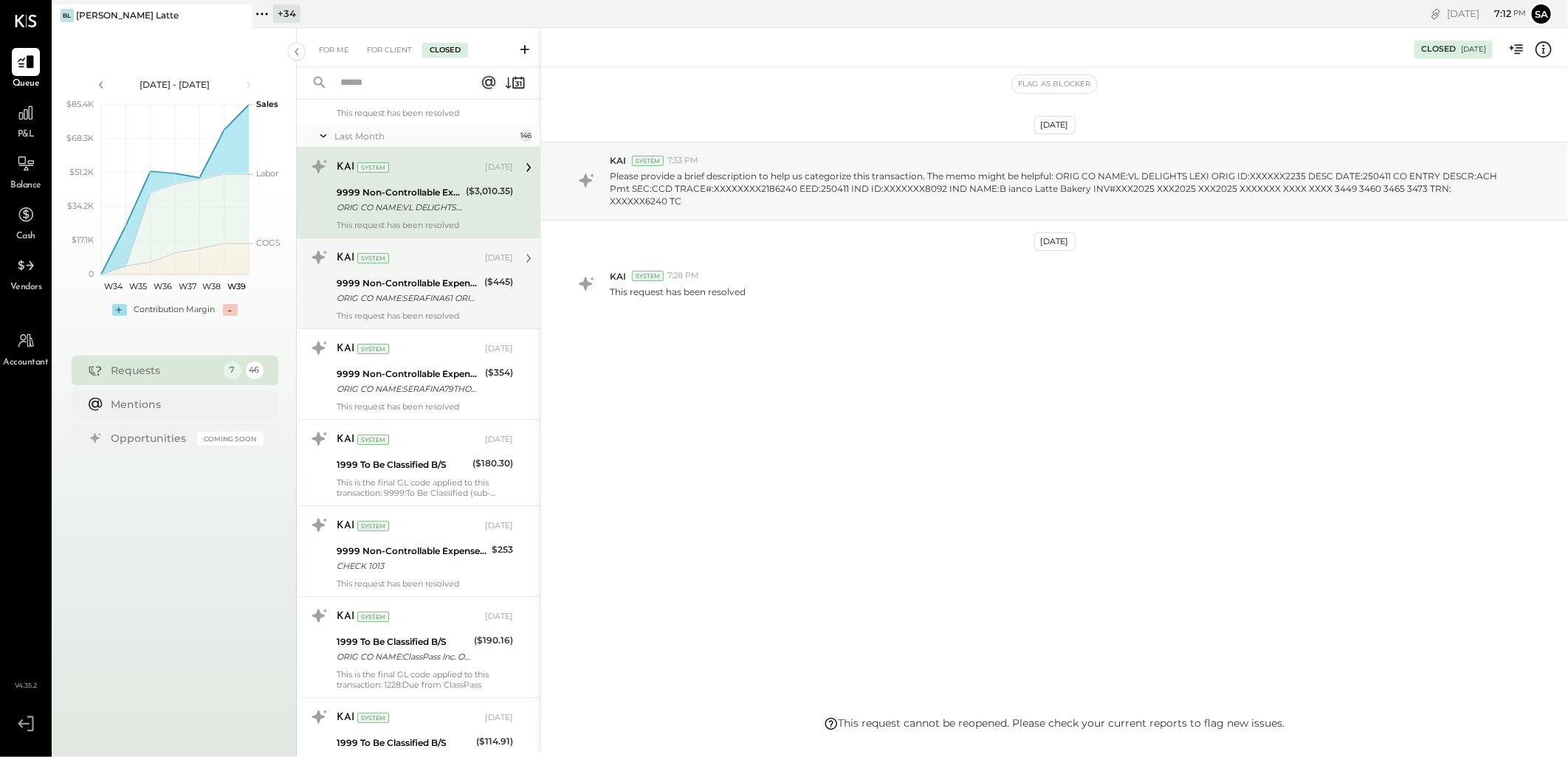
click at [410, 291] on div "ORIG CO NAME:SERAFINA61 ORIG ID:XXXXXX8007 DESC DATE: CO ENTRY DESCR:61ST SEC:P…" at bounding box center [408, 298] width 144 height 14
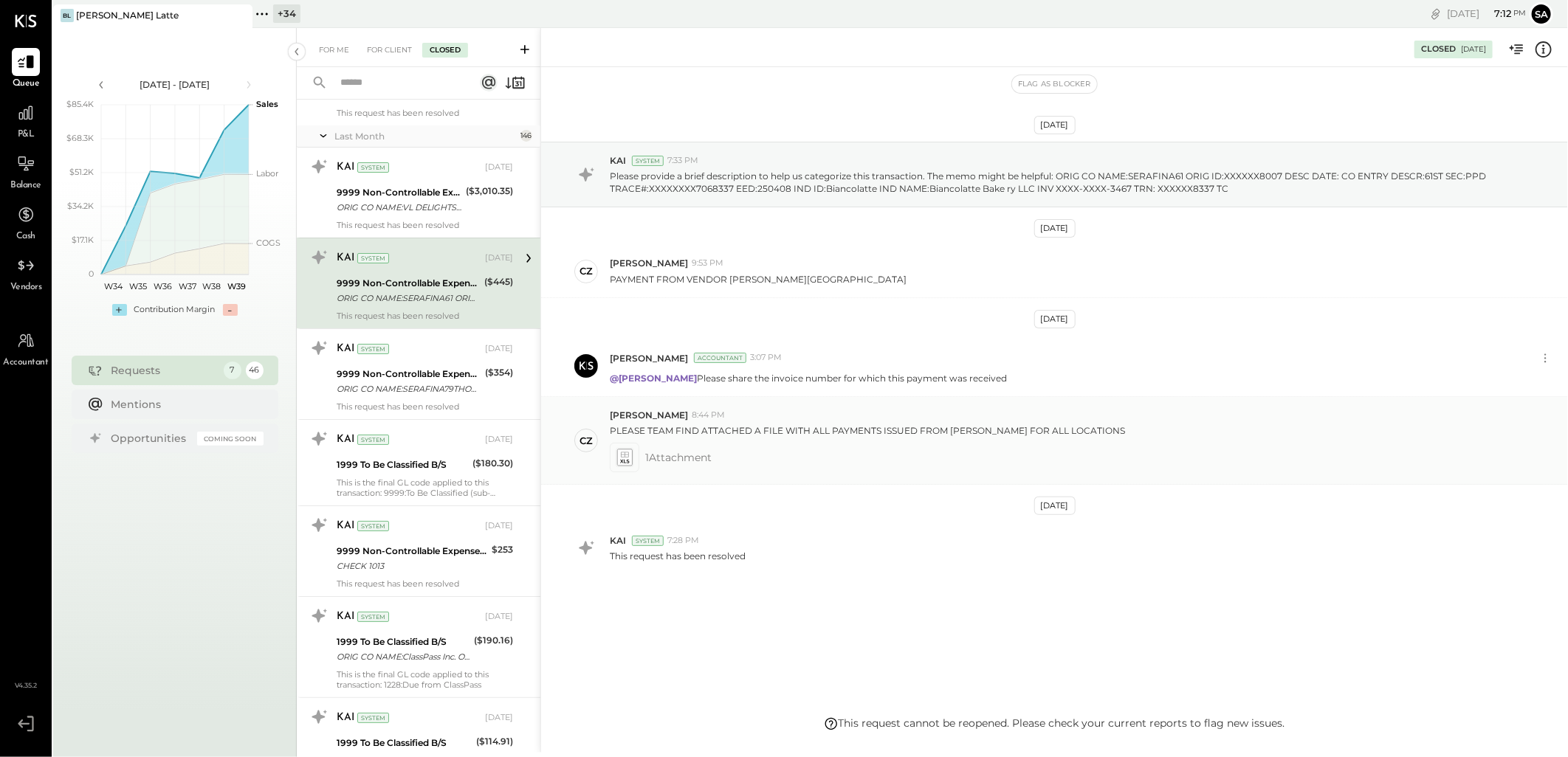
click at [628, 455] on icon at bounding box center [624, 455] width 8 height 5
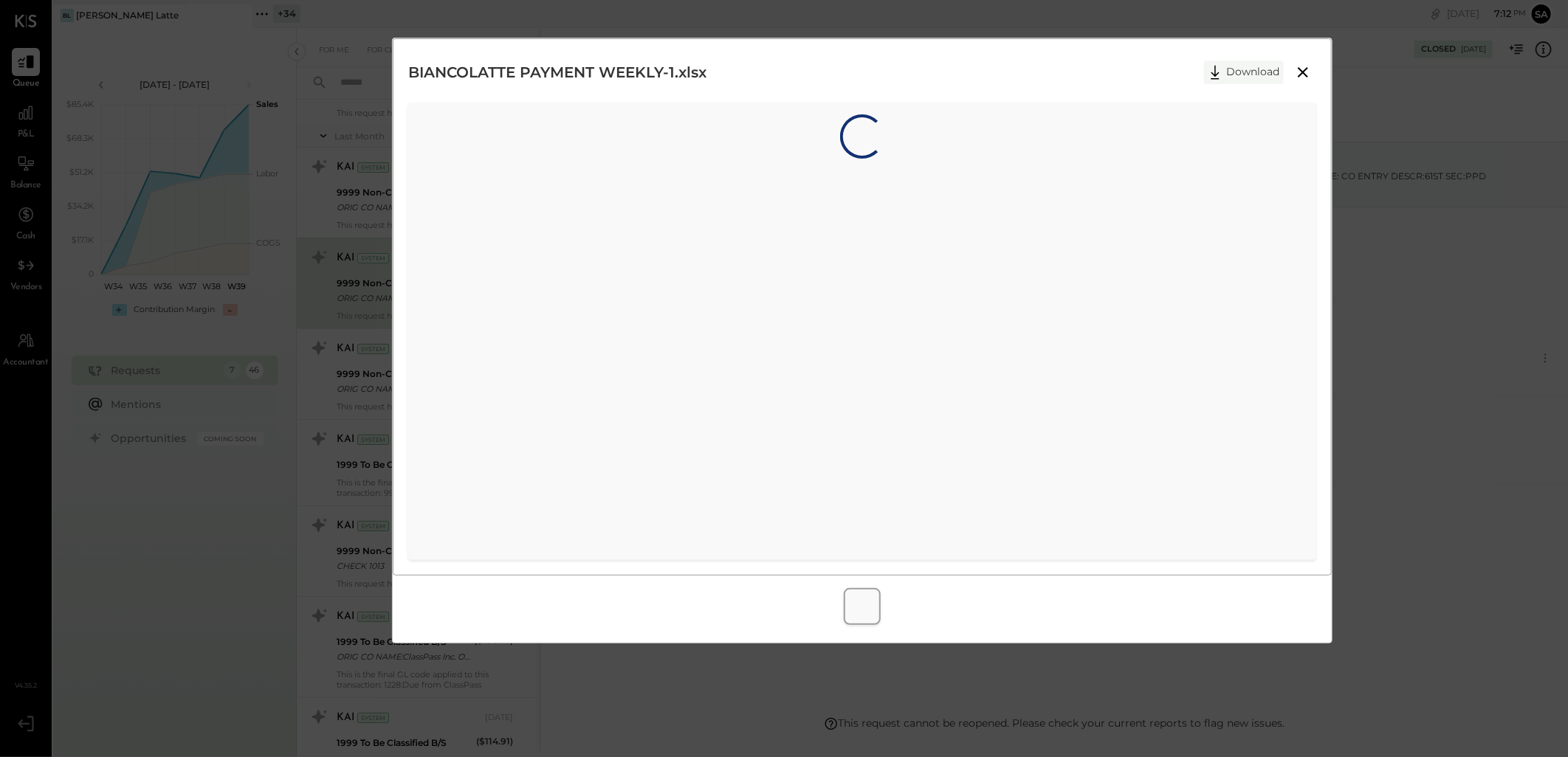
click at [1257, 71] on button "Download" at bounding box center [1244, 72] width 79 height 24
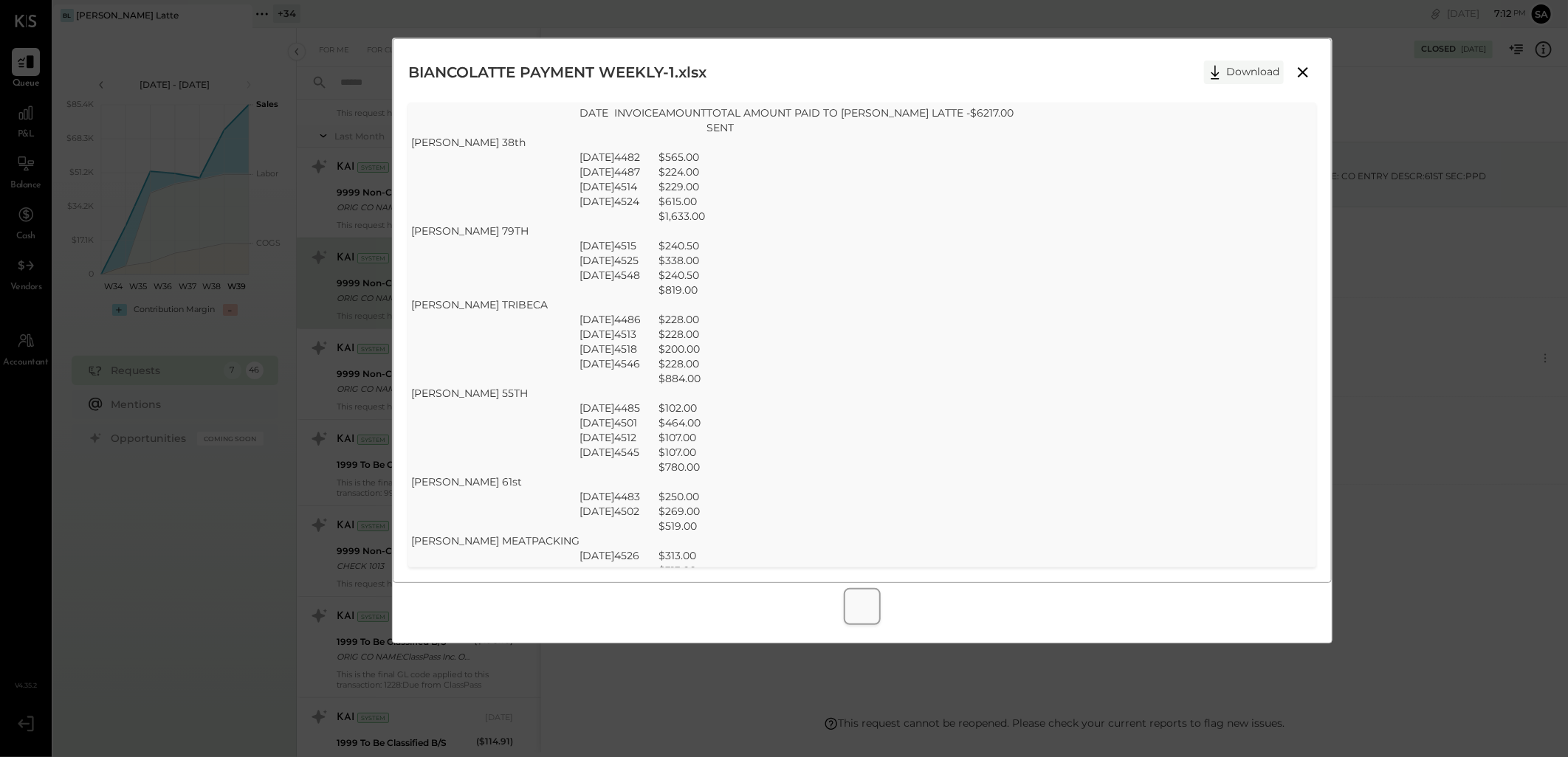
click at [1255, 70] on button "Download" at bounding box center [1244, 72] width 79 height 24
click at [1020, 219] on div "SheetJS Table Export DATE INVOICE AMOUNT TOTAL AMOUNT PAID TO [PERSON_NAME] LAT…" at bounding box center [863, 511] width 902 height 812
click at [1296, 64] on icon at bounding box center [1302, 72] width 18 height 18
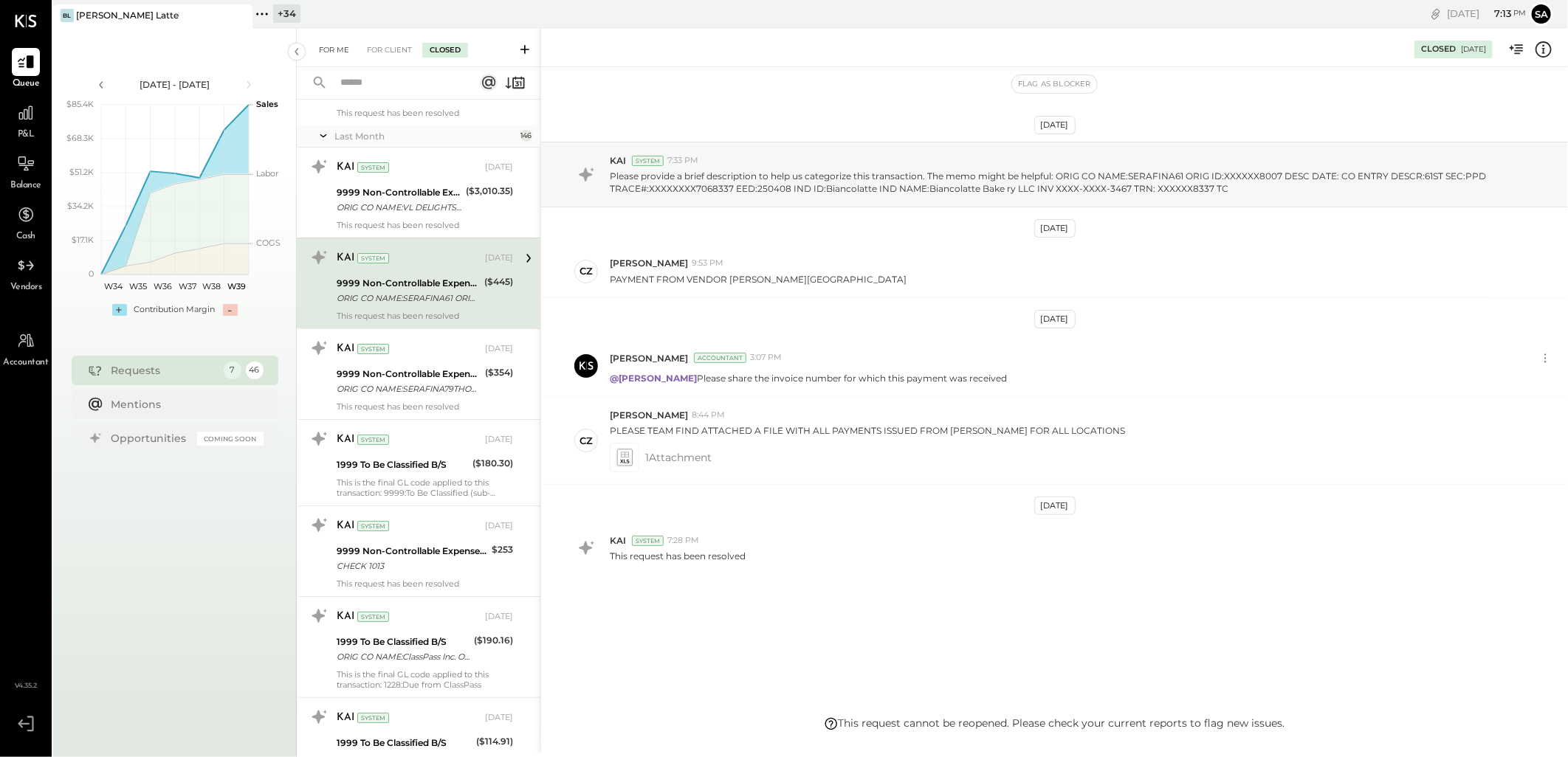
click at [323, 56] on div "For Me" at bounding box center [334, 50] width 45 height 14
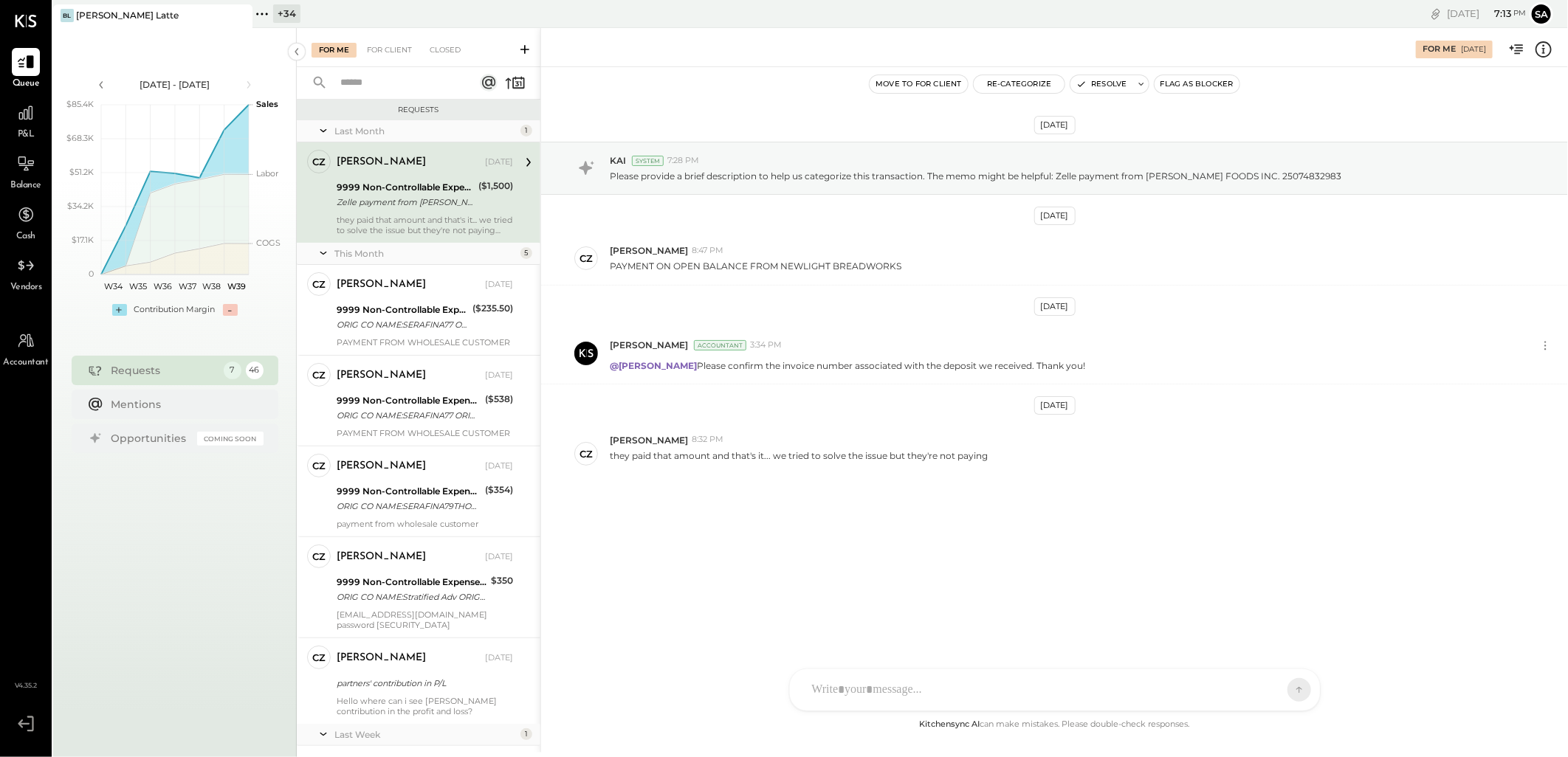
click at [397, 201] on div "Zelle payment from [PERSON_NAME] FOODS INC. 25074832983" at bounding box center [405, 201] width 137 height 14
click at [392, 304] on div "9999 Non-Controllable Expenses:Other Income and Expenses:To Be Classified" at bounding box center [402, 310] width 131 height 14
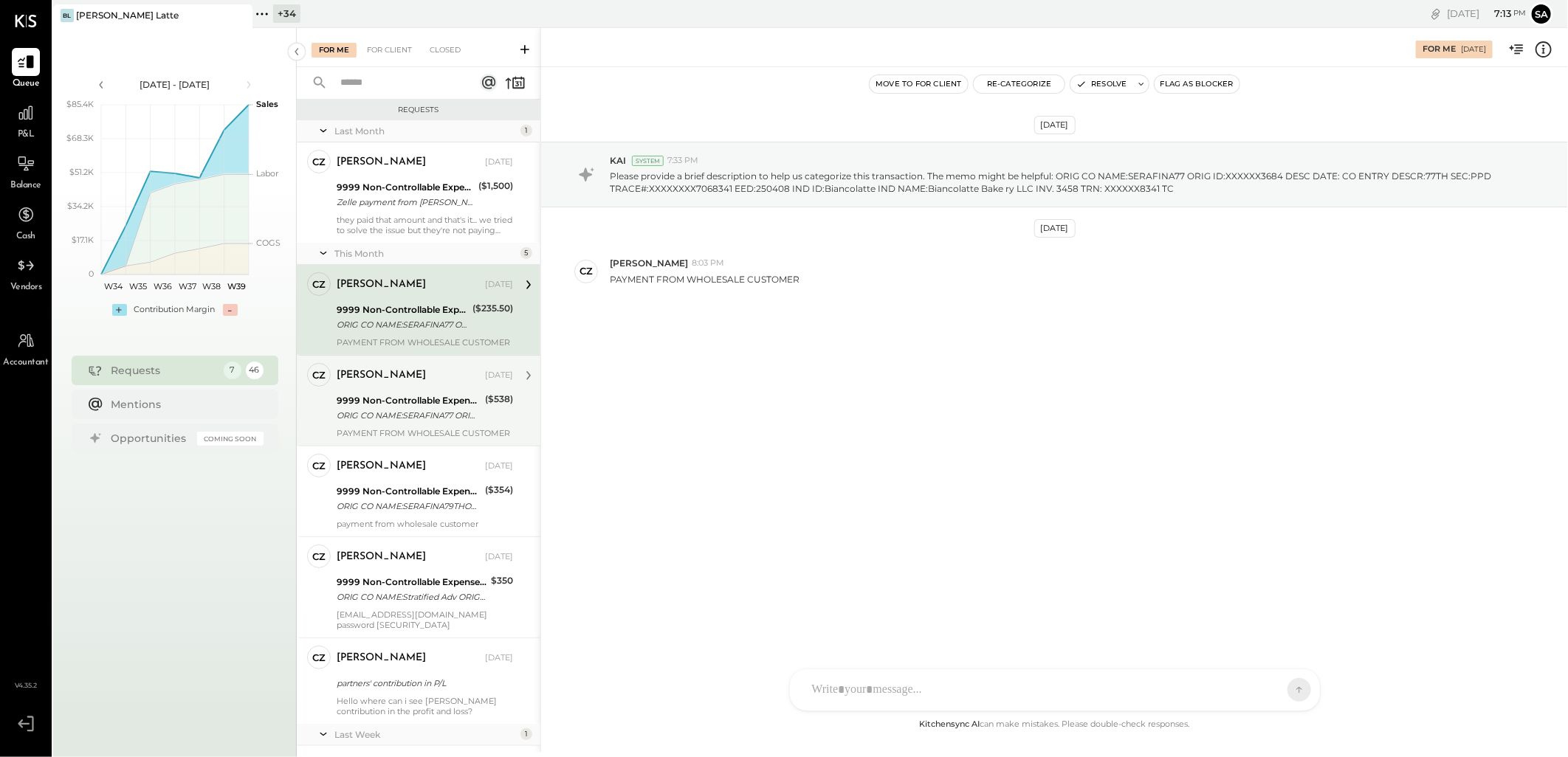
click at [381, 429] on div "PAYMENT FROM WHOLESALE CUSTOMER" at bounding box center [424, 433] width 176 height 11
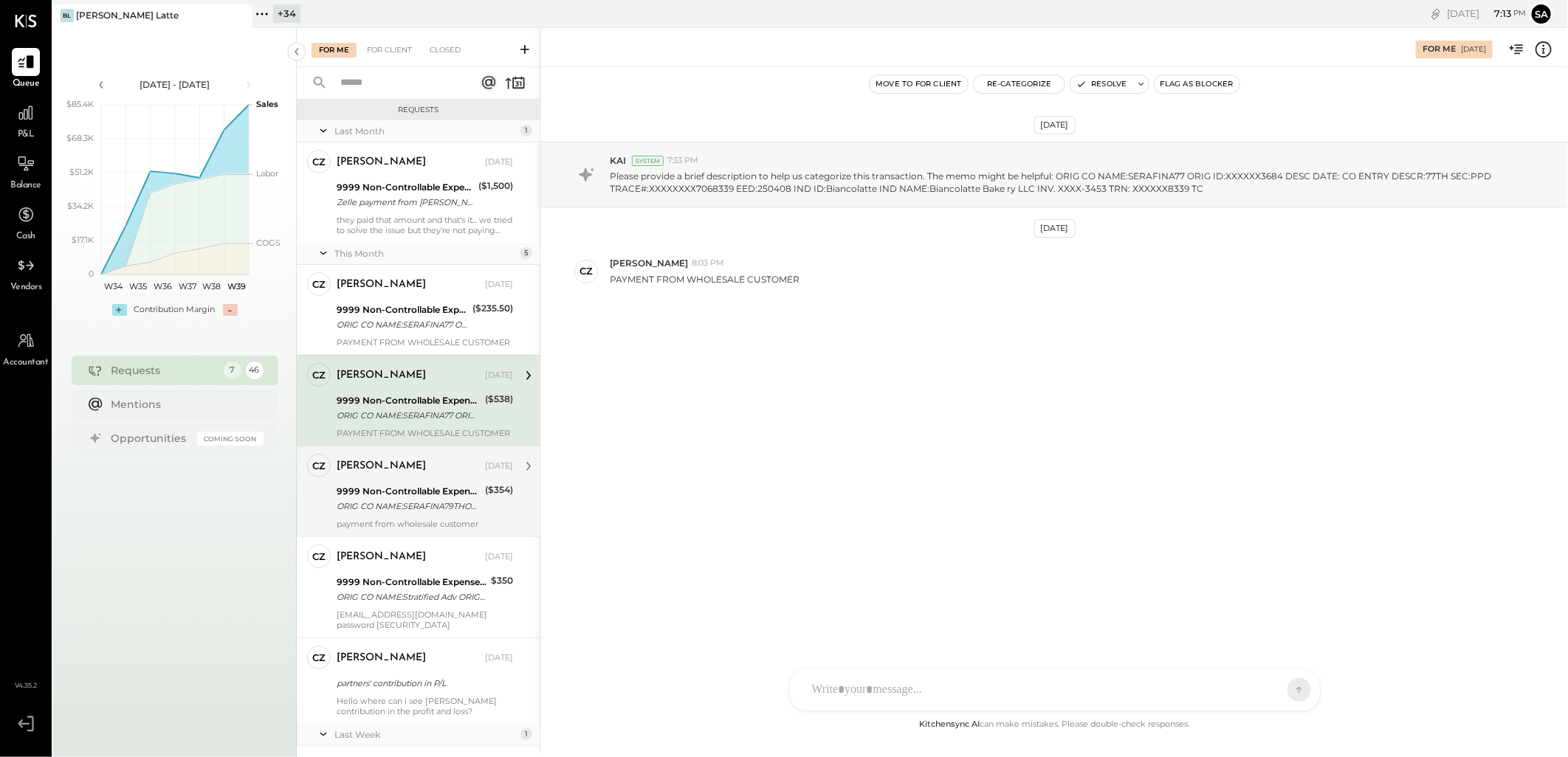
click at [387, 477] on div "[PERSON_NAME] [DATE]" at bounding box center [424, 466] width 176 height 25
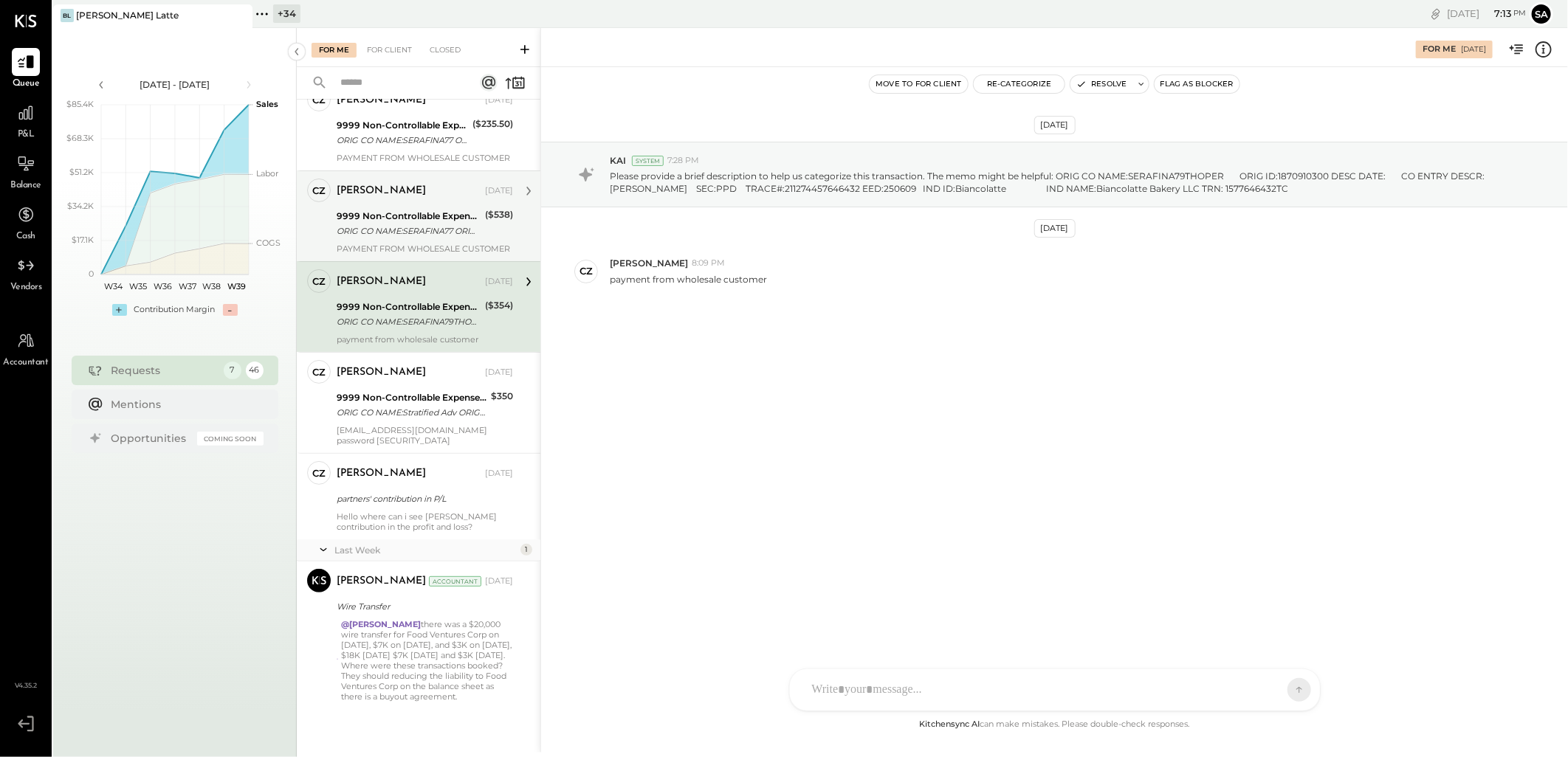
scroll to position [185, 0]
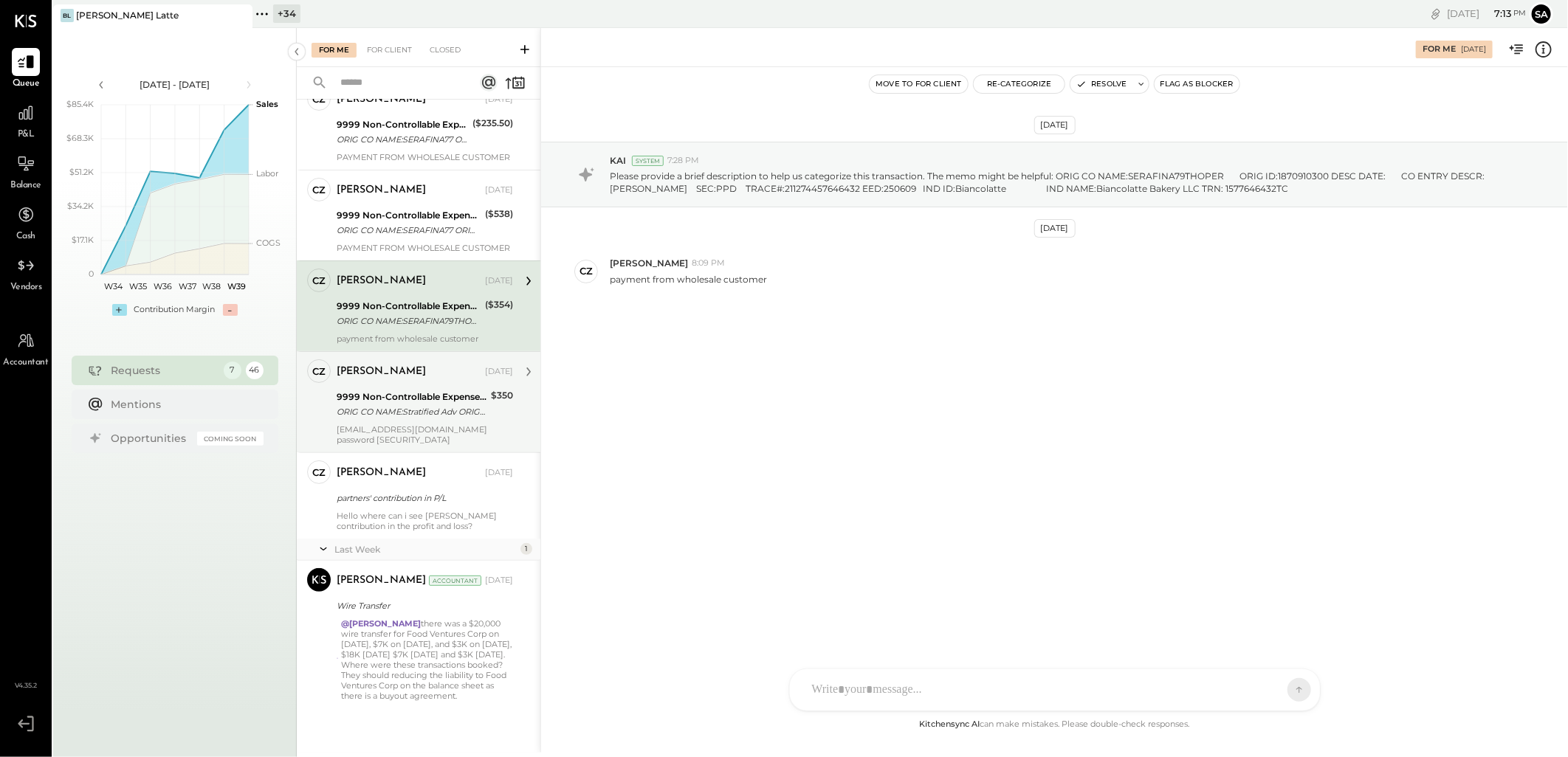
click at [392, 388] on div "9999 Non-Controllable Expenses:Other Income and Expenses:To Be Classified ORIG …" at bounding box center [411, 404] width 150 height 33
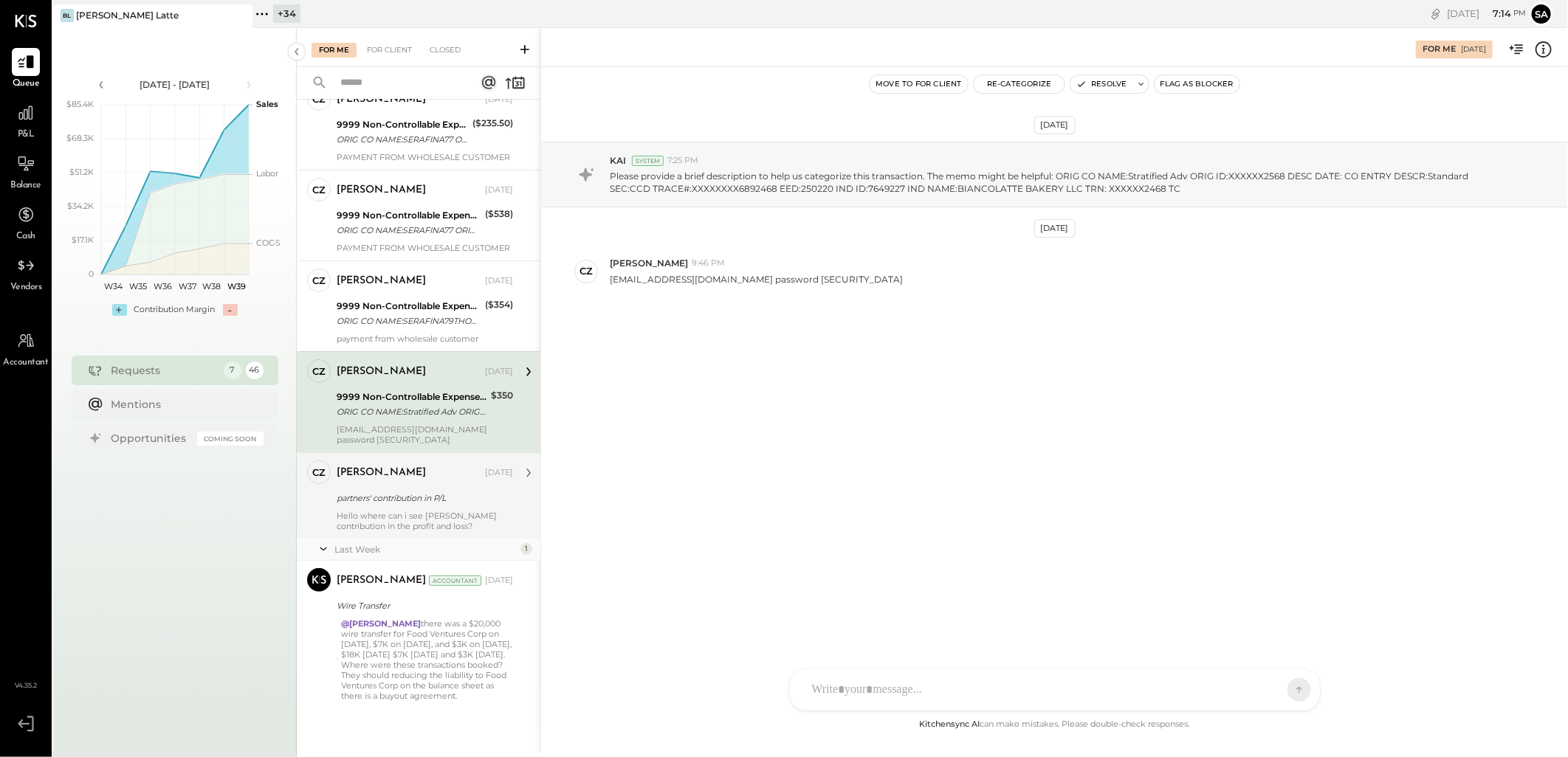
click at [388, 497] on div "partners' contribution in P/L" at bounding box center [422, 498] width 172 height 14
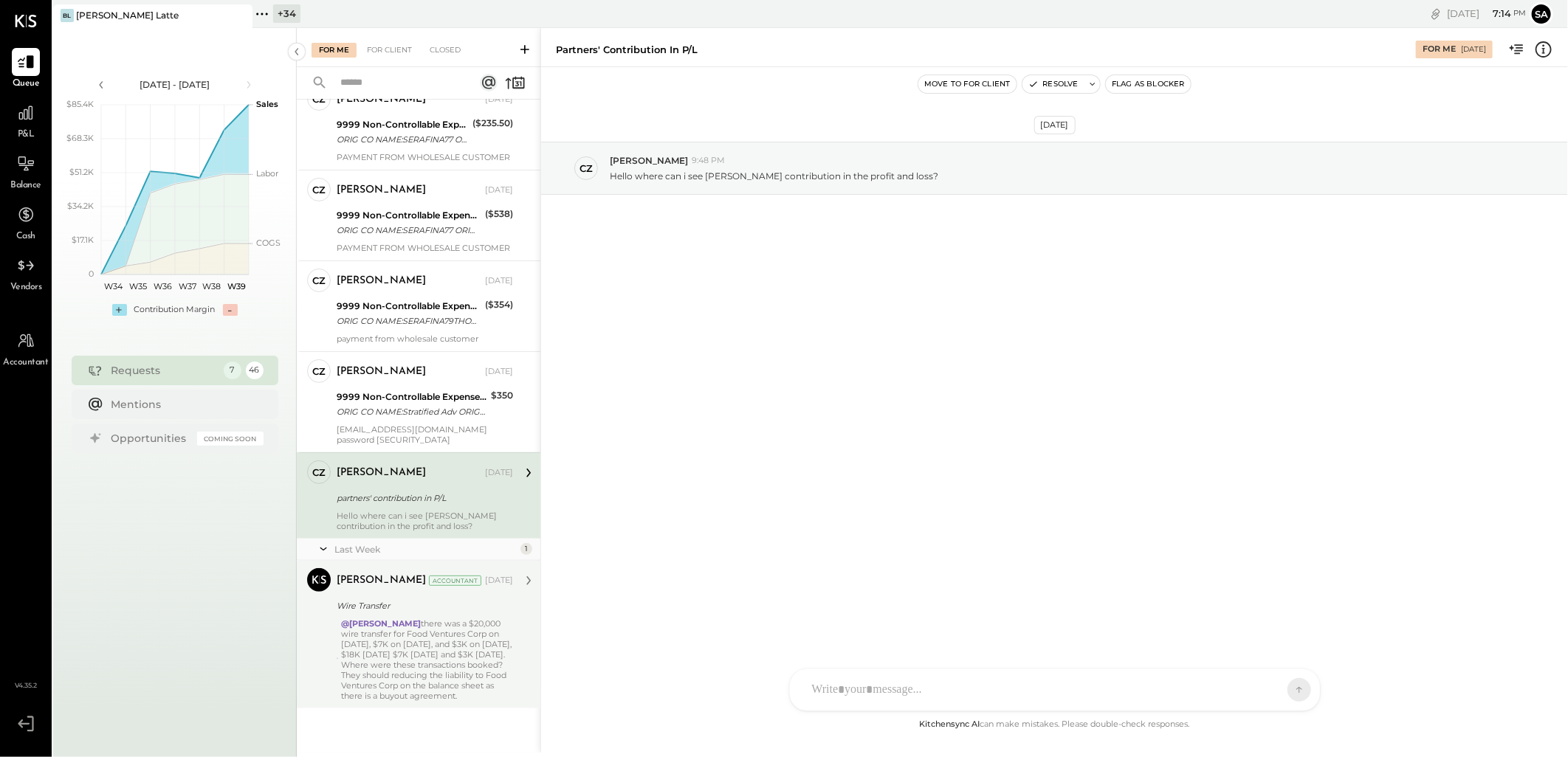
click at [416, 665] on div "@[PERSON_NAME] there was a $20,000 wire transfer for Food Ventures Corp on [DAT…" at bounding box center [427, 660] width 172 height 82
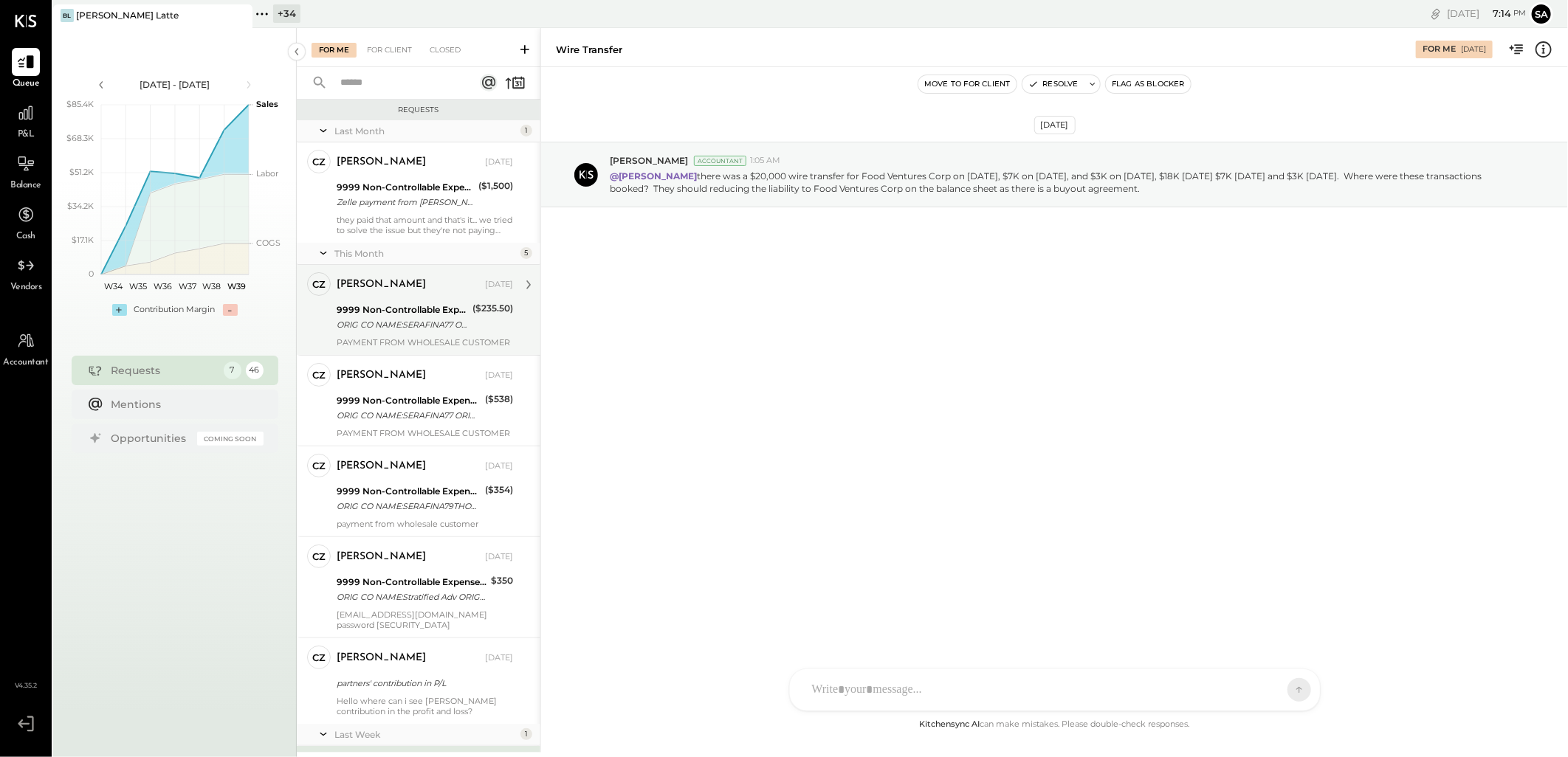
click at [421, 325] on div "ORIG CO NAME:SERAFINA77 ORIG ID:XXXXXX3684 DESC DATE: CO ENTRY DESCR:77TH SEC:P…" at bounding box center [402, 324] width 131 height 14
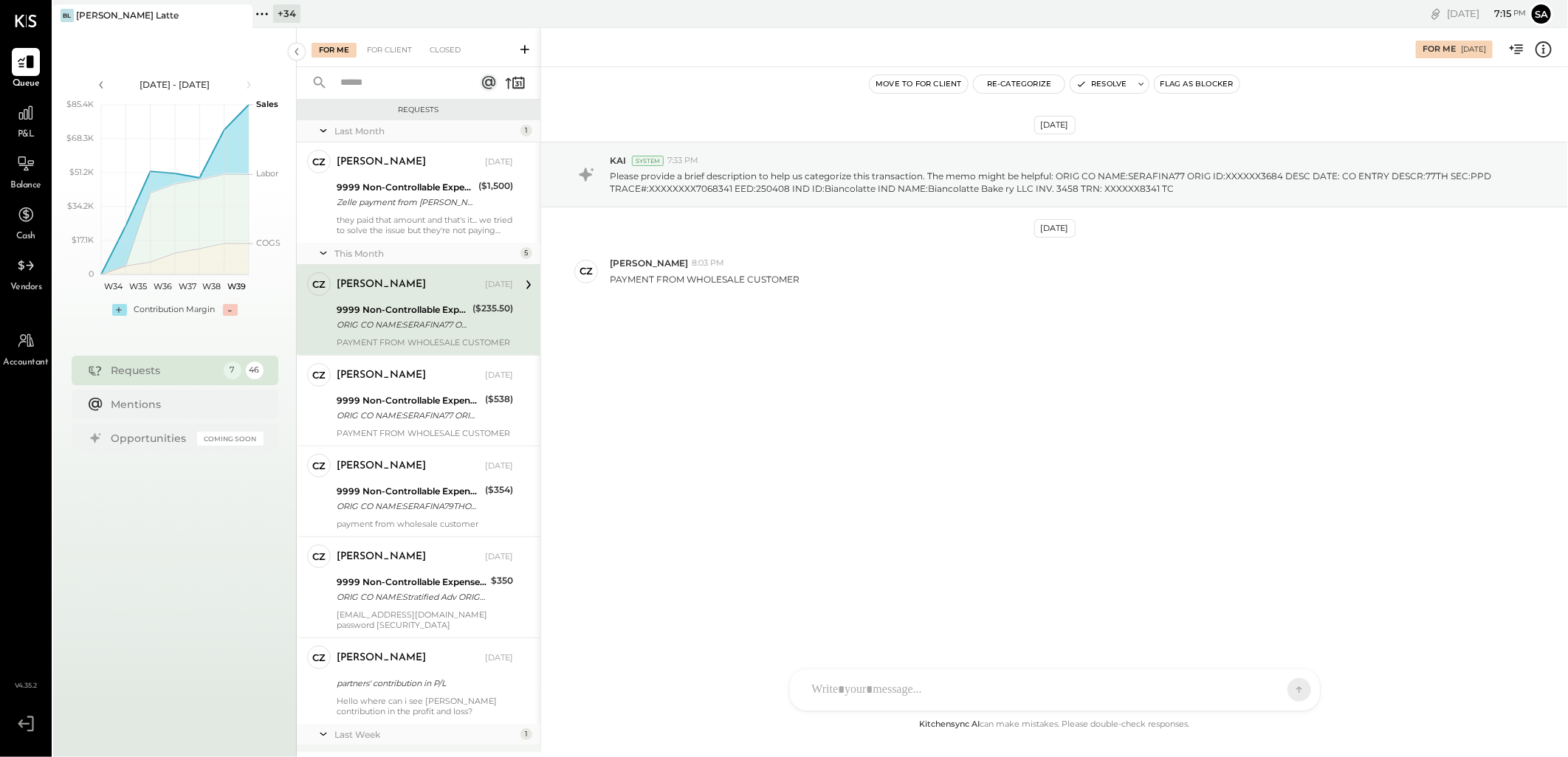
click at [1541, 47] on icon at bounding box center [1544, 49] width 19 height 19
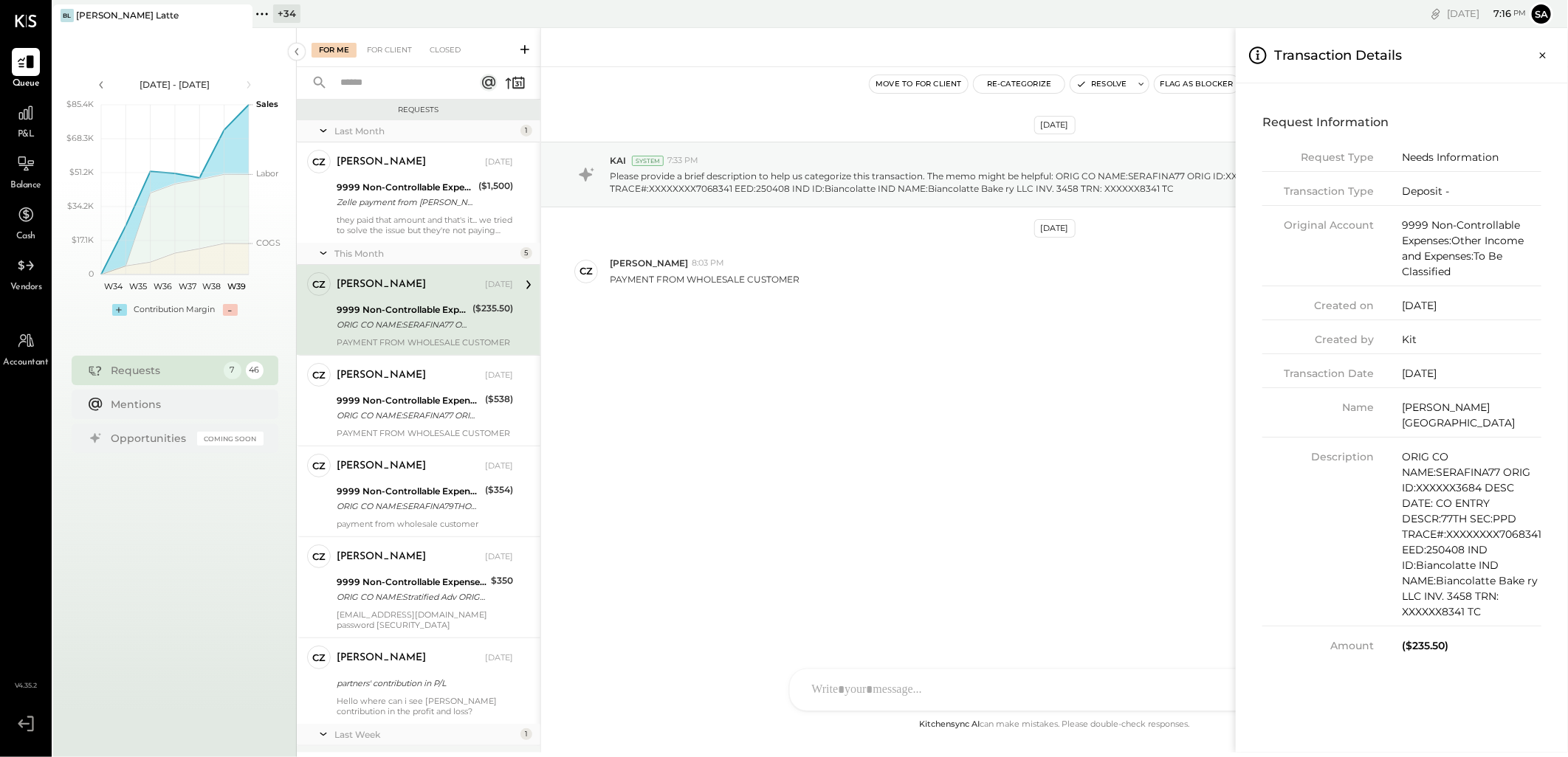
click at [882, 682] on div "For Me For Client Closed Requests Last Month 1 CZ [PERSON_NAME] Owner [PERSON_N…" at bounding box center [932, 391] width 1271 height 725
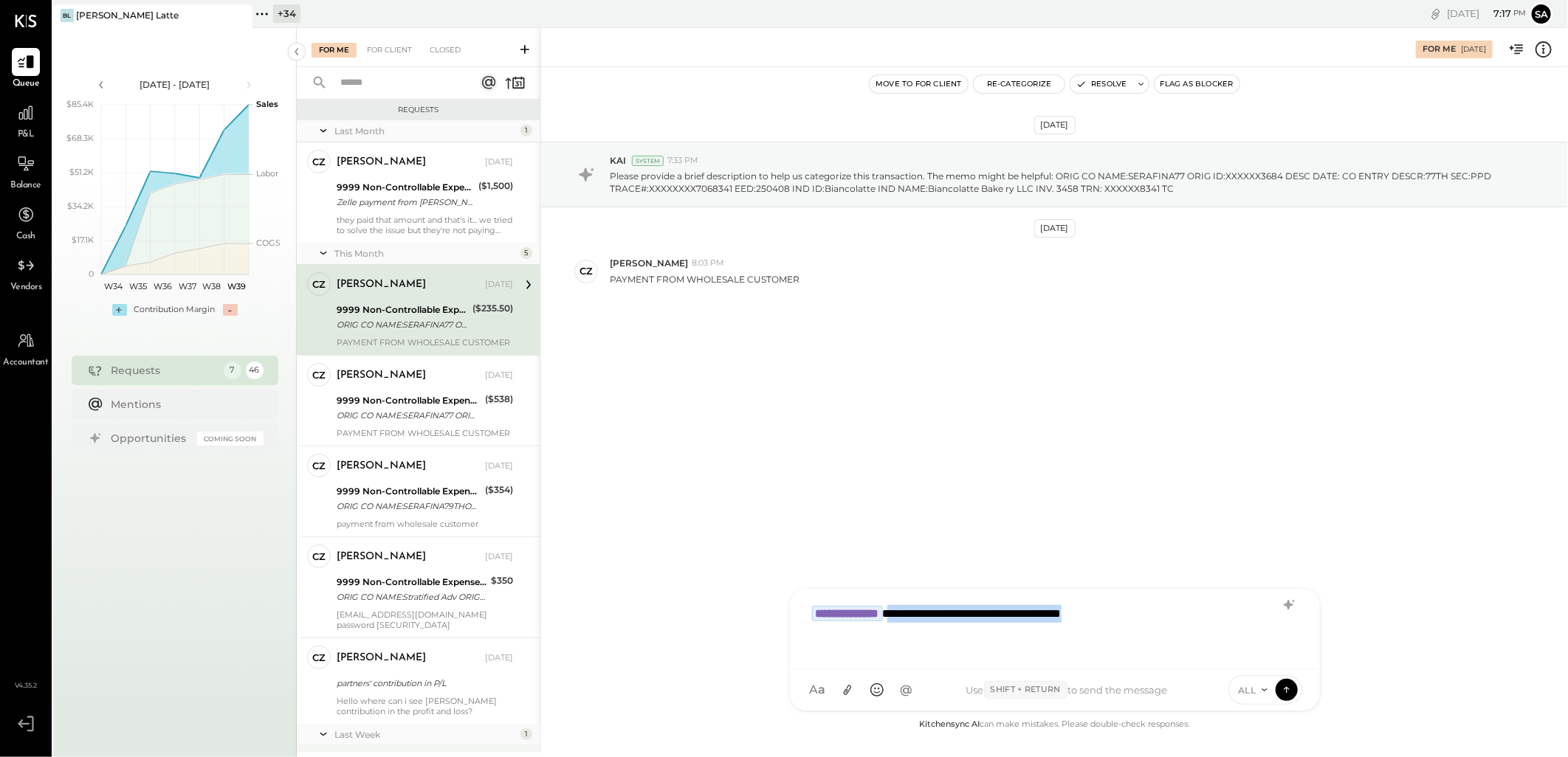
drag, startPoint x: 919, startPoint y: 614, endPoint x: 1211, endPoint y: 614, distance: 292.0
click at [1211, 614] on div "**********" at bounding box center [1055, 627] width 501 height 59
copy div "**********"
drag, startPoint x: 1282, startPoint y: 691, endPoint x: 1102, endPoint y: 707, distance: 180.7
click at [1282, 691] on icon at bounding box center [1286, 690] width 13 height 14
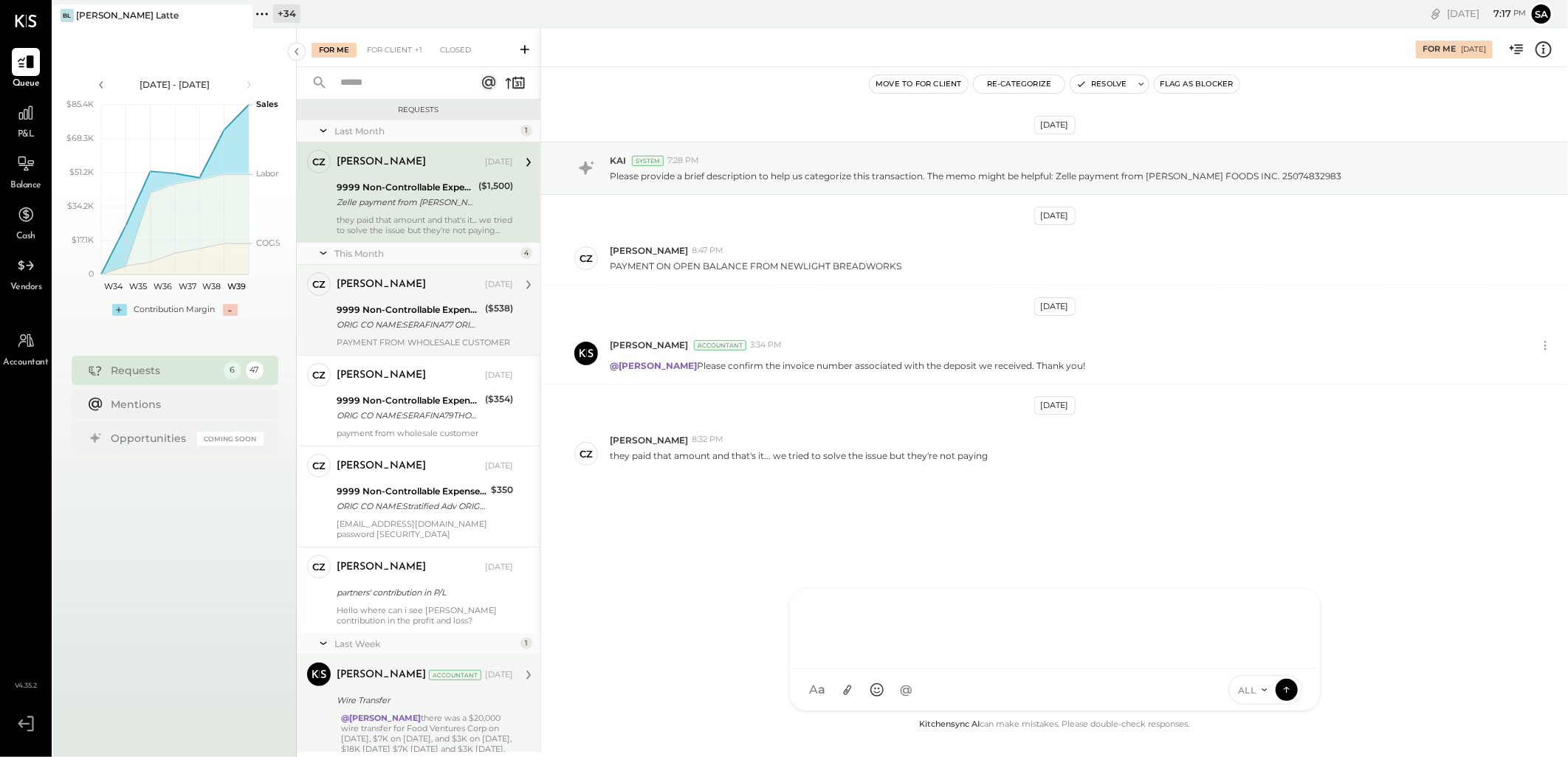
click at [431, 317] on div "ORIG CO NAME:SERAFINA77 ORIG ID:XXXXXX3684 DESC DATE: CO ENTRY DESCR:77TH SEC:P…" at bounding box center [408, 324] width 144 height 14
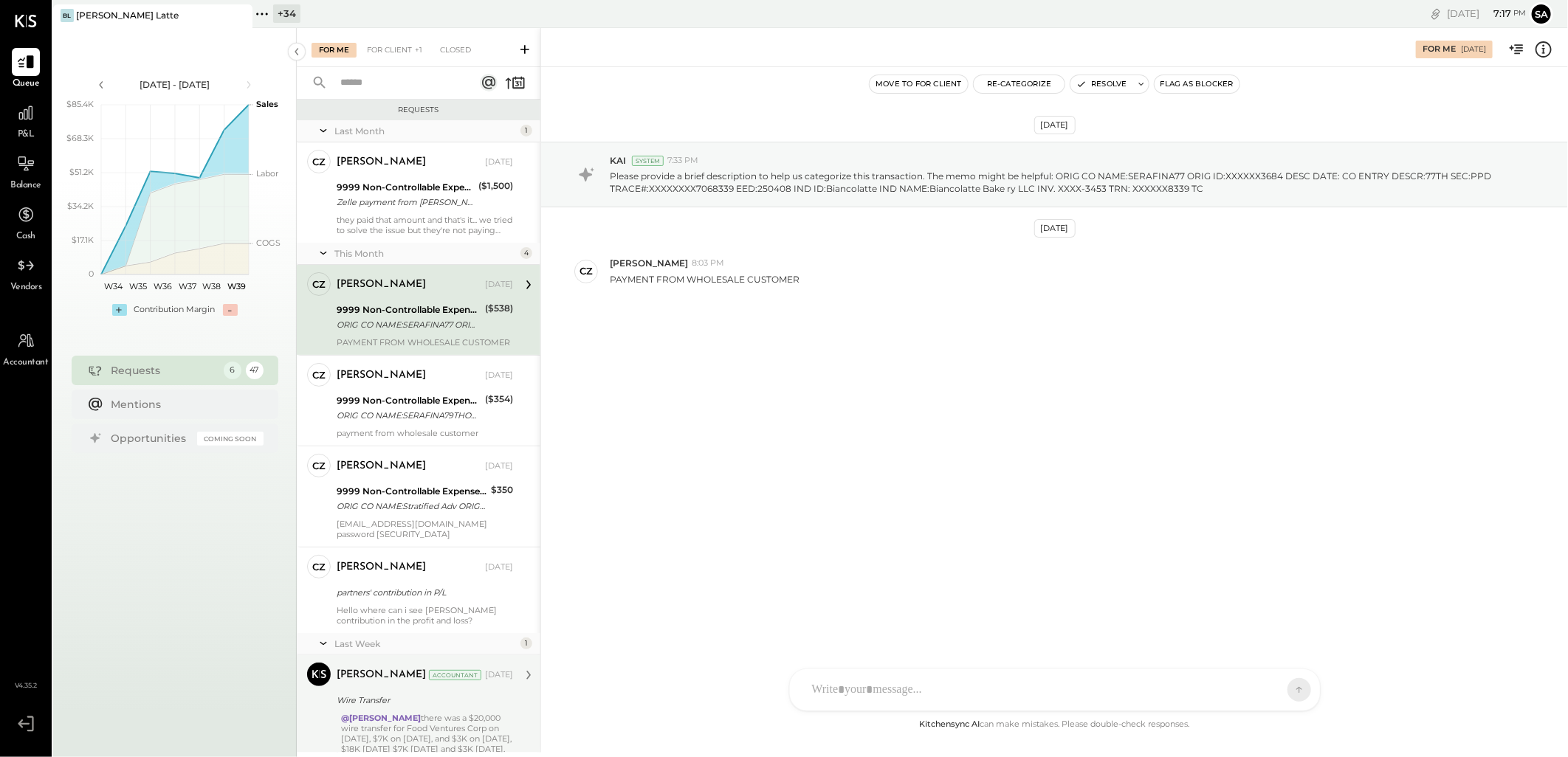
click at [431, 317] on div "ORIG CO NAME:SERAFINA77 ORIG ID:XXXXXX3684 DESC DATE: CO ENTRY DESCR:77TH SEC:P…" at bounding box center [408, 324] width 144 height 14
click at [906, 690] on div at bounding box center [1041, 690] width 474 height 33
click at [905, 631] on div "CZ [PERSON_NAME]" at bounding box center [911, 622] width 169 height 30
click at [1295, 686] on button at bounding box center [1286, 689] width 22 height 22
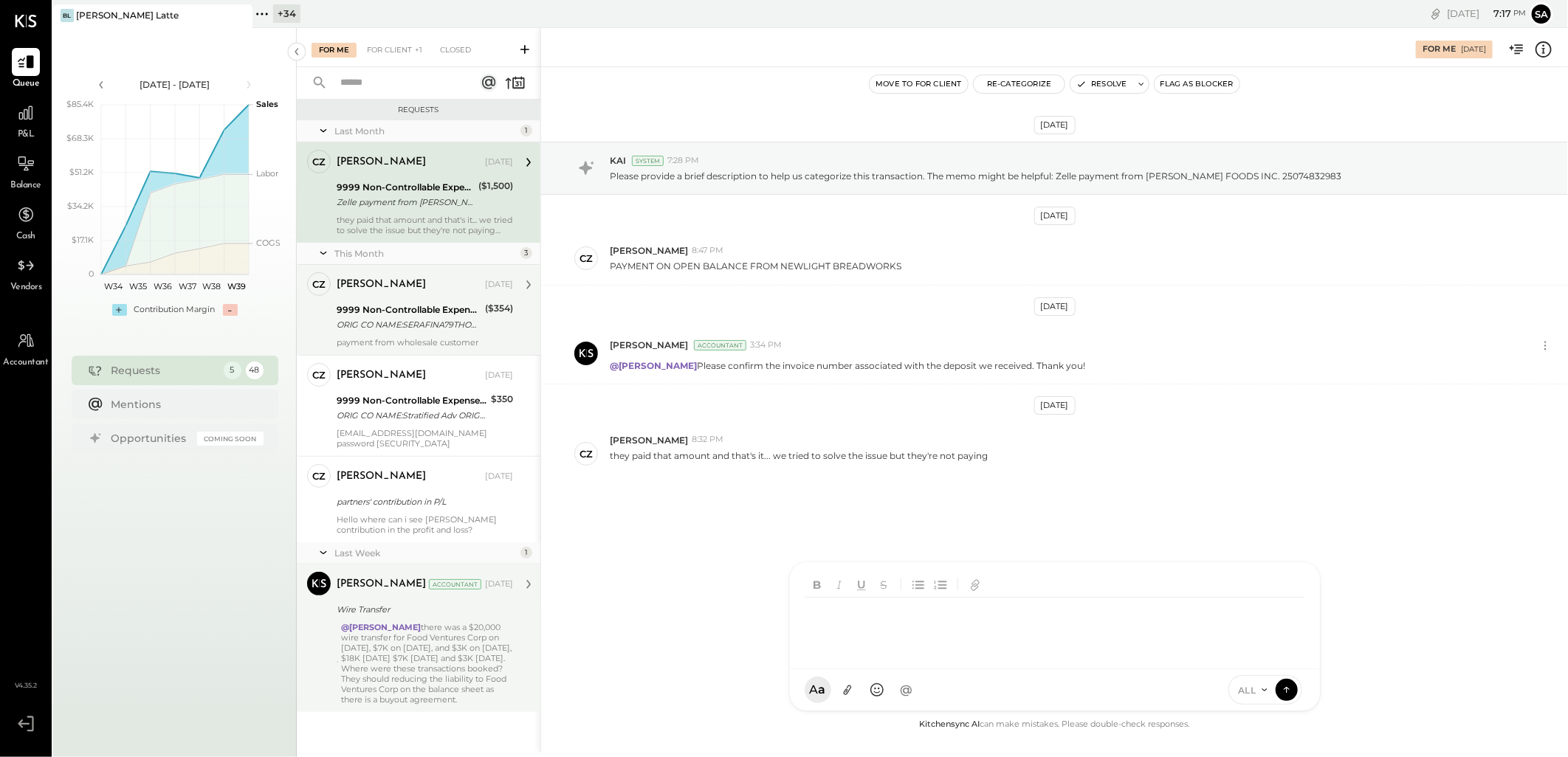
click at [402, 311] on div "9999 Non-Controllable Expenses:Other Income and Expenses:To Be Classified" at bounding box center [408, 310] width 144 height 14
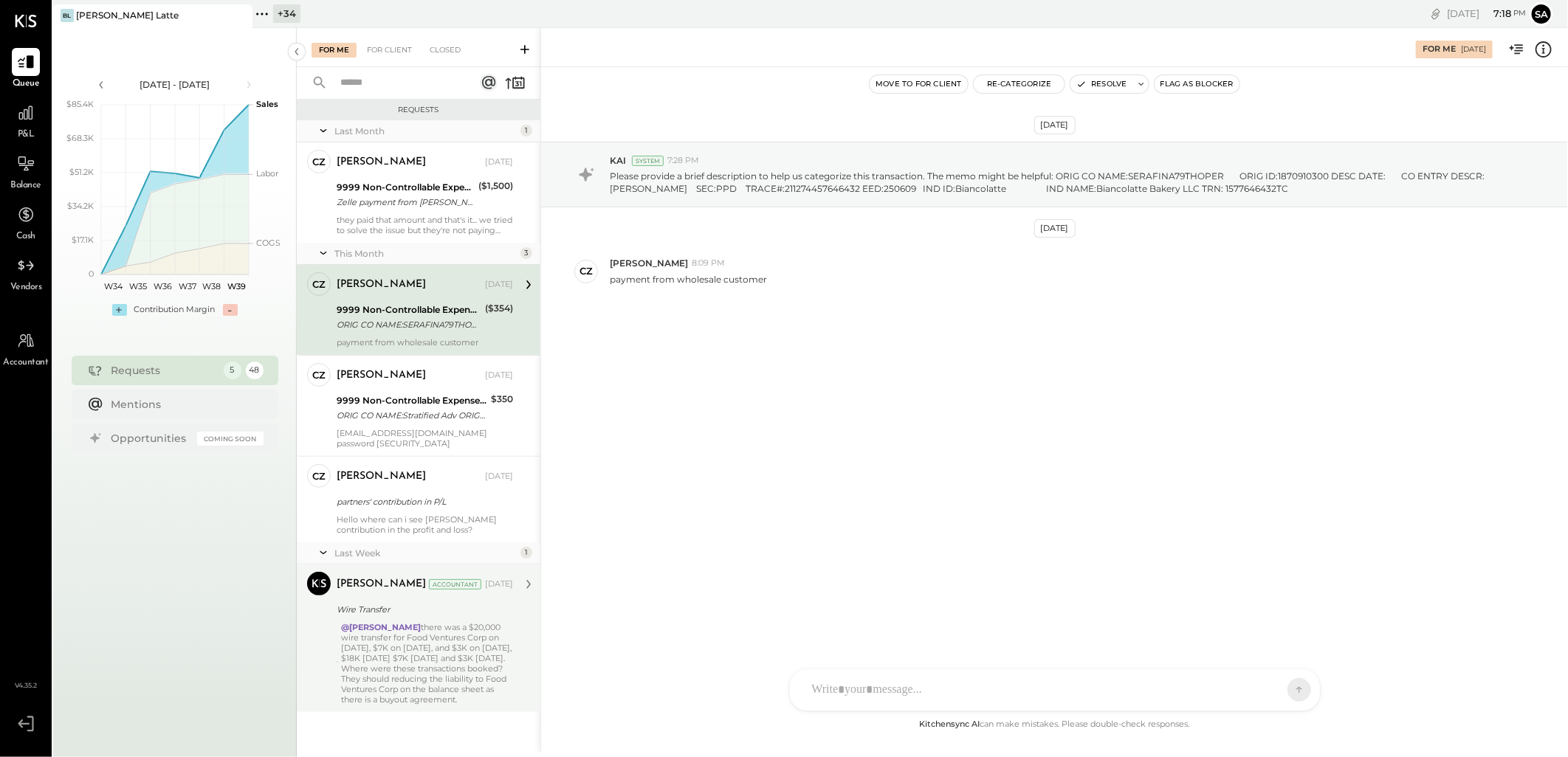
click at [445, 328] on div "ORIG CO NAME:SERAFINA79THOPER ORIG ID:1870910300 DESC DATE: CO ENTRY DESCR:[PER…" at bounding box center [408, 324] width 144 height 14
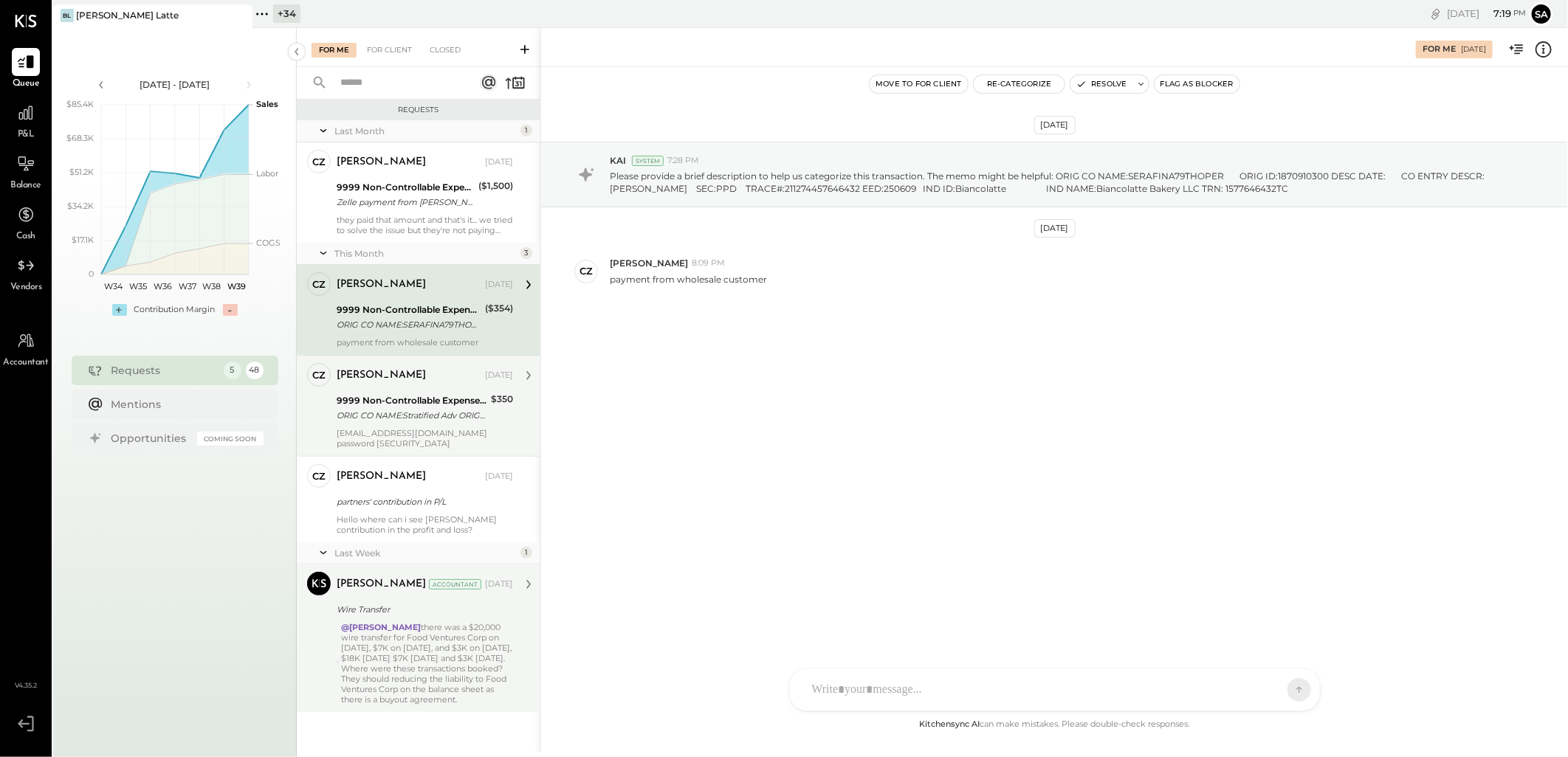
click at [433, 416] on div "ORIG CO NAME:Stratified Adv ORIG ID:XXXXXX2568 DESC DATE: CO ENTRY DESCR:Standa…" at bounding box center [411, 415] width 150 height 14
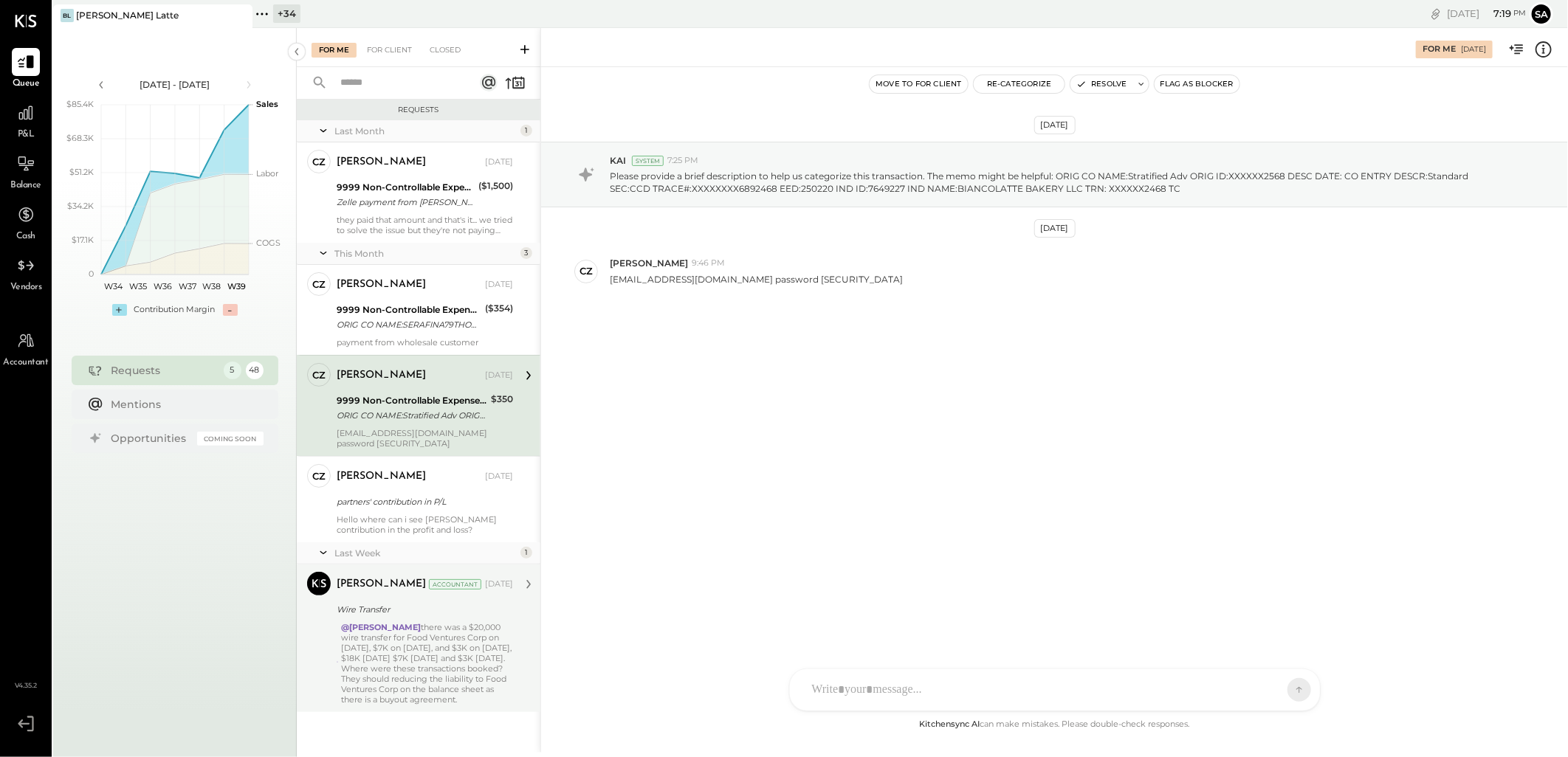
click at [437, 422] on div "ORIG CO NAME:Stratified Adv ORIG ID:XXXXXX2568 DESC DATE: CO ENTRY DESCR:Standa…" at bounding box center [411, 415] width 150 height 14
click at [879, 686] on div at bounding box center [1041, 690] width 474 height 33
type input "***"
click at [1541, 42] on icon at bounding box center [1544, 49] width 16 height 16
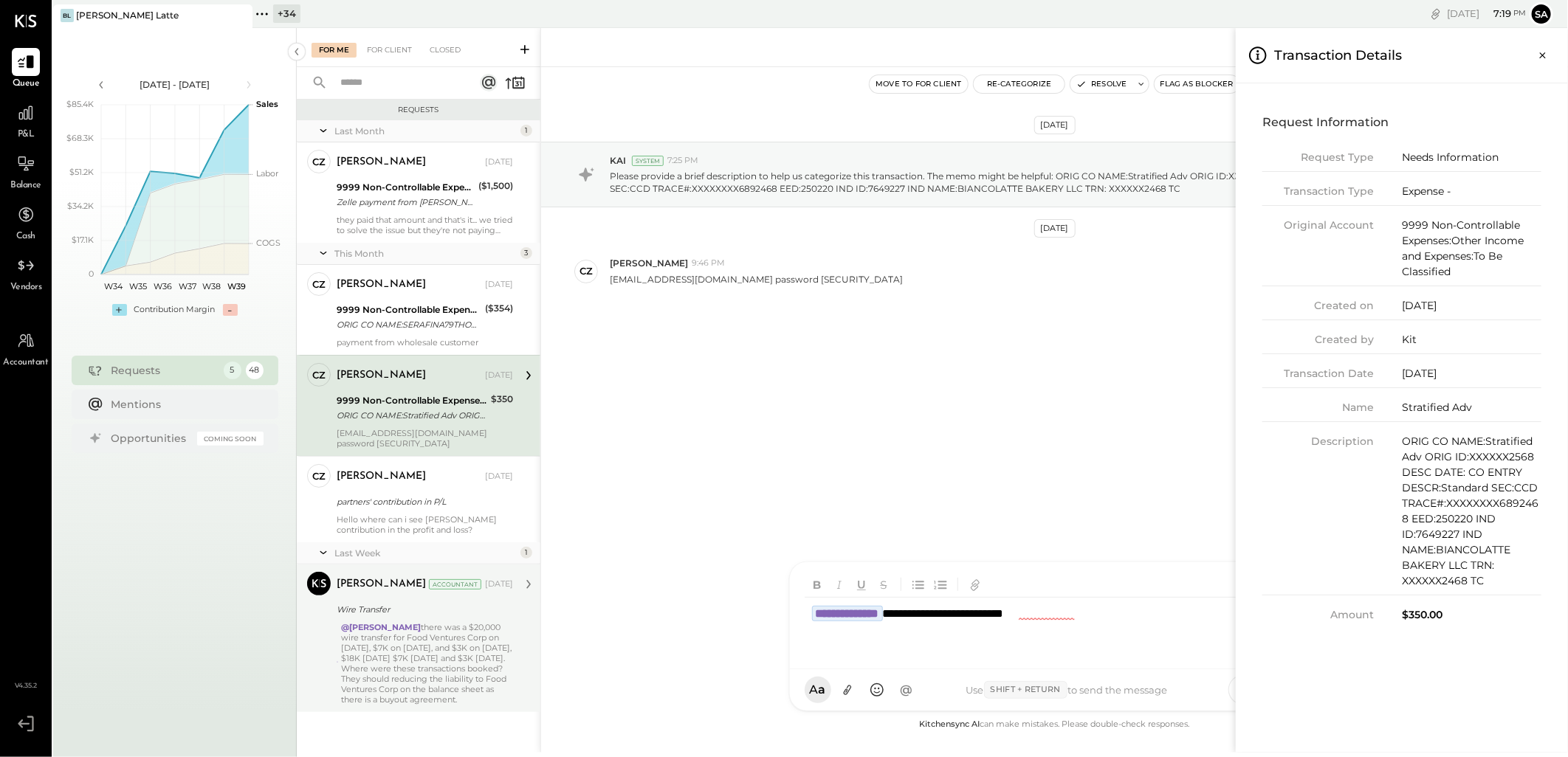
click at [1095, 379] on div "For Me For Client Closed Requests Last Month 1 CZ [PERSON_NAME] Owner [PERSON_N…" at bounding box center [932, 391] width 1271 height 725
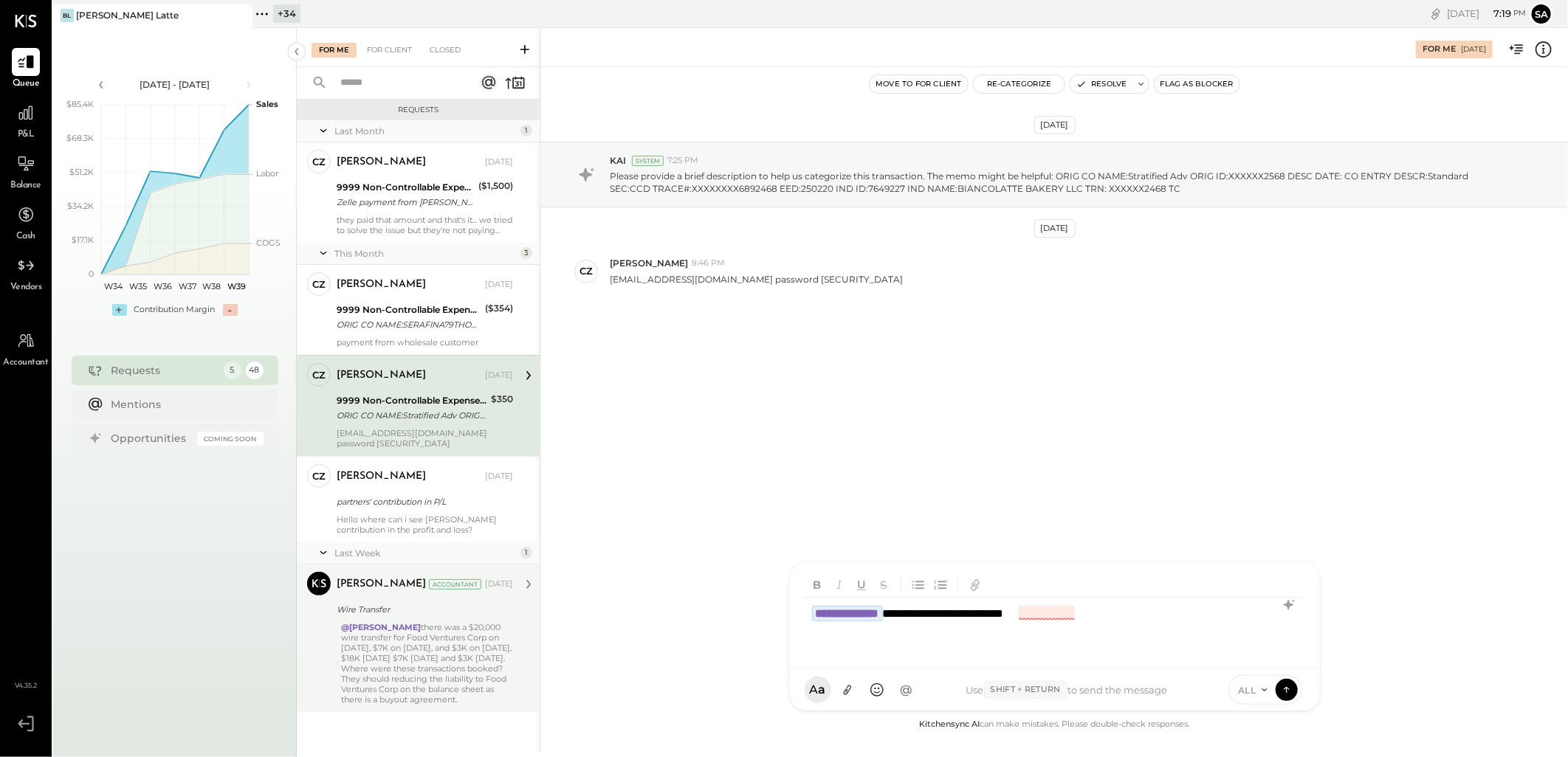
click at [1034, 616] on div "**********" at bounding box center [1055, 627] width 501 height 59
drag, startPoint x: 929, startPoint y: 661, endPoint x: 1024, endPoint y: 660, distance: 95.0
click at [928, 660] on div "advance EN" at bounding box center [968, 665] width 195 height 14
click at [1288, 689] on icon at bounding box center [1286, 689] width 13 height 14
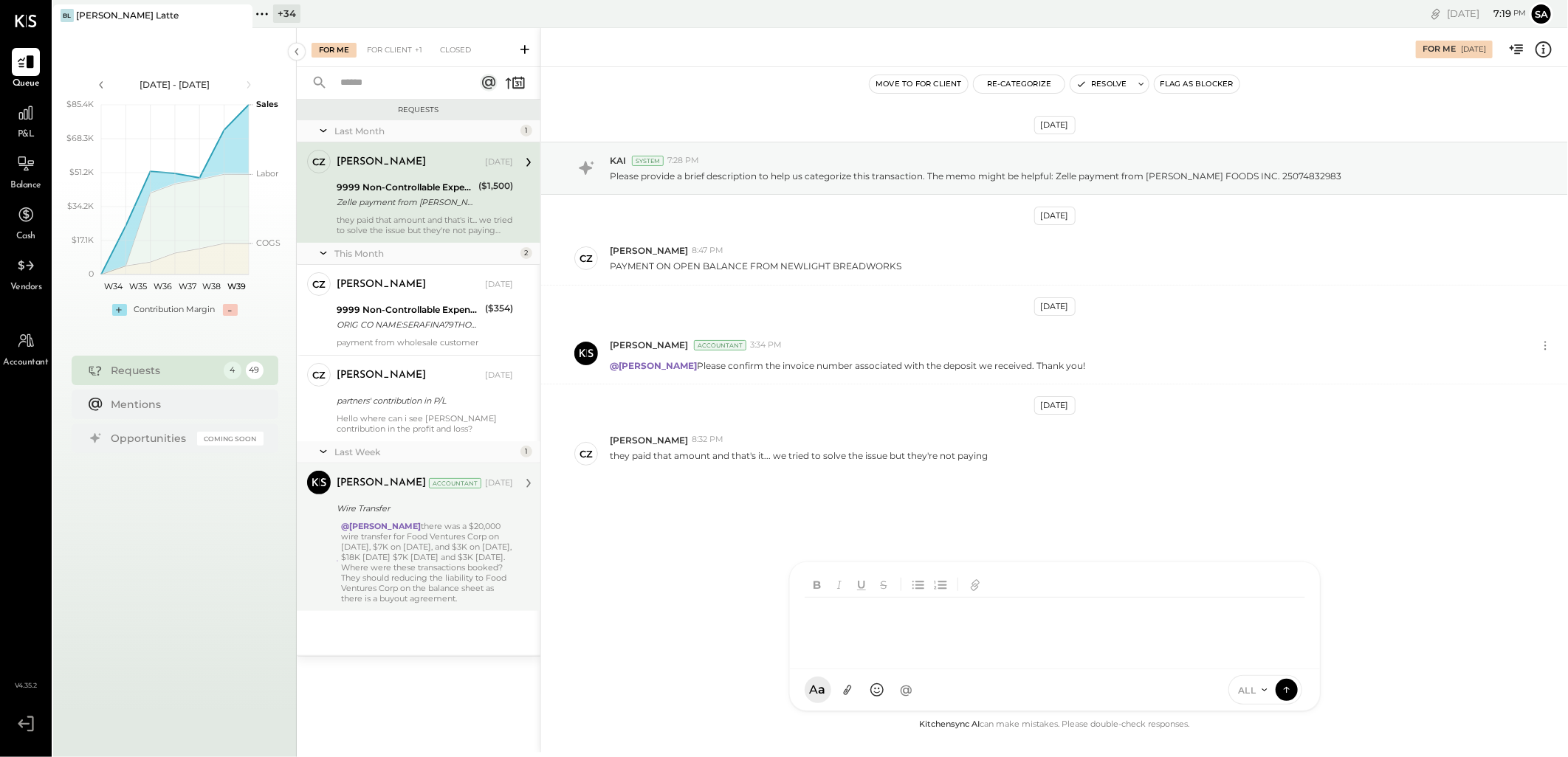
click at [400, 201] on div "Zelle payment from [PERSON_NAME] FOODS INC. 25074832983" at bounding box center [405, 201] width 137 height 14
click at [706, 578] on div "[DATE] KAI System 7:28 PM Please provide a brief description to help us categor…" at bounding box center [1054, 350] width 1027 height 493
click at [430, 202] on div "Zelle payment from [PERSON_NAME] FOODS INC. 25074832983" at bounding box center [405, 201] width 137 height 14
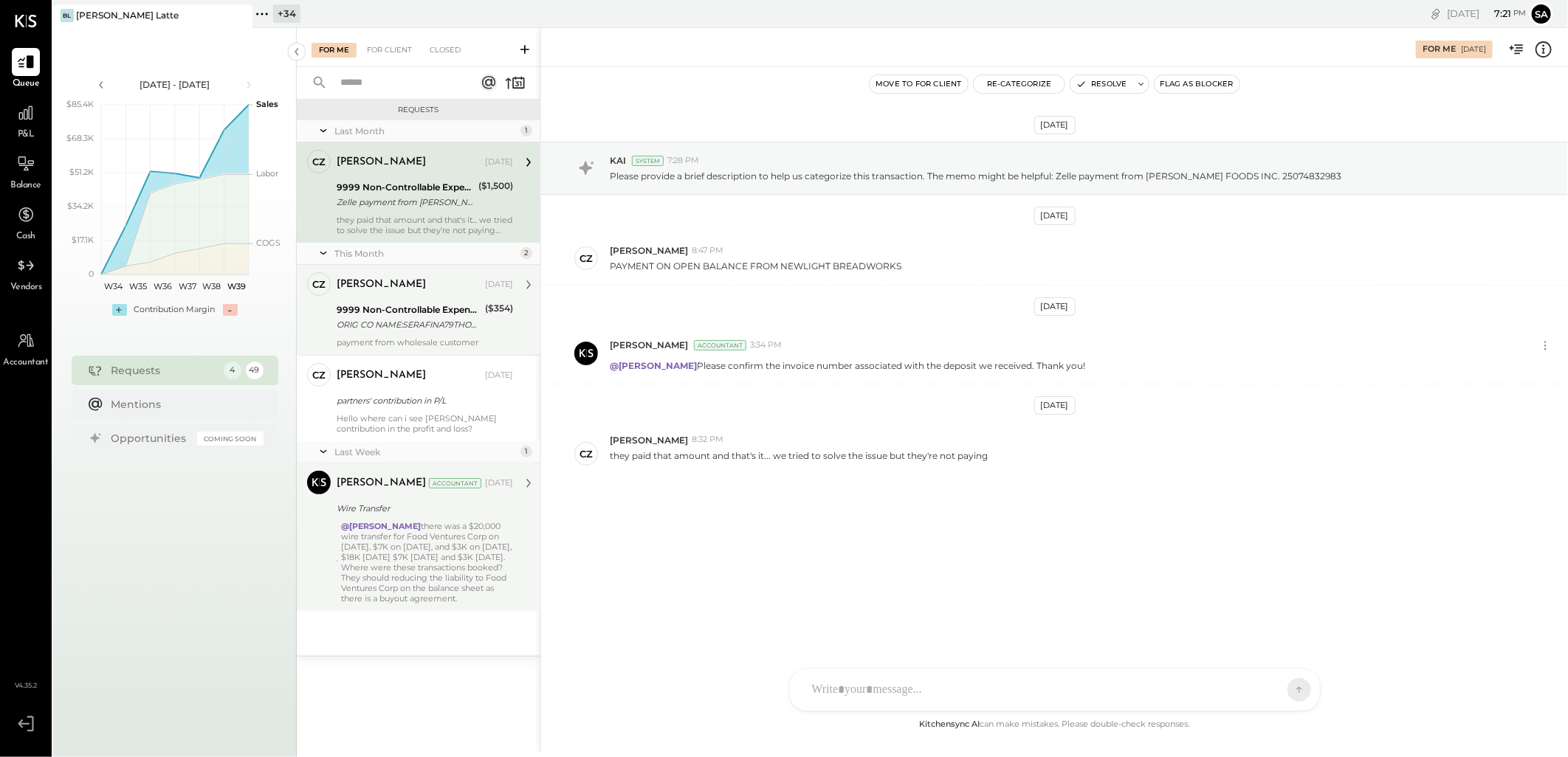
click at [436, 296] on div "[PERSON_NAME] [DATE]" at bounding box center [424, 285] width 176 height 25
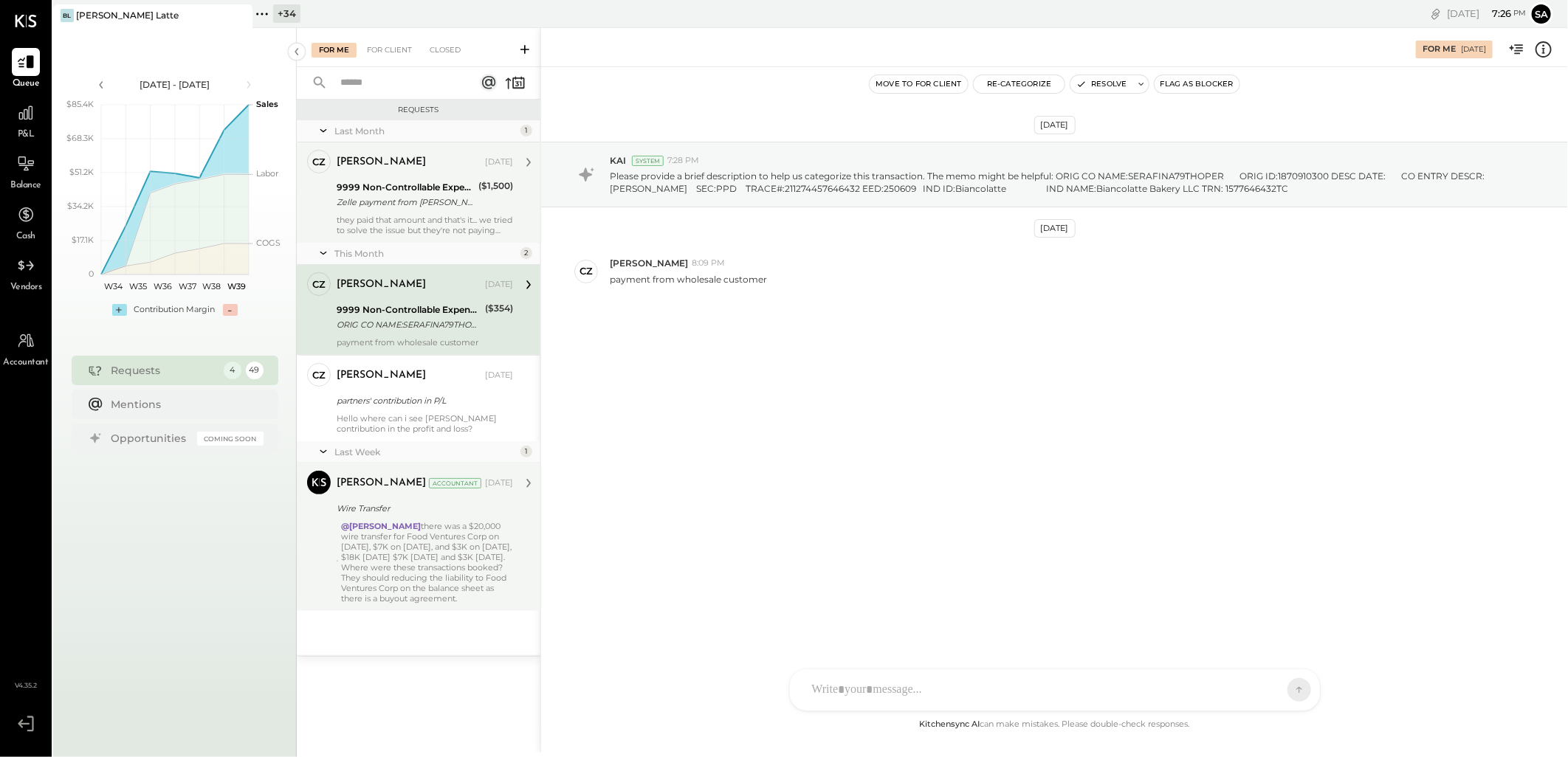
click at [438, 186] on div "9999 Non-Controllable Expenses:Other Income and Expenses:To Be Classified" at bounding box center [405, 187] width 137 height 14
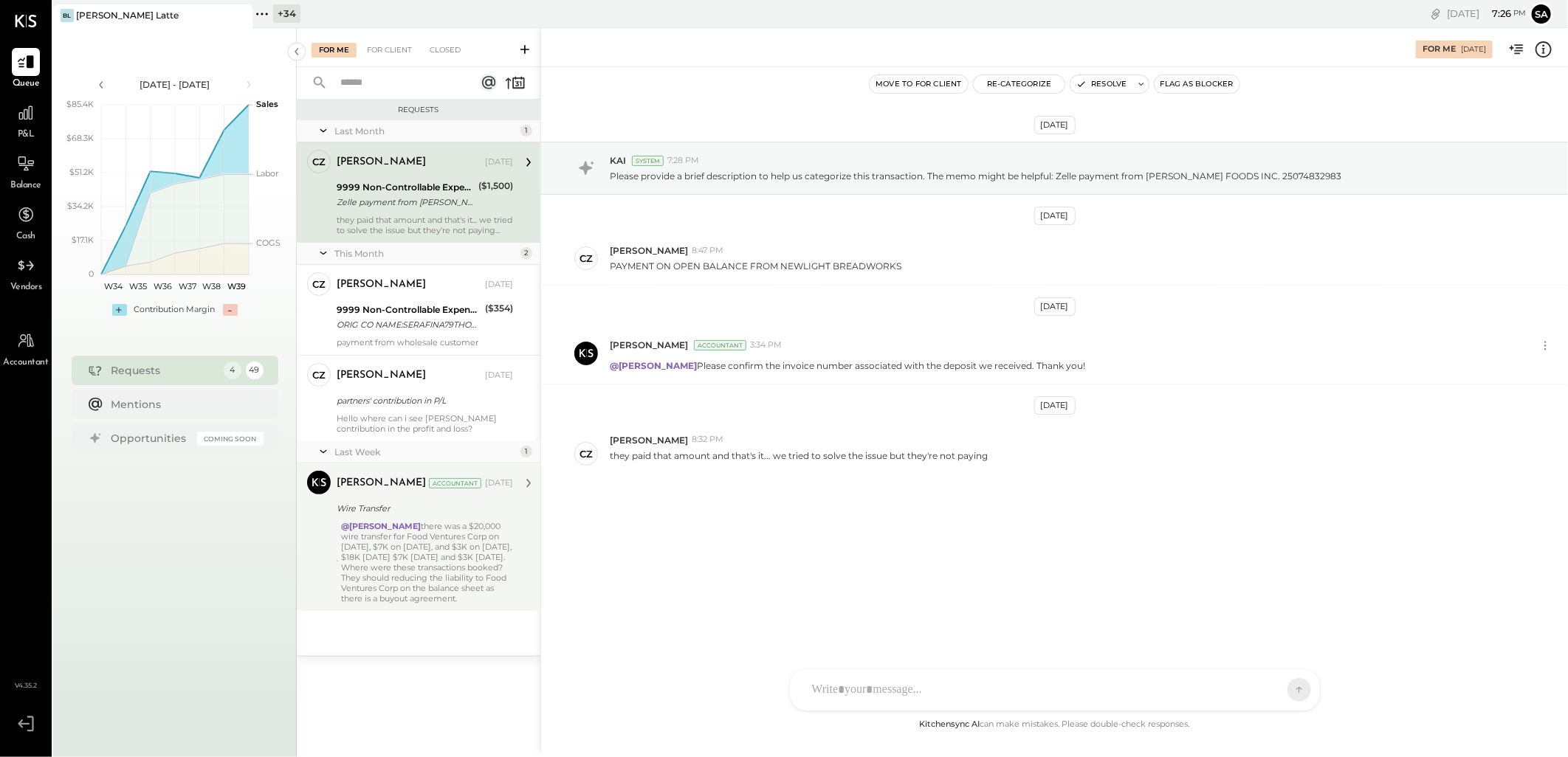
drag, startPoint x: 932, startPoint y: 85, endPoint x: 919, endPoint y: 111, distance: 29.1
click at [932, 85] on button "Move to for client" at bounding box center [918, 84] width 98 height 18
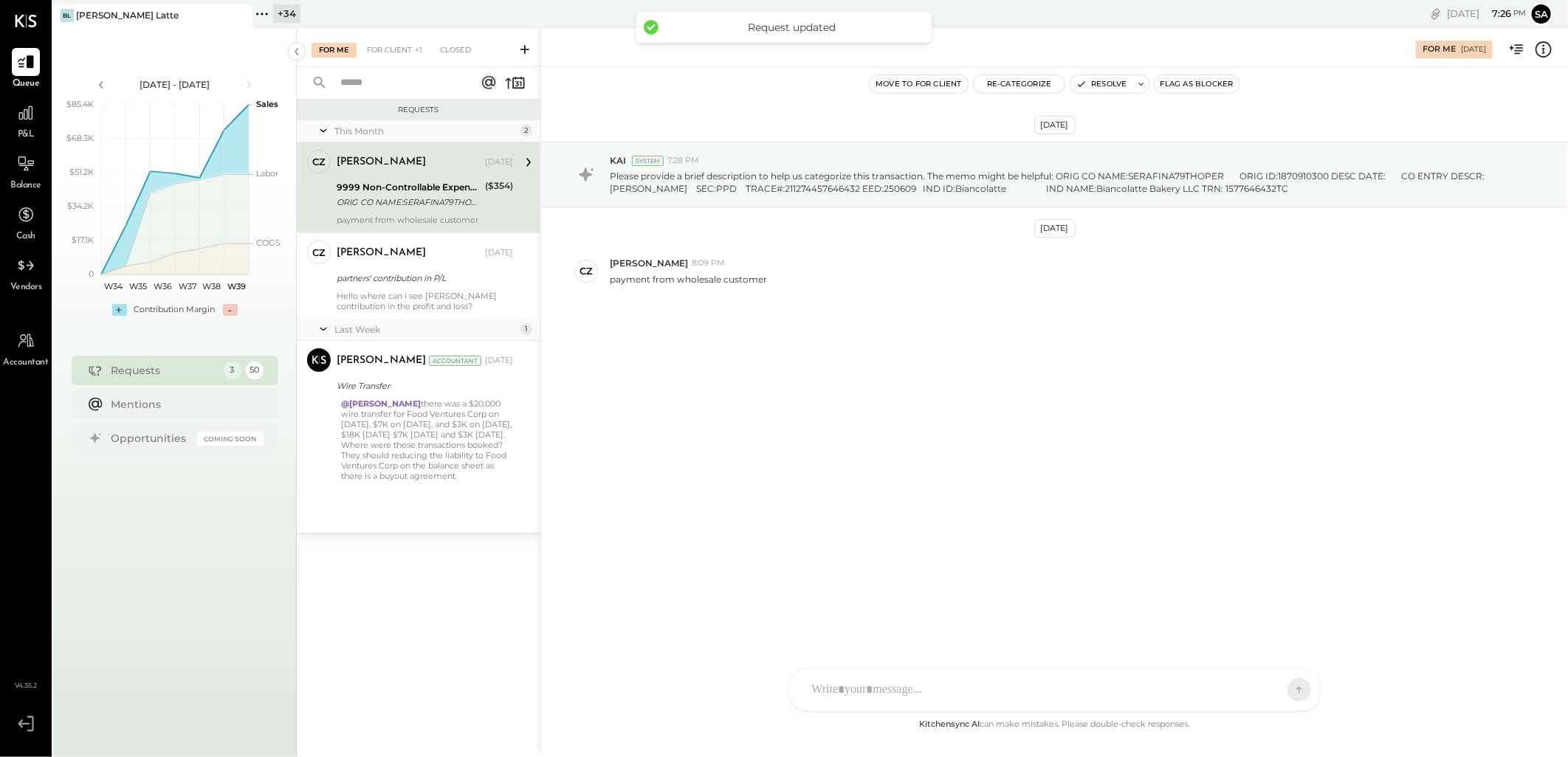
click at [386, 169] on div "[PERSON_NAME] [DATE]" at bounding box center [424, 162] width 176 height 21
click at [422, 182] on div "9999 Non-Controllable Expenses:Other Income and Expenses:To Be Classified" at bounding box center [408, 187] width 144 height 14
